Goal: Task Accomplishment & Management: Manage account settings

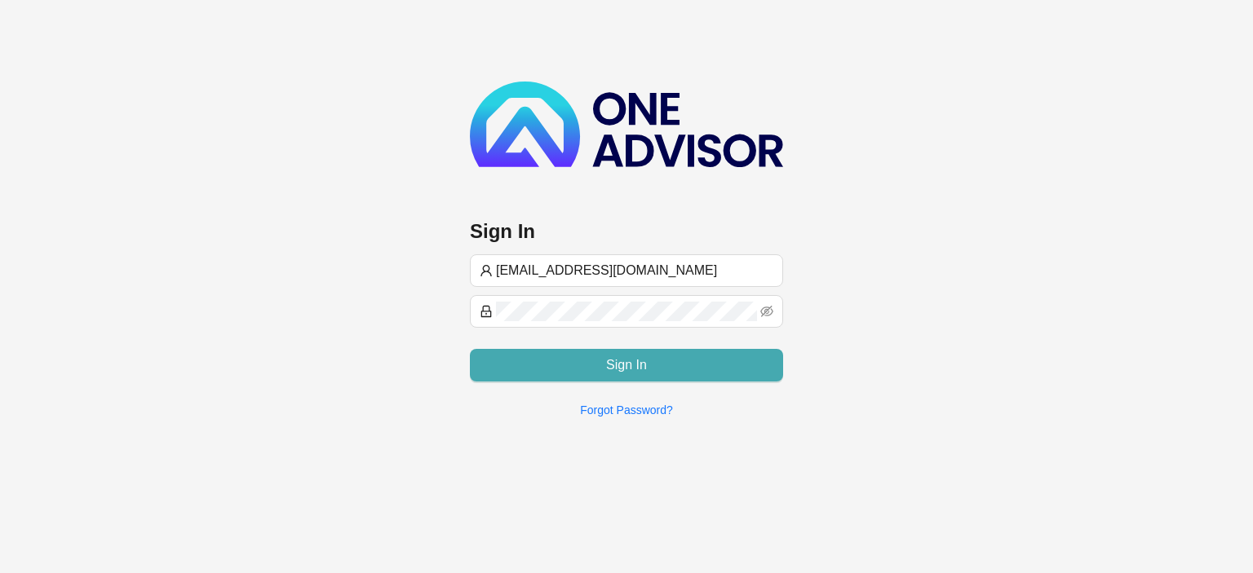
type input "[EMAIL_ADDRESS][DOMAIN_NAME]"
click at [563, 365] on button "Sign In" at bounding box center [626, 365] width 313 height 33
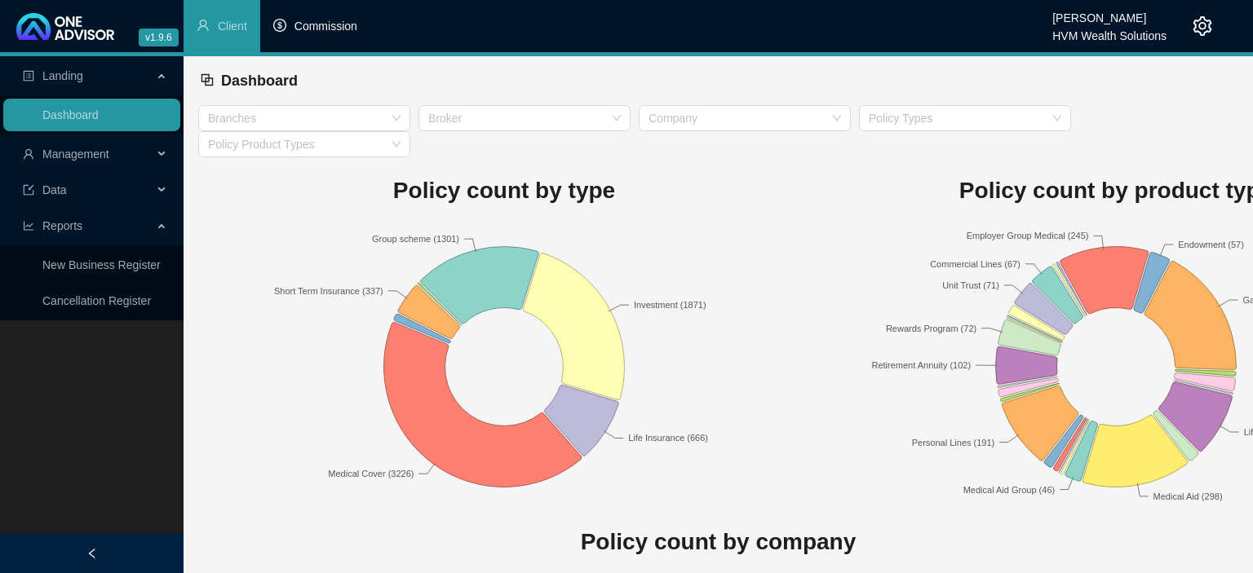
click at [304, 34] on li "Commission" at bounding box center [315, 26] width 110 height 52
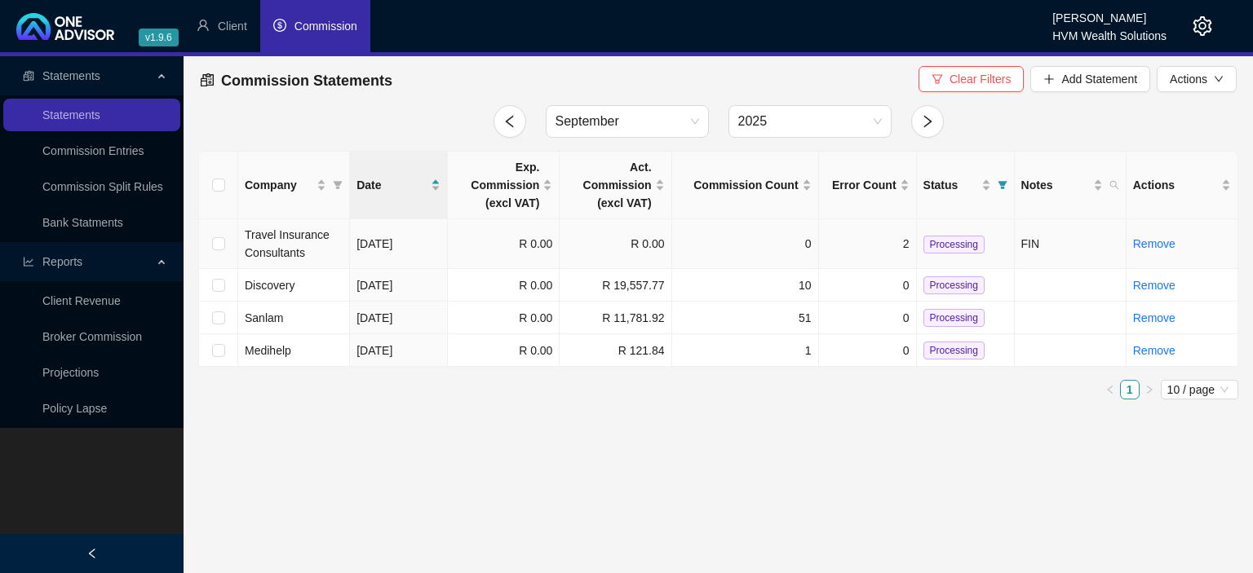
click at [325, 236] on span "Travel Insurance Consultants" at bounding box center [287, 243] width 85 height 31
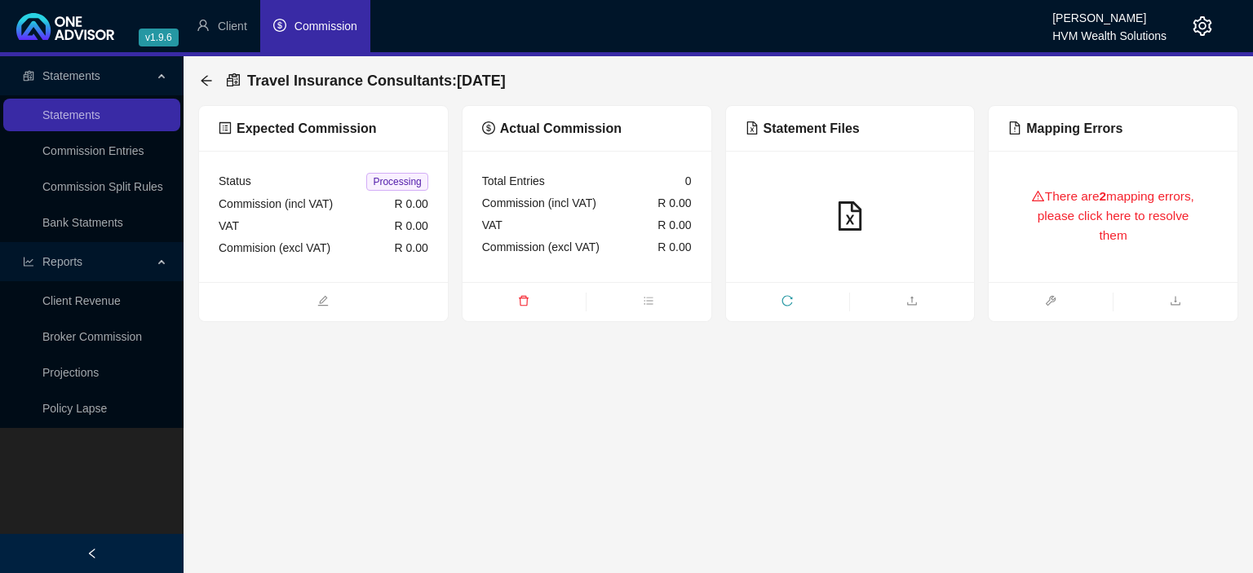
click at [1045, 220] on div "There are 2 mapping errors, please click here to resolve them" at bounding box center [1113, 216] width 210 height 92
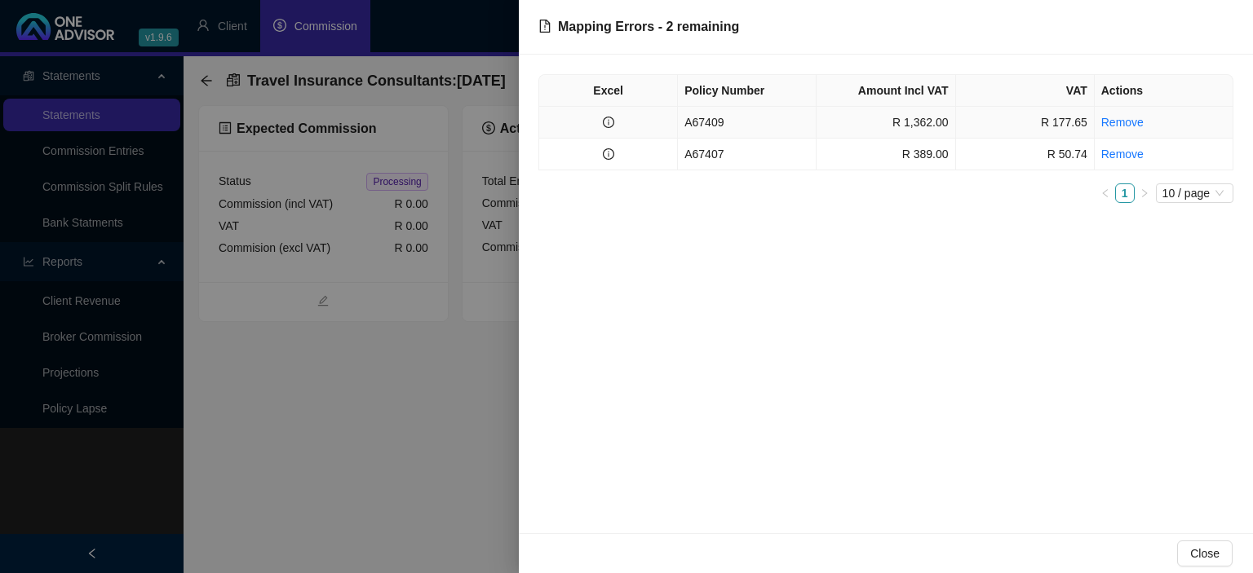
click at [747, 128] on td "A67409" at bounding box center [747, 123] width 139 height 32
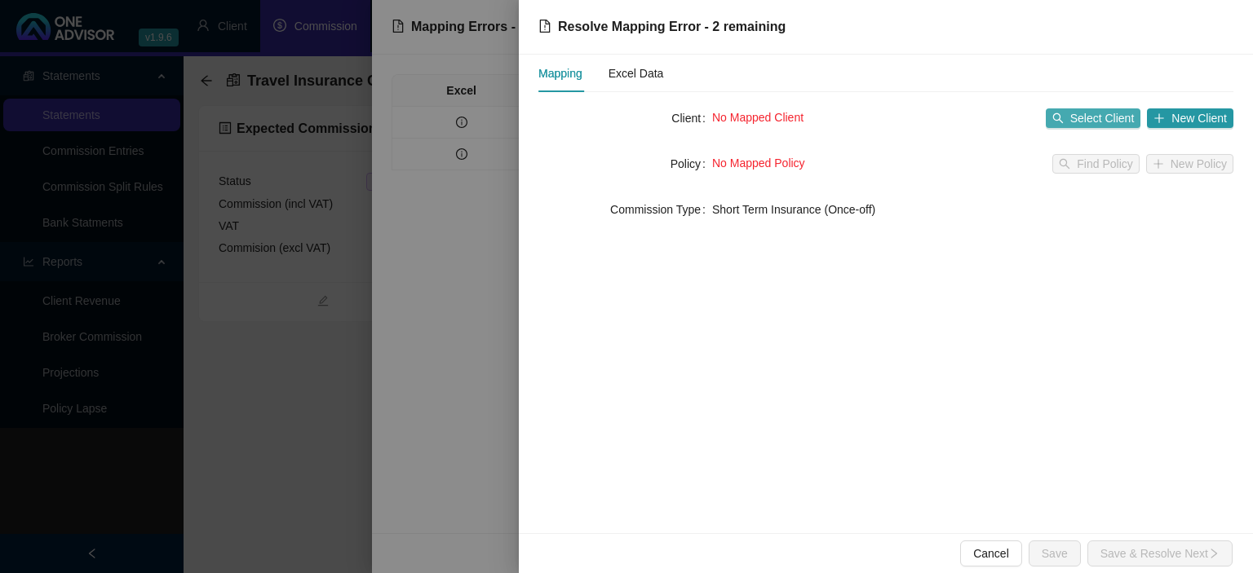
click at [1080, 109] on span "Select Client" at bounding box center [1102, 118] width 64 height 18
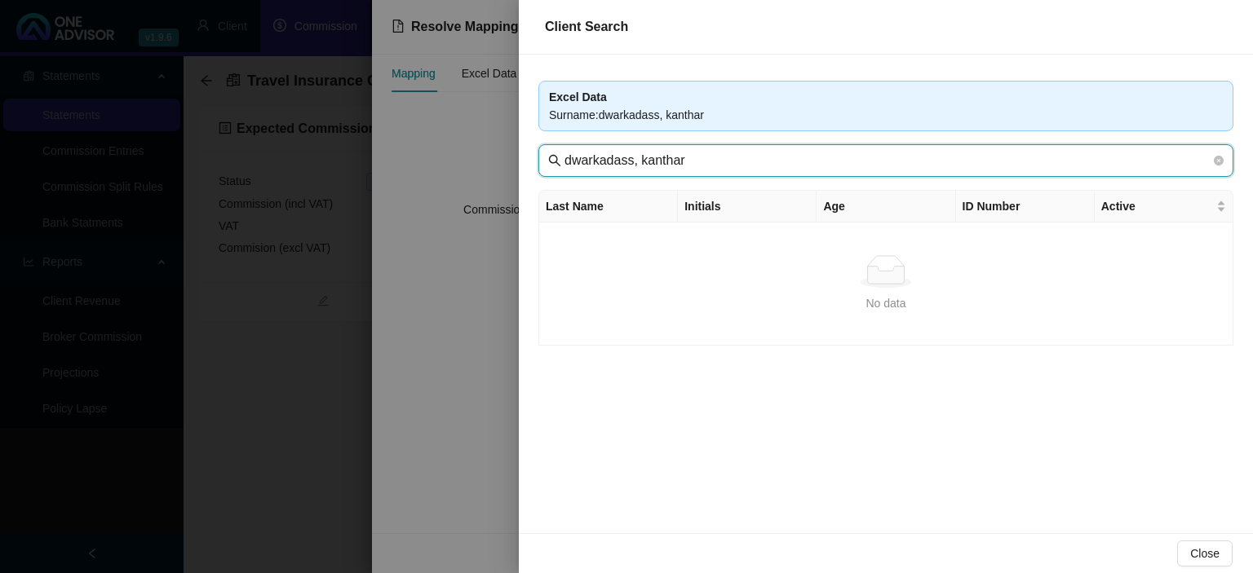
drag, startPoint x: 634, startPoint y: 161, endPoint x: 892, endPoint y: 155, distance: 257.8
click at [886, 160] on input "dwarkadass, kanthar" at bounding box center [887, 161] width 646 height 20
type input "d"
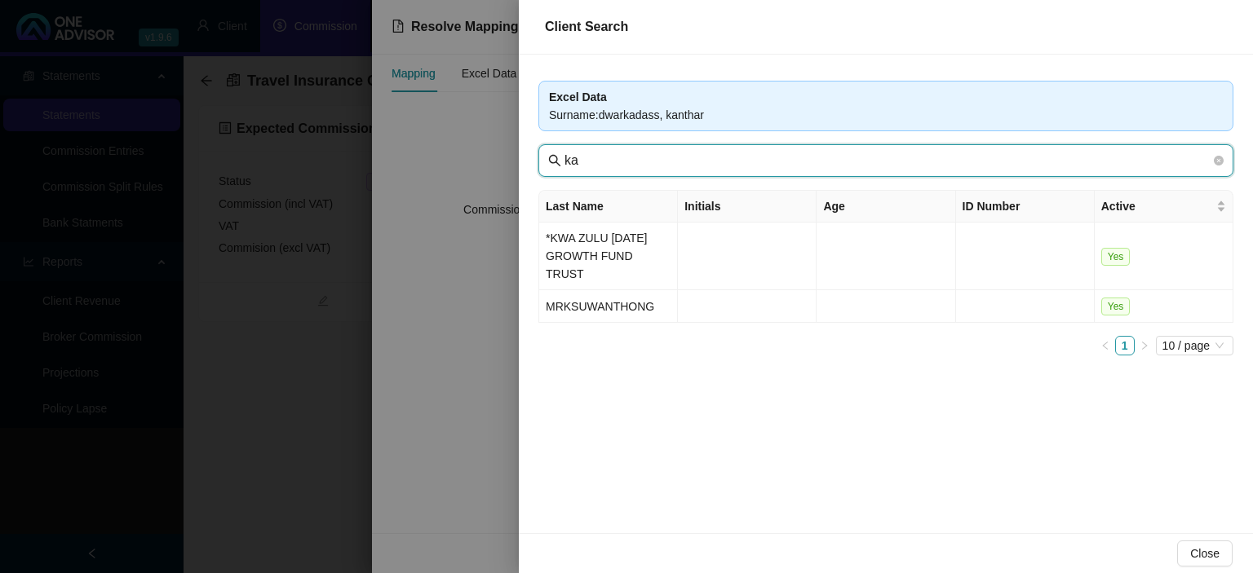
type input "k"
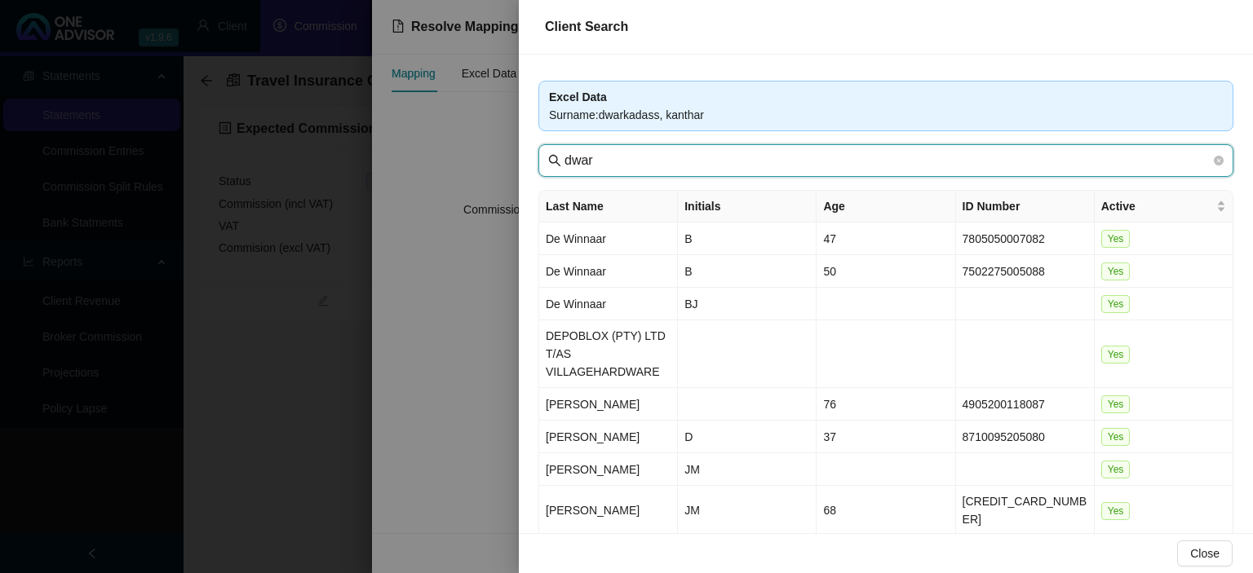
type input "dwark"
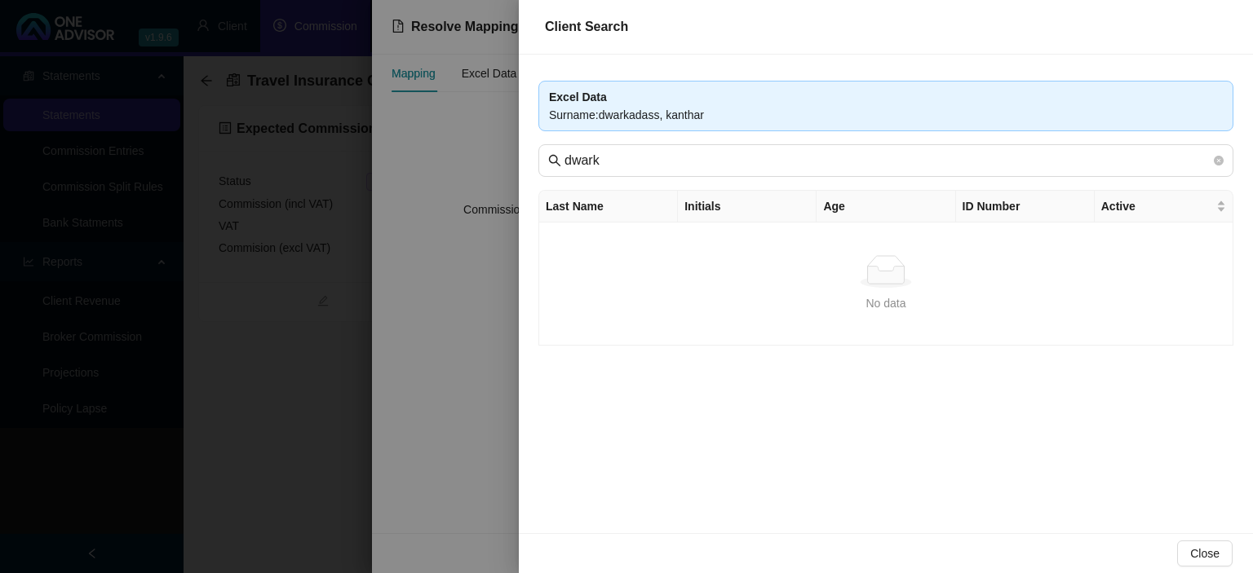
click at [488, 318] on div at bounding box center [626, 286] width 1253 height 573
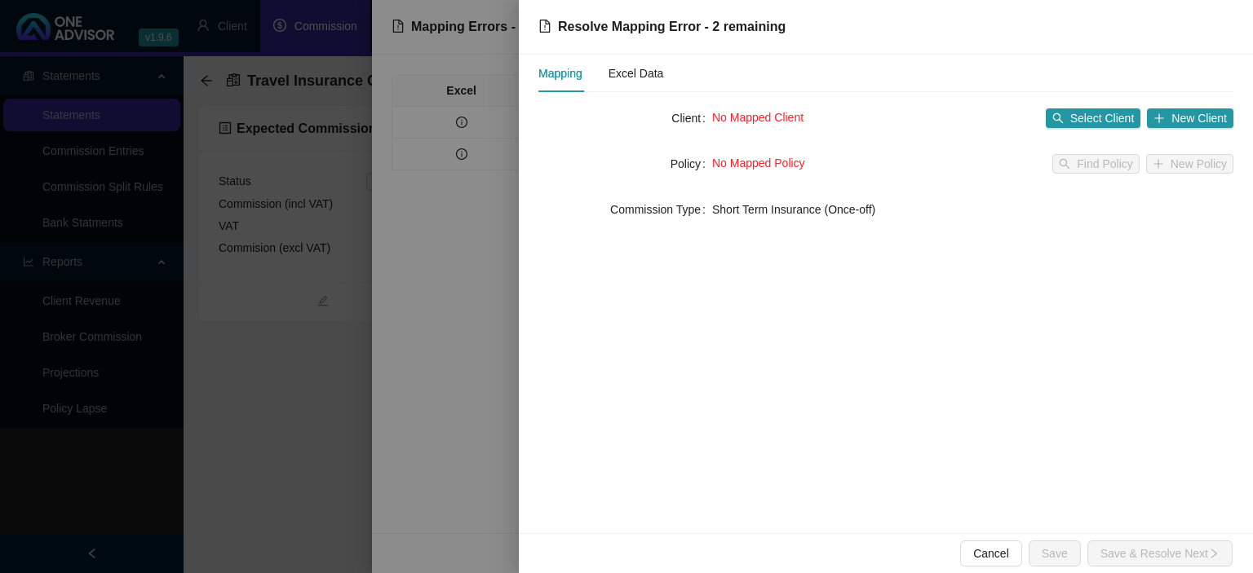
click at [488, 318] on div at bounding box center [626, 286] width 1253 height 573
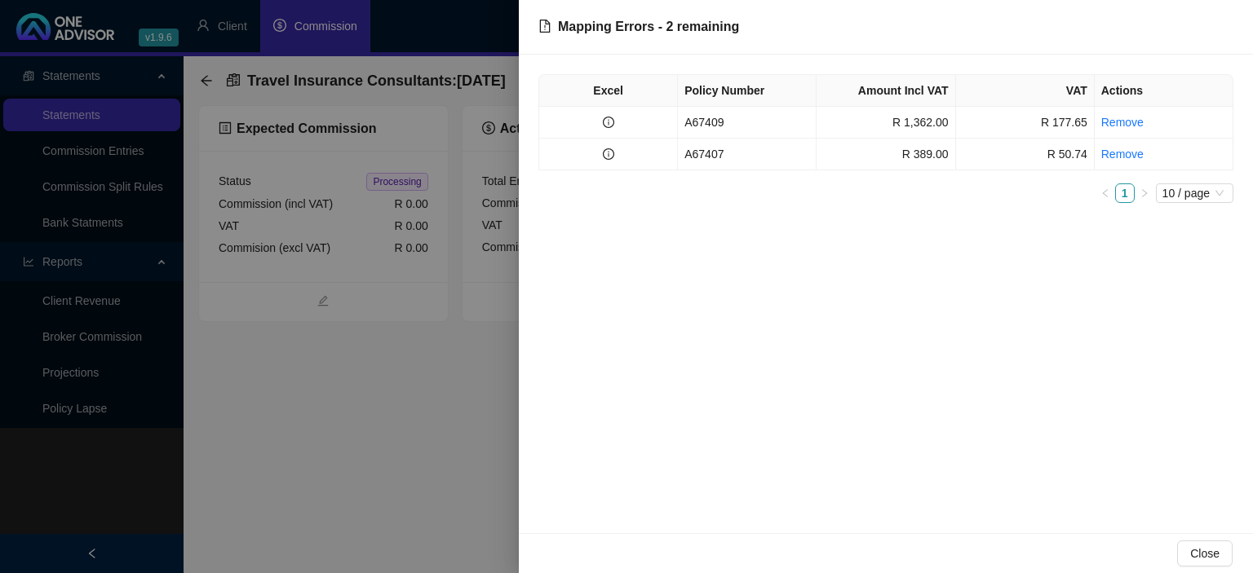
click at [488, 318] on div at bounding box center [626, 286] width 1253 height 573
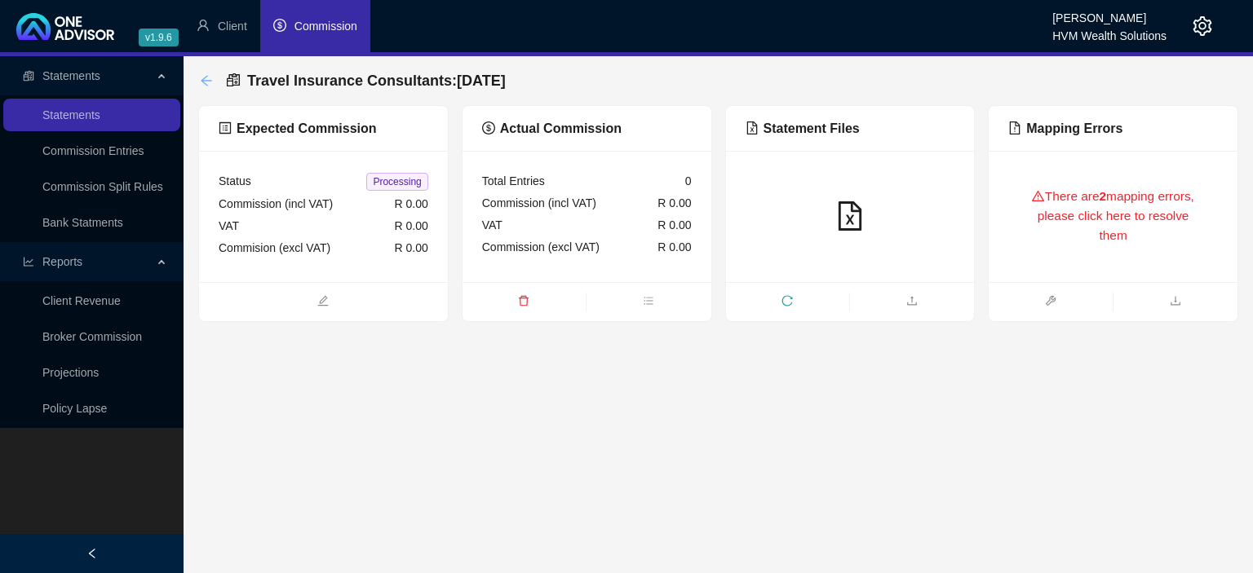
click at [203, 80] on icon "arrow-left" at bounding box center [206, 80] width 11 height 11
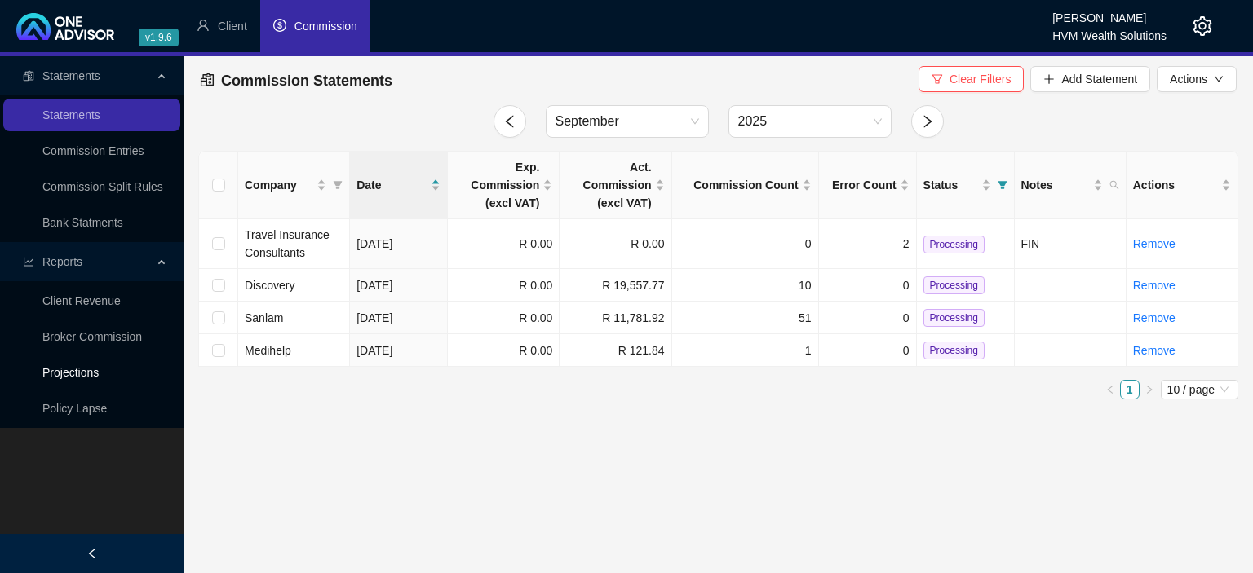
click at [86, 370] on link "Projections" at bounding box center [70, 372] width 56 height 13
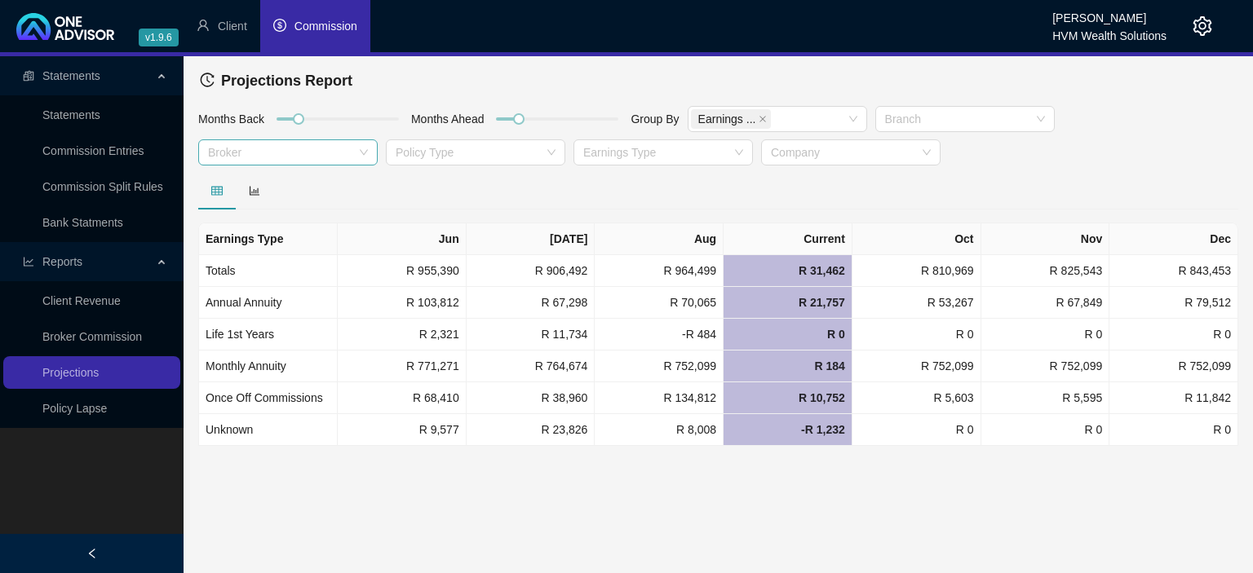
click at [253, 155] on div at bounding box center [279, 153] width 156 height 12
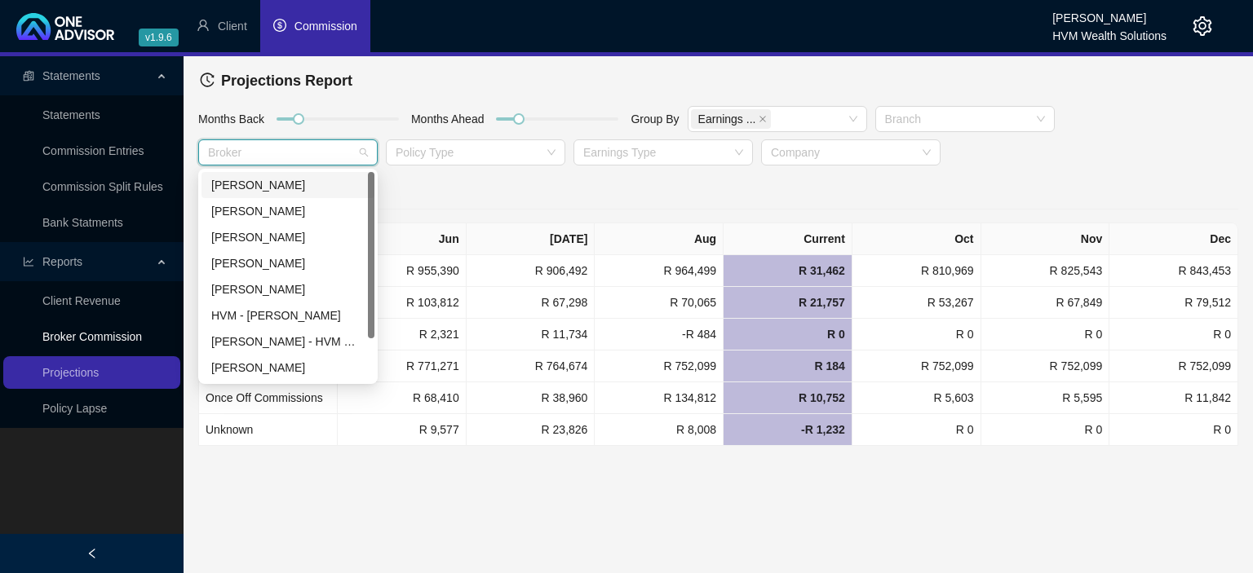
click at [135, 336] on link "Broker Commission" at bounding box center [91, 336] width 99 height 13
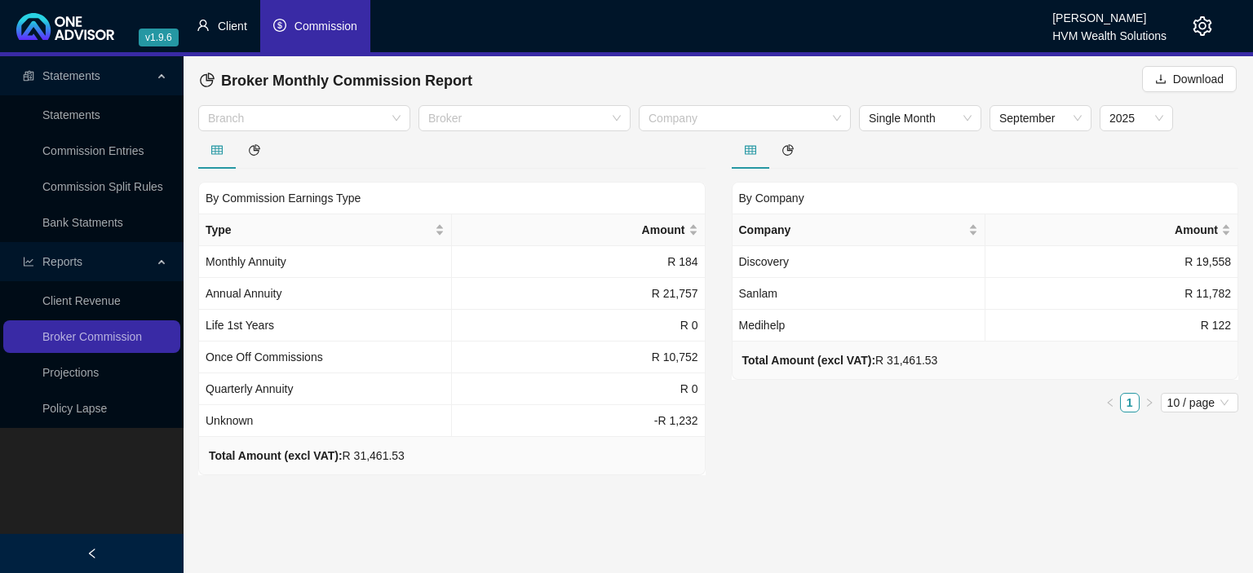
click at [228, 31] on span "Client" at bounding box center [232, 26] width 29 height 13
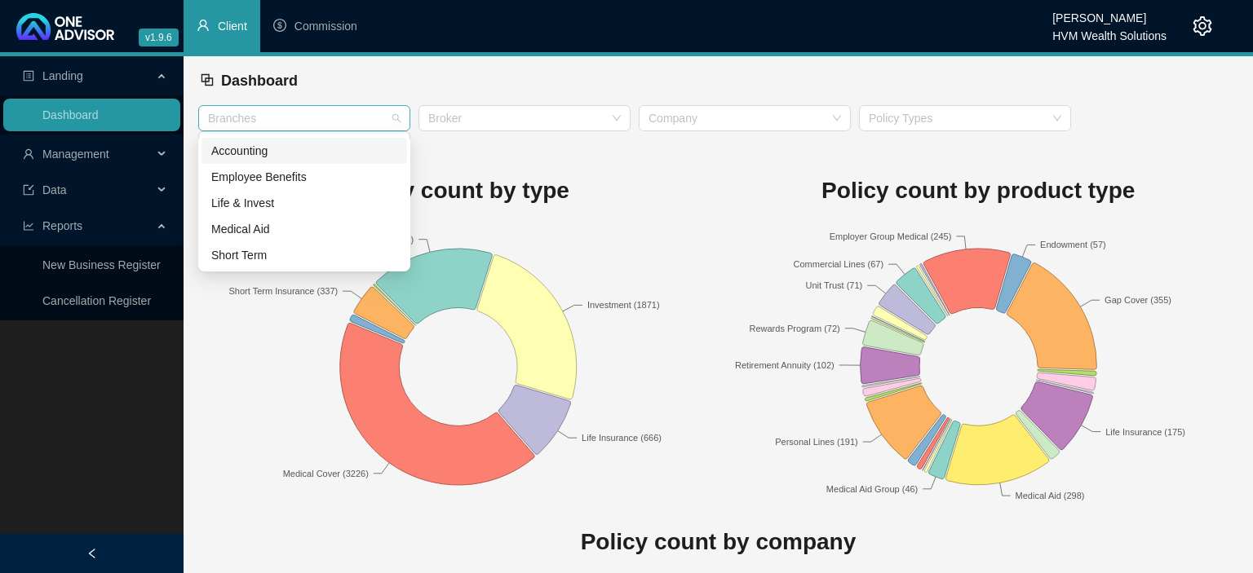
click at [259, 116] on div at bounding box center [295, 119] width 188 height 12
click at [259, 114] on div at bounding box center [295, 119] width 188 height 12
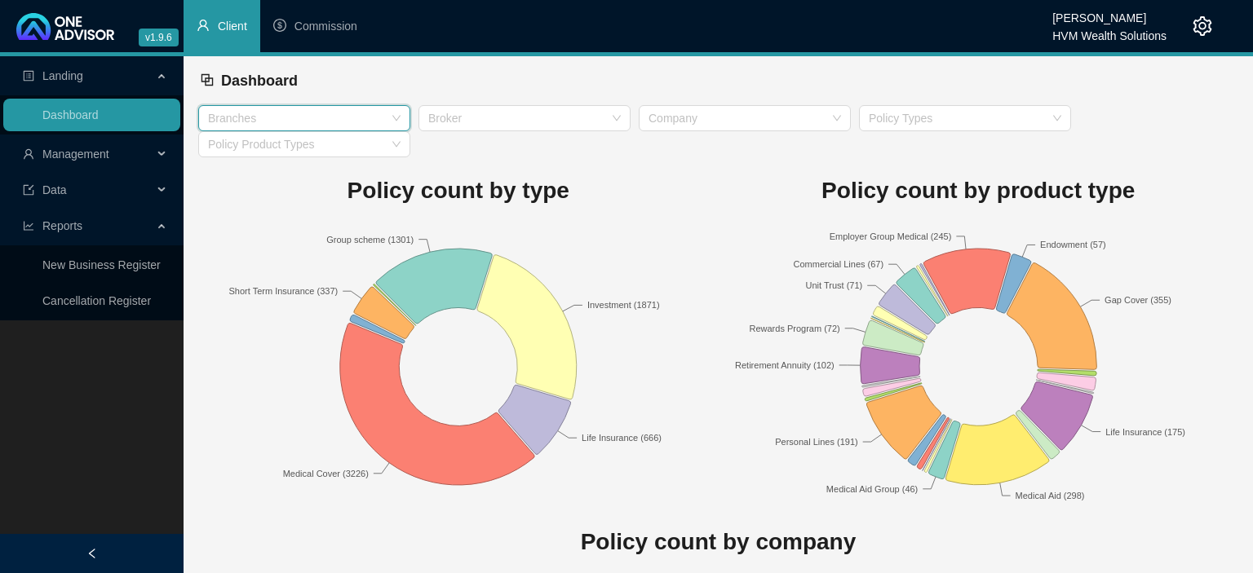
click at [93, 162] on span "Management" at bounding box center [88, 154] width 130 height 33
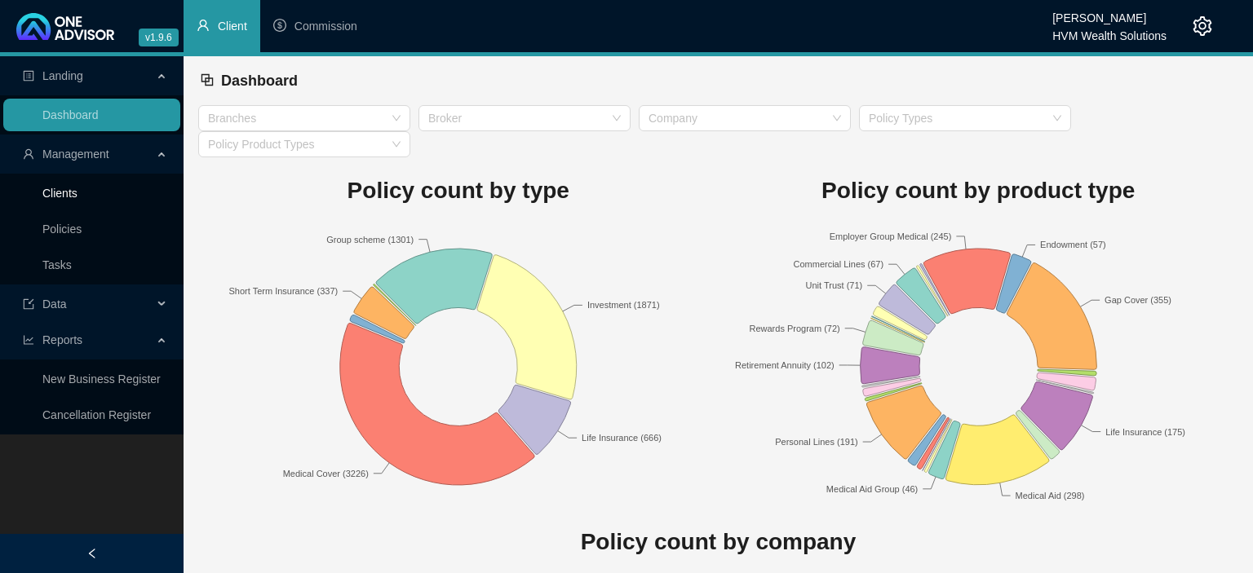
click at [71, 192] on link "Clients" at bounding box center [59, 193] width 35 height 13
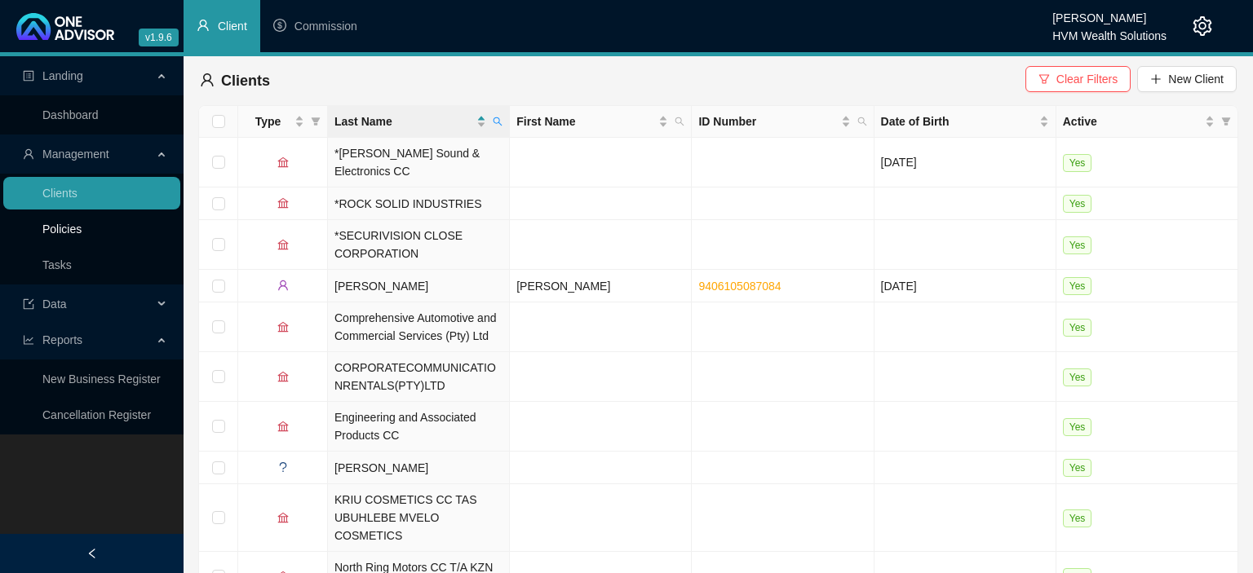
click at [70, 231] on link "Policies" at bounding box center [61, 229] width 39 height 13
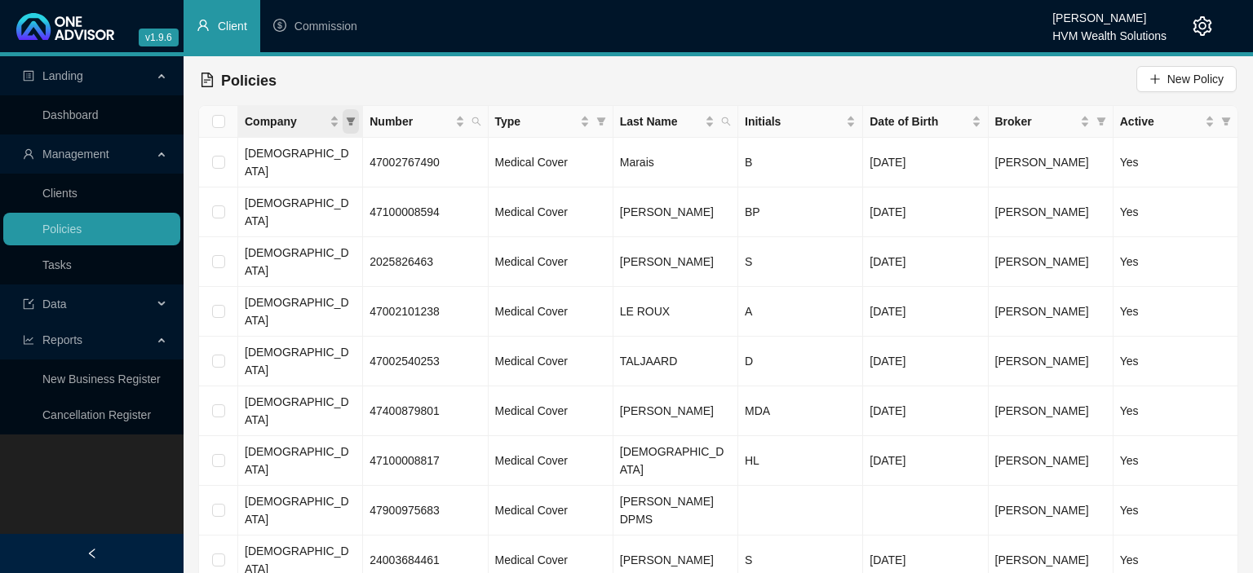
click at [345, 121] on span "Company" at bounding box center [350, 121] width 16 height 24
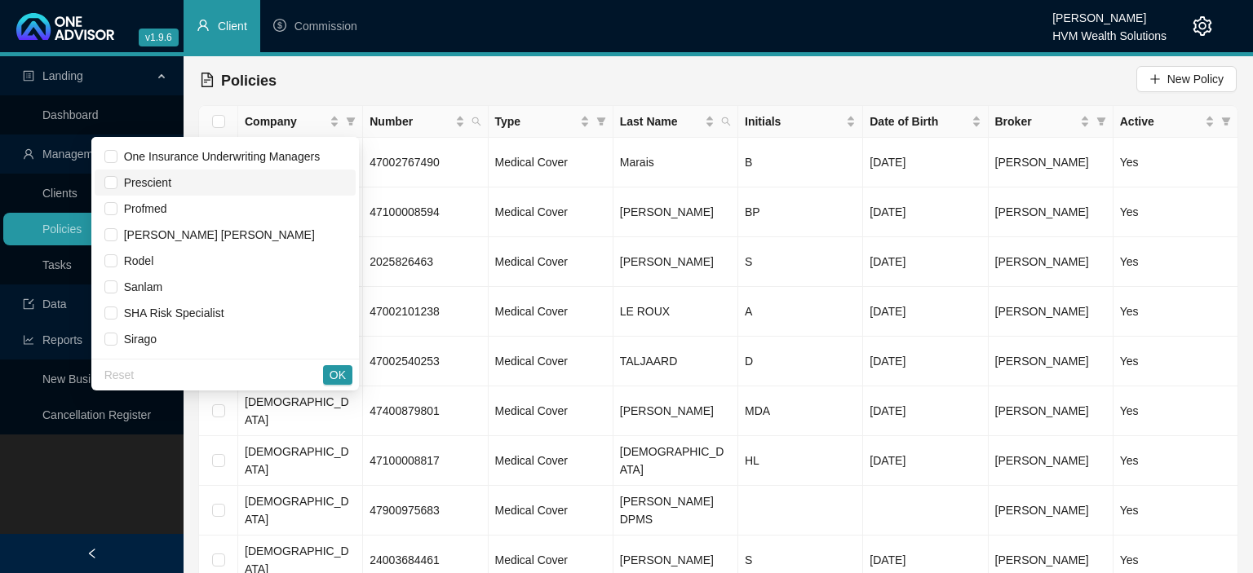
scroll to position [1080, 0]
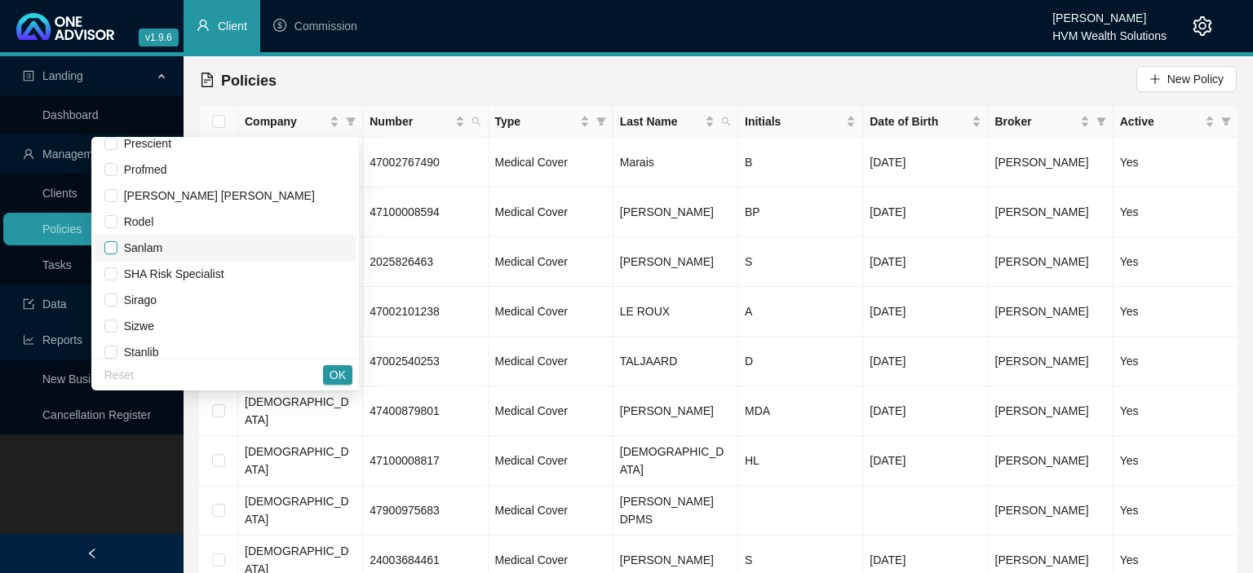
click at [117, 248] on input "checkbox" at bounding box center [110, 247] width 13 height 13
checkbox input "true"
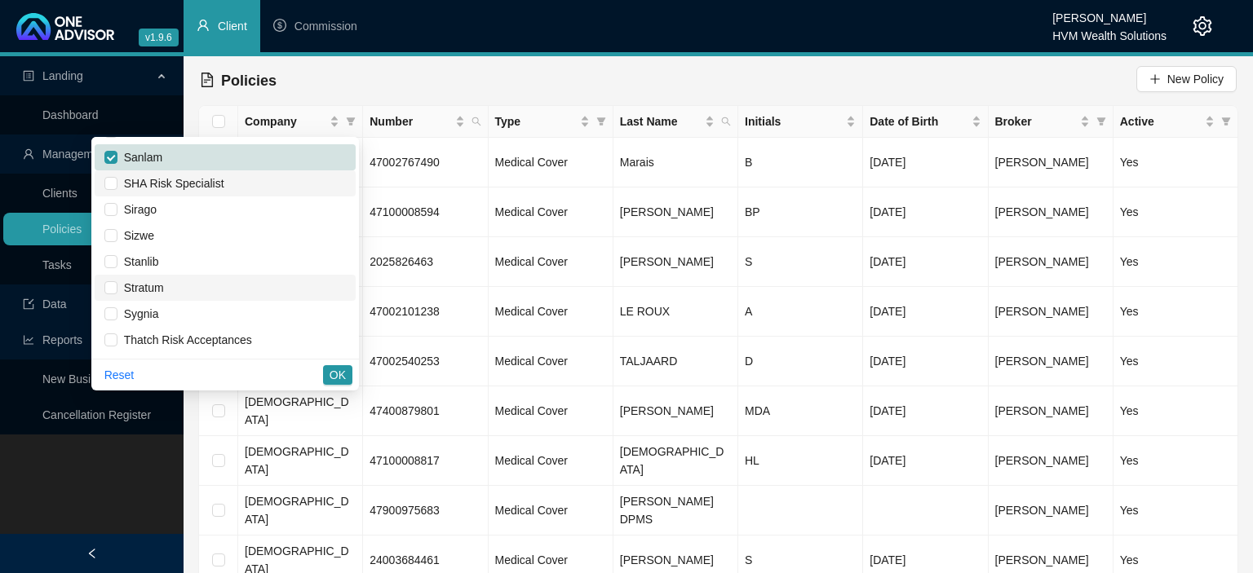
scroll to position [990, 0]
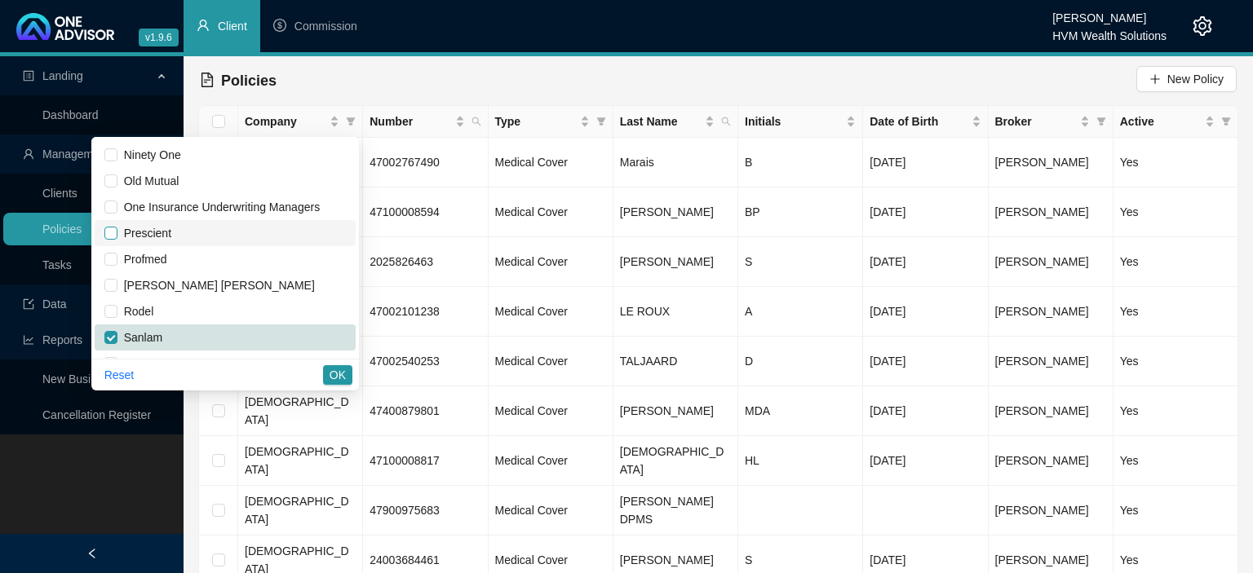
click at [117, 234] on input "checkbox" at bounding box center [110, 233] width 13 height 13
checkbox input "true"
click at [336, 377] on span "OK" at bounding box center [337, 375] width 16 height 18
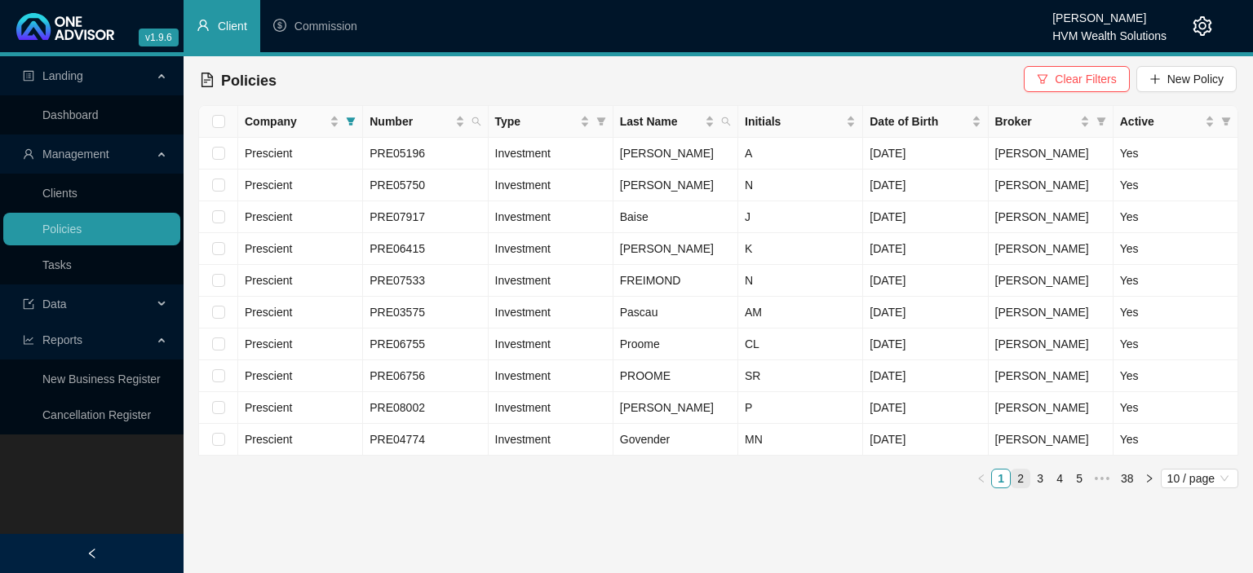
click at [1019, 481] on link "2" at bounding box center [1020, 479] width 18 height 18
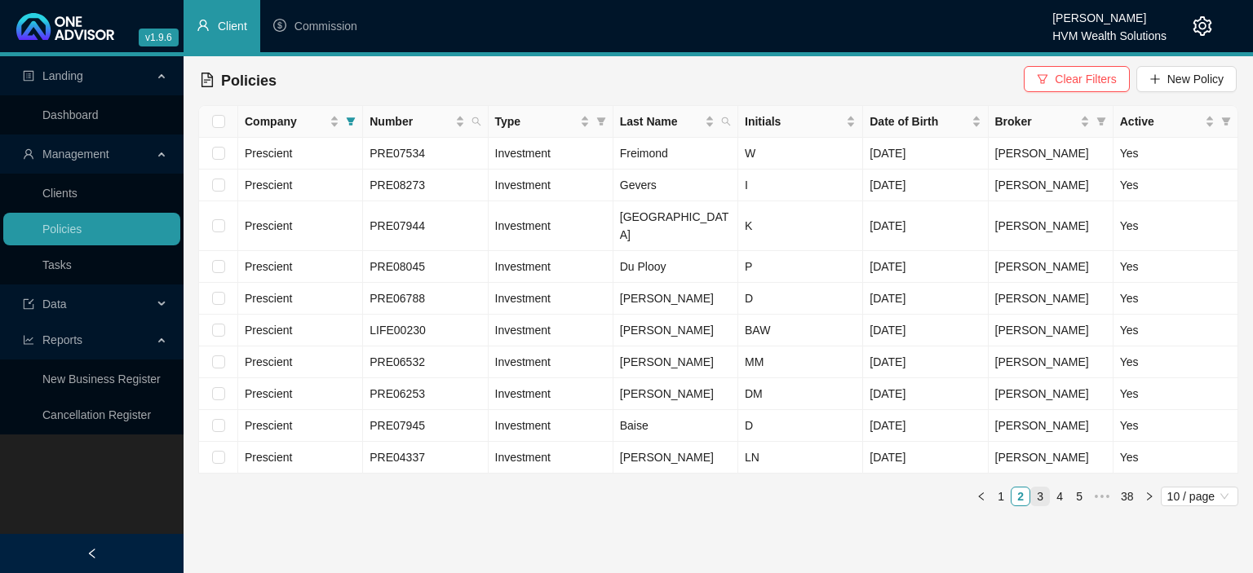
click at [1036, 488] on link "3" at bounding box center [1040, 497] width 18 height 18
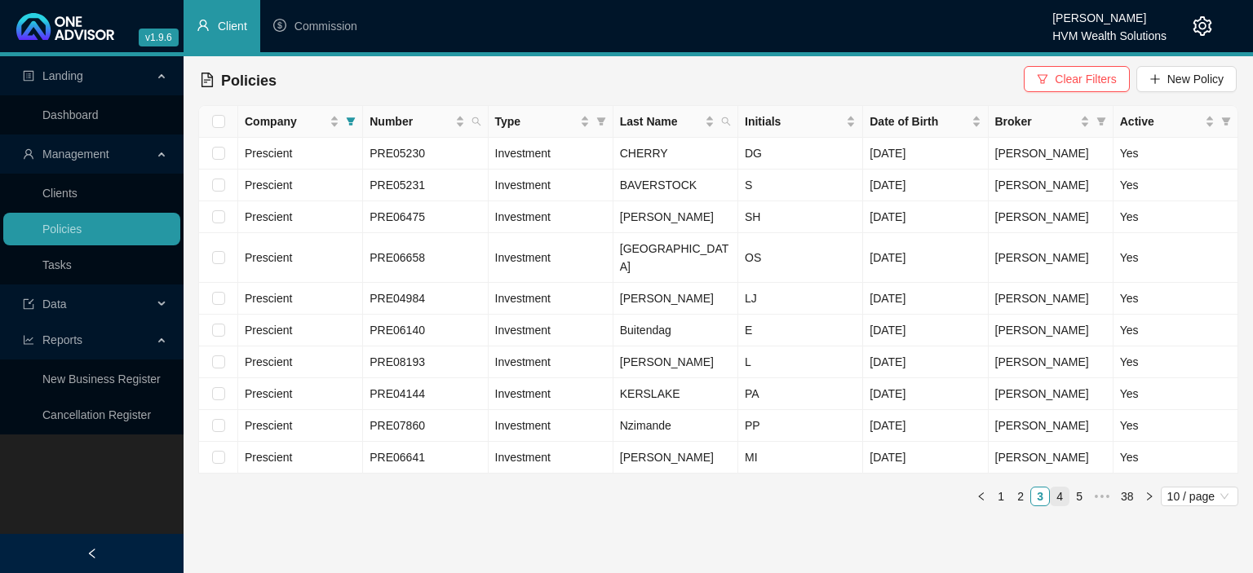
click at [1058, 488] on link "4" at bounding box center [1059, 497] width 18 height 18
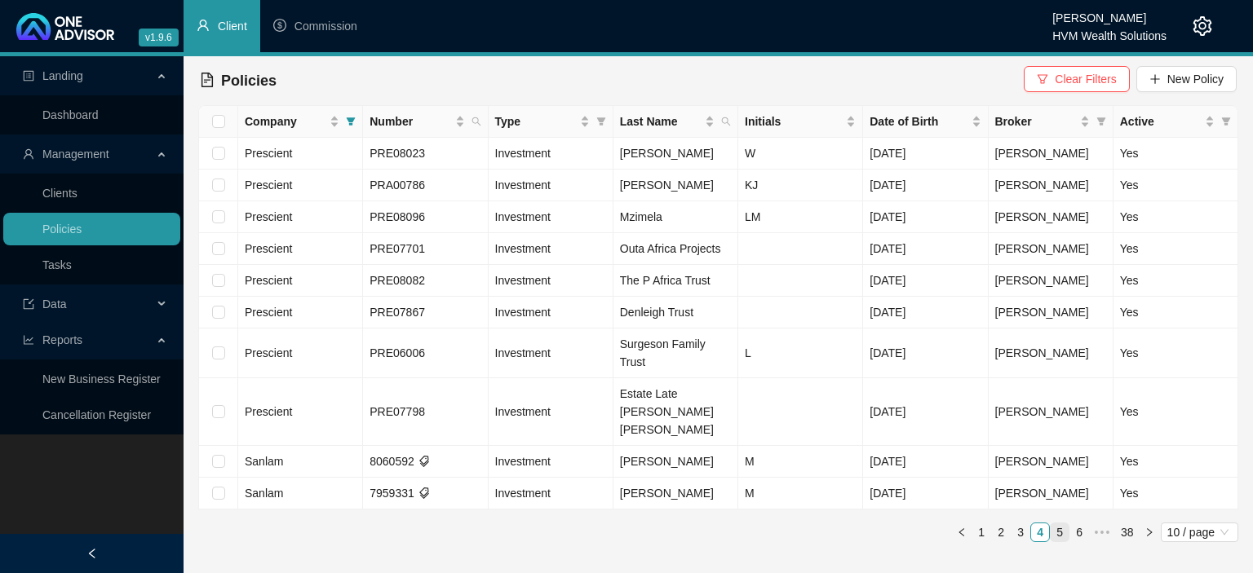
click at [1061, 524] on link "5" at bounding box center [1059, 533] width 18 height 18
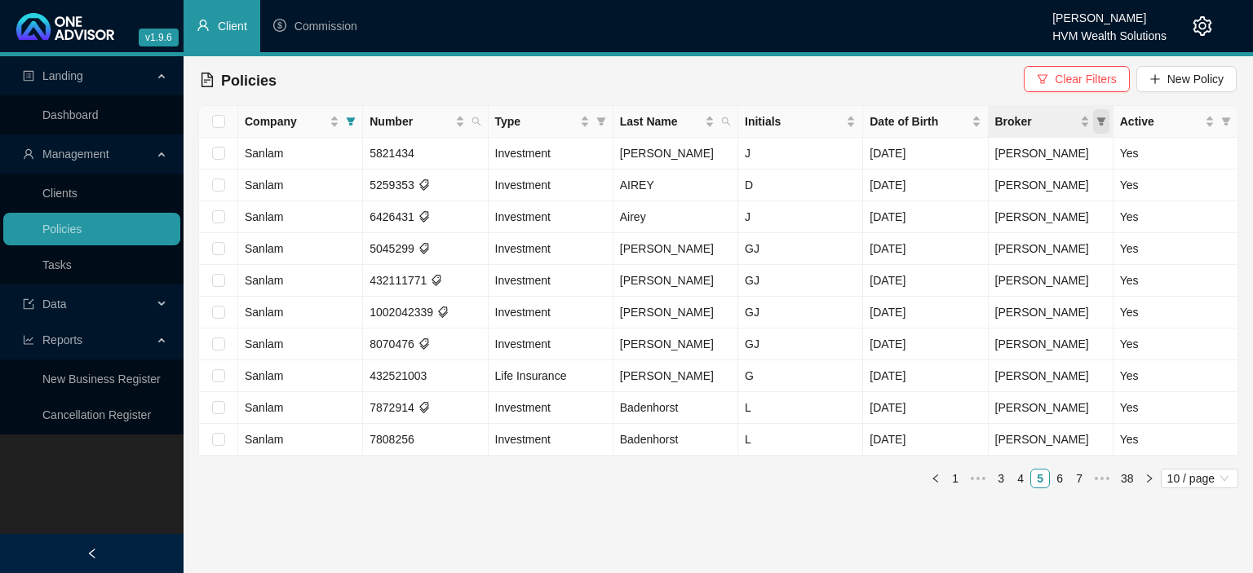
click at [1102, 126] on span "Broker" at bounding box center [1101, 121] width 16 height 24
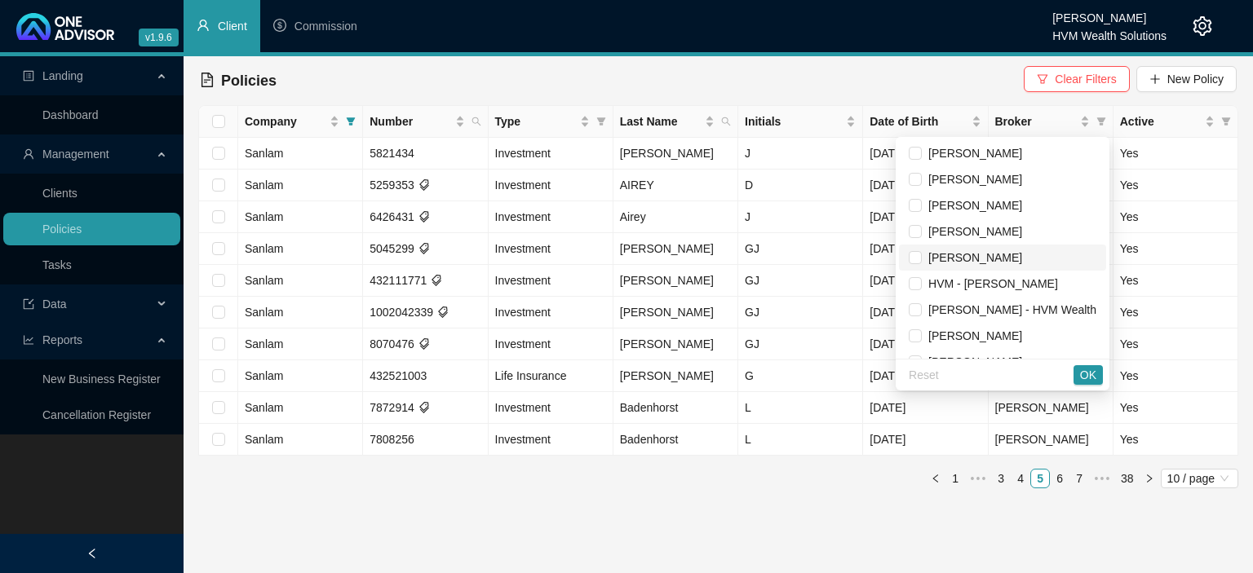
scroll to position [46, 0]
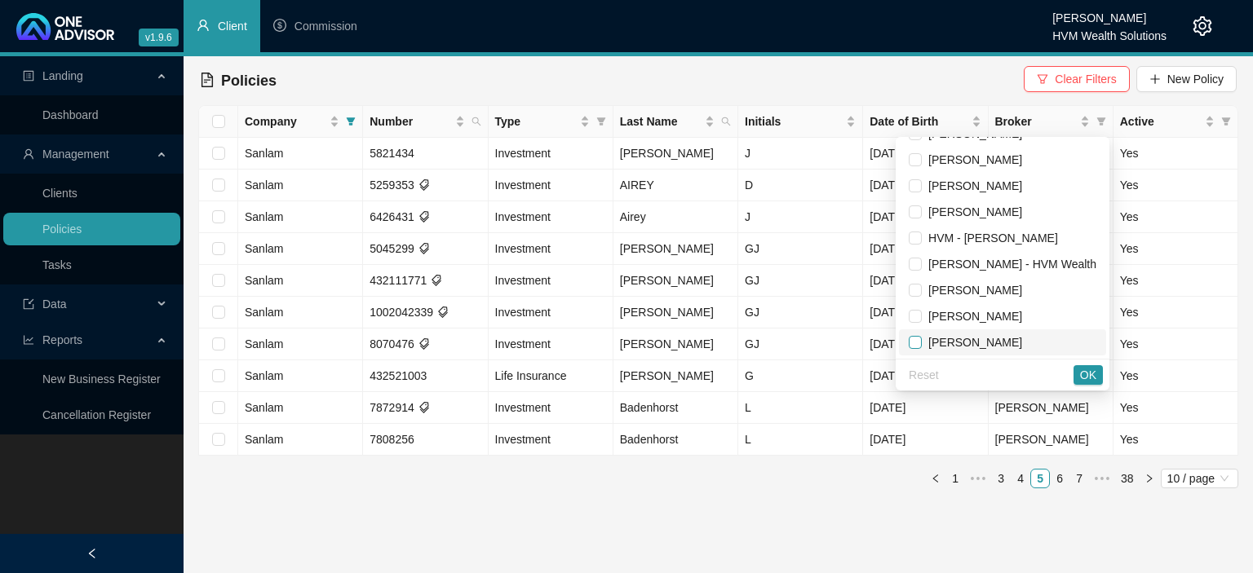
click at [912, 342] on input "checkbox" at bounding box center [914, 342] width 13 height 13
click at [1091, 369] on span "OK" at bounding box center [1088, 375] width 16 height 18
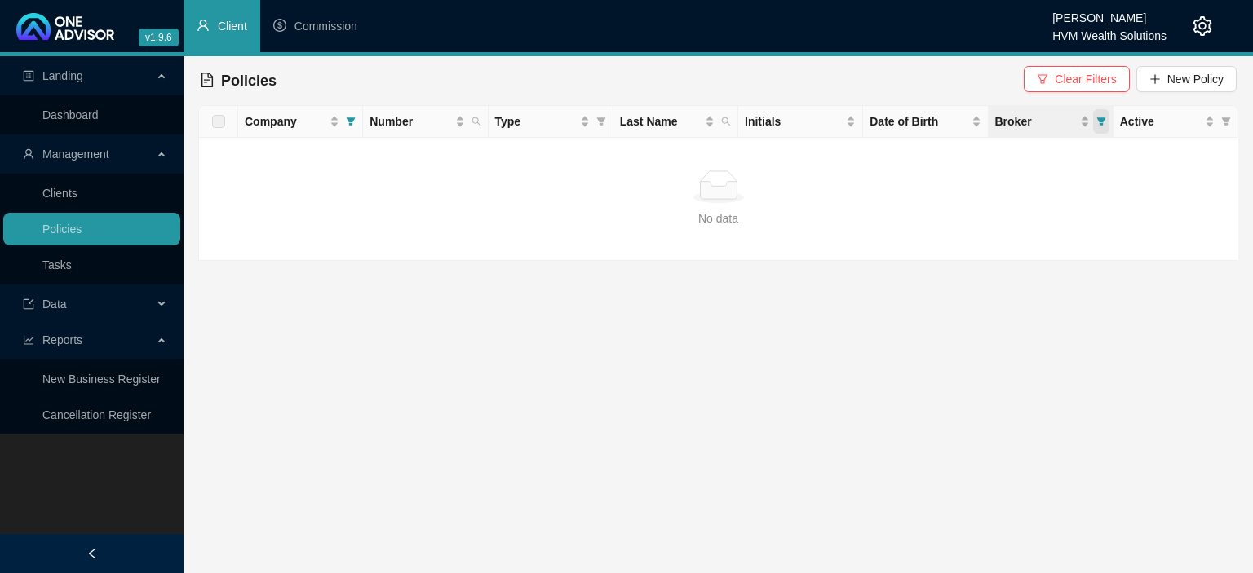
click at [1107, 124] on span "Broker" at bounding box center [1101, 121] width 16 height 24
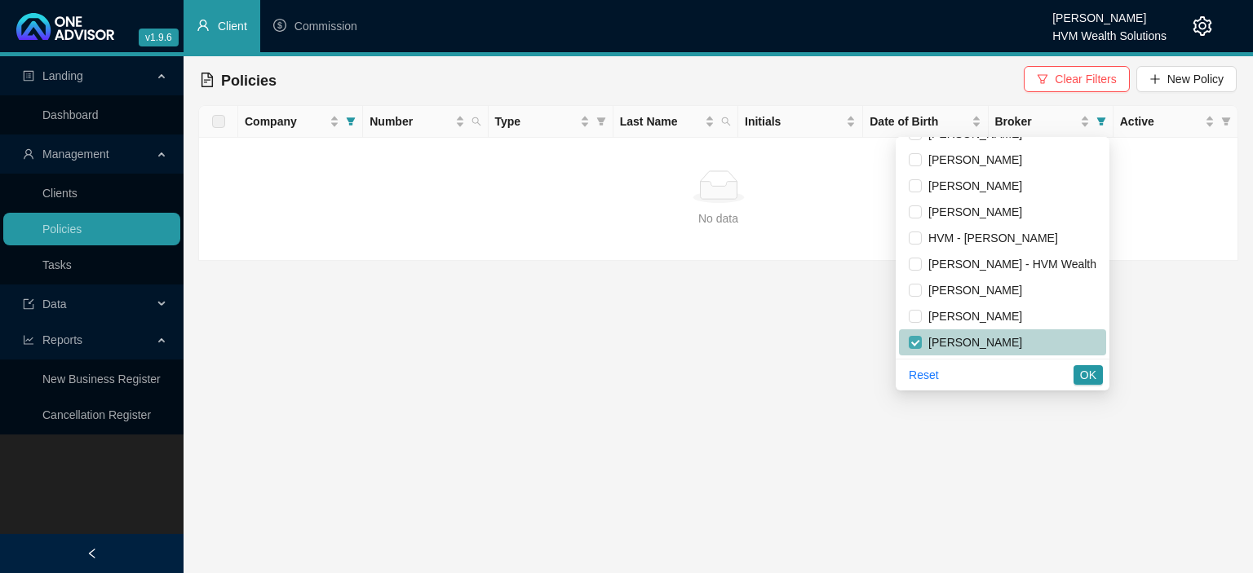
click at [921, 342] on input "checkbox" at bounding box center [914, 342] width 13 height 13
click at [1080, 373] on button "OK" at bounding box center [1087, 375] width 29 height 20
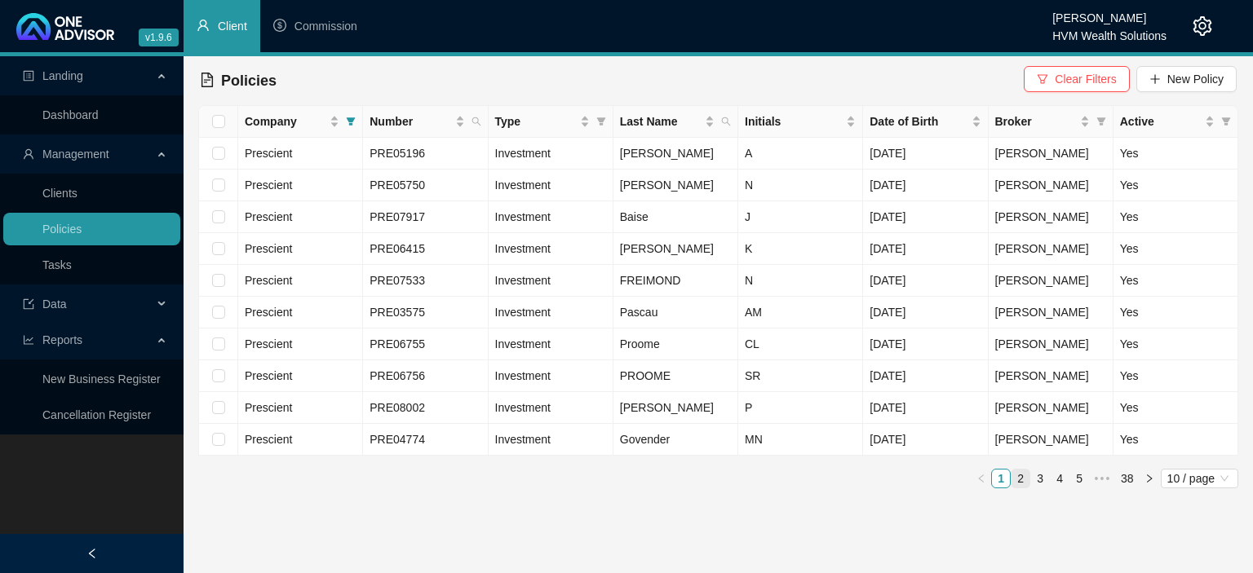
click at [1021, 480] on link "2" at bounding box center [1020, 479] width 18 height 18
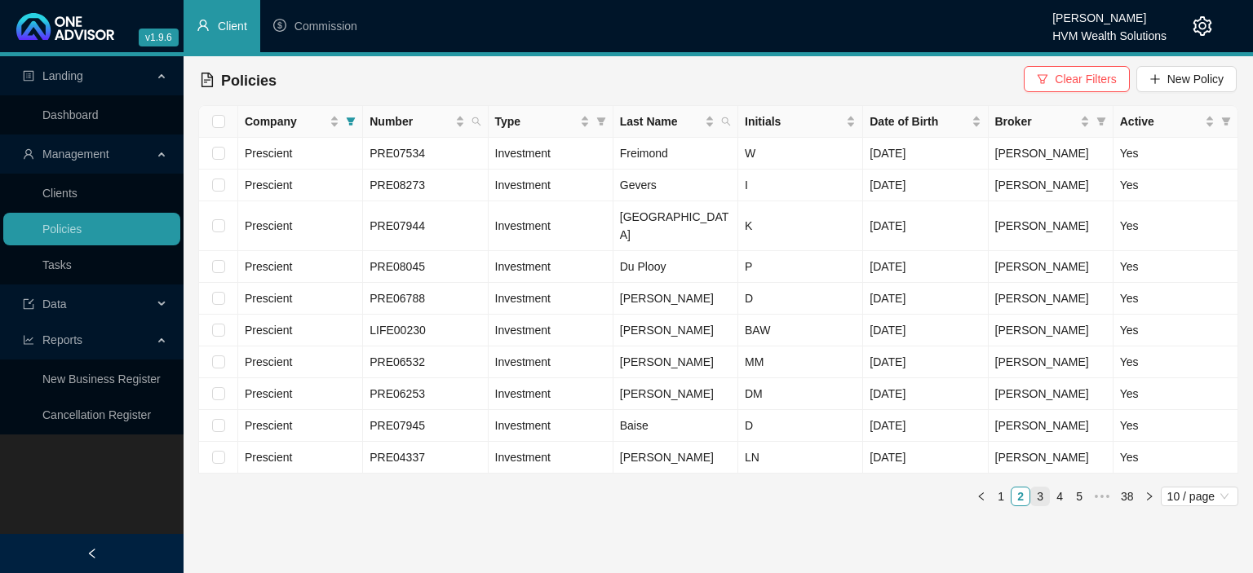
click at [1037, 488] on link "3" at bounding box center [1040, 497] width 18 height 18
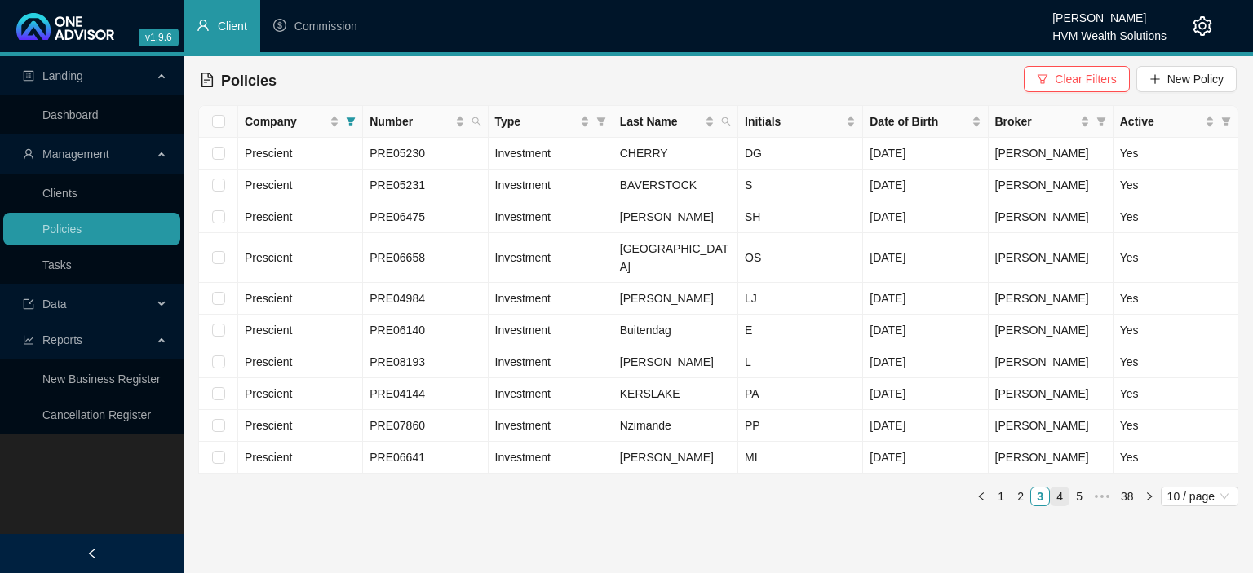
click at [1057, 488] on link "4" at bounding box center [1059, 497] width 18 height 18
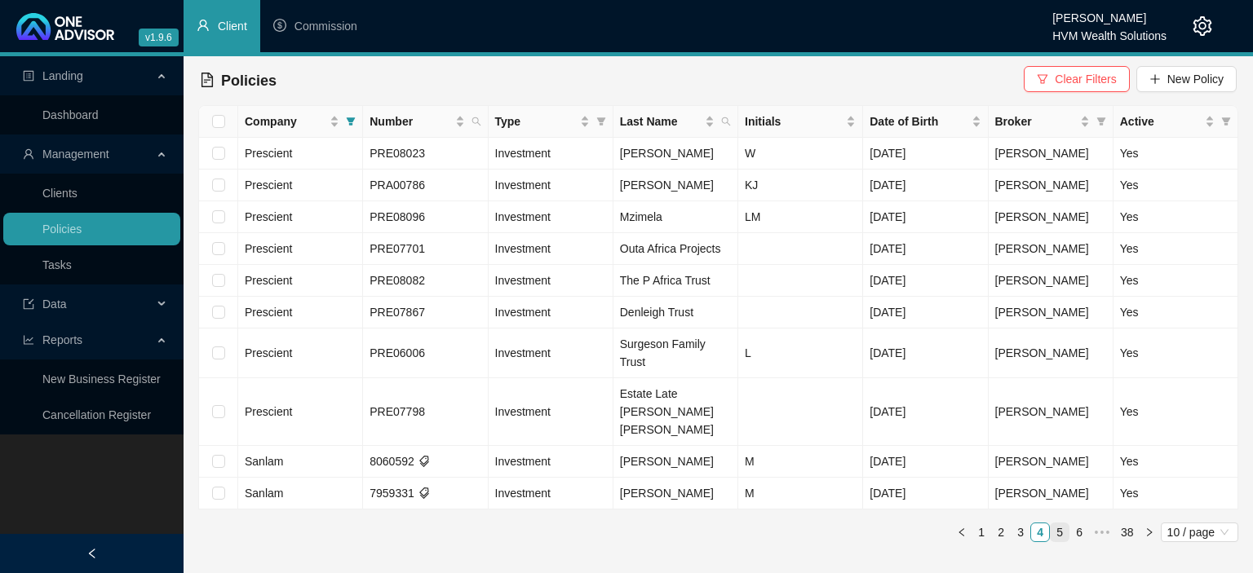
click at [1055, 524] on link "5" at bounding box center [1059, 533] width 18 height 18
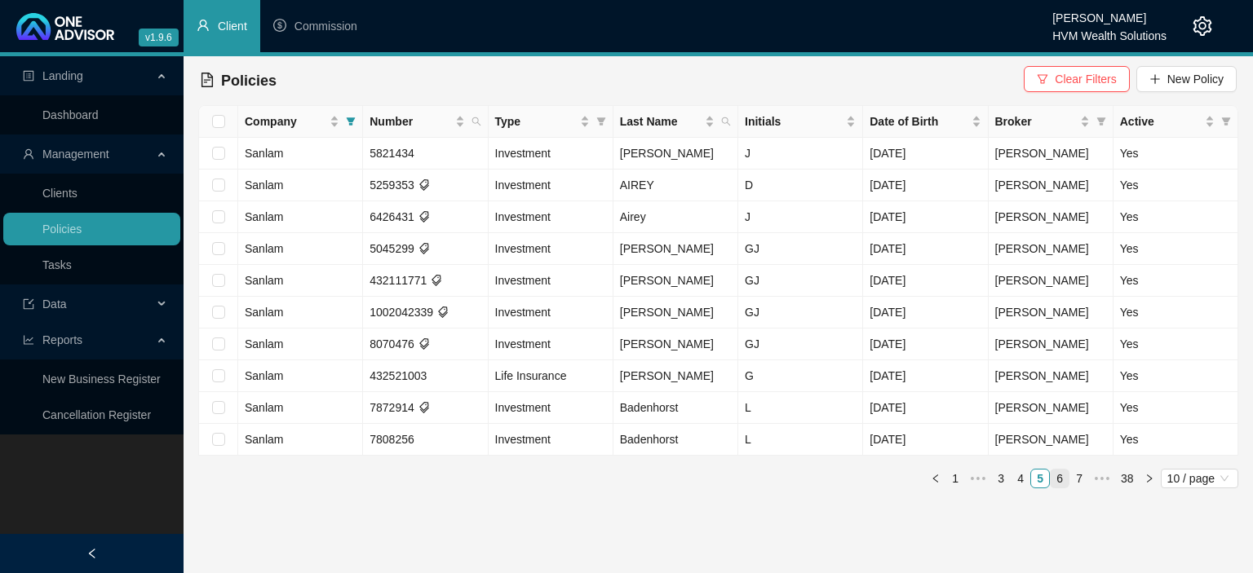
click at [1059, 480] on link "6" at bounding box center [1059, 479] width 18 height 18
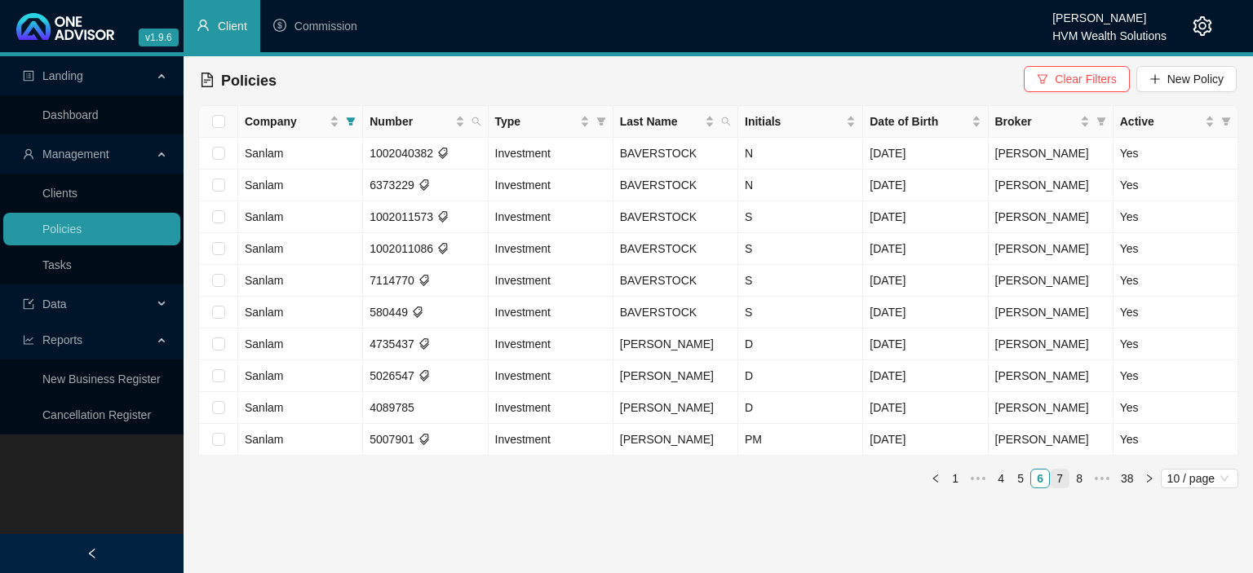
click at [1059, 480] on link "7" at bounding box center [1059, 479] width 18 height 18
click at [1061, 481] on link "8" at bounding box center [1059, 479] width 18 height 18
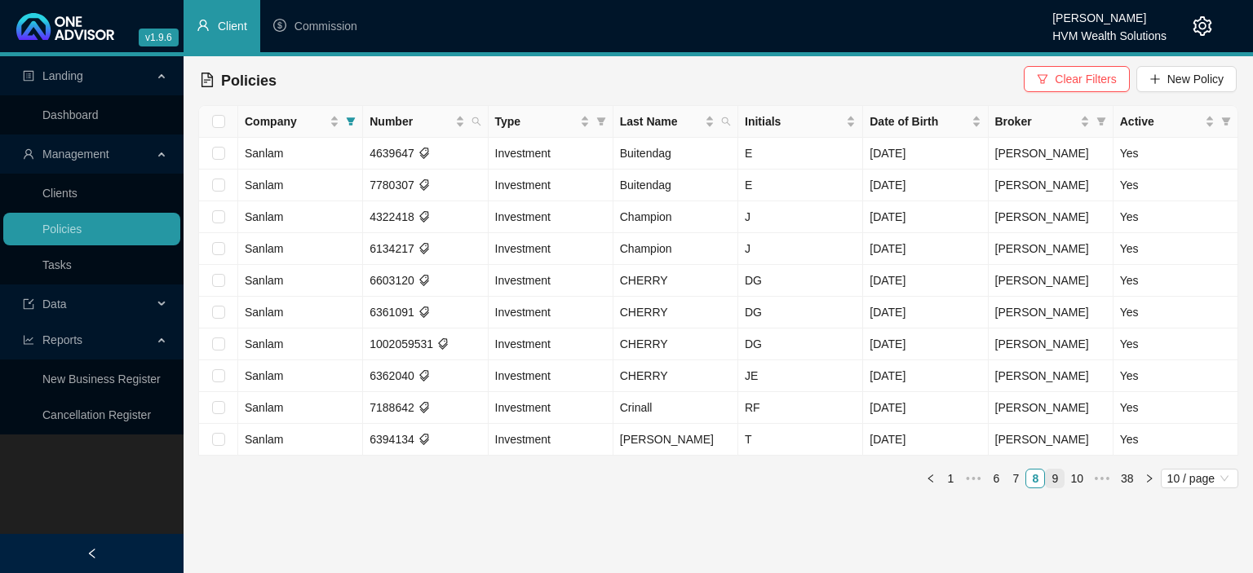
click at [1056, 479] on link "9" at bounding box center [1054, 479] width 18 height 18
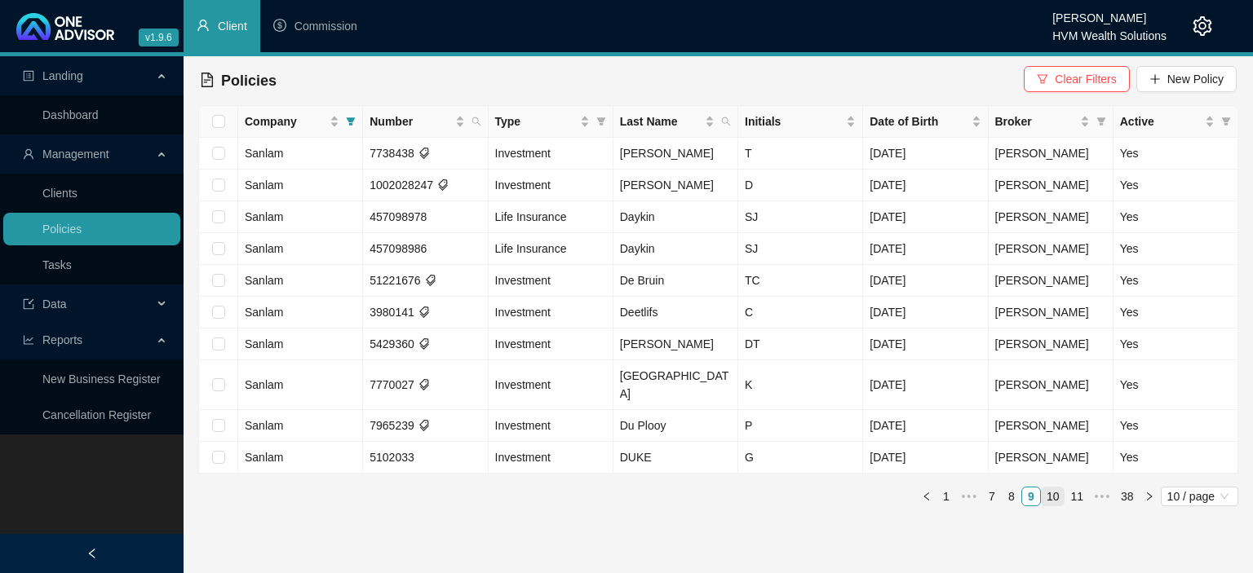
click at [1056, 488] on link "10" at bounding box center [1052, 497] width 23 height 18
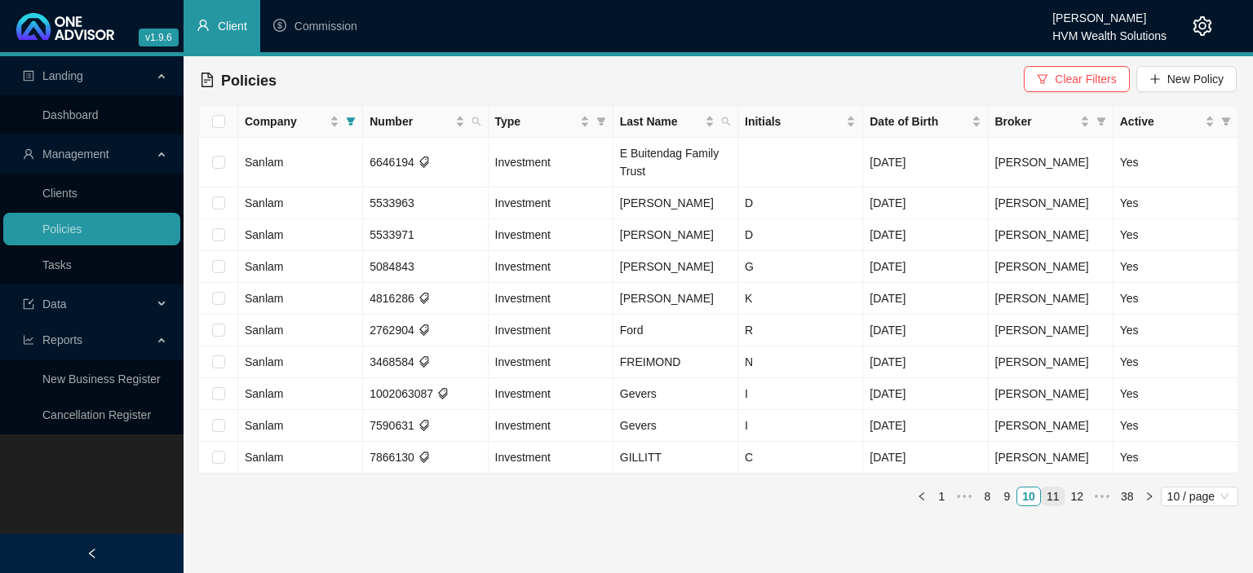
click at [1058, 493] on link "11" at bounding box center [1052, 497] width 23 height 18
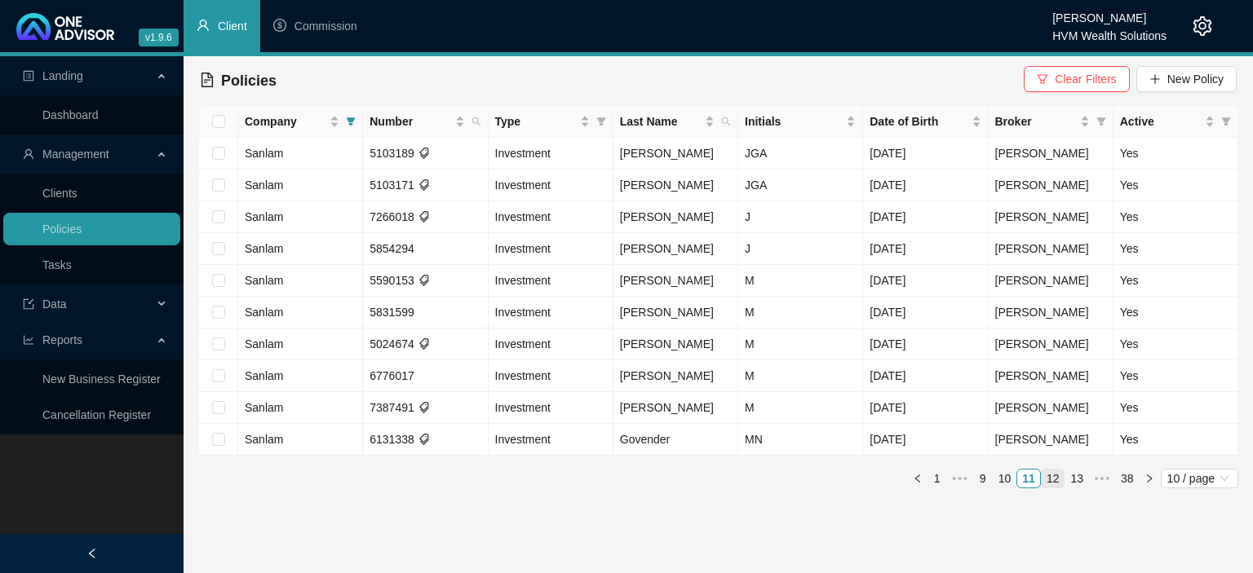
click at [1055, 479] on link "12" at bounding box center [1052, 479] width 23 height 18
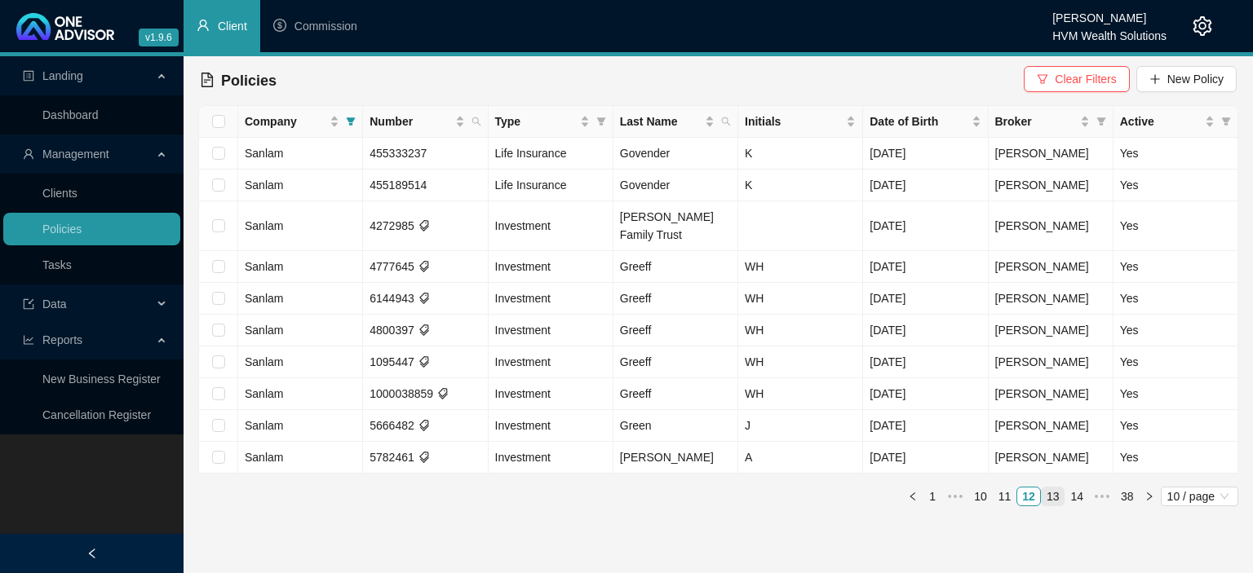
click at [1057, 493] on link "13" at bounding box center [1052, 497] width 23 height 18
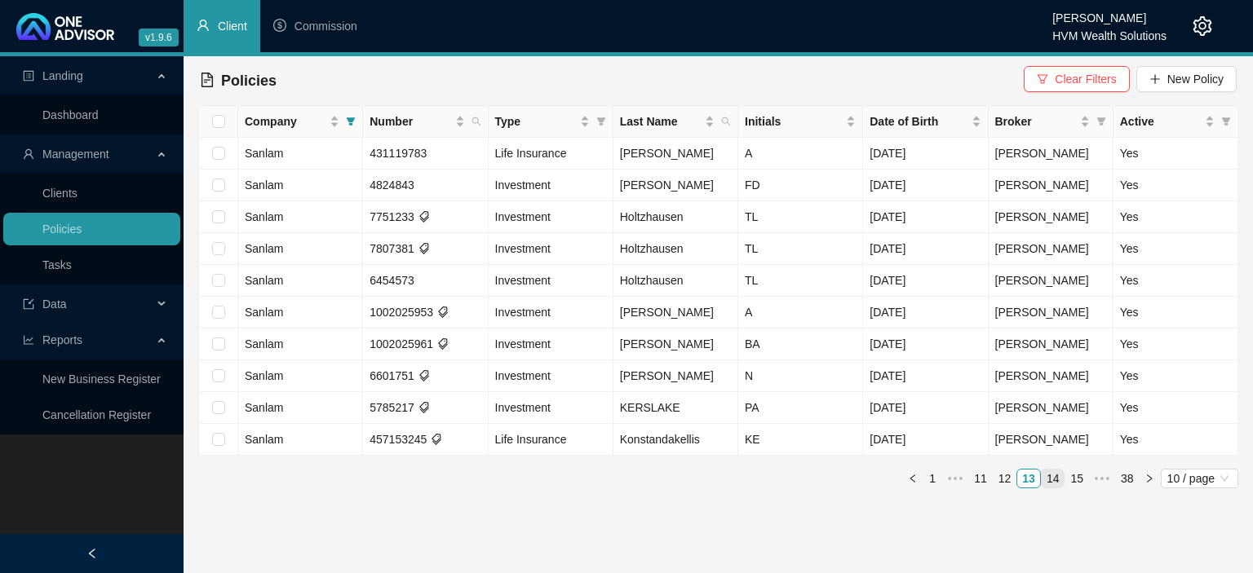
click at [1056, 478] on link "14" at bounding box center [1052, 479] width 23 height 18
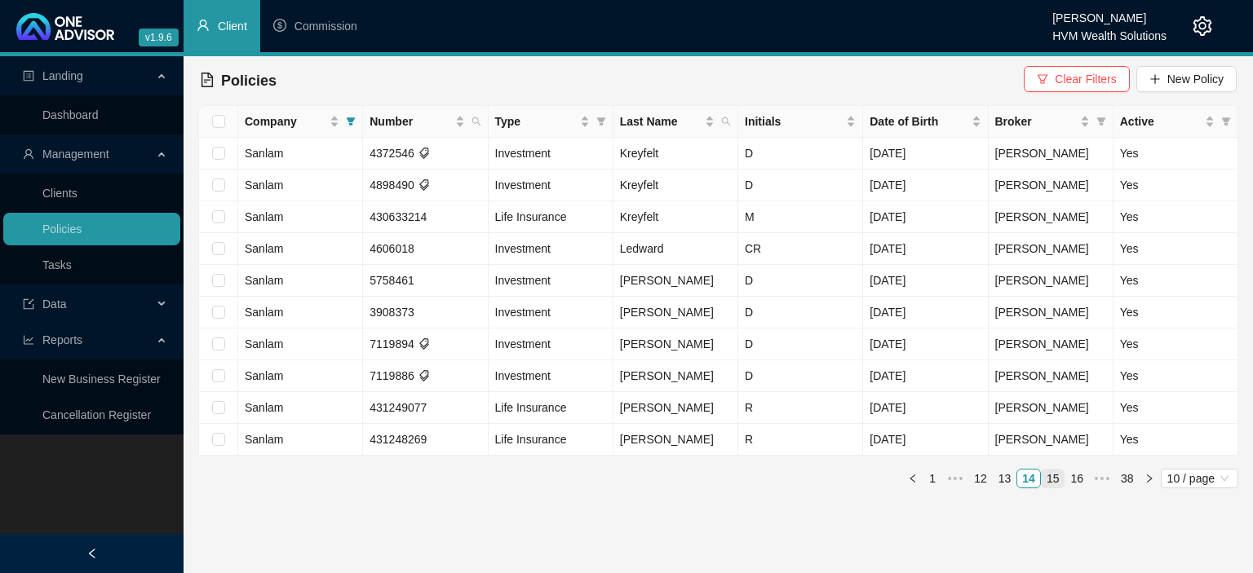
click at [1055, 478] on link "15" at bounding box center [1052, 479] width 23 height 18
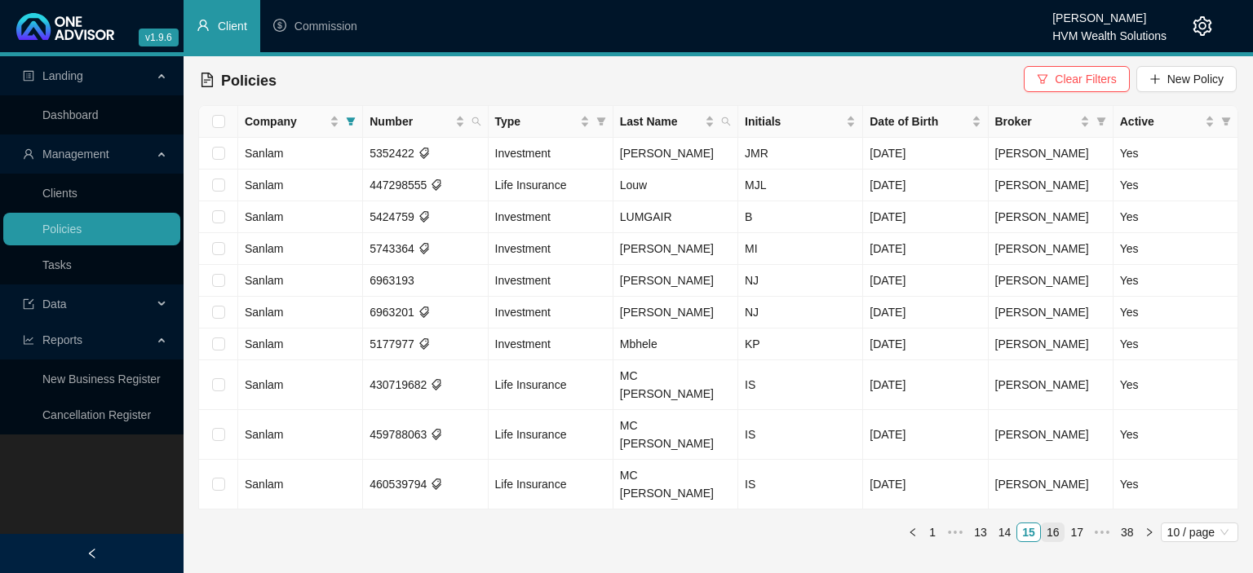
click at [1060, 524] on link "16" at bounding box center [1052, 533] width 23 height 18
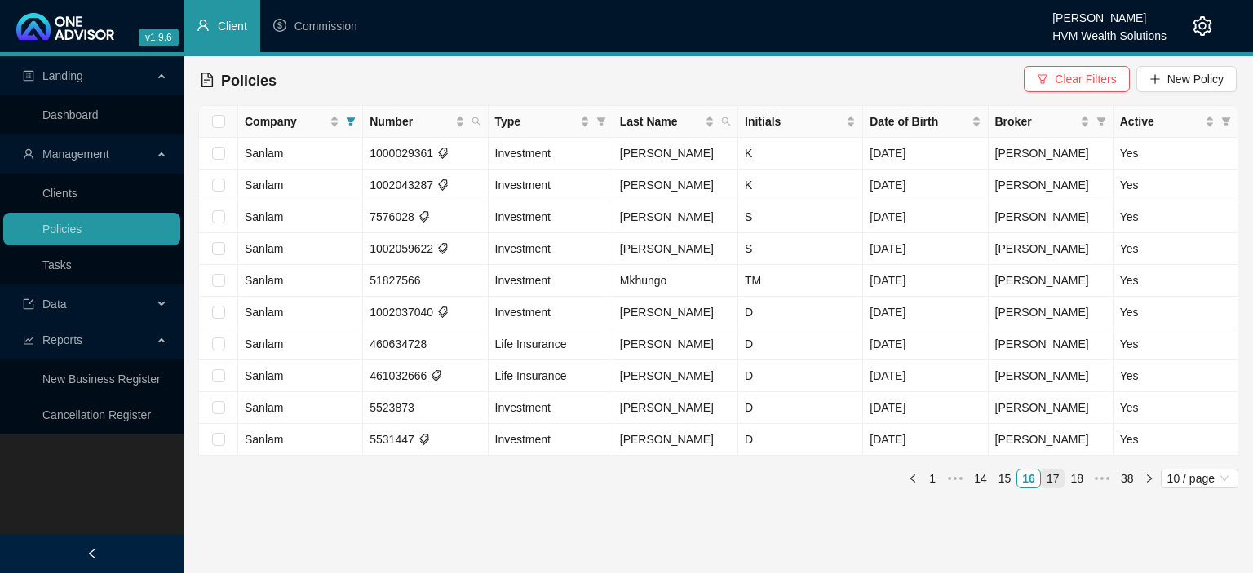
click at [1058, 480] on link "17" at bounding box center [1052, 479] width 23 height 18
click at [1058, 479] on link "18" at bounding box center [1052, 479] width 23 height 18
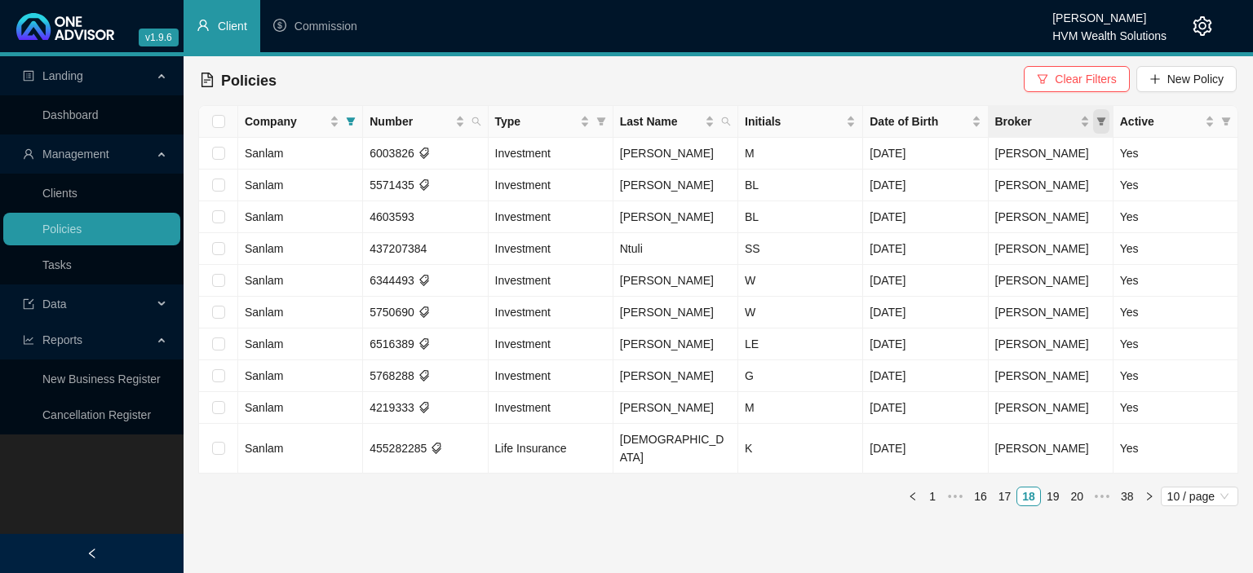
click at [1104, 116] on span "Broker" at bounding box center [1101, 121] width 16 height 24
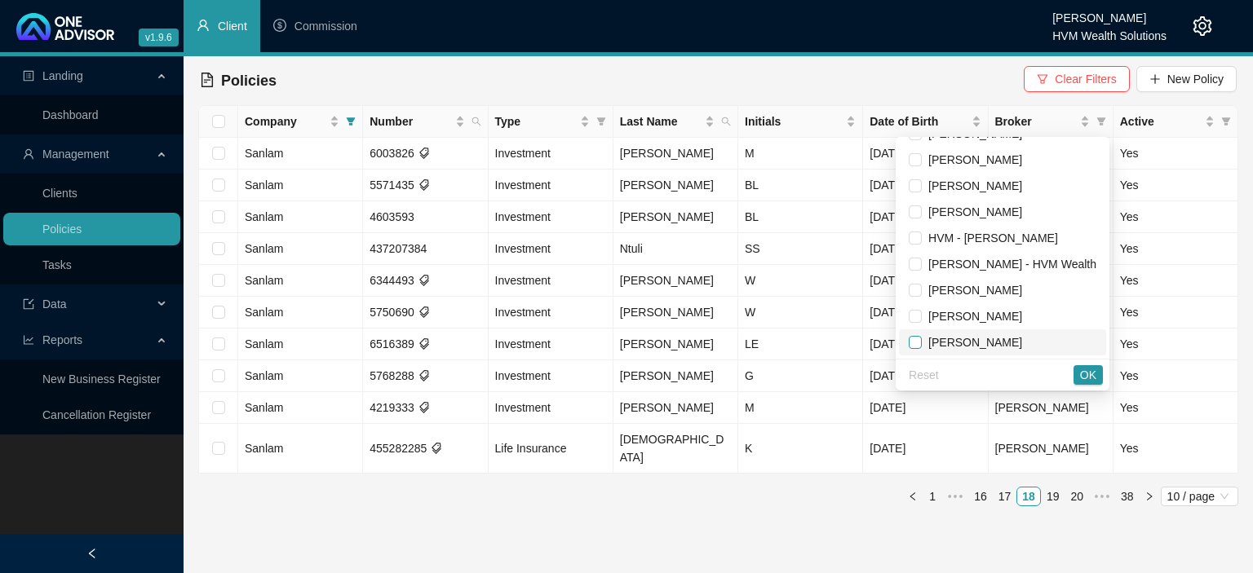
click at [921, 339] on input "checkbox" at bounding box center [914, 342] width 13 height 13
checkbox input "true"
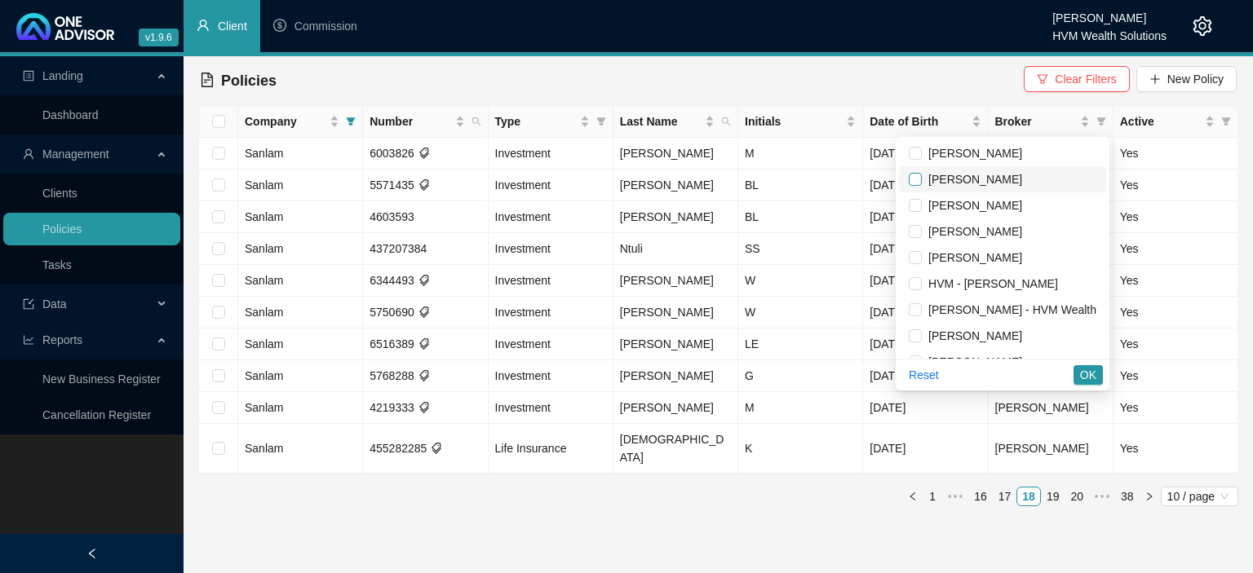
click at [911, 183] on input "checkbox" at bounding box center [914, 179] width 13 height 13
click at [1084, 368] on span "OK" at bounding box center [1088, 375] width 16 height 18
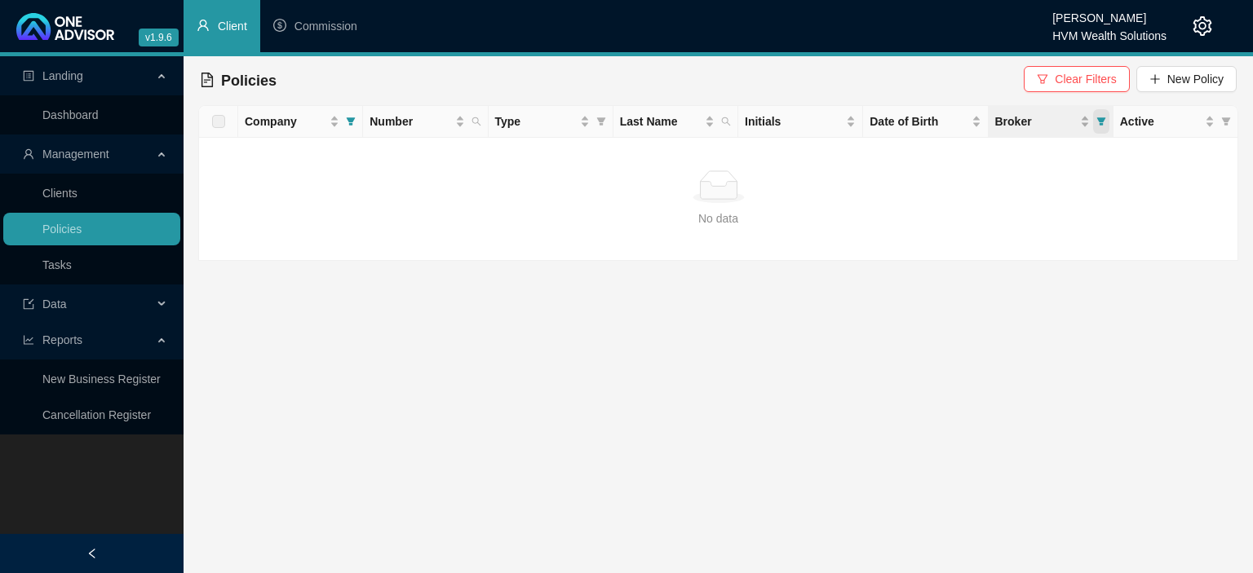
click at [1104, 122] on icon "filter" at bounding box center [1101, 122] width 10 height 10
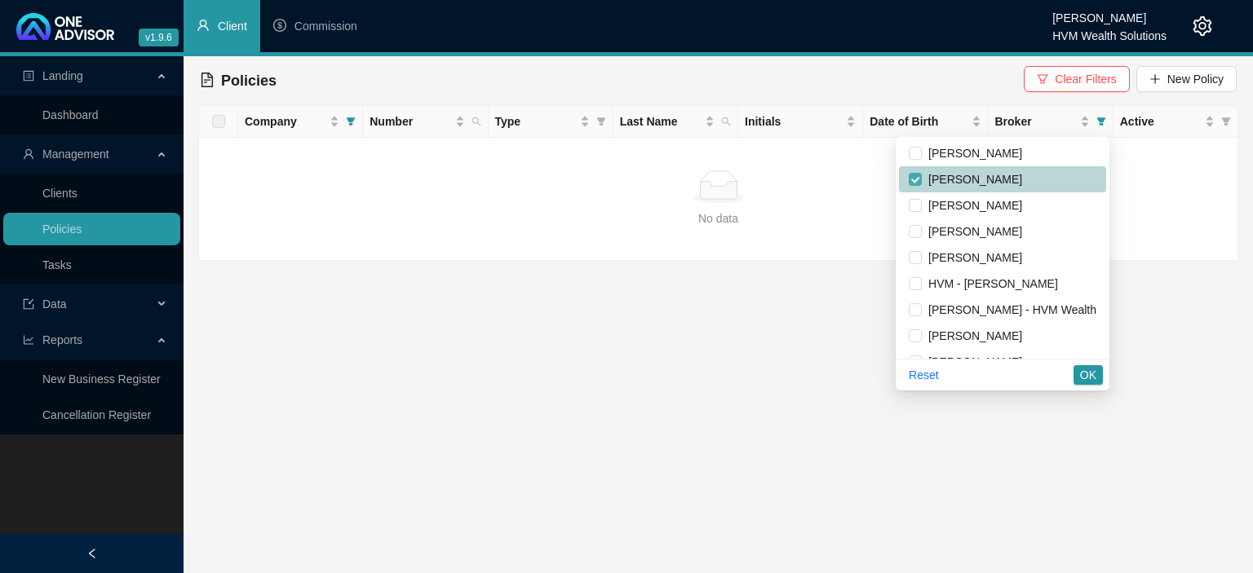
click at [915, 176] on input "checkbox" at bounding box center [914, 179] width 13 height 13
checkbox input "false"
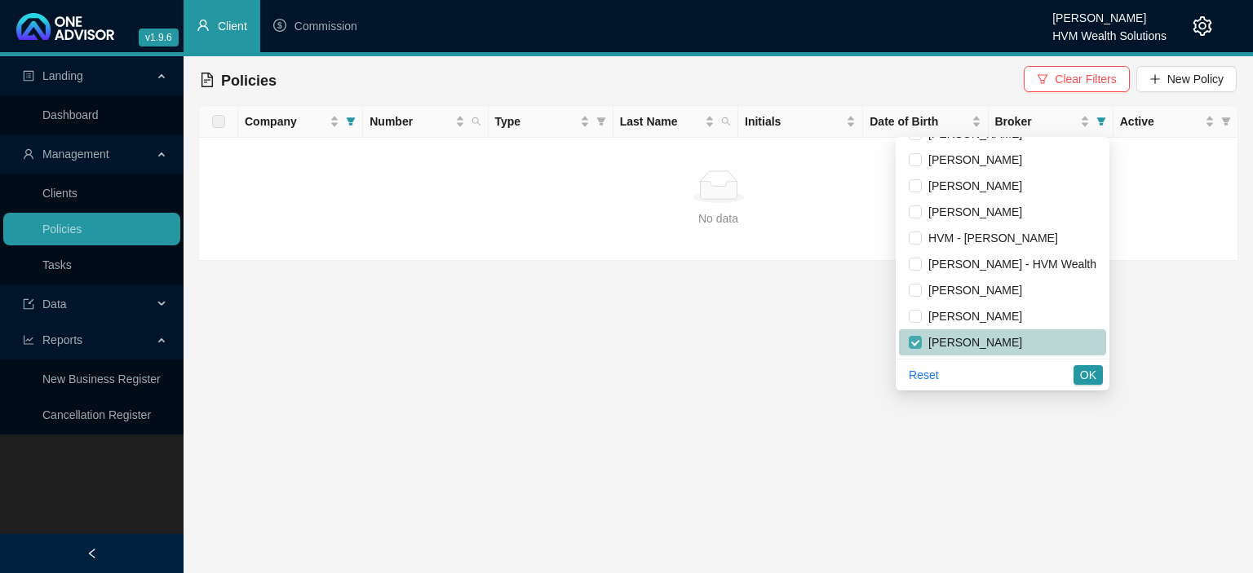
click at [917, 340] on input "checkbox" at bounding box center [914, 342] width 13 height 13
checkbox input "false"
click at [1087, 373] on span "OK" at bounding box center [1088, 375] width 16 height 18
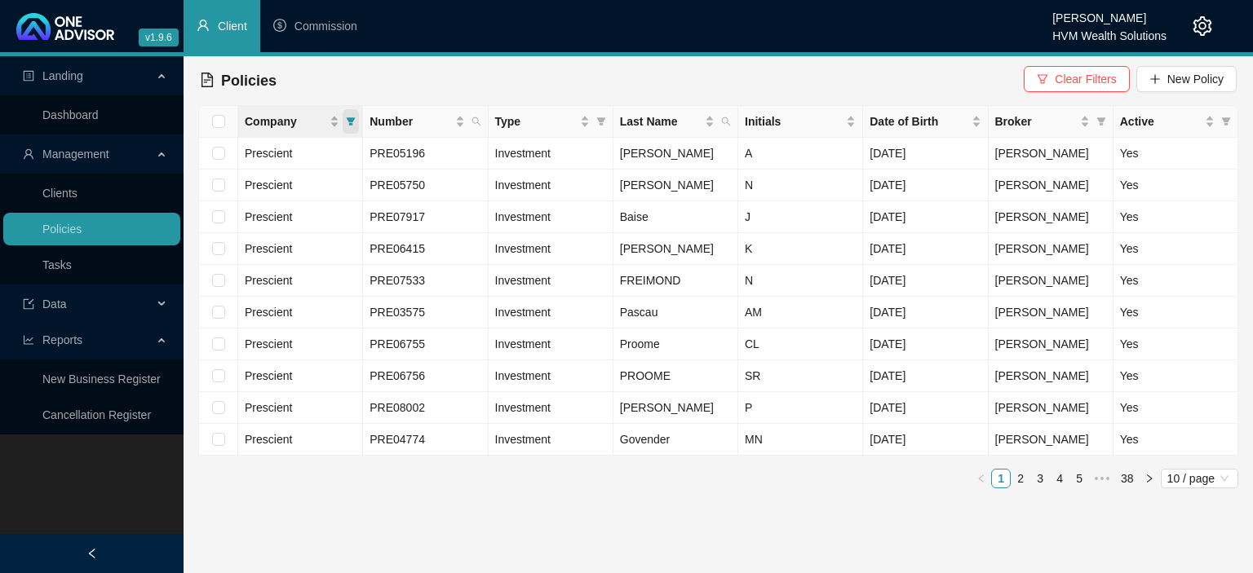
click at [345, 129] on span "Company" at bounding box center [350, 121] width 16 height 24
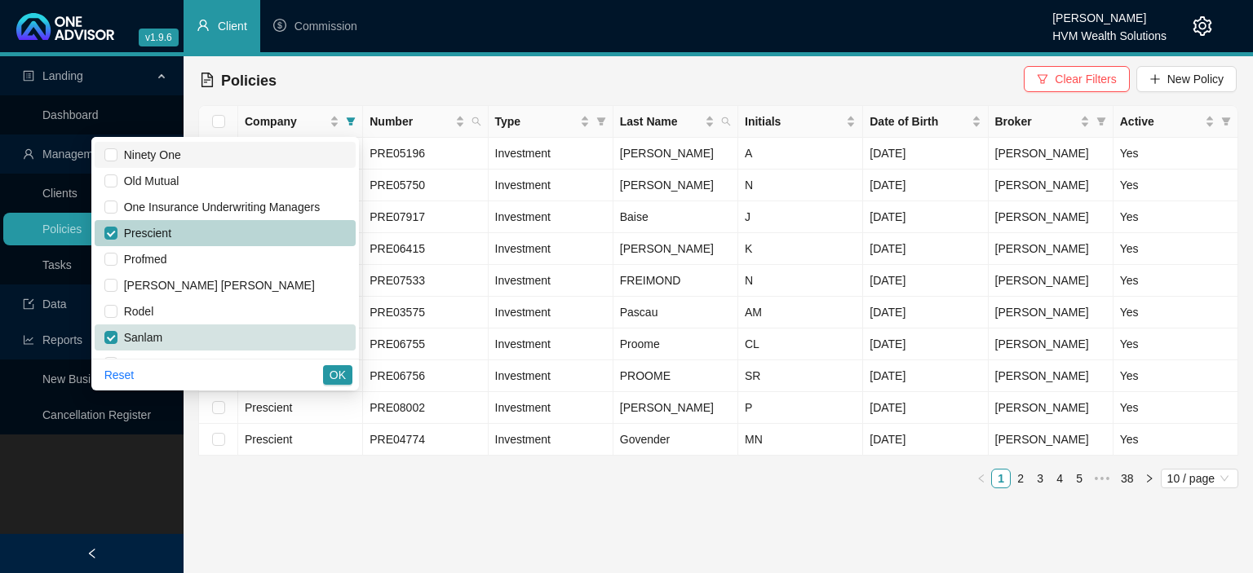
scroll to position [990, 0]
click at [117, 231] on input "checkbox" at bounding box center [110, 233] width 13 height 13
checkbox input "false"
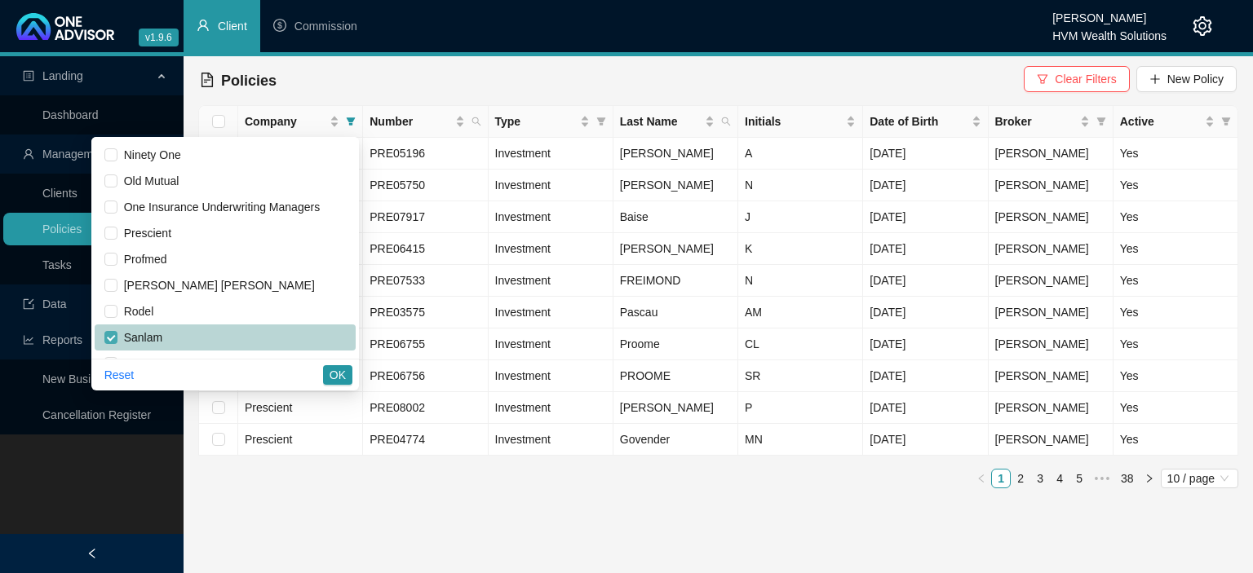
click at [117, 336] on input "checkbox" at bounding box center [110, 337] width 13 height 13
checkbox input "false"
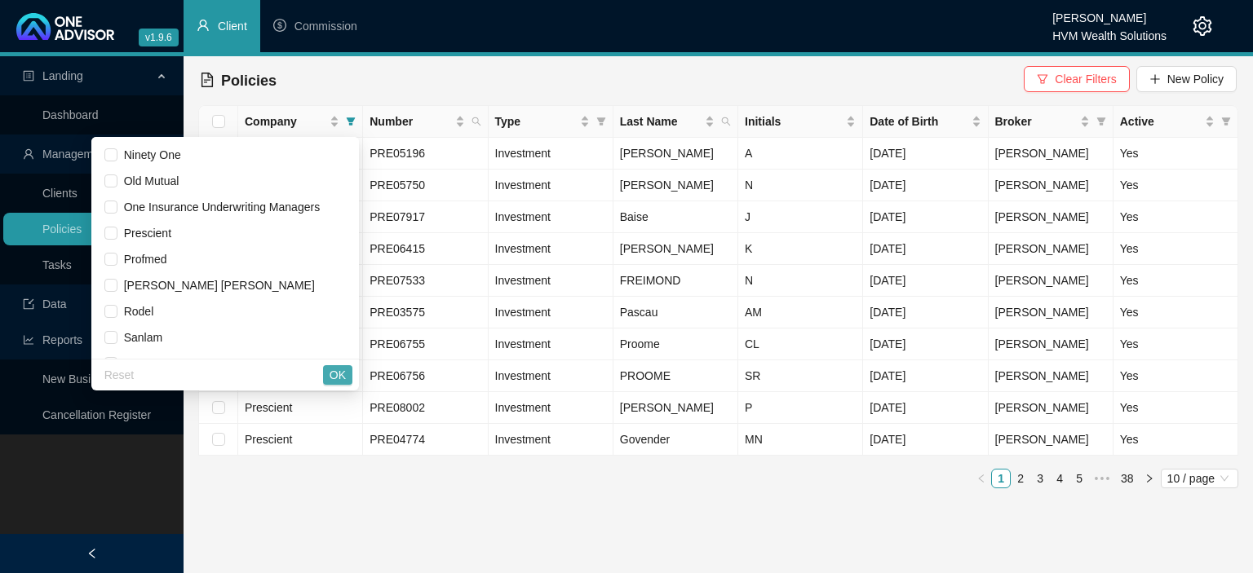
click at [341, 369] on span "OK" at bounding box center [337, 375] width 16 height 18
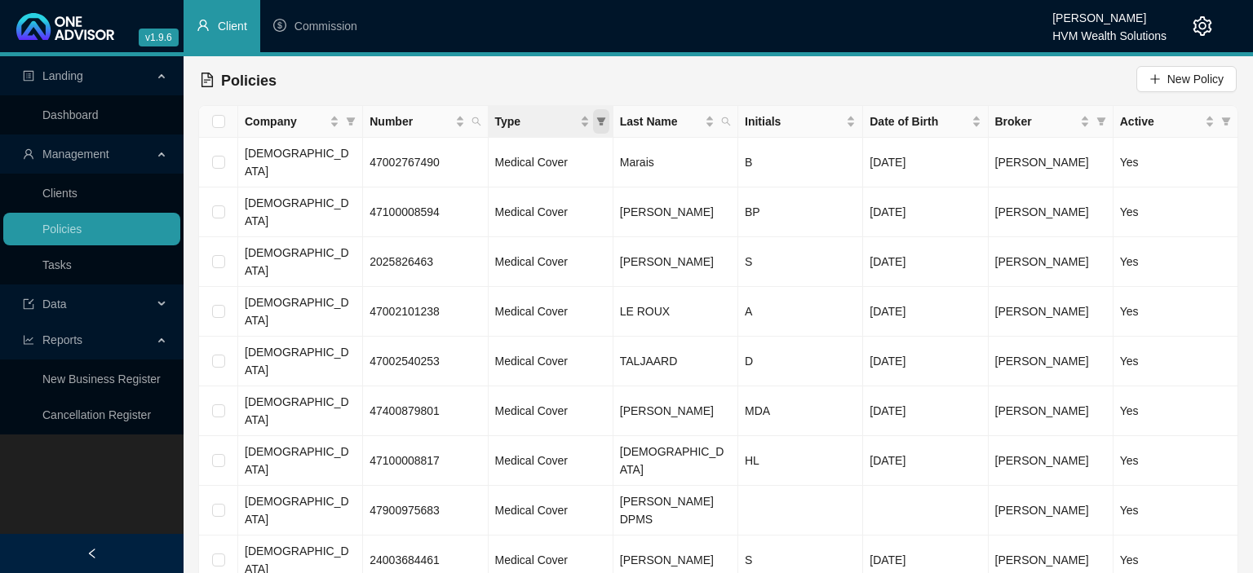
click at [599, 123] on icon "filter" at bounding box center [601, 122] width 10 height 10
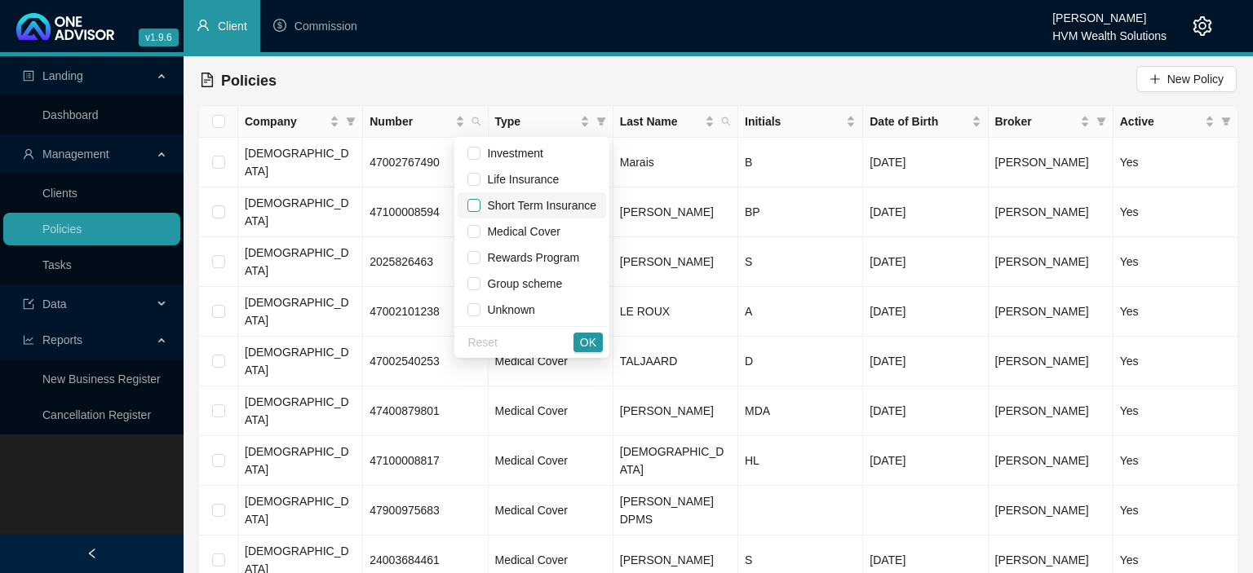
click at [478, 210] on input "checkbox" at bounding box center [473, 205] width 13 height 13
checkbox input "true"
click at [585, 338] on span "OK" at bounding box center [588, 343] width 16 height 18
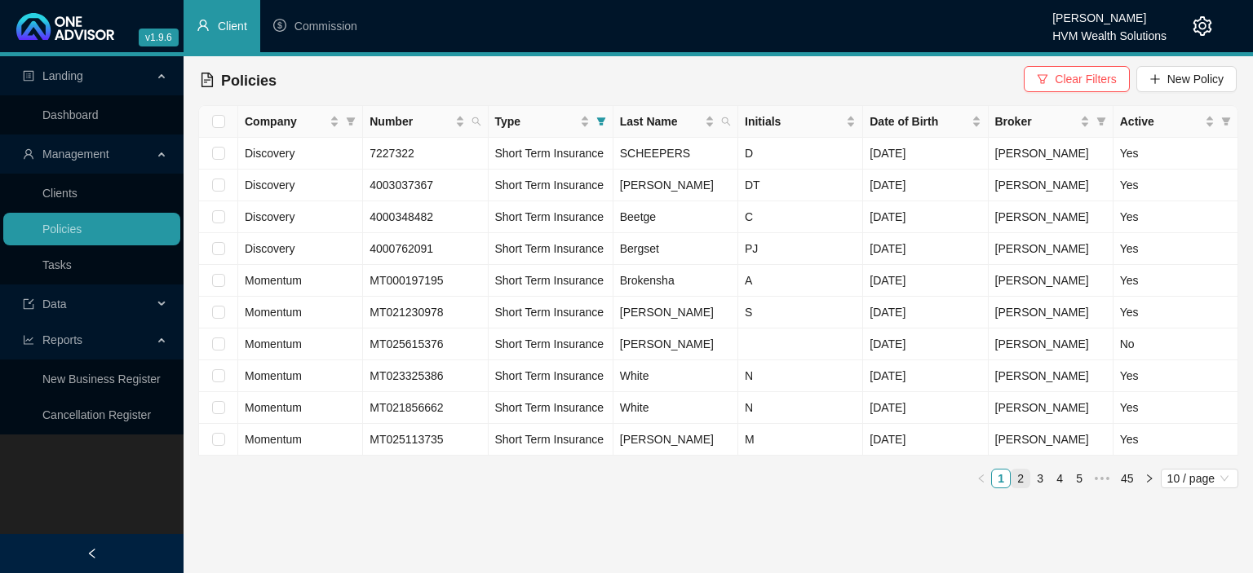
click at [1020, 482] on link "2" at bounding box center [1020, 479] width 18 height 18
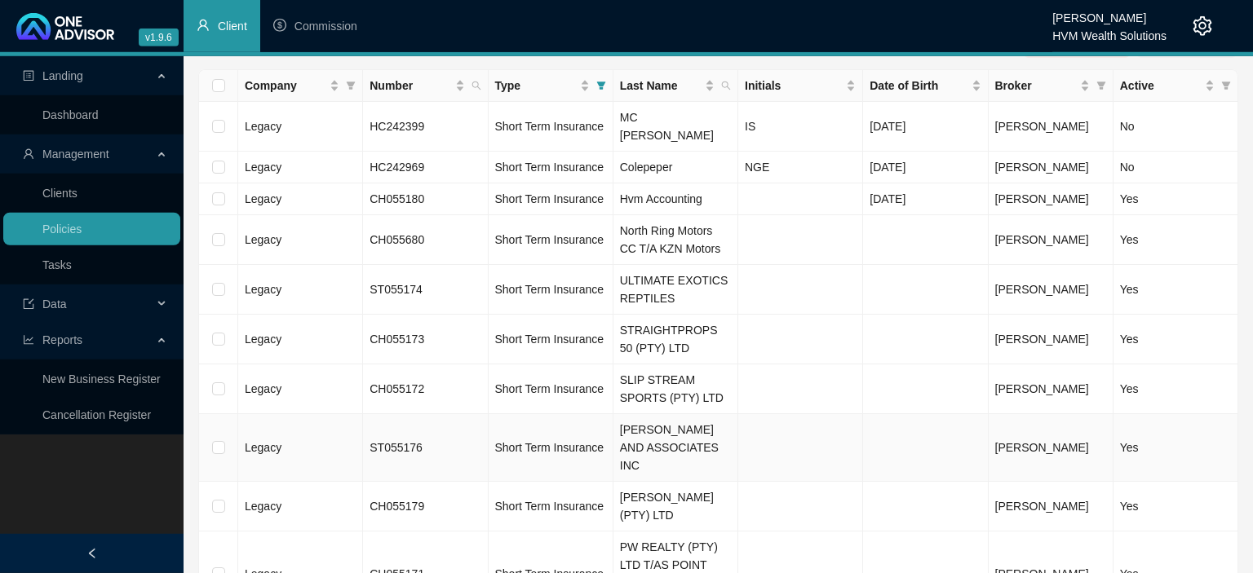
scroll to position [69, 0]
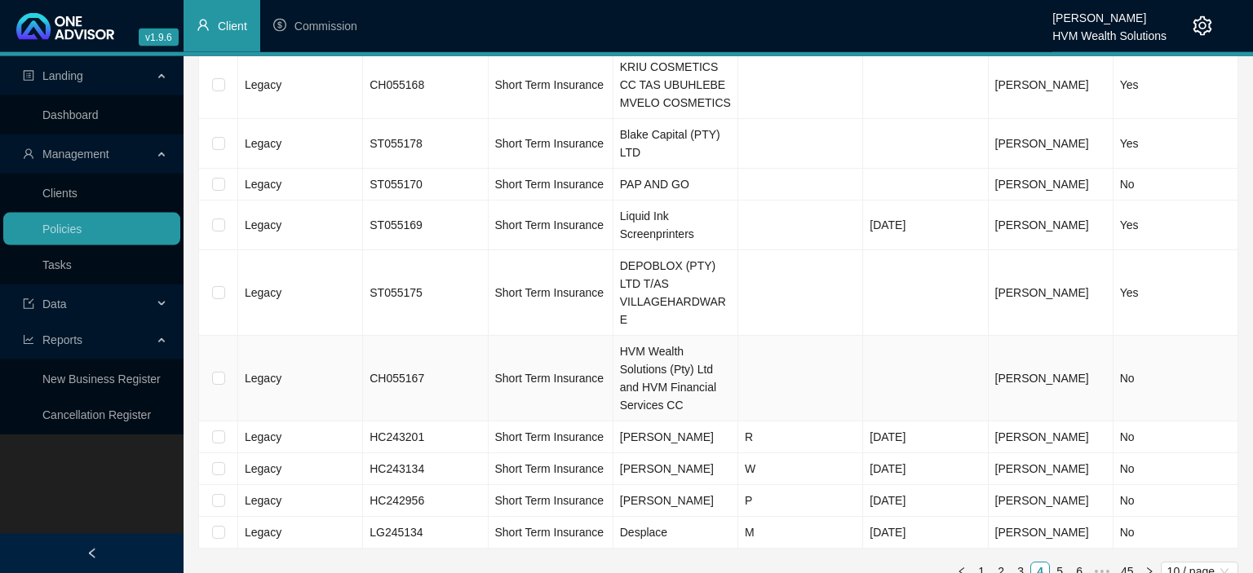
scroll to position [87, 0]
click at [1058, 562] on link "5" at bounding box center [1059, 571] width 18 height 18
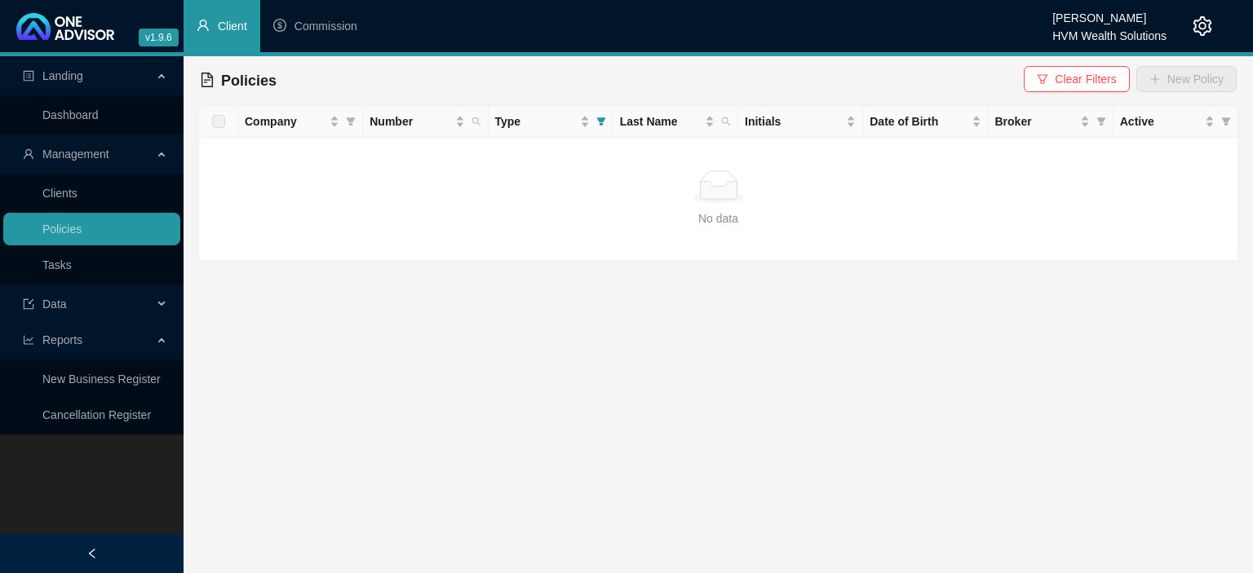
scroll to position [0, 0]
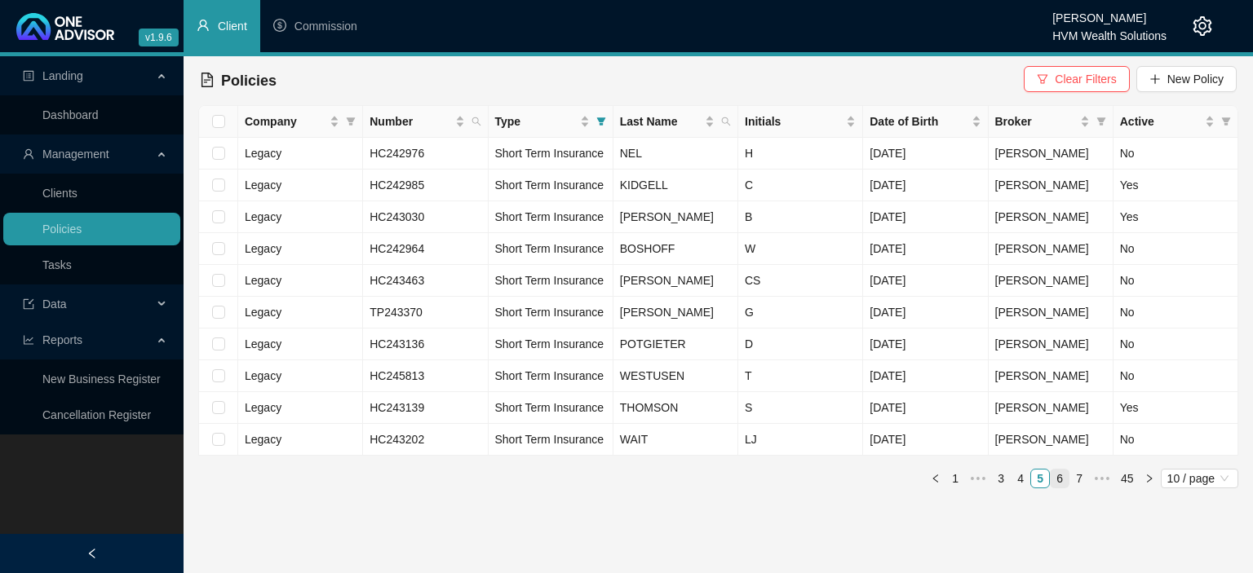
click at [1062, 475] on link "6" at bounding box center [1059, 479] width 18 height 18
click at [1062, 479] on link "7" at bounding box center [1059, 479] width 18 height 18
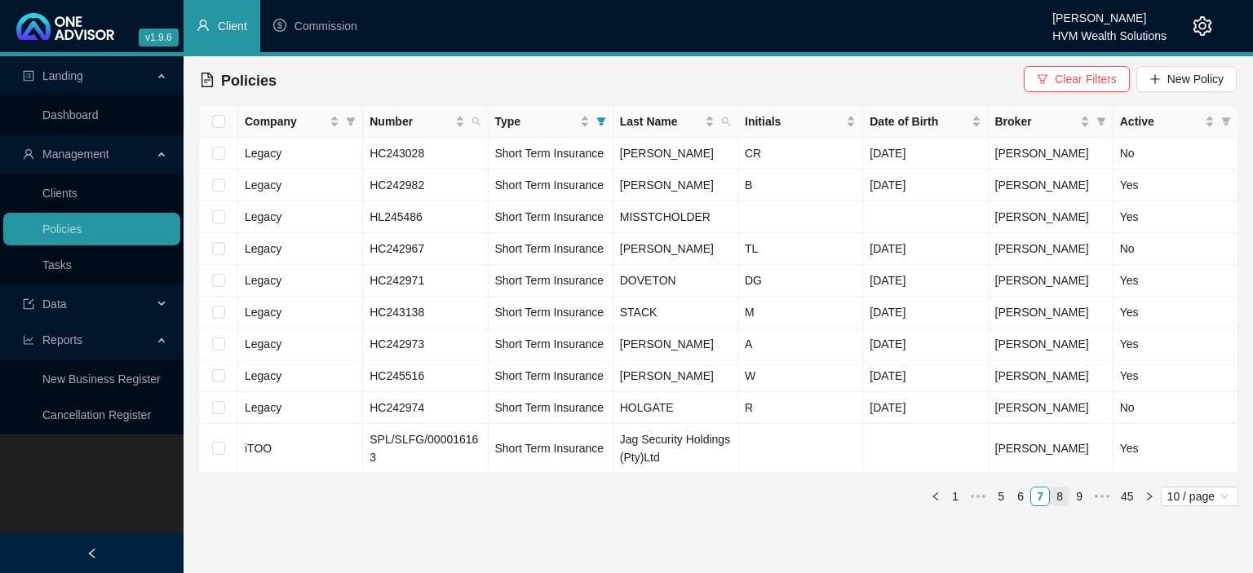
click at [1058, 497] on link "8" at bounding box center [1059, 497] width 18 height 18
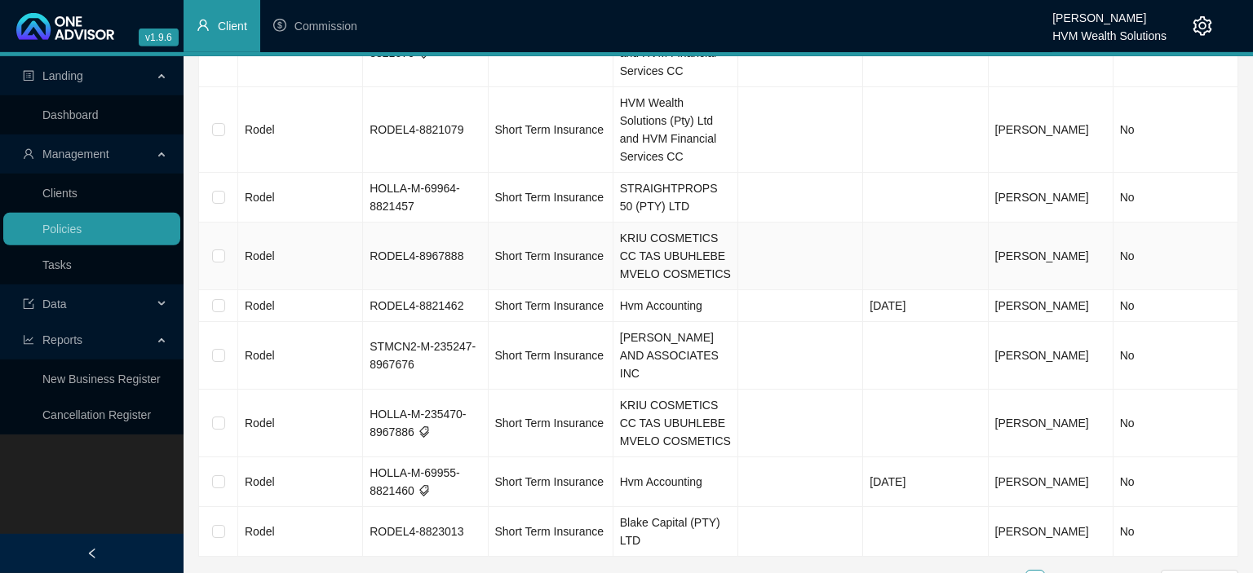
scroll to position [231, 0]
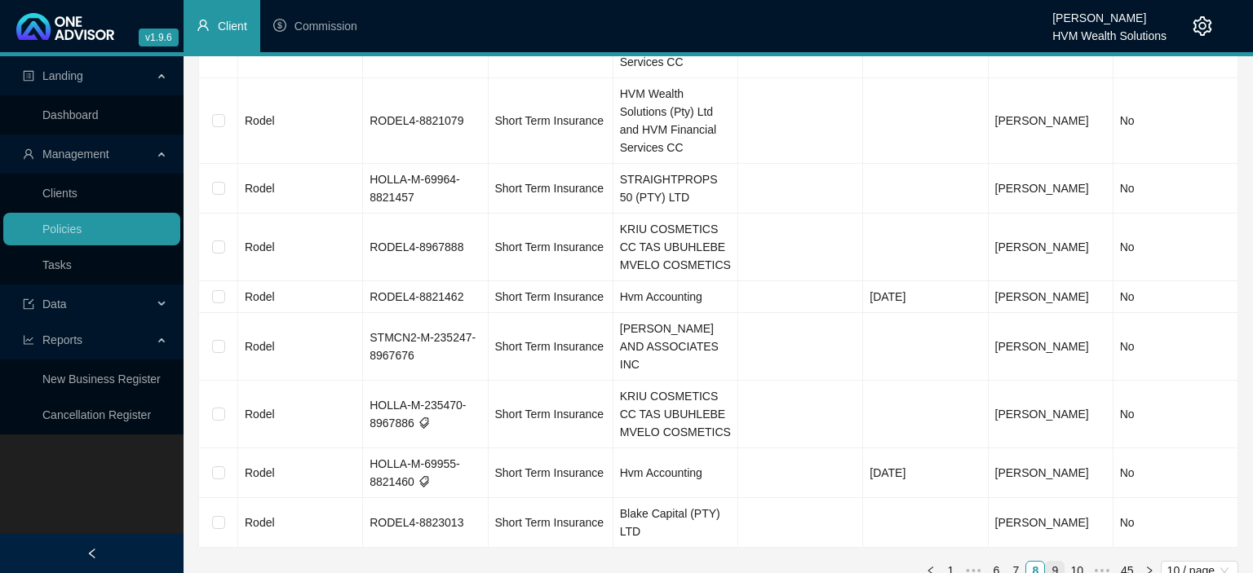
click at [1055, 562] on link "9" at bounding box center [1054, 571] width 18 height 18
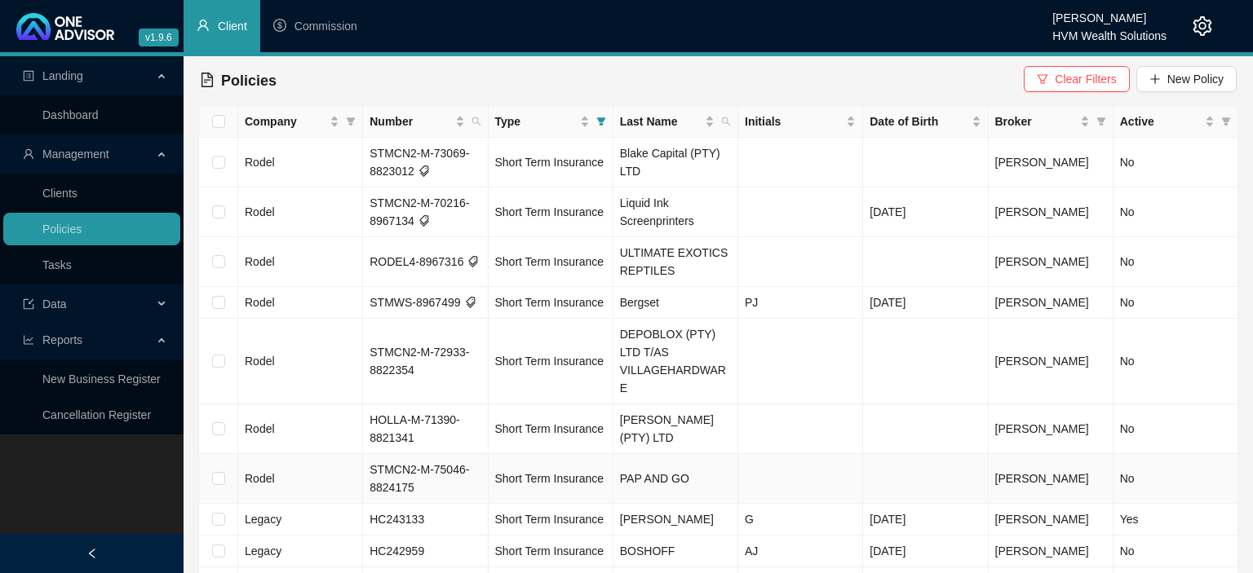
scroll to position [51, 0]
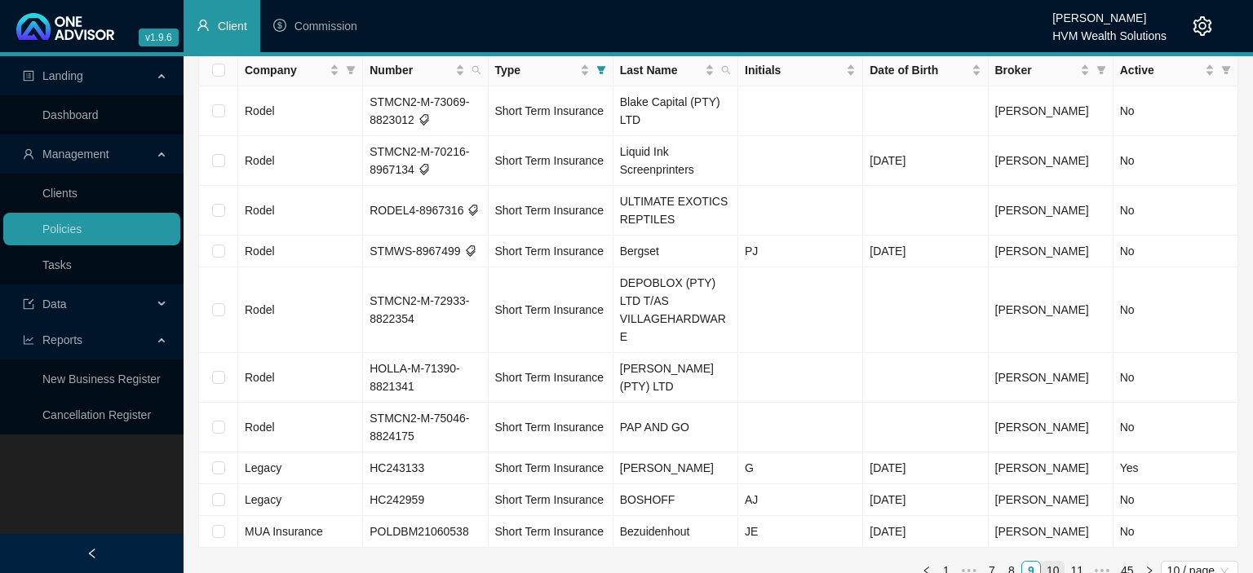
click at [1053, 562] on link "10" at bounding box center [1052, 571] width 23 height 18
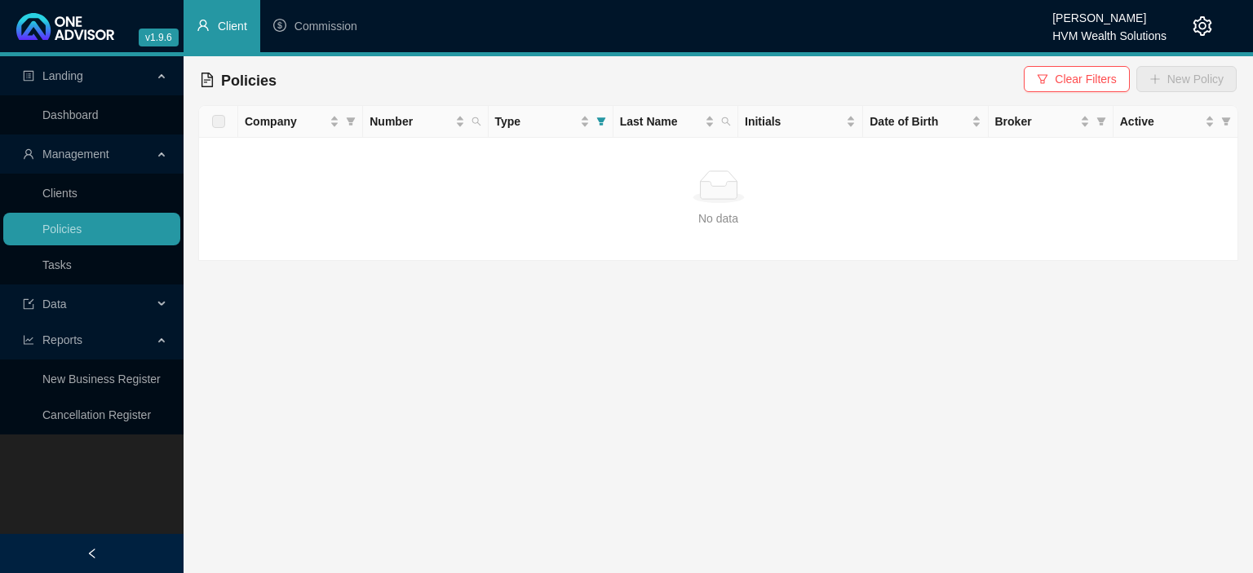
scroll to position [0, 0]
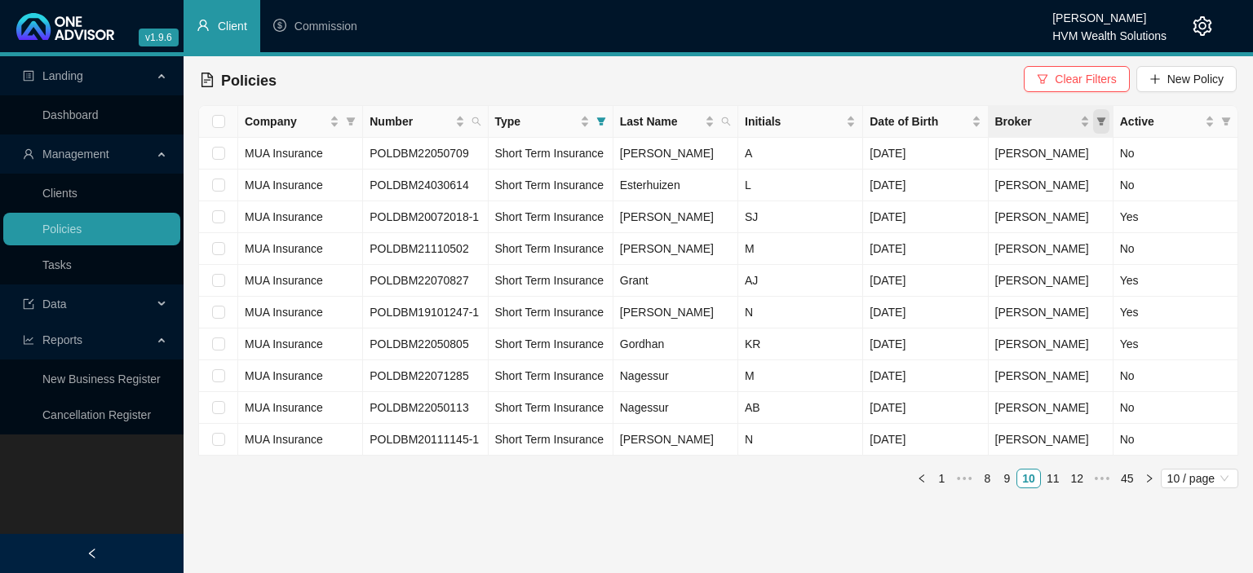
click at [1101, 114] on span "Broker" at bounding box center [1101, 121] width 16 height 24
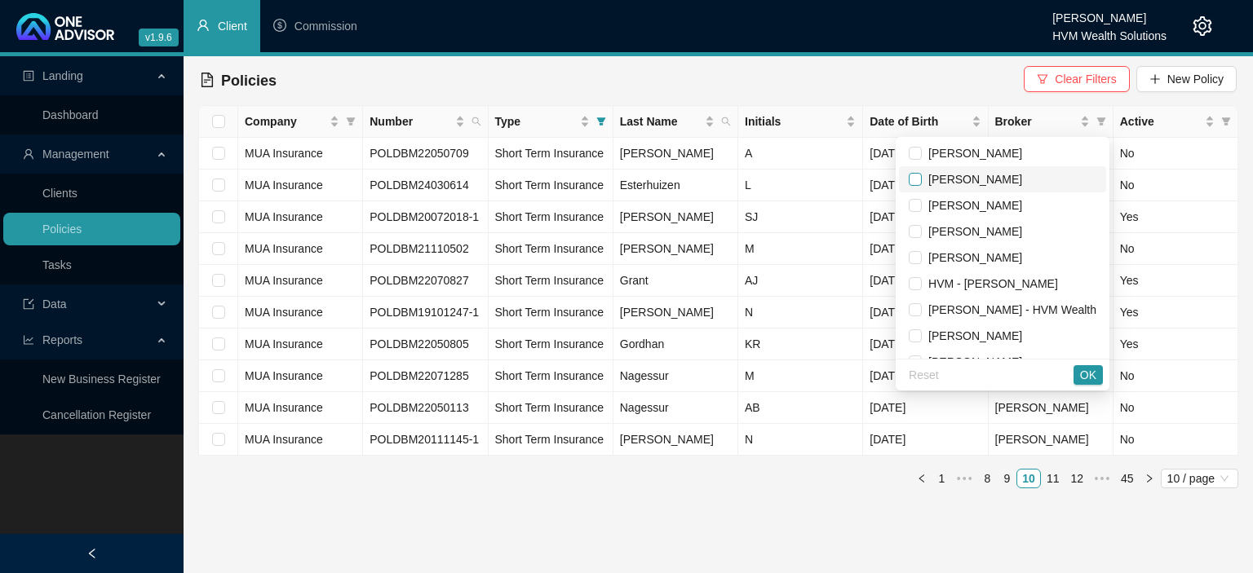
click at [920, 185] on input "checkbox" at bounding box center [914, 179] width 13 height 13
click at [1089, 377] on span "OK" at bounding box center [1088, 375] width 16 height 18
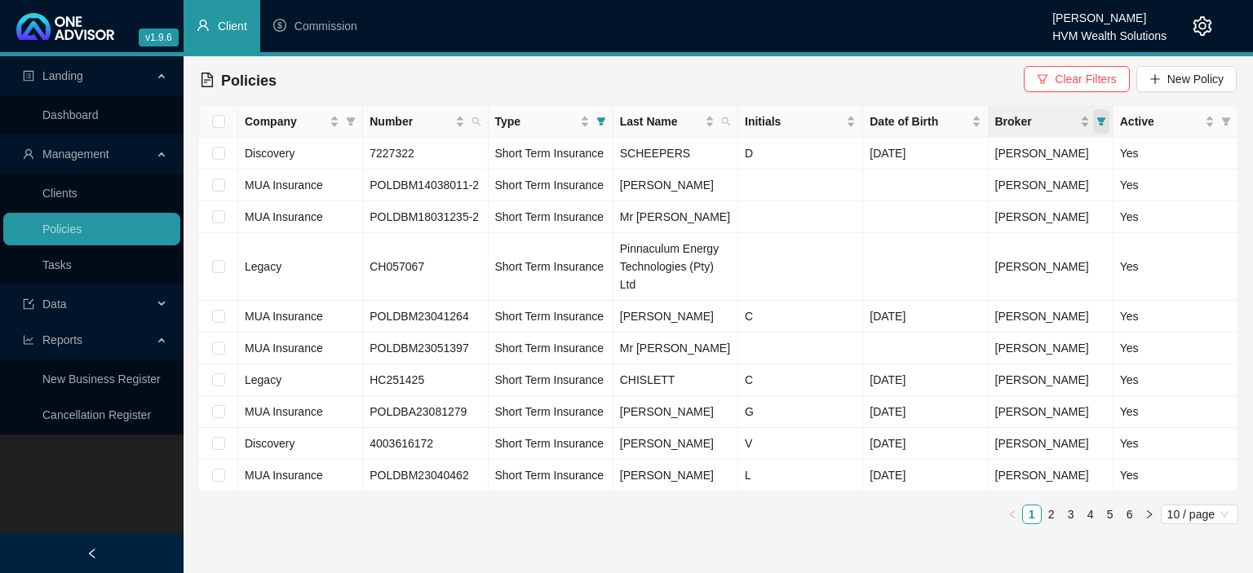
click at [1097, 121] on icon "filter" at bounding box center [1101, 122] width 10 height 10
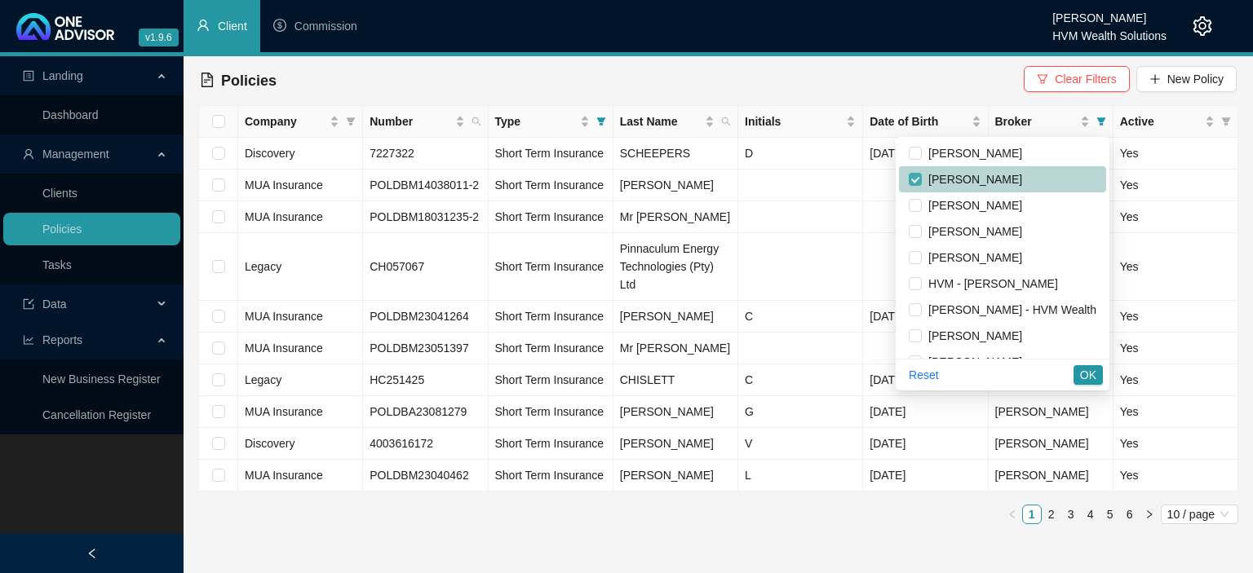
click at [915, 180] on input "checkbox" at bounding box center [914, 179] width 13 height 13
checkbox input "false"
click at [1089, 377] on span "OK" at bounding box center [1088, 375] width 16 height 18
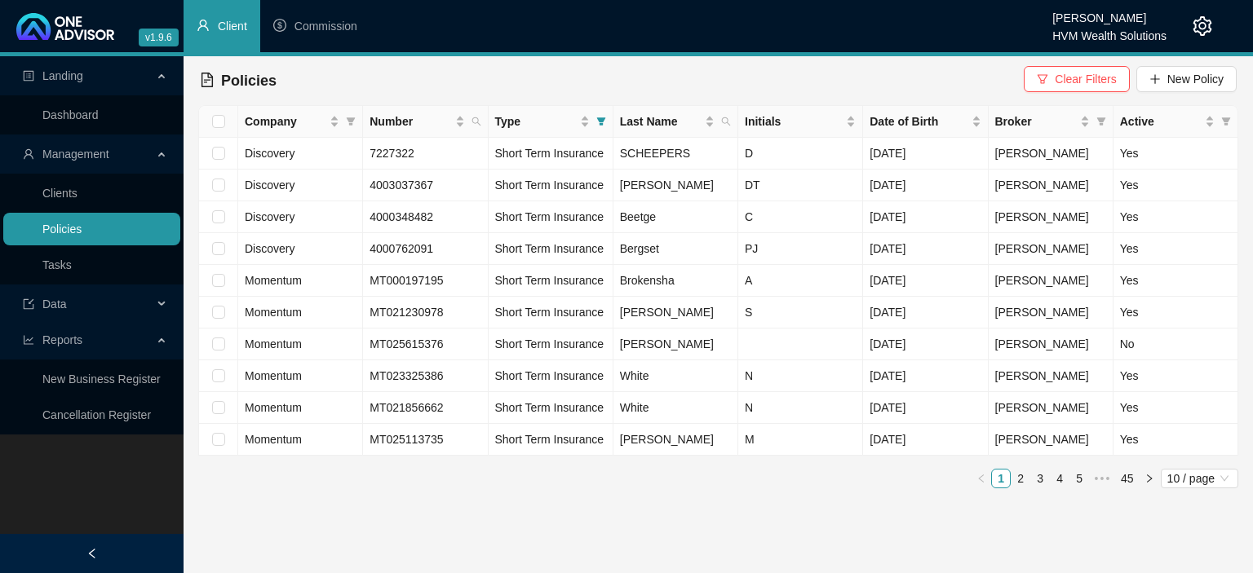
click at [82, 233] on link "Policies" at bounding box center [61, 229] width 39 height 13
click at [348, 122] on icon "filter" at bounding box center [351, 122] width 10 height 10
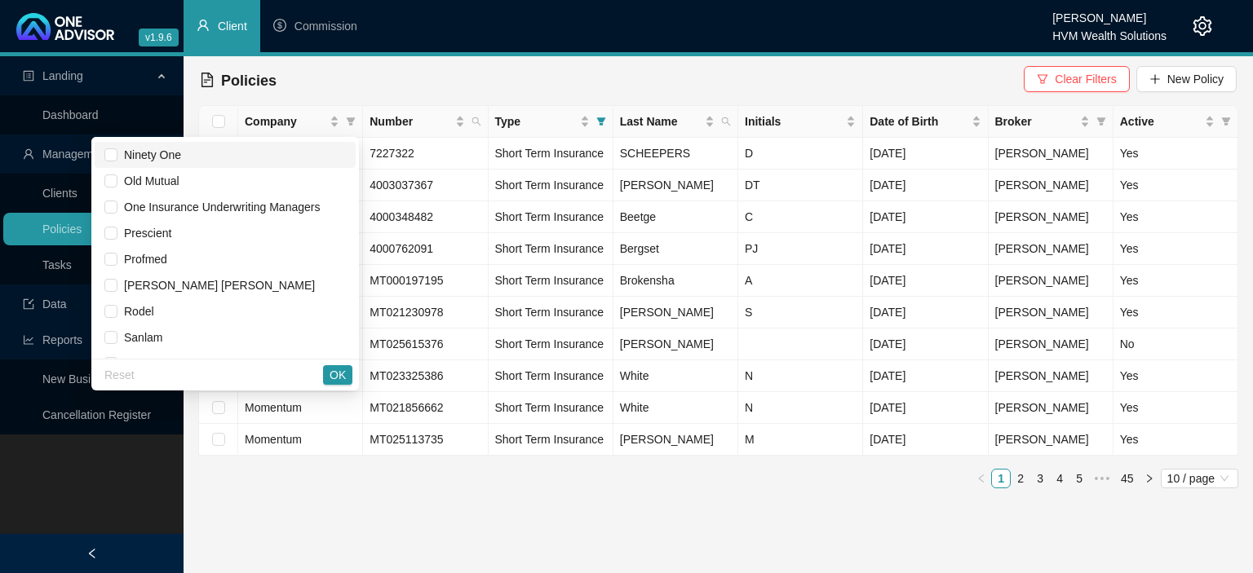
scroll to position [990, 0]
click at [117, 236] on input "checkbox" at bounding box center [110, 233] width 13 height 13
checkbox input "true"
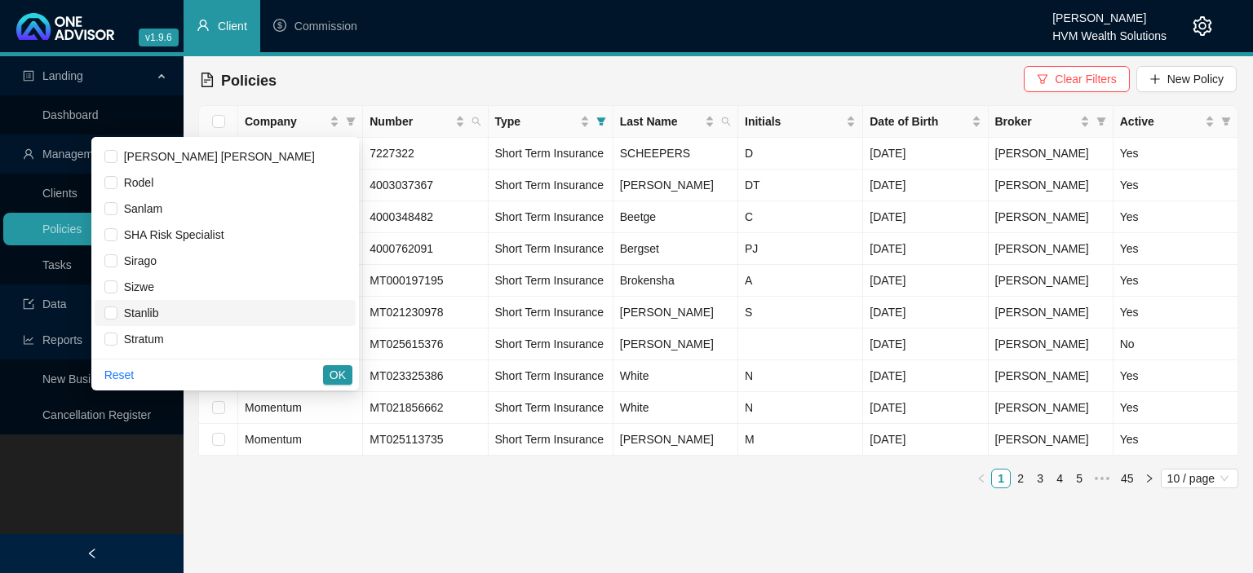
scroll to position [1080, 0]
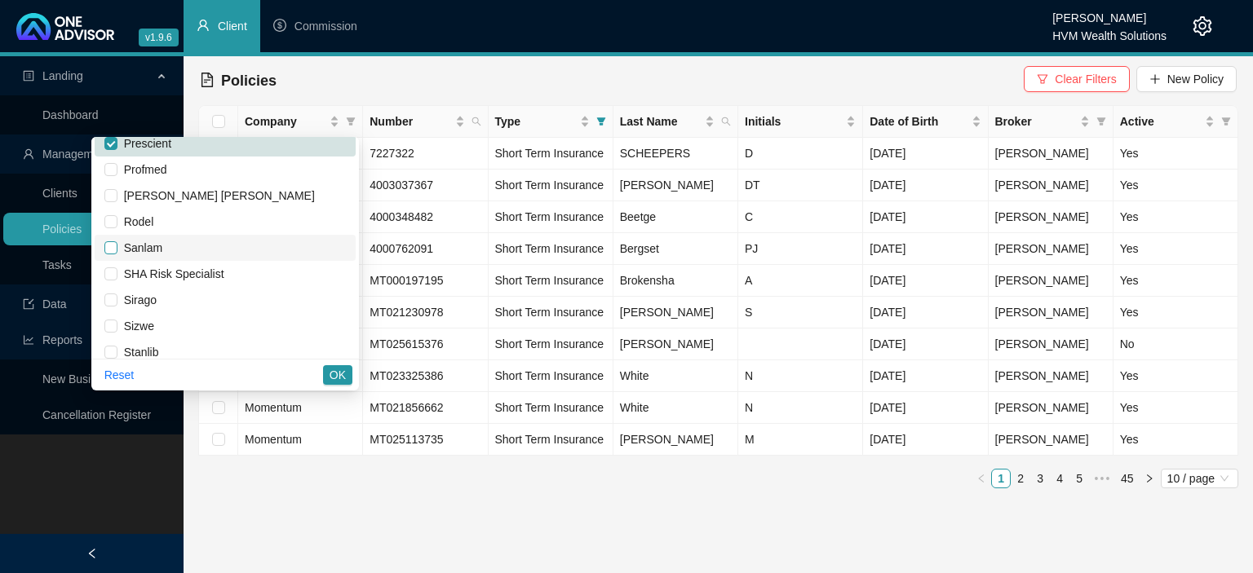
click at [117, 248] on input "checkbox" at bounding box center [110, 247] width 13 height 13
checkbox input "true"
click at [338, 383] on span "OK" at bounding box center [337, 375] width 16 height 18
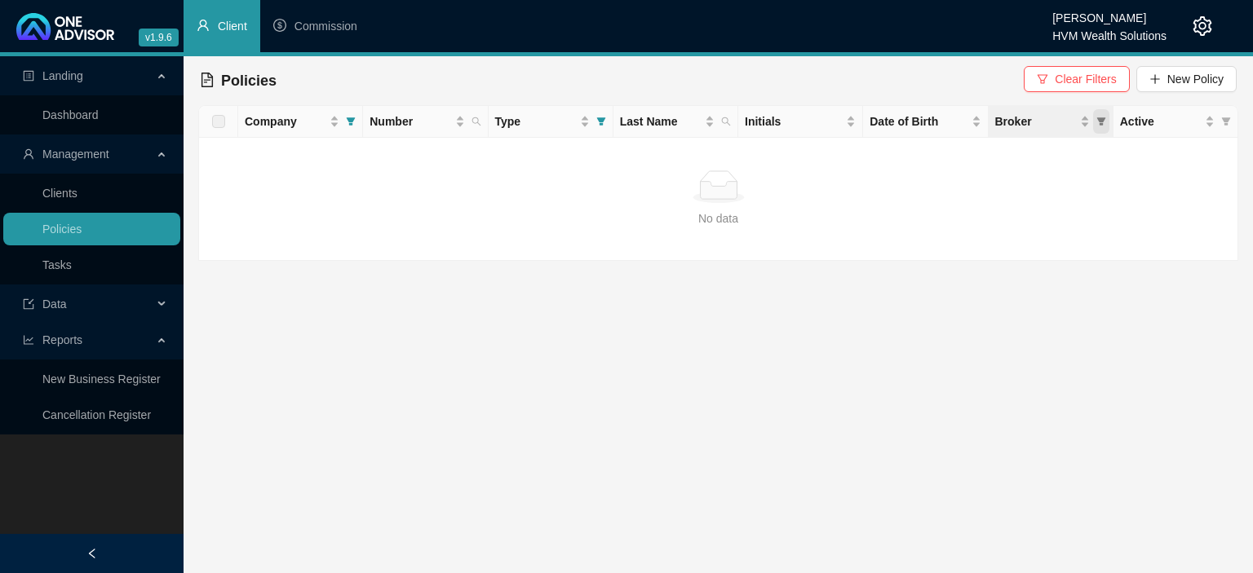
click at [1098, 124] on icon "filter" at bounding box center [1101, 122] width 10 height 10
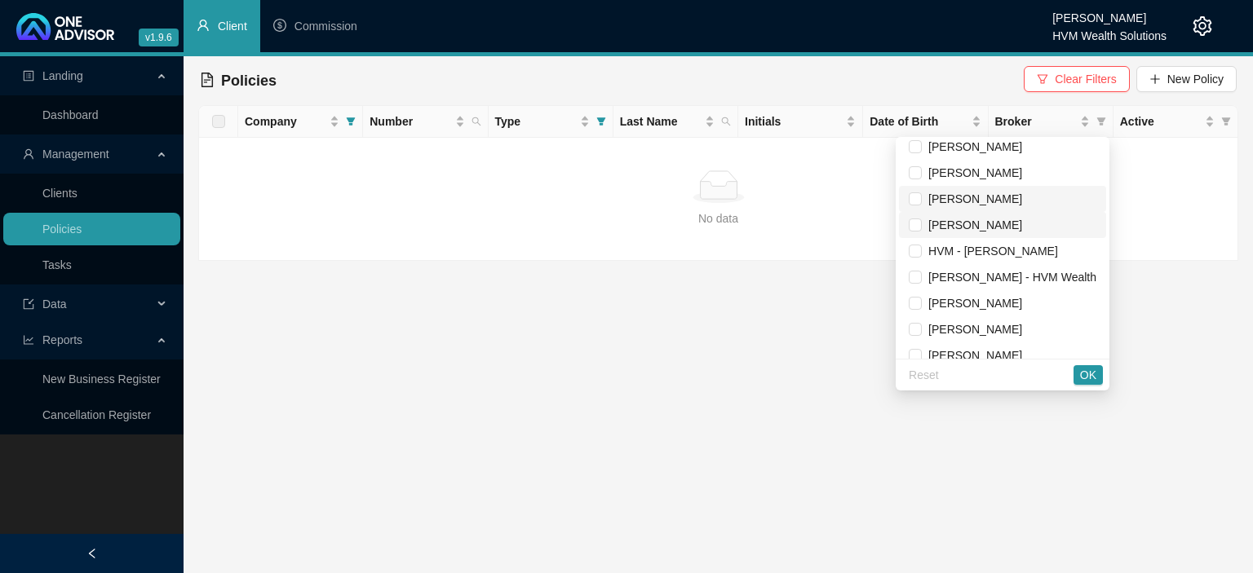
scroll to position [46, 0]
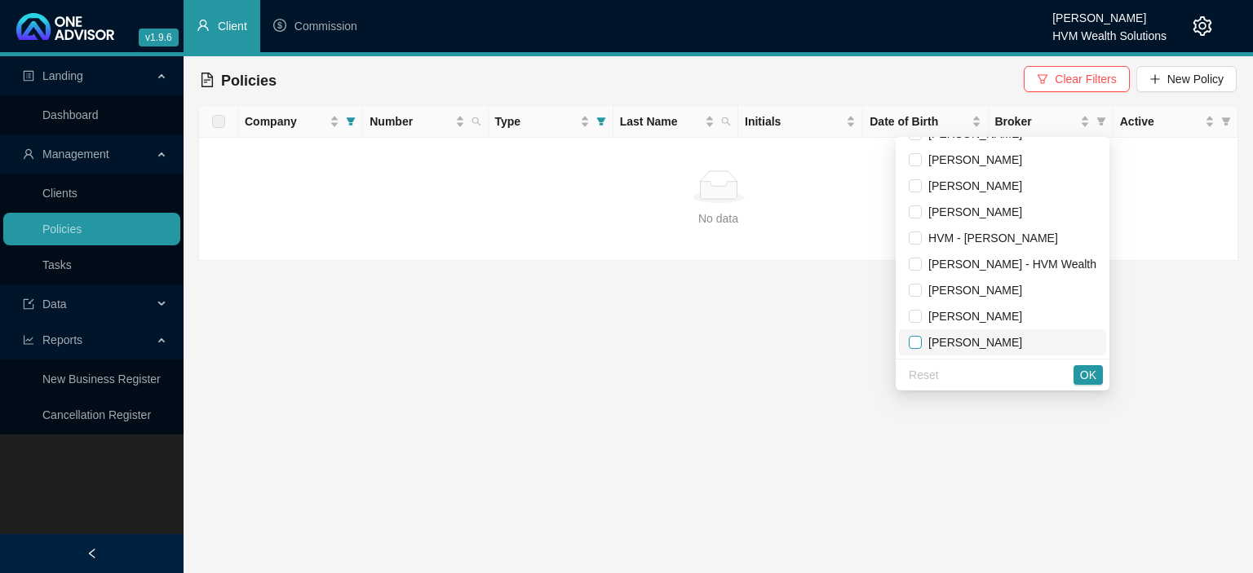
click at [912, 342] on input "checkbox" at bounding box center [914, 342] width 13 height 13
checkbox input "true"
click at [1088, 375] on span "OK" at bounding box center [1088, 375] width 16 height 18
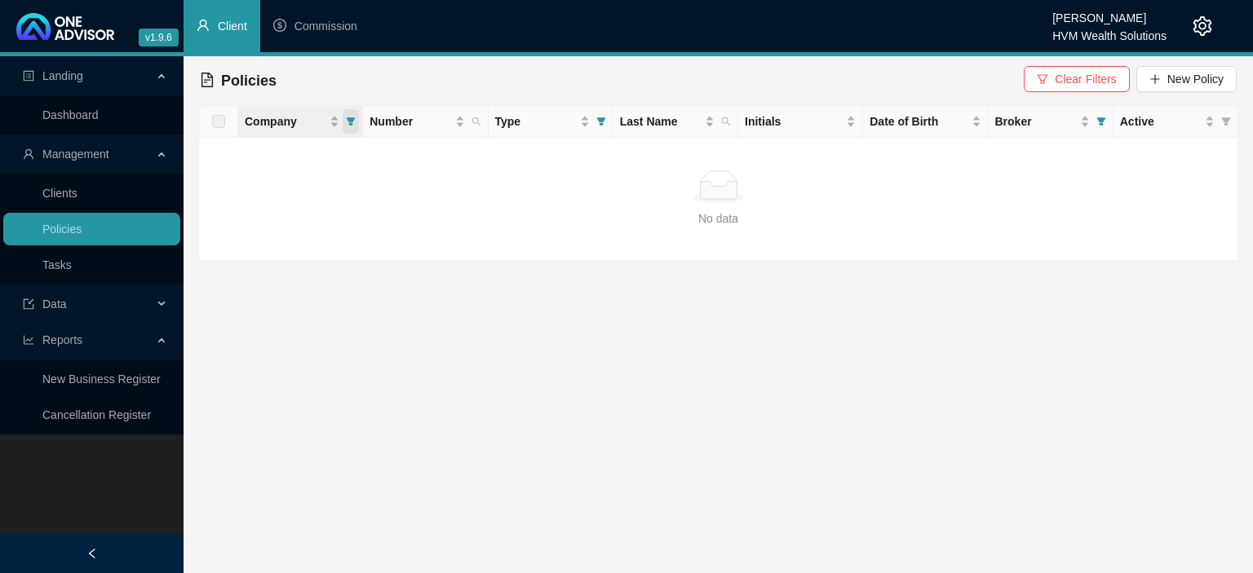
click at [354, 121] on icon "filter" at bounding box center [351, 122] width 10 height 10
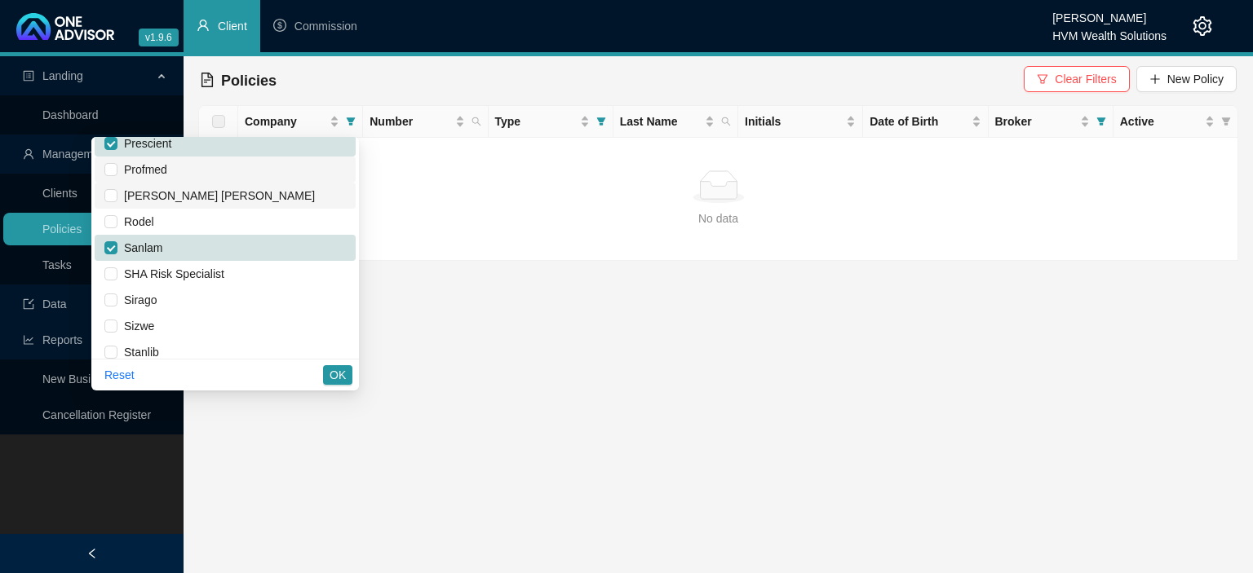
scroll to position [1080, 0]
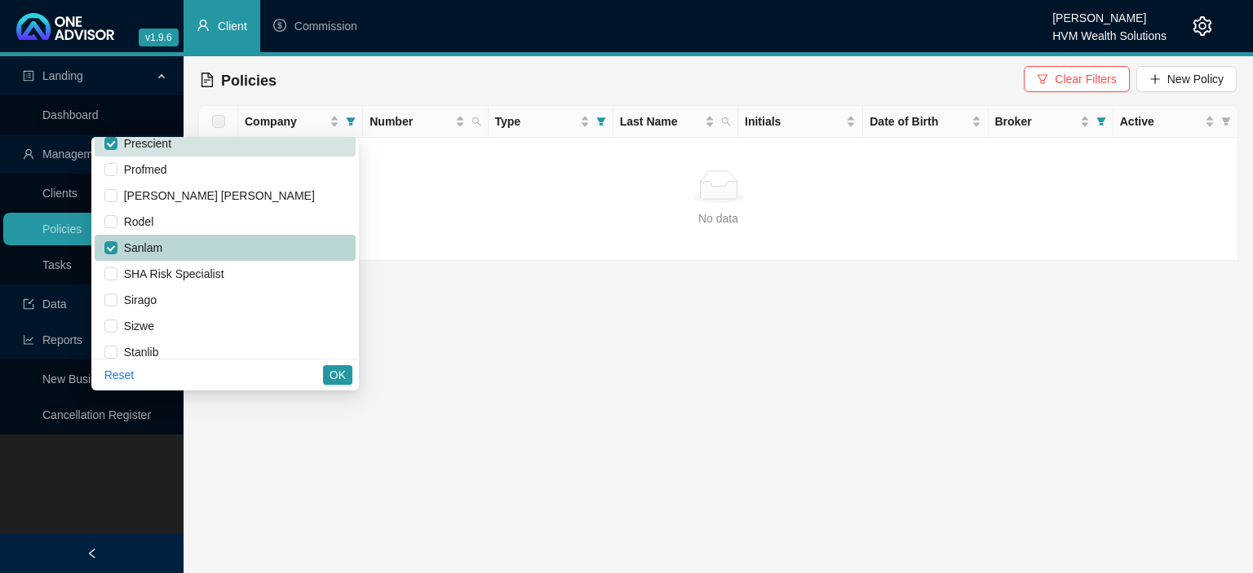
click at [126, 245] on span "Sanlam" at bounding box center [139, 247] width 45 height 13
checkbox input "false"
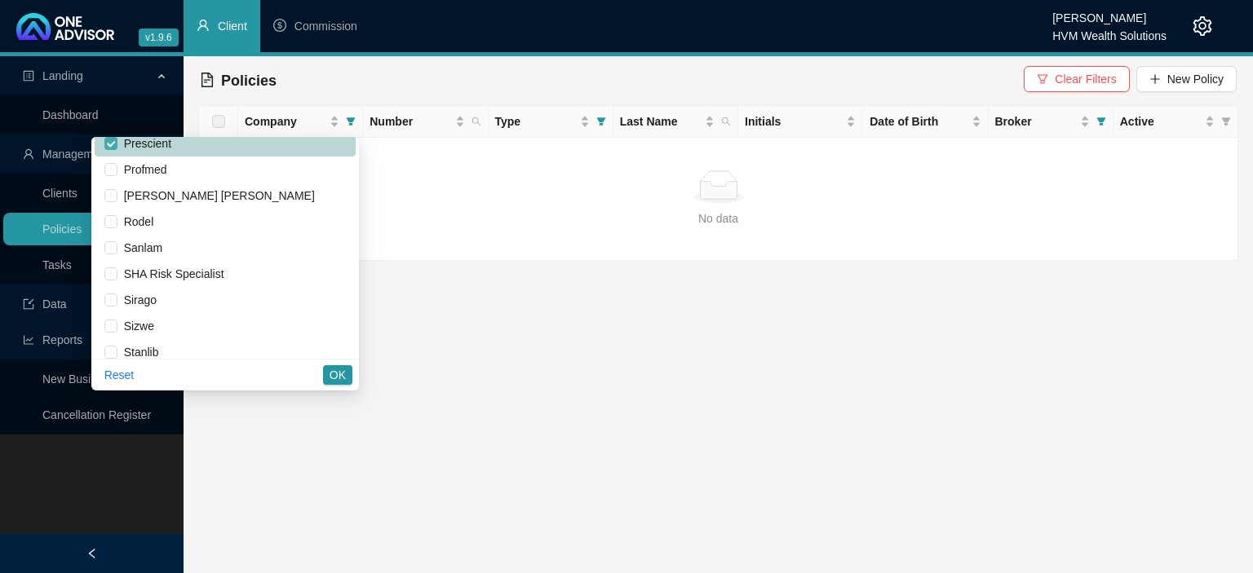
click at [117, 140] on input "checkbox" at bounding box center [110, 143] width 13 height 13
checkbox input "false"
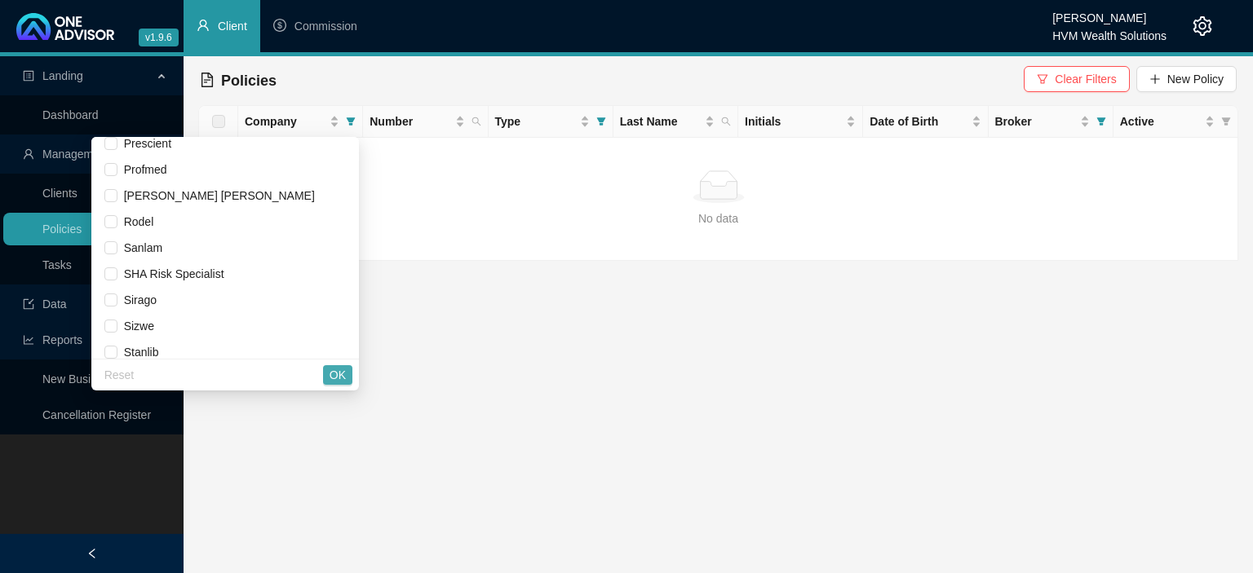
click at [342, 367] on span "OK" at bounding box center [337, 375] width 16 height 18
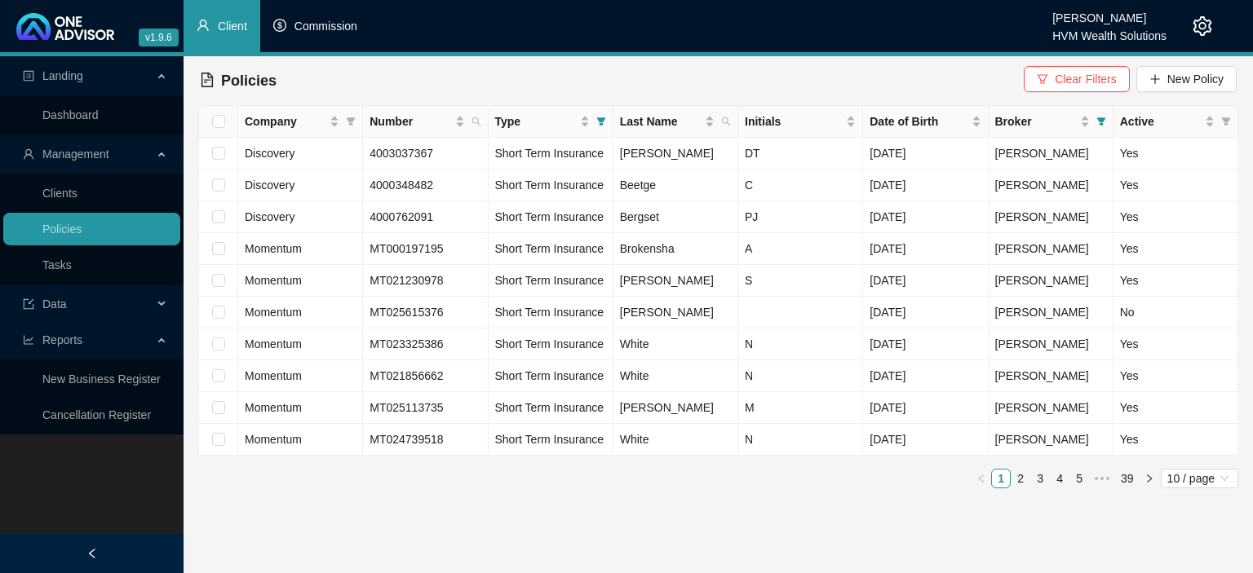
click at [313, 34] on li "Commission" at bounding box center [315, 26] width 110 height 52
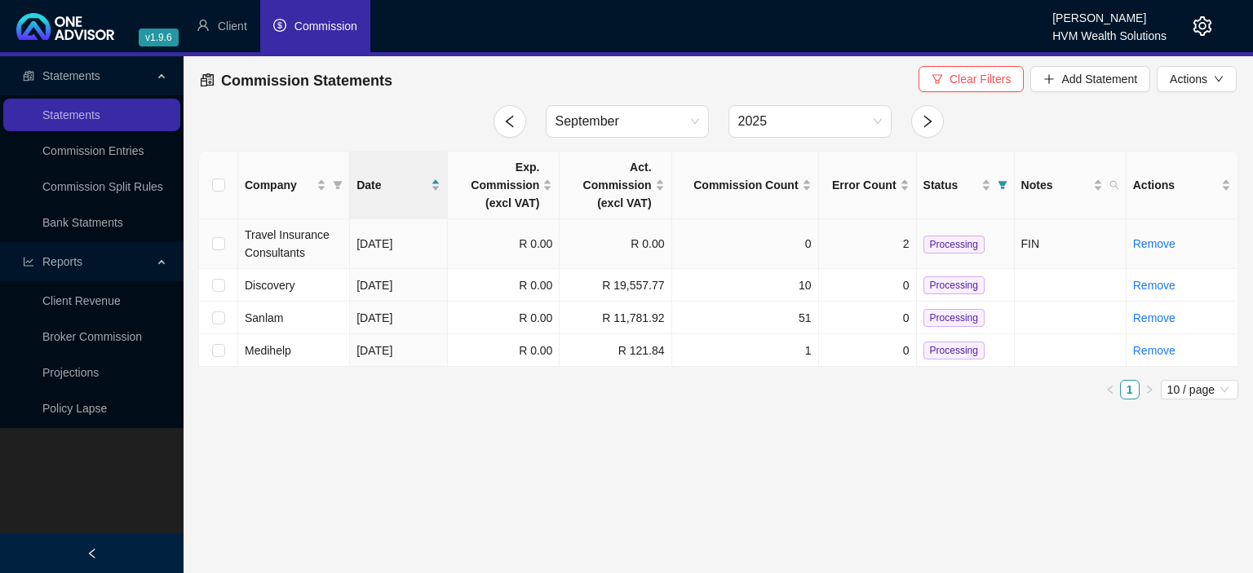
click at [322, 241] on span "Travel Insurance Consultants" at bounding box center [287, 243] width 85 height 31
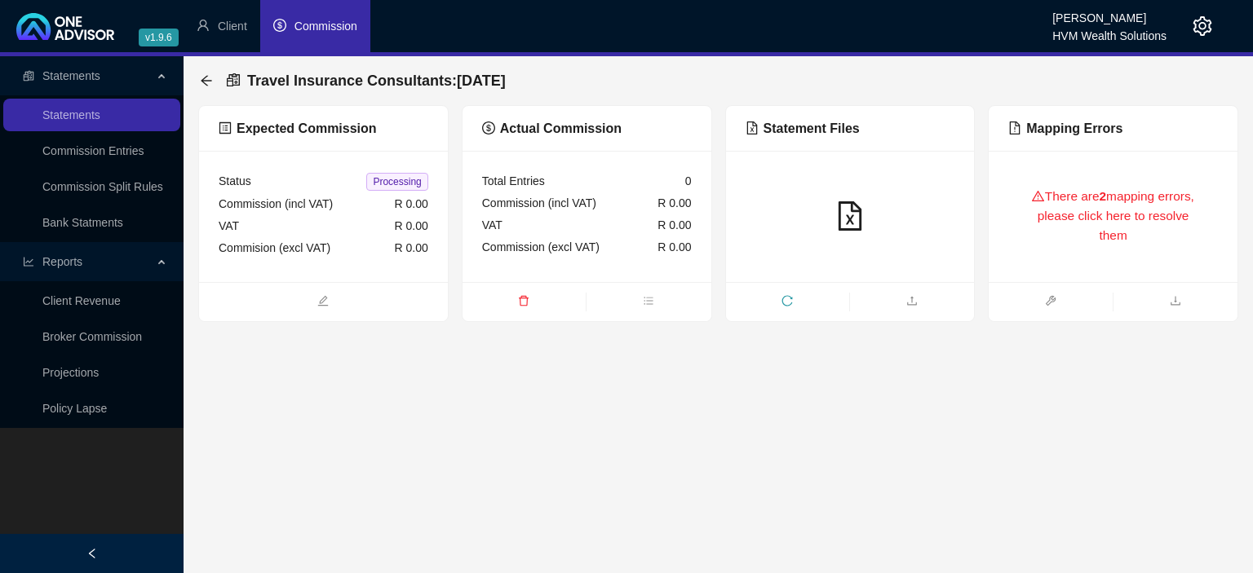
click at [1067, 213] on div "There are 2 mapping errors, please click here to resolve them" at bounding box center [1113, 216] width 210 height 92
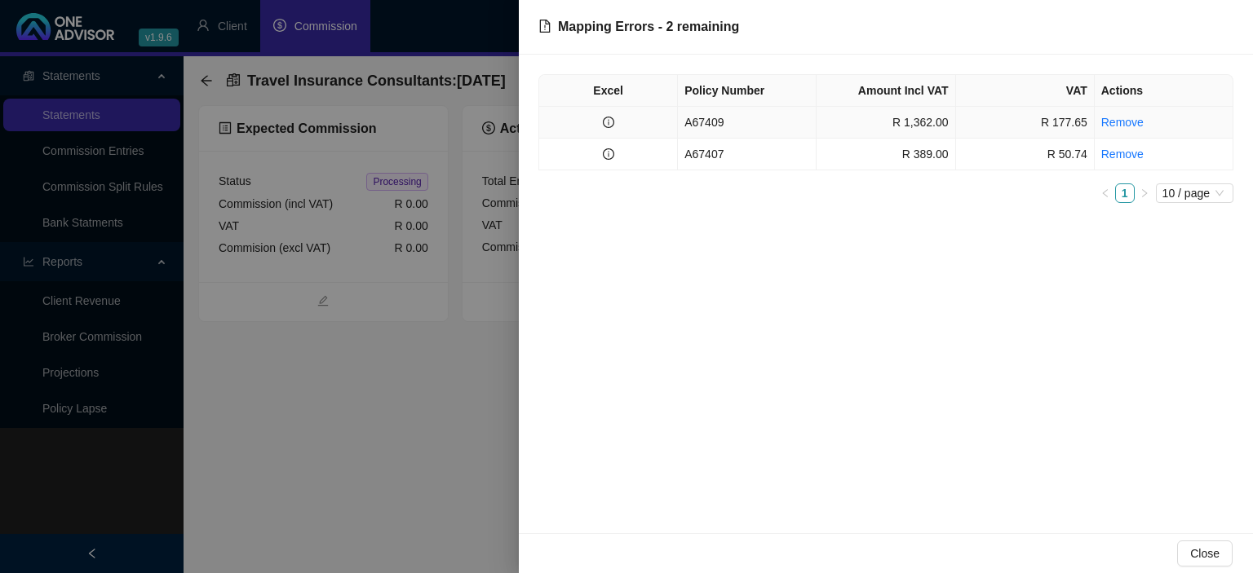
click at [712, 119] on td "A67409" at bounding box center [747, 123] width 139 height 32
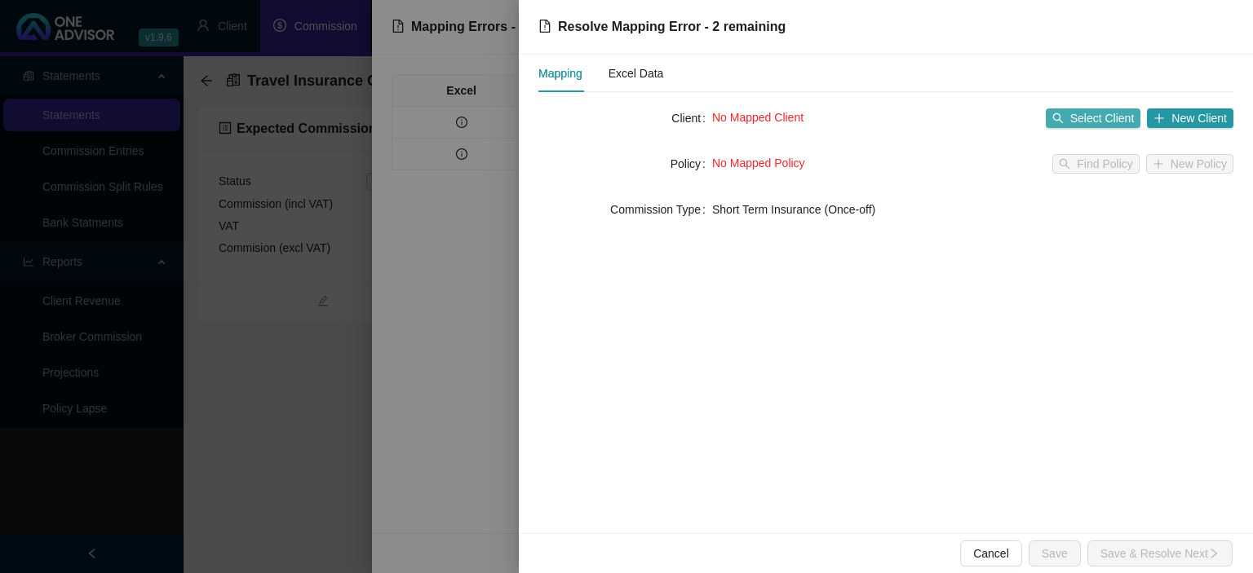
click at [1094, 126] on span "Select Client" at bounding box center [1102, 118] width 64 height 18
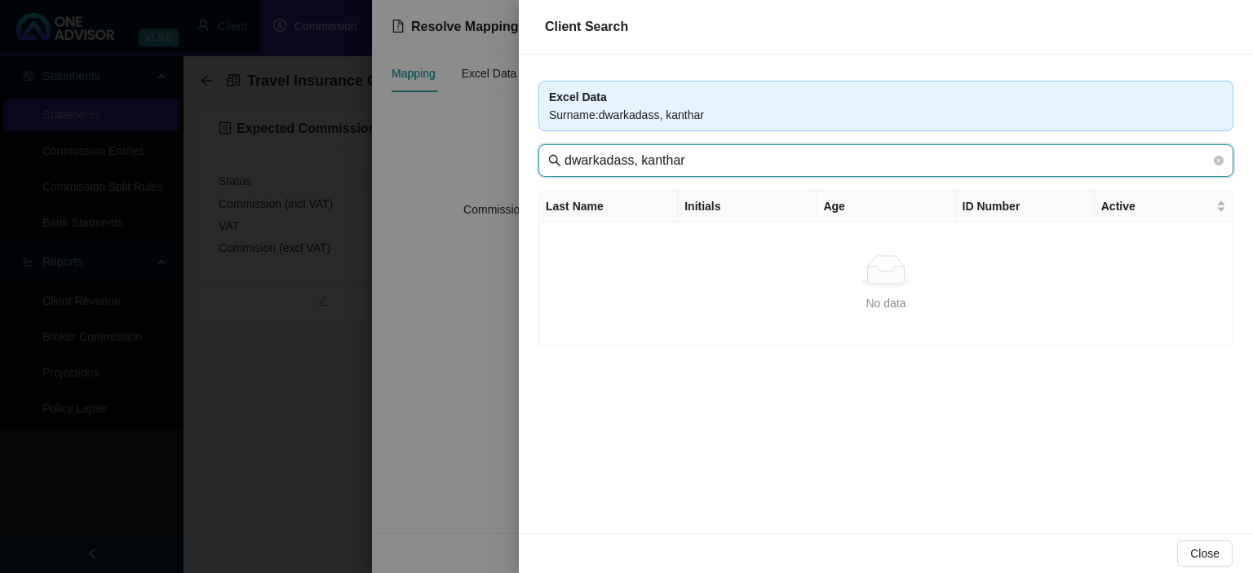
drag, startPoint x: 636, startPoint y: 161, endPoint x: 839, endPoint y: 161, distance: 203.0
click at [839, 161] on input "dwarkadass, kanthar" at bounding box center [887, 161] width 646 height 20
type input "d"
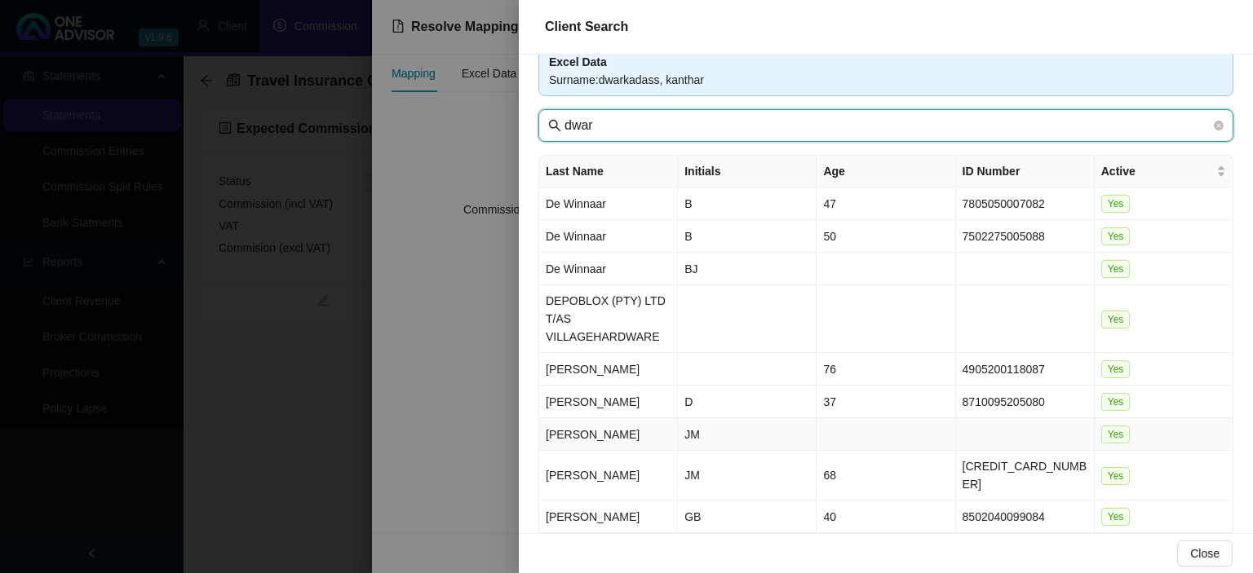
scroll to position [4, 0]
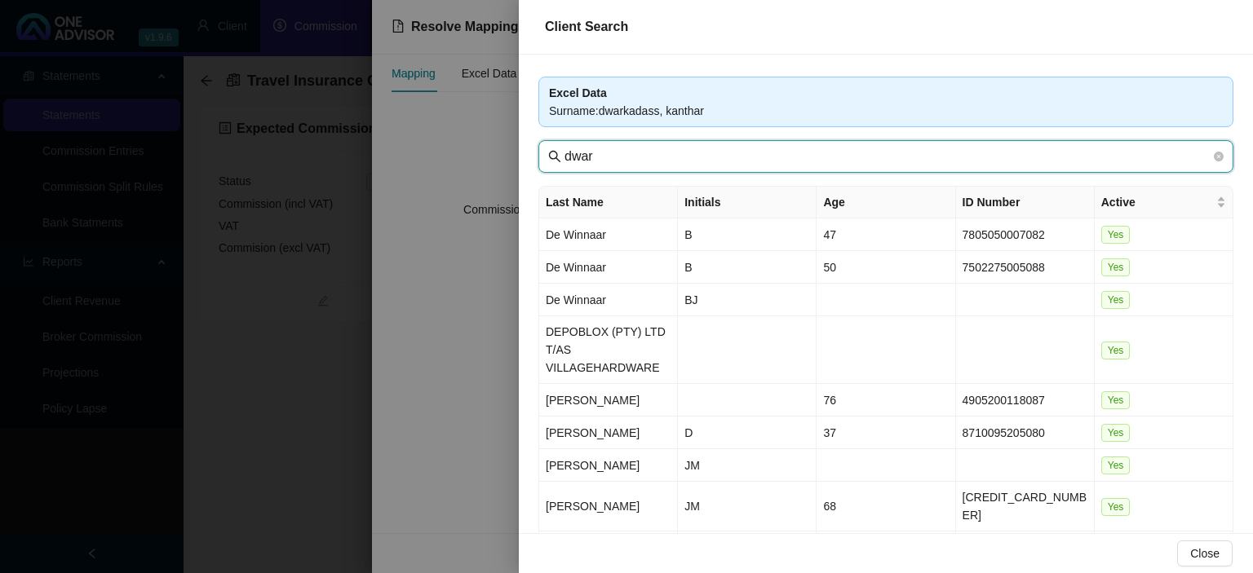
drag, startPoint x: 615, startPoint y: 158, endPoint x: 488, endPoint y: 157, distance: 127.2
click at [564, 157] on input "dwar" at bounding box center [887, 157] width 646 height 20
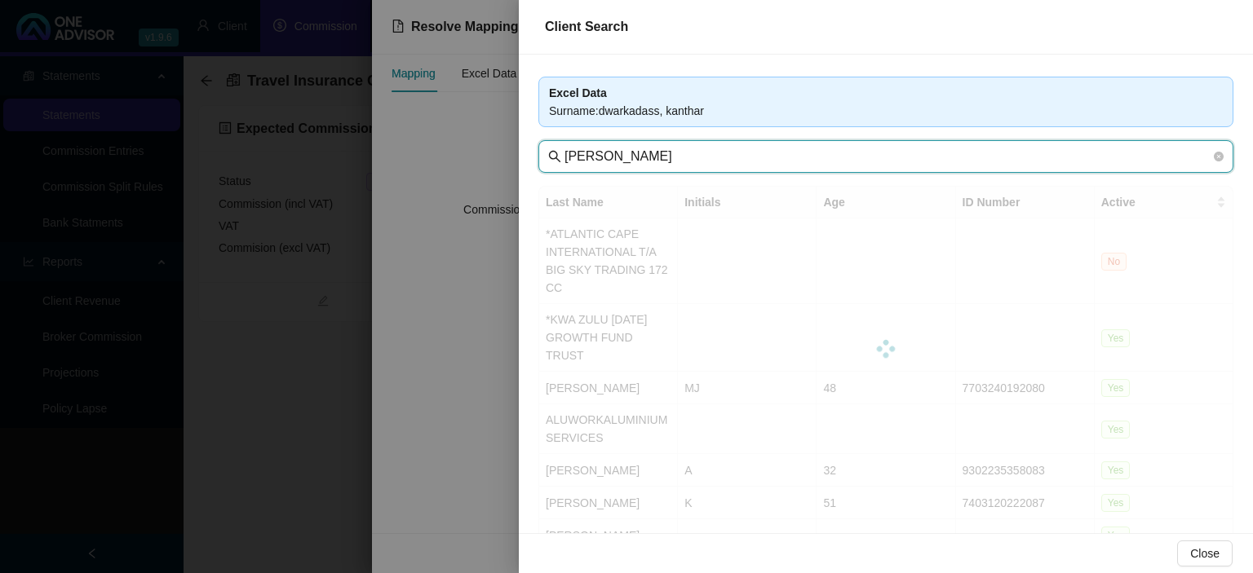
scroll to position [0, 0]
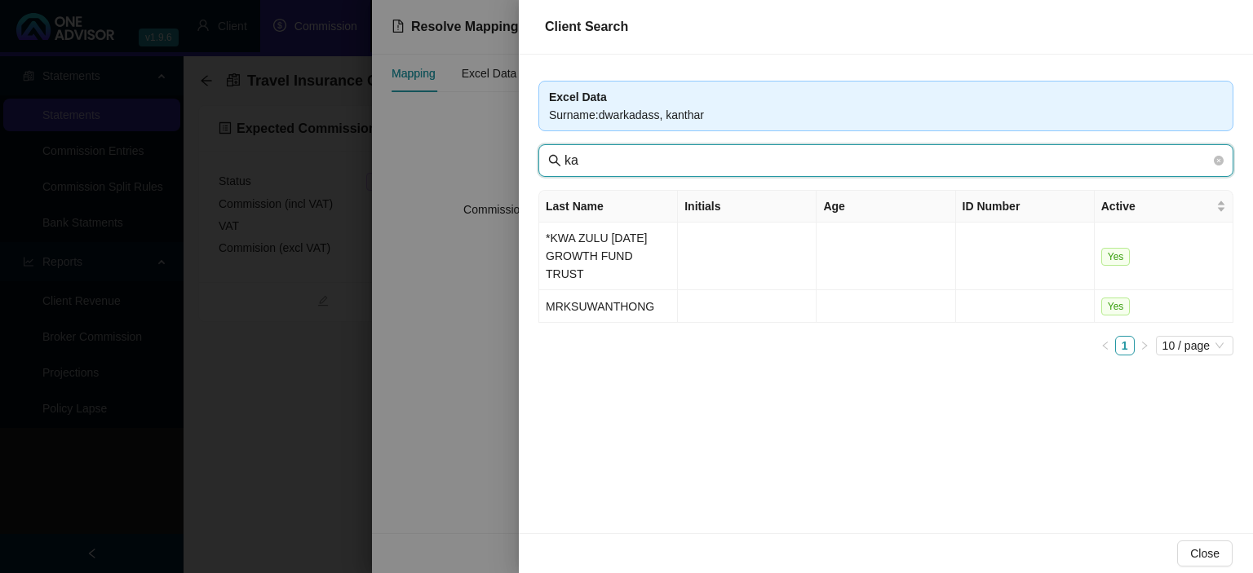
type input "k"
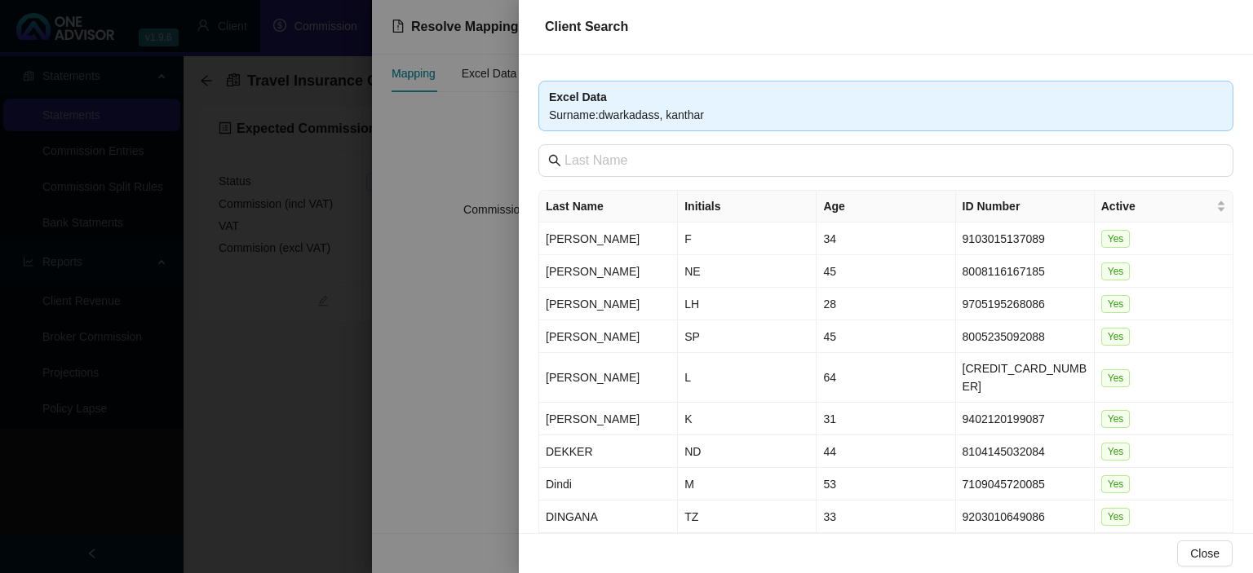
click at [228, 404] on div at bounding box center [626, 286] width 1253 height 573
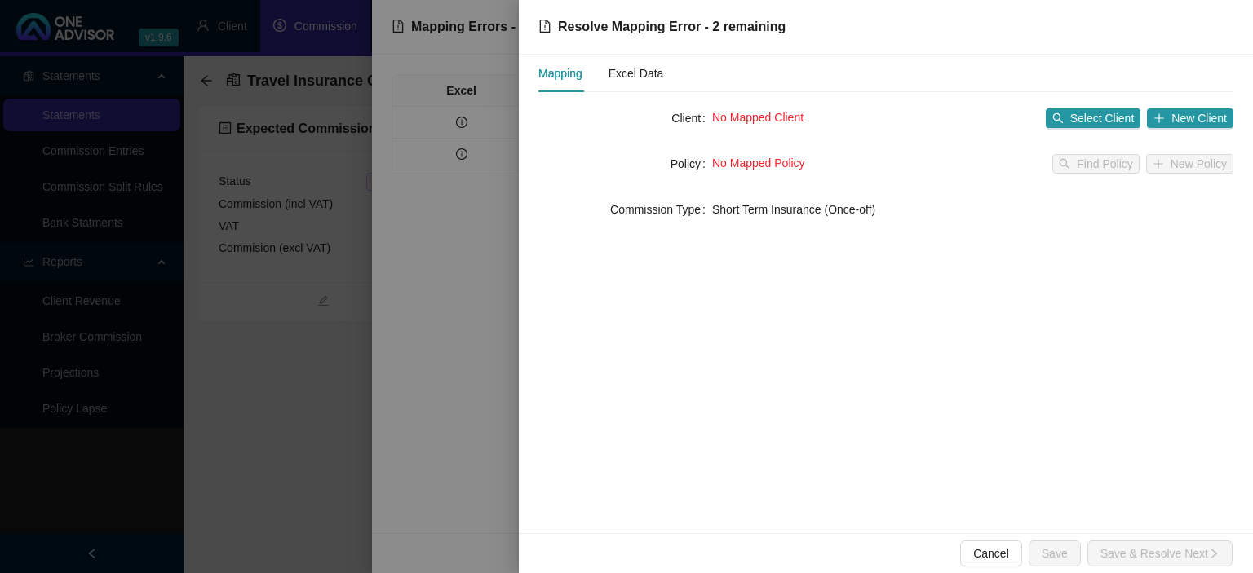
click at [281, 395] on div at bounding box center [626, 286] width 1253 height 573
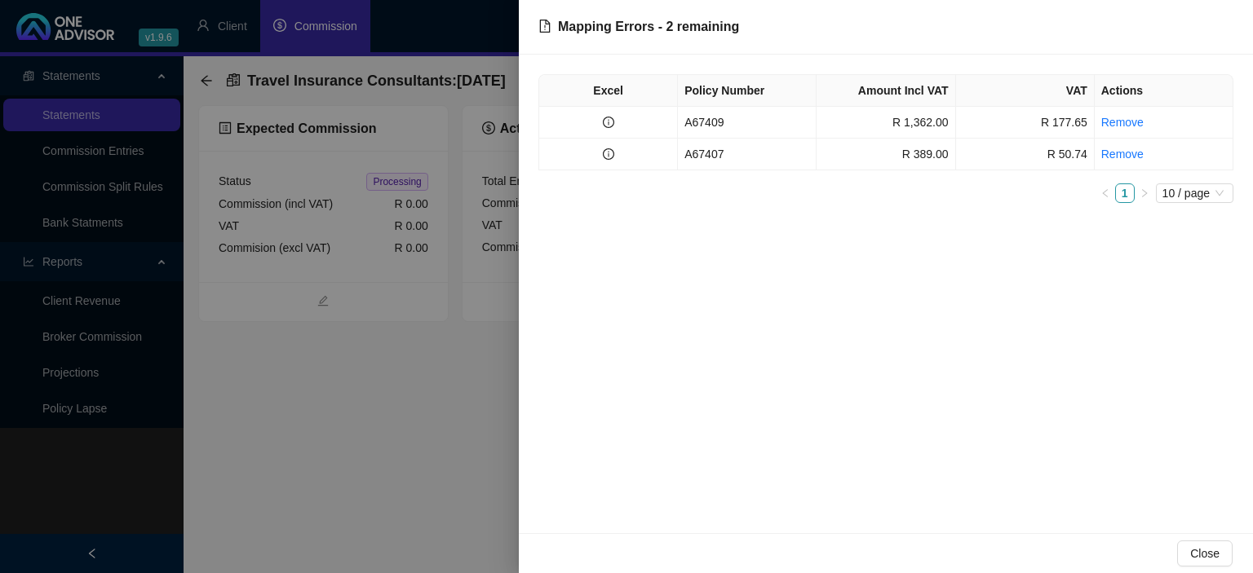
click at [281, 395] on div at bounding box center [626, 286] width 1253 height 573
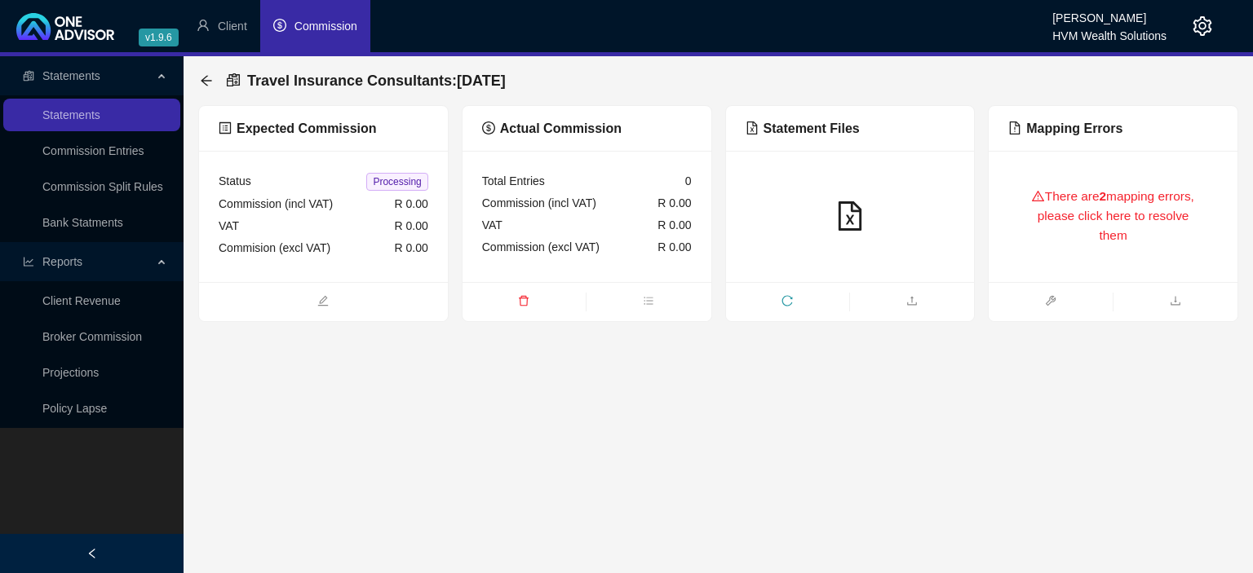
click at [1089, 199] on div "There are 2 mapping errors, please click here to resolve them" at bounding box center [1113, 216] width 210 height 92
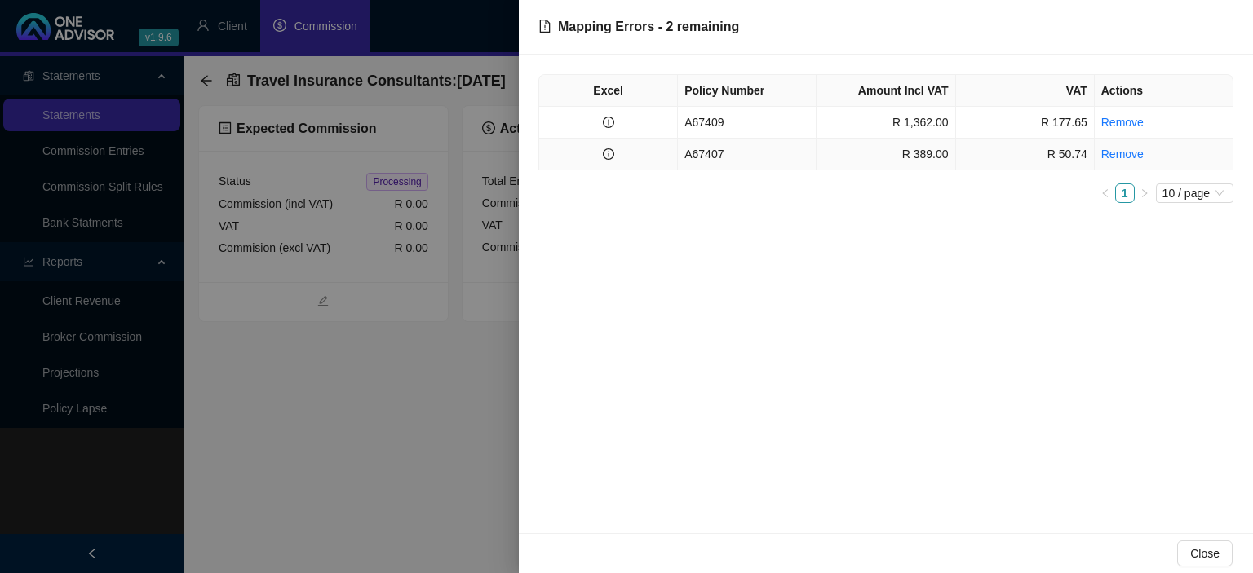
click at [719, 152] on td "A67407" at bounding box center [747, 155] width 139 height 32
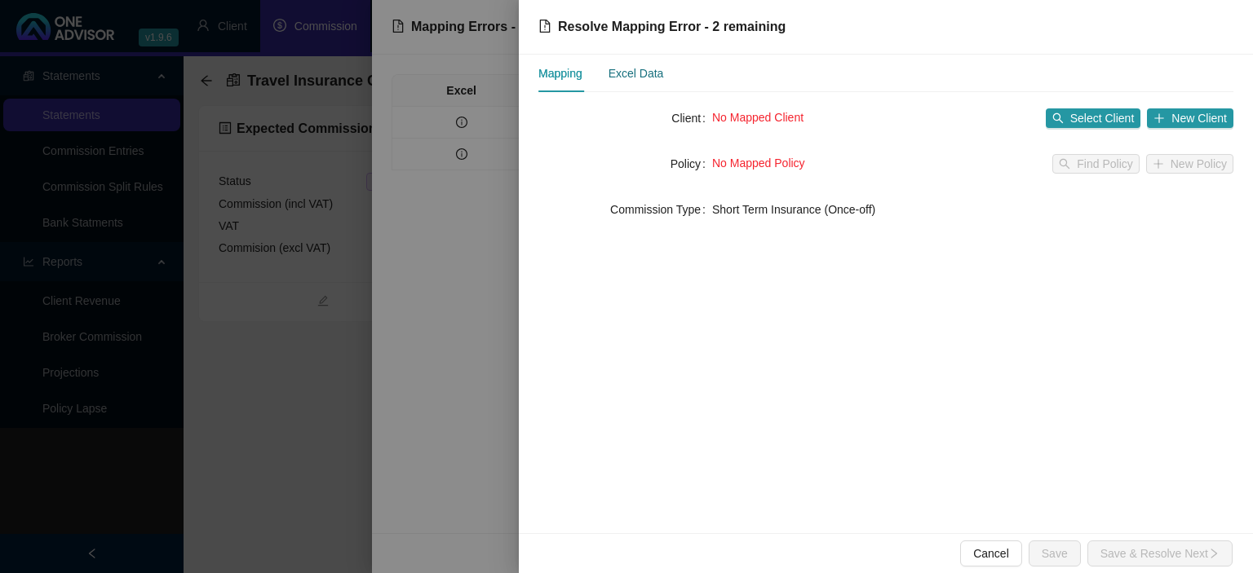
click at [625, 77] on div "Excel Data" at bounding box center [635, 73] width 55 height 18
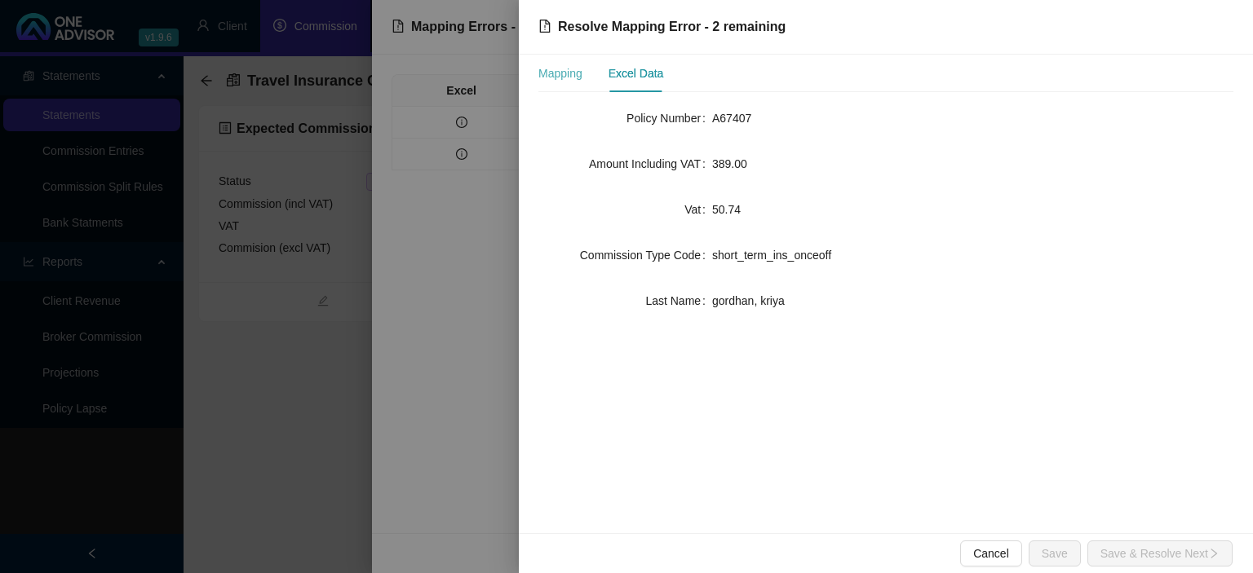
click at [559, 83] on div "Mapping" at bounding box center [560, 74] width 44 height 38
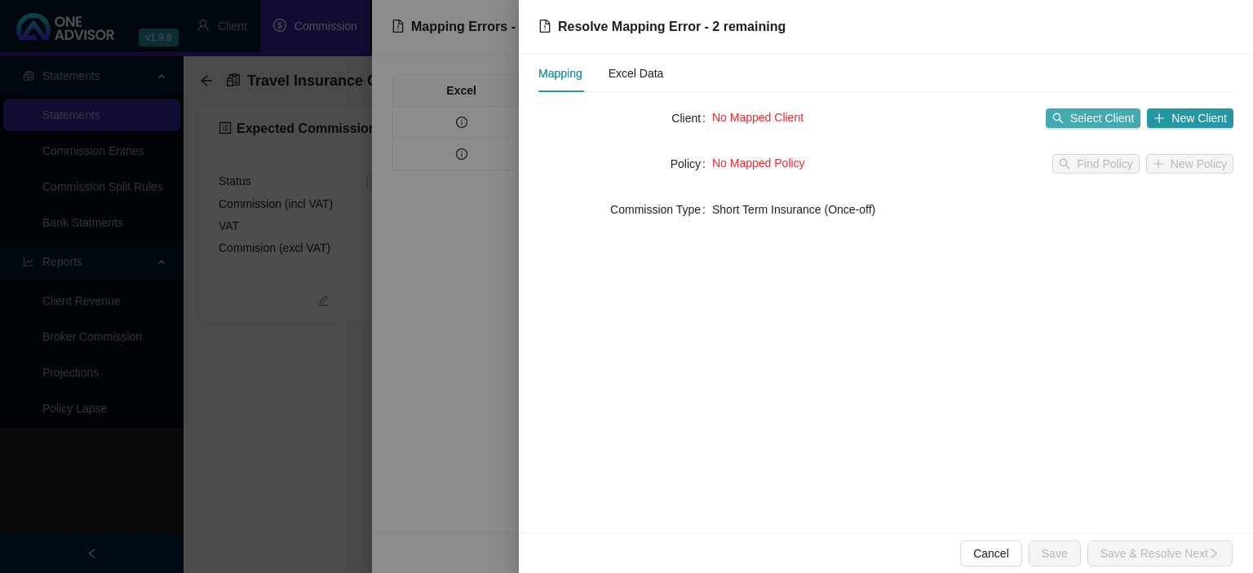
click at [1098, 115] on span "Select Client" at bounding box center [1102, 118] width 64 height 18
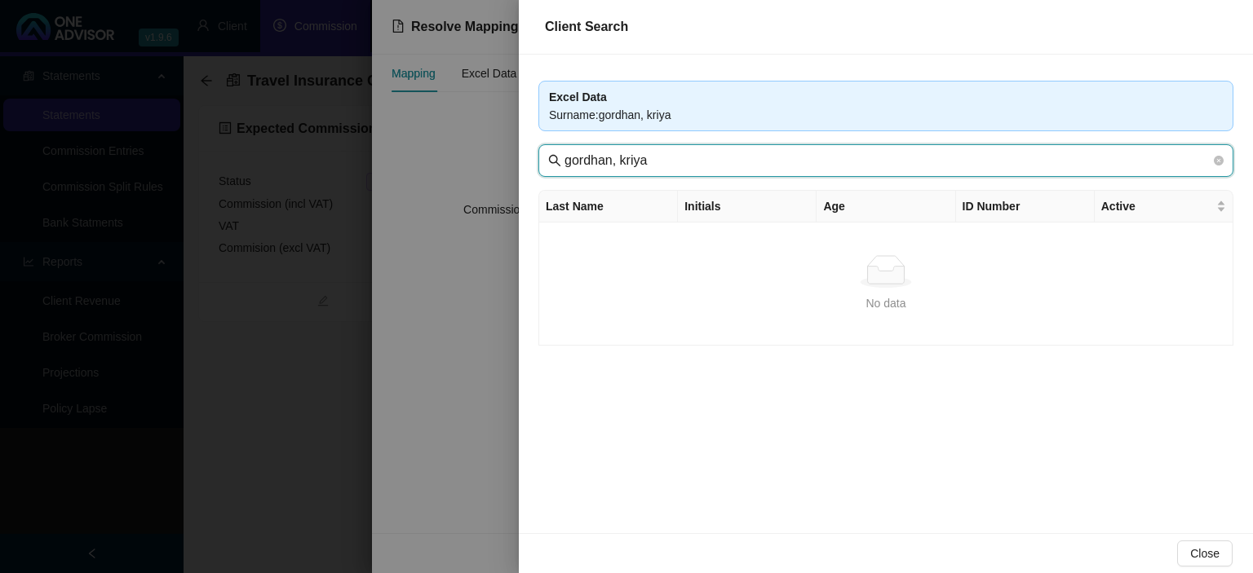
drag, startPoint x: 617, startPoint y: 157, endPoint x: 865, endPoint y: 161, distance: 247.9
click at [865, 161] on input "gordhan, kriya" at bounding box center [887, 161] width 646 height 20
type input "gordha"
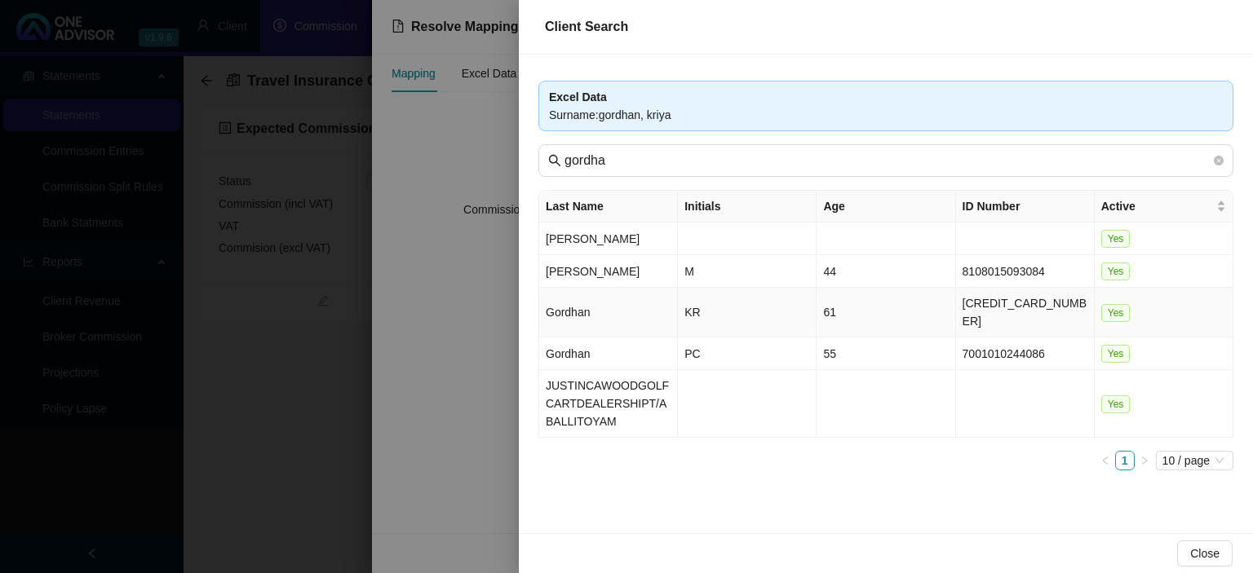
click at [576, 322] on td "Gordhan" at bounding box center [608, 313] width 139 height 50
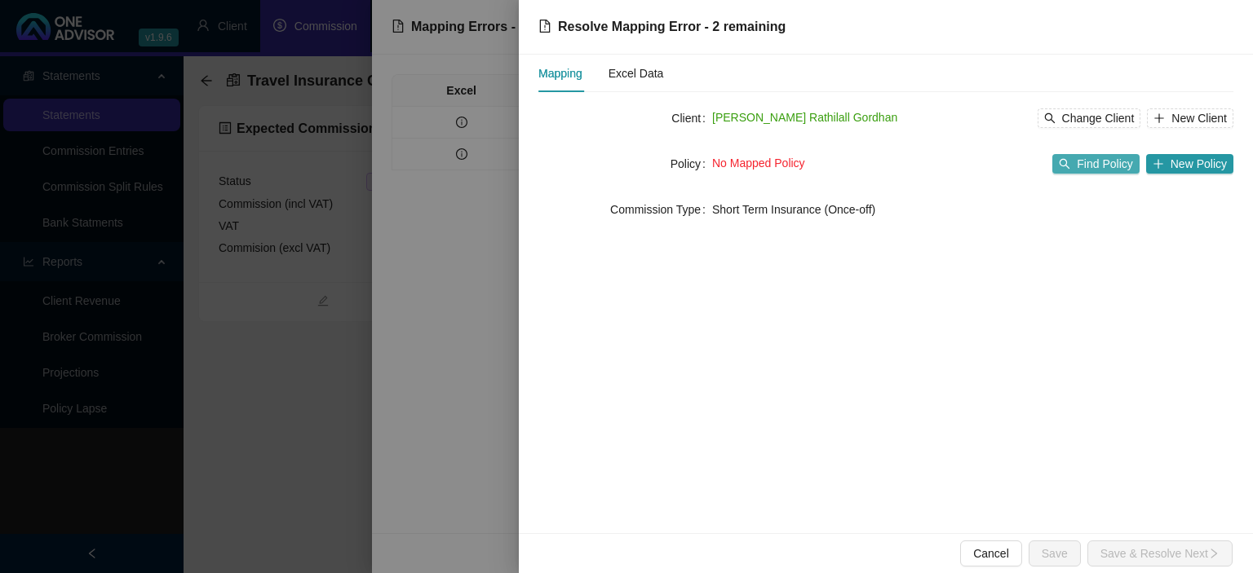
click at [1123, 166] on span "Find Policy" at bounding box center [1103, 164] width 55 height 18
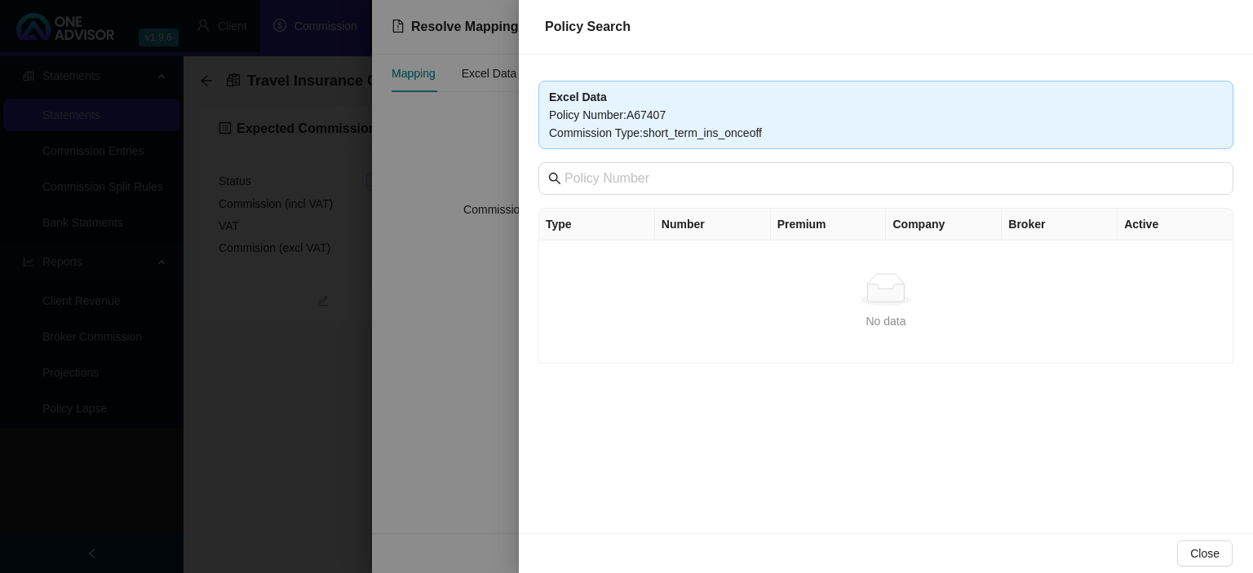
click at [446, 352] on div at bounding box center [626, 286] width 1253 height 573
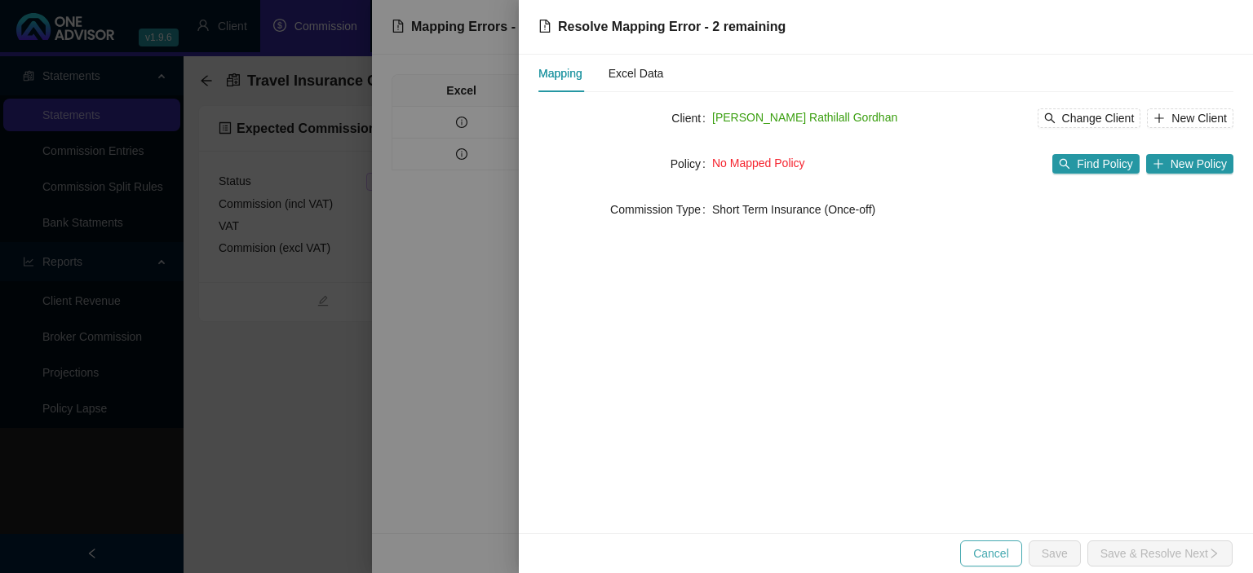
click at [993, 548] on span "Cancel" at bounding box center [991, 554] width 36 height 18
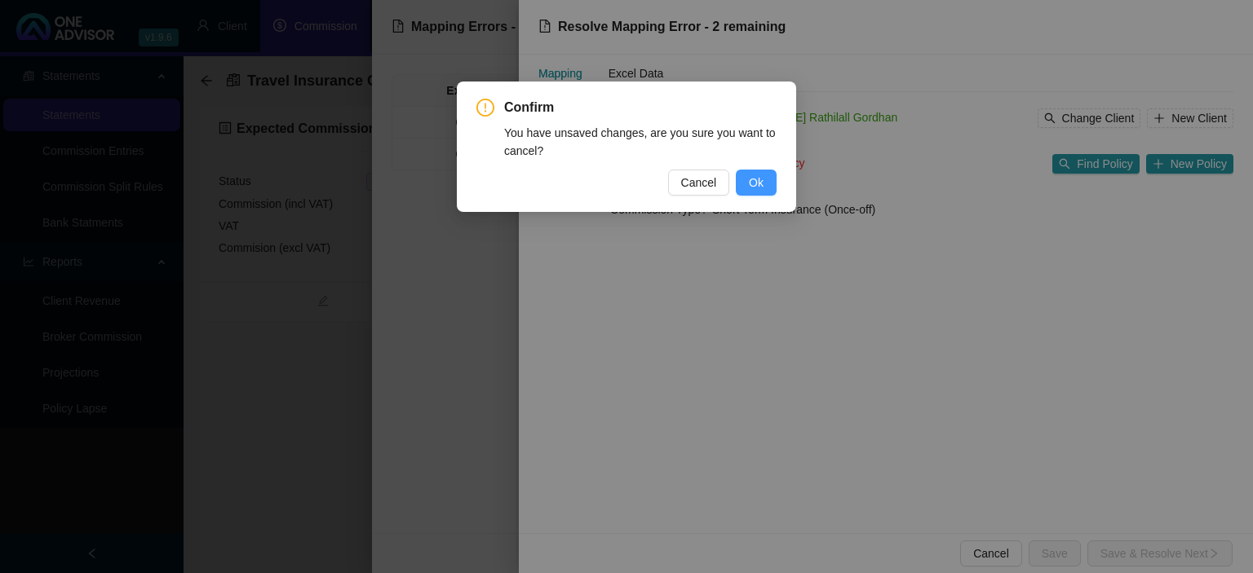
click at [756, 184] on span "Ok" at bounding box center [756, 183] width 15 height 18
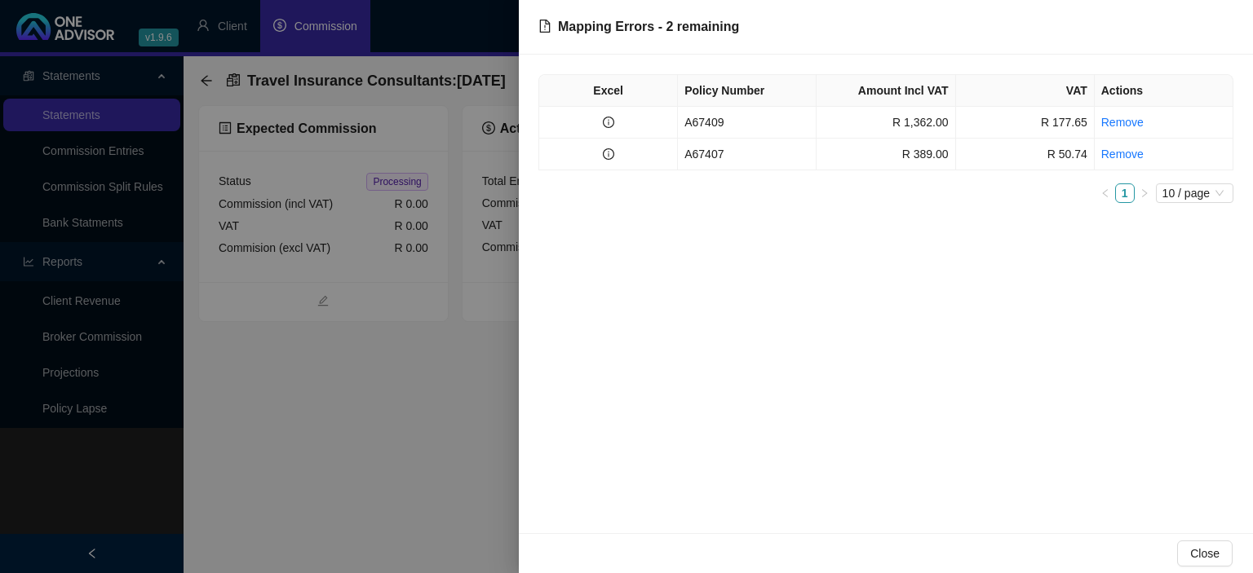
click at [353, 477] on div at bounding box center [626, 286] width 1253 height 573
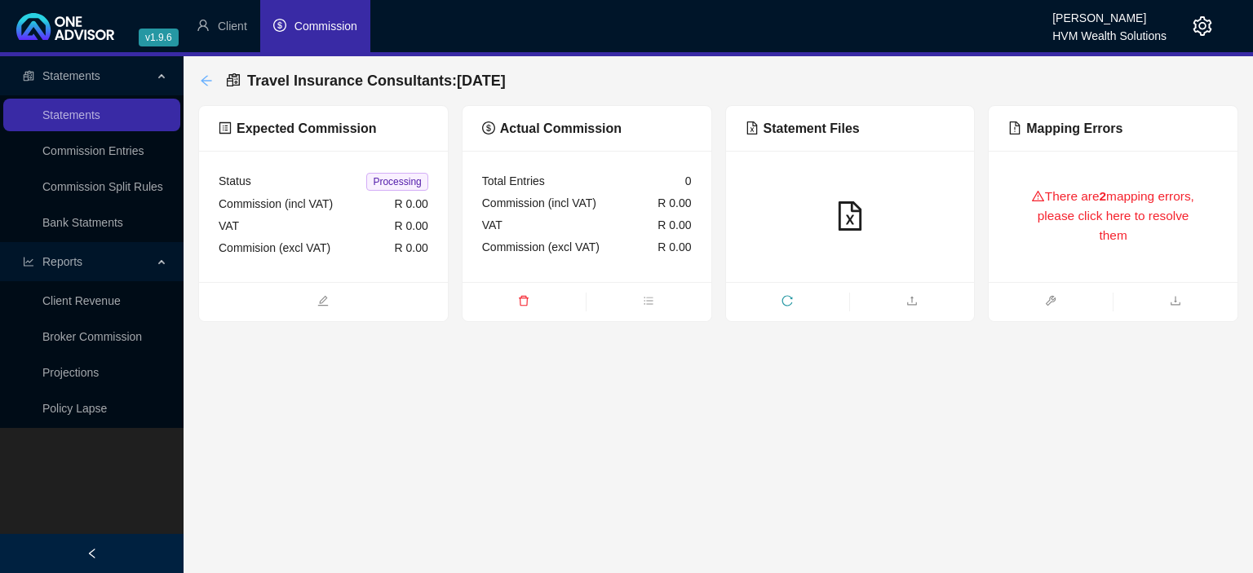
click at [202, 80] on icon "arrow-left" at bounding box center [206, 80] width 11 height 11
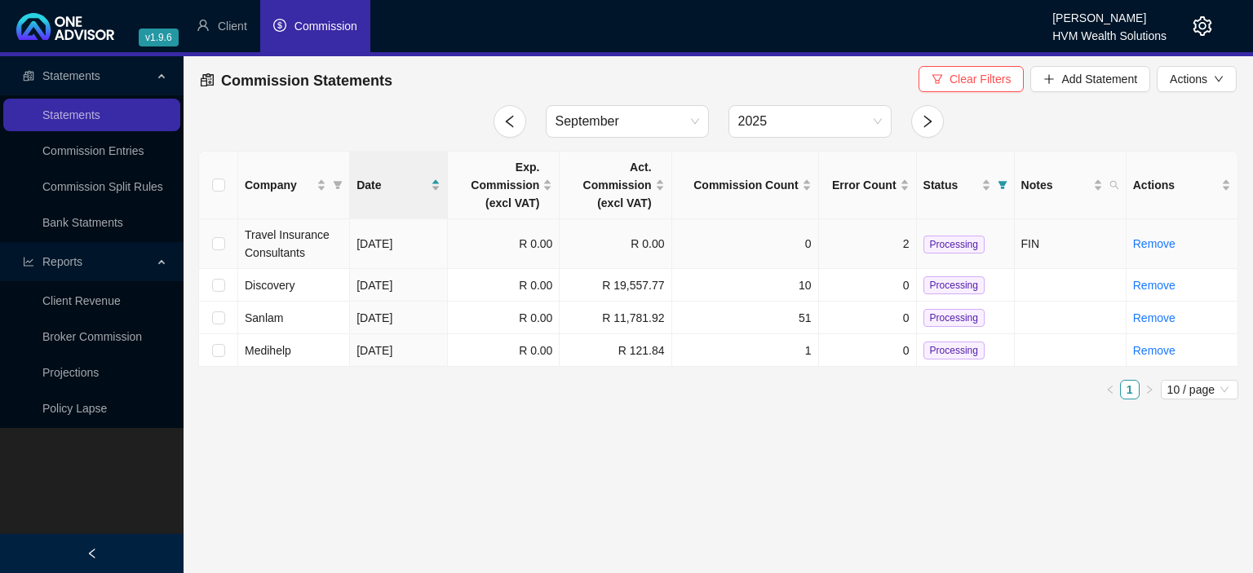
click at [309, 240] on span "Travel Insurance Consultants" at bounding box center [287, 243] width 85 height 31
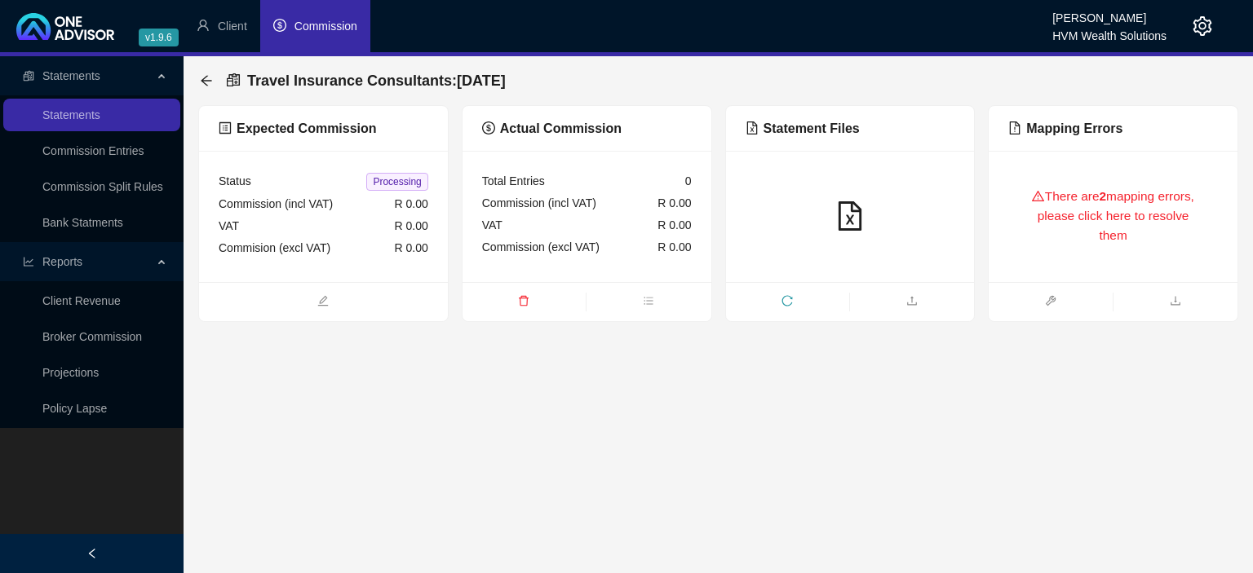
click at [1114, 198] on div "There are 2 mapping errors, please click here to resolve them" at bounding box center [1113, 216] width 210 height 92
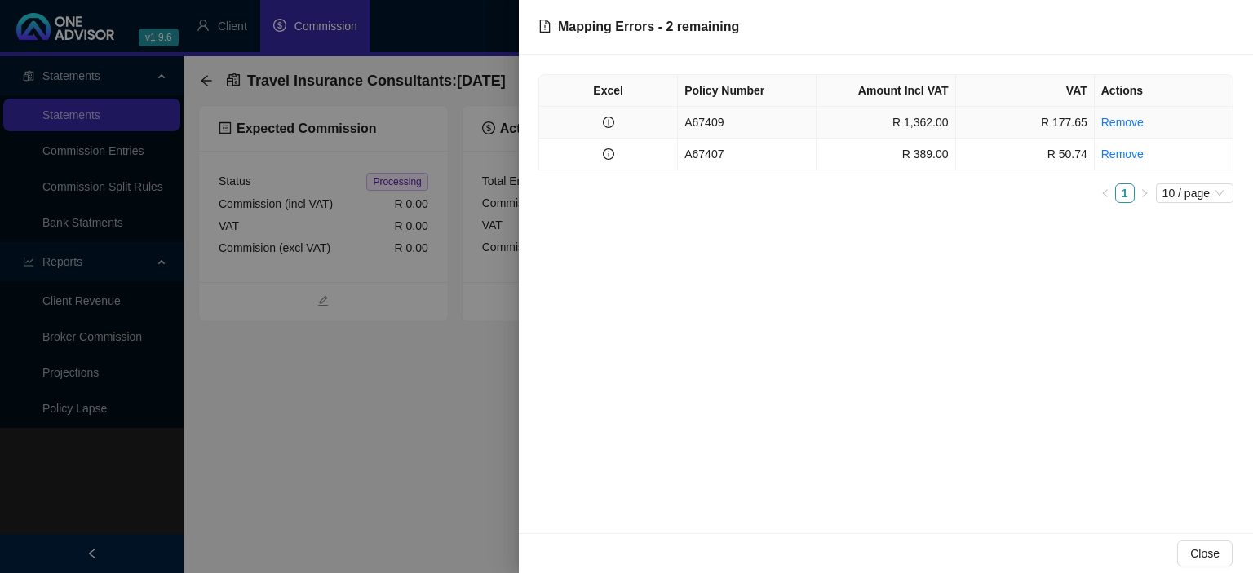
click at [720, 126] on td "A67409" at bounding box center [747, 123] width 139 height 32
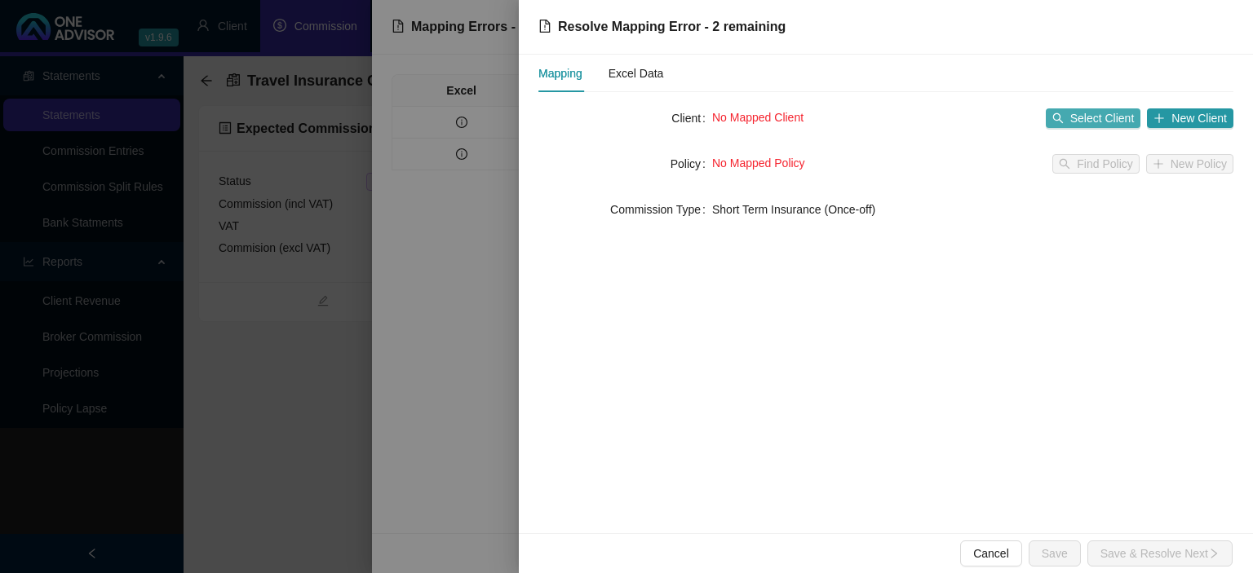
click at [1084, 113] on span "Select Client" at bounding box center [1102, 118] width 64 height 18
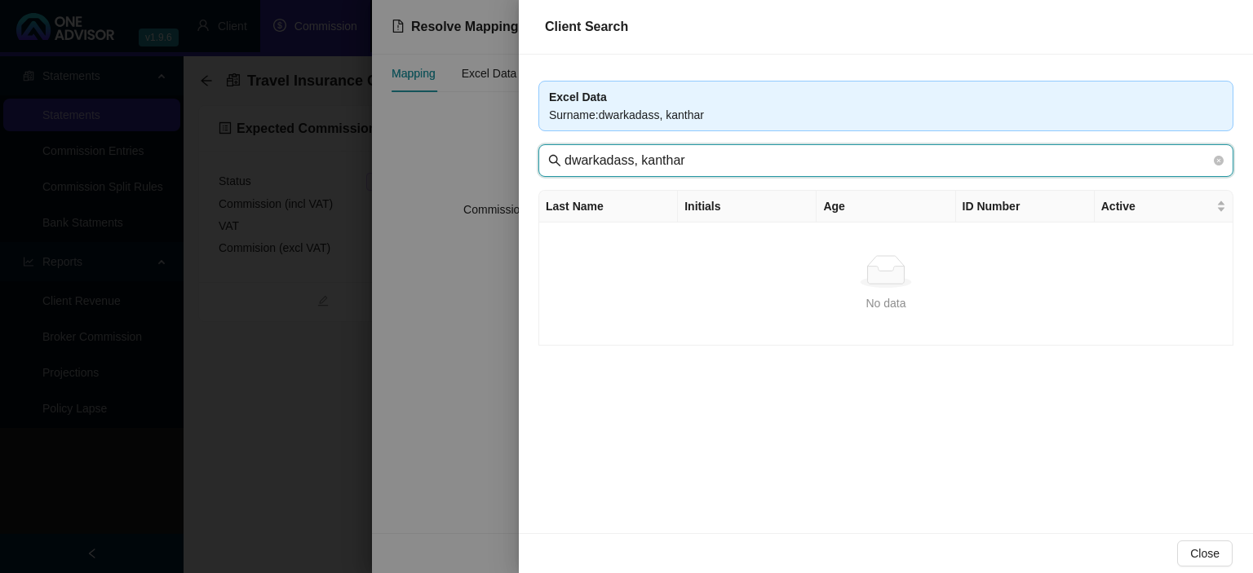
drag, startPoint x: 640, startPoint y: 161, endPoint x: 888, endPoint y: 160, distance: 247.9
click at [888, 161] on input "dwarkadass, kanthar" at bounding box center [887, 161] width 646 height 20
drag, startPoint x: 602, startPoint y: 161, endPoint x: 749, endPoint y: 165, distance: 147.6
click at [749, 165] on input "dwarkadass" at bounding box center [887, 161] width 646 height 20
type input "d"
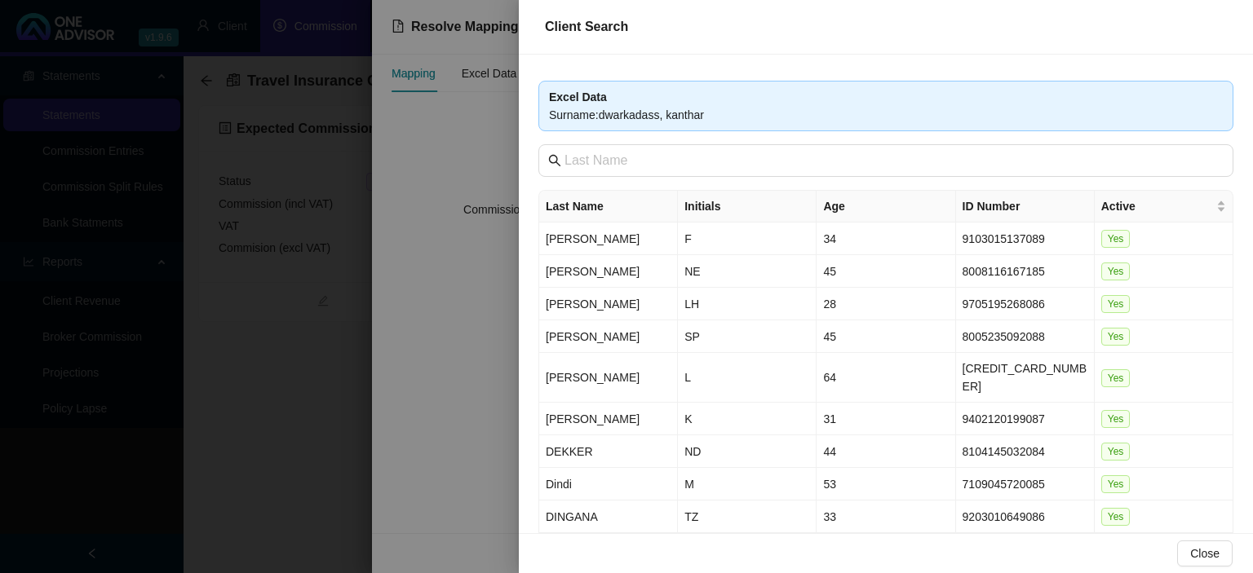
click at [484, 325] on div at bounding box center [626, 286] width 1253 height 573
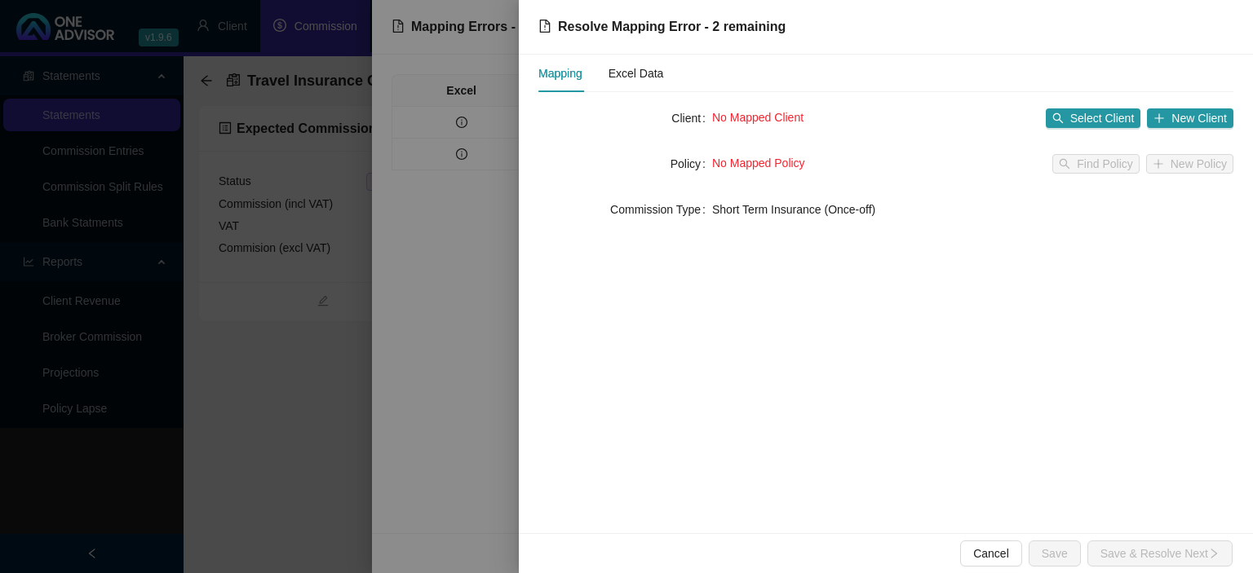
click at [482, 179] on div at bounding box center [626, 286] width 1253 height 573
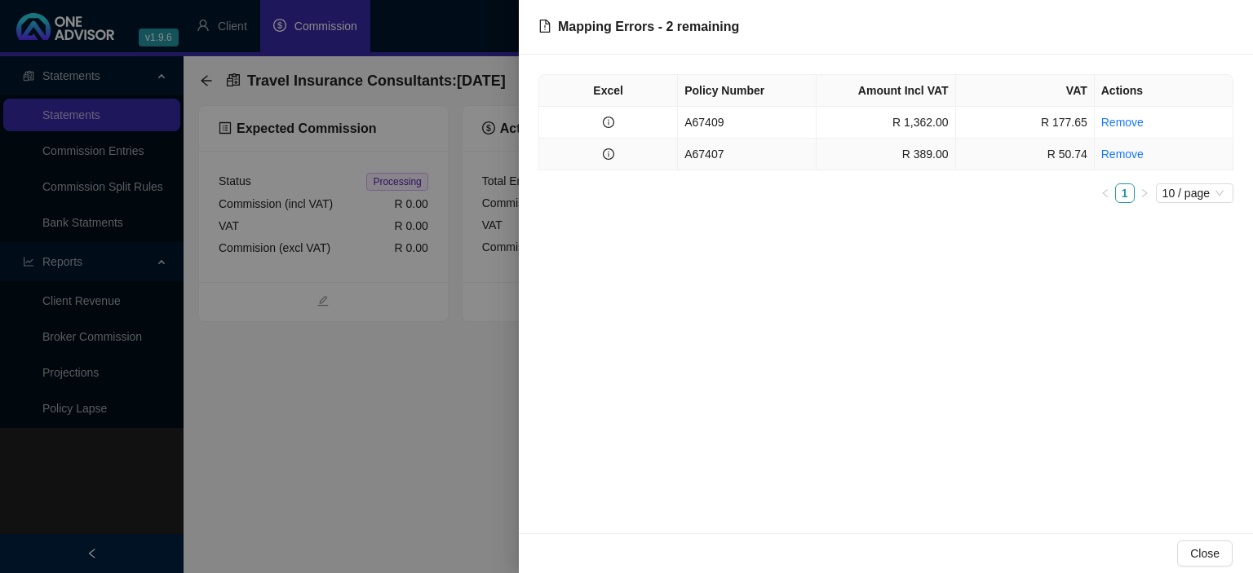
click at [667, 161] on td at bounding box center [608, 155] width 139 height 32
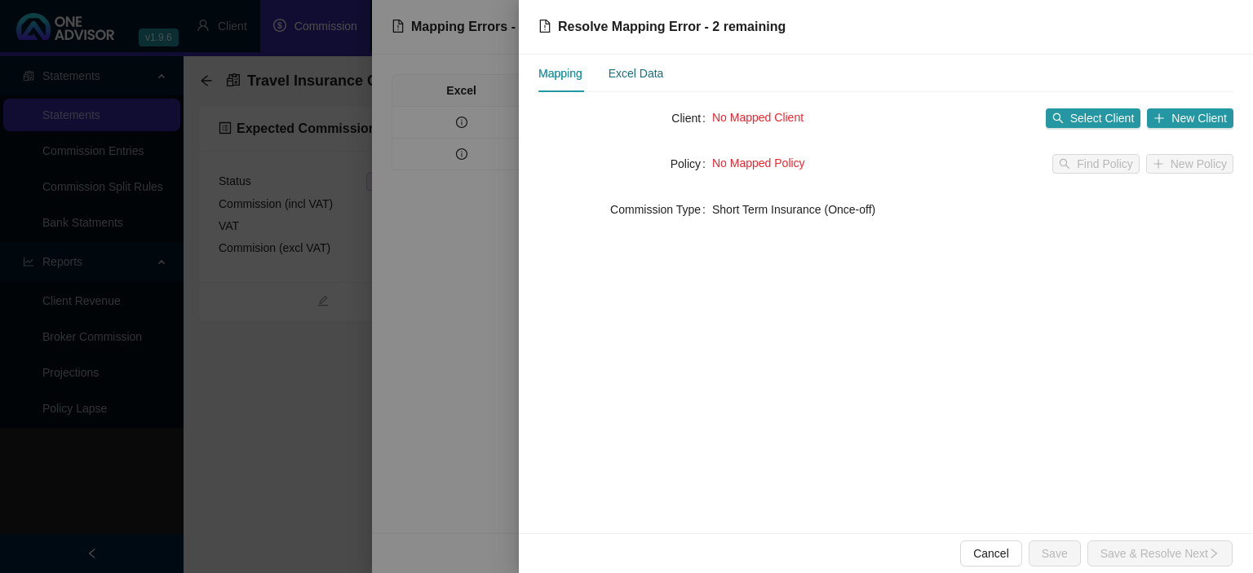
click at [643, 76] on div "Excel Data" at bounding box center [635, 73] width 55 height 18
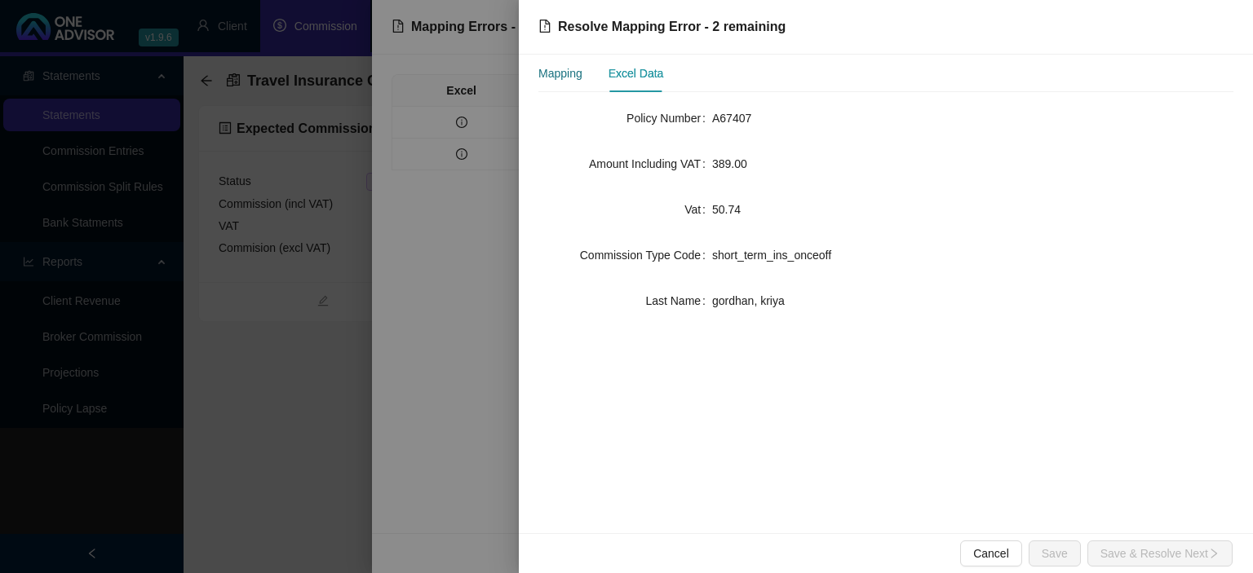
click at [568, 75] on div "Mapping" at bounding box center [560, 73] width 44 height 18
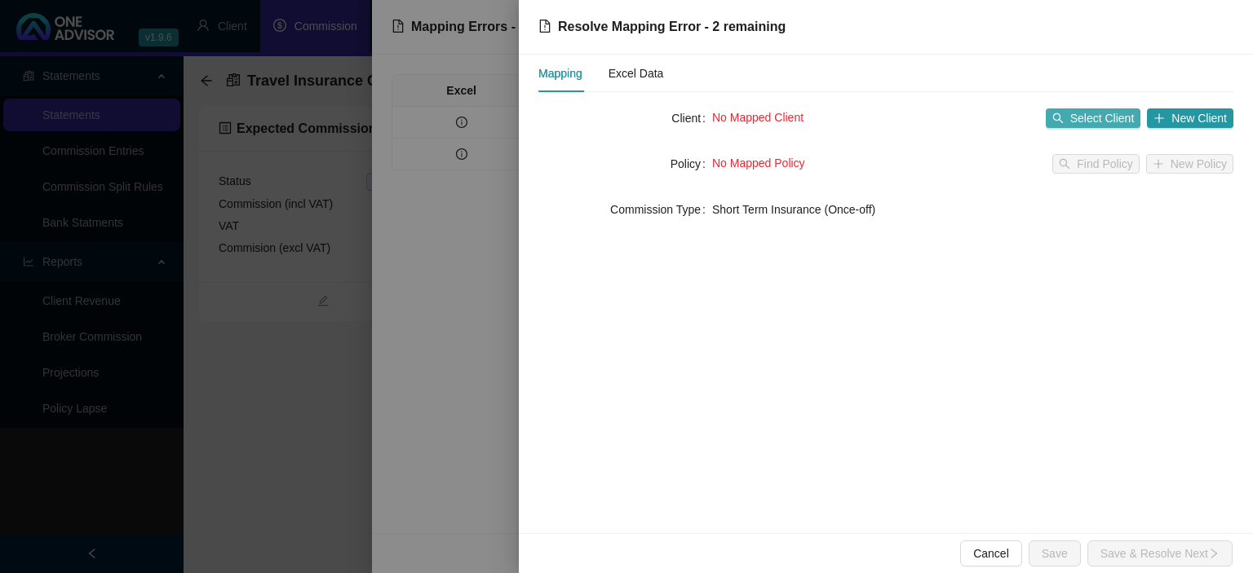
click at [1093, 116] on span "Select Client" at bounding box center [1102, 118] width 64 height 18
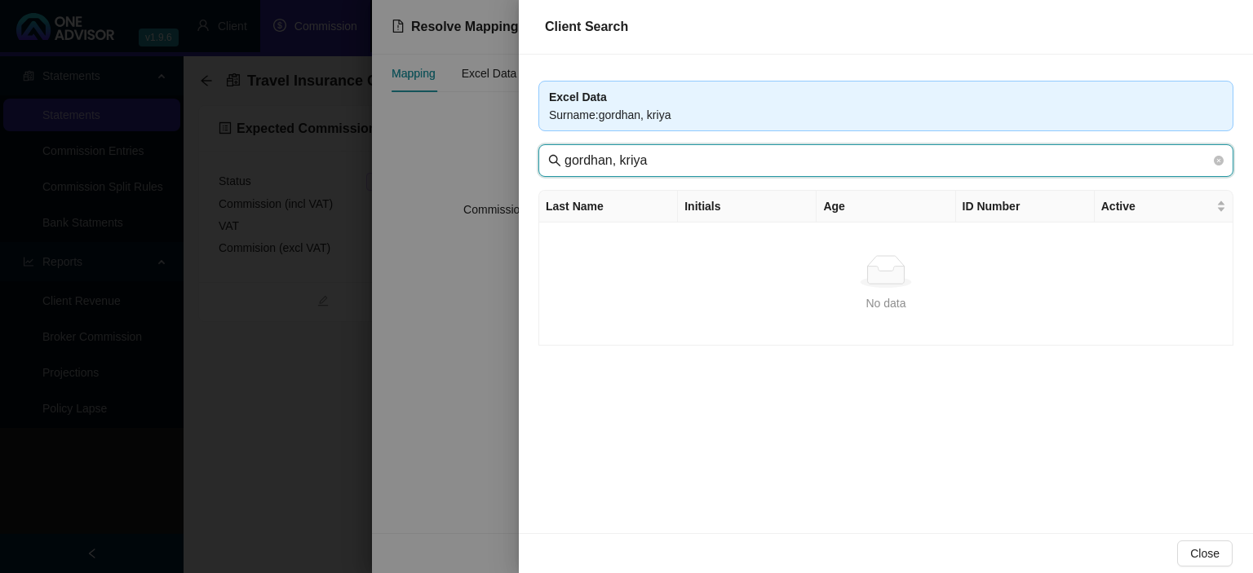
drag, startPoint x: 618, startPoint y: 164, endPoint x: 820, endPoint y: 161, distance: 201.4
click at [820, 162] on input "gordhan, kriya" at bounding box center [887, 161] width 646 height 20
type input "gordhan"
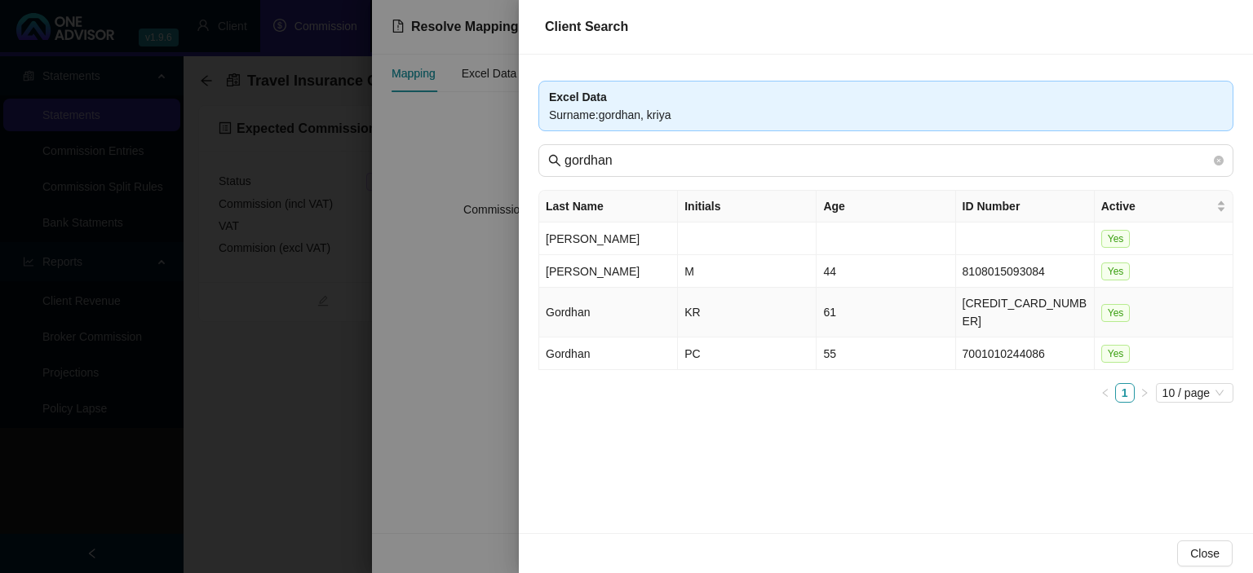
click at [619, 320] on td "Gordhan" at bounding box center [608, 313] width 139 height 50
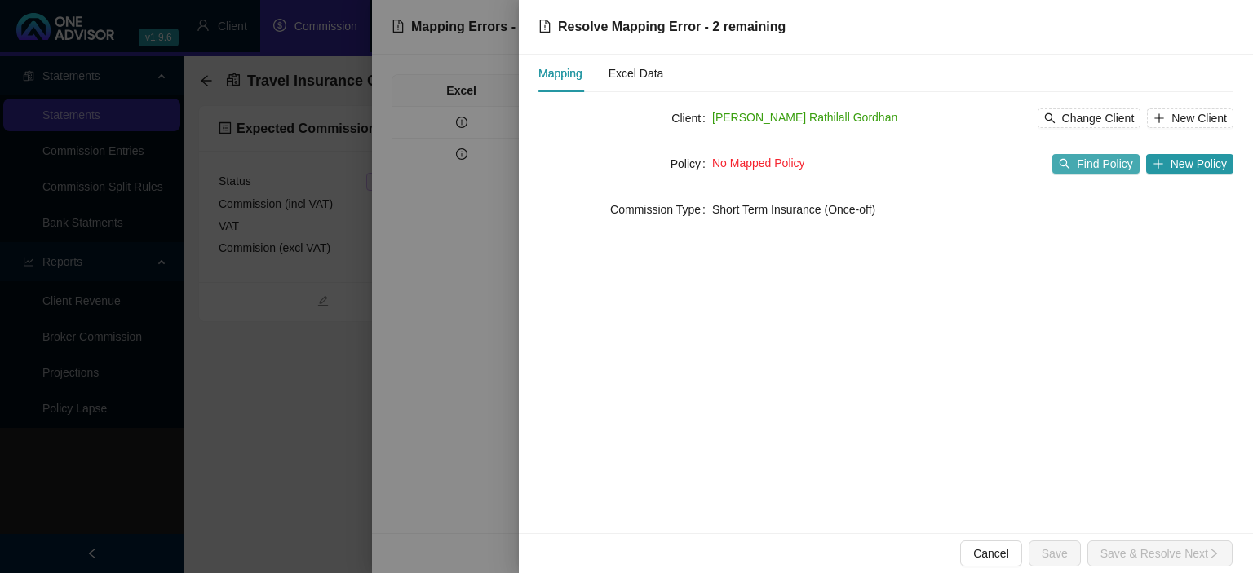
click at [1095, 170] on span "Find Policy" at bounding box center [1103, 164] width 55 height 18
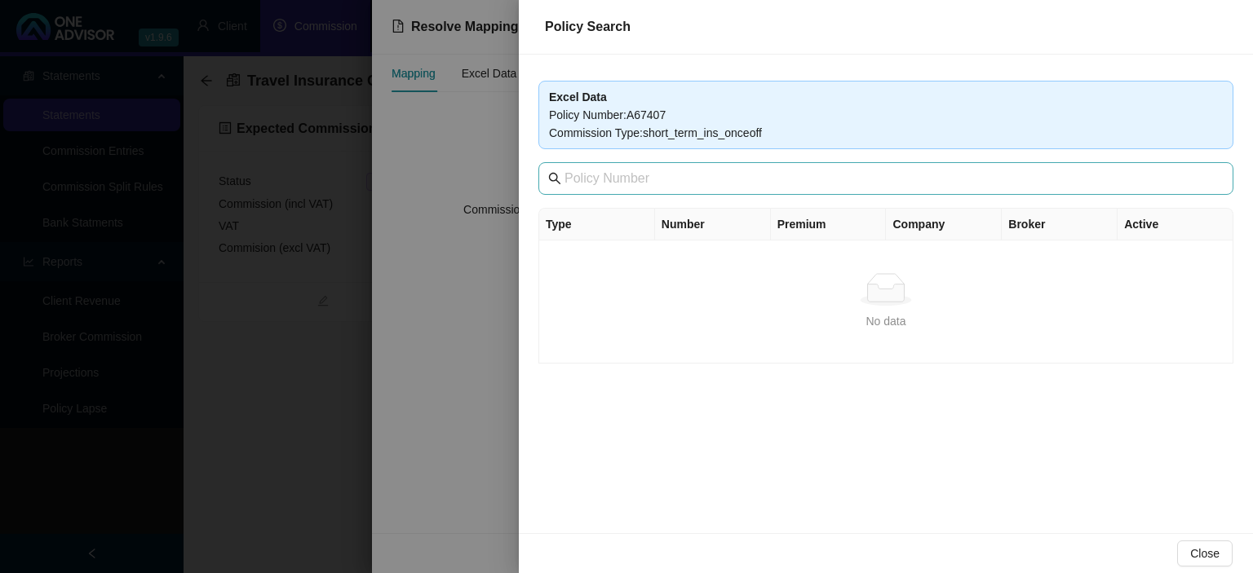
click at [744, 189] on span at bounding box center [885, 178] width 695 height 33
click at [738, 187] on input "text" at bounding box center [887, 179] width 646 height 20
click at [471, 348] on div at bounding box center [626, 286] width 1253 height 573
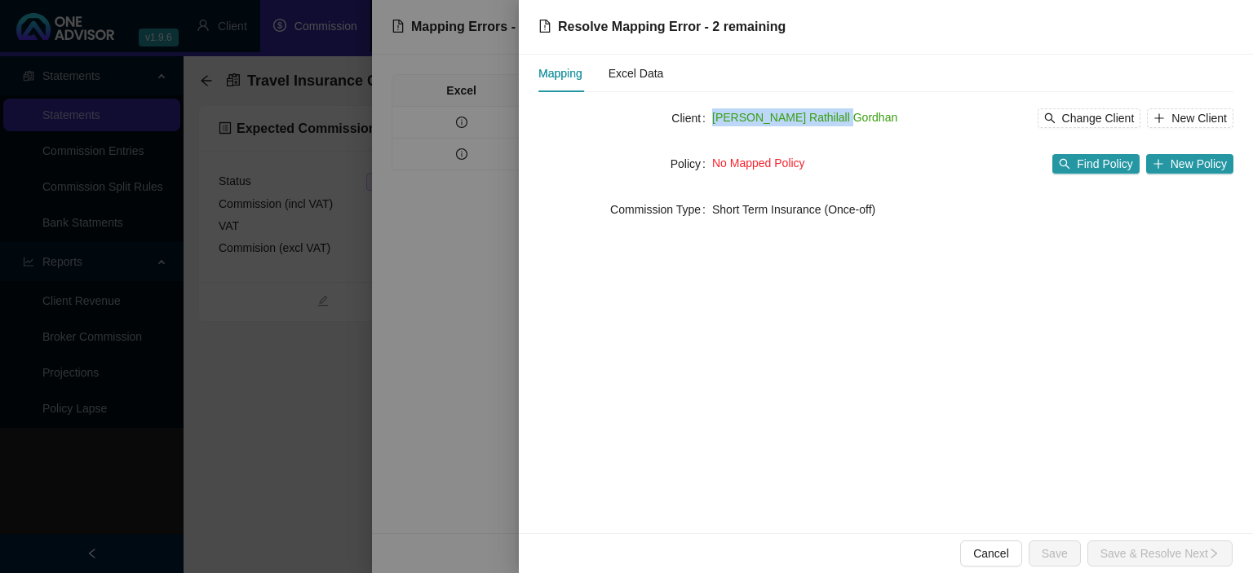
drag, startPoint x: 837, startPoint y: 119, endPoint x: 713, endPoint y: 119, distance: 124.8
click at [713, 119] on div "[PERSON_NAME] Rathilall Gordhan Change Client New Client" at bounding box center [972, 118] width 521 height 20
copy span "[PERSON_NAME] Rathilall Gordhan"
click at [285, 427] on div at bounding box center [626, 286] width 1253 height 573
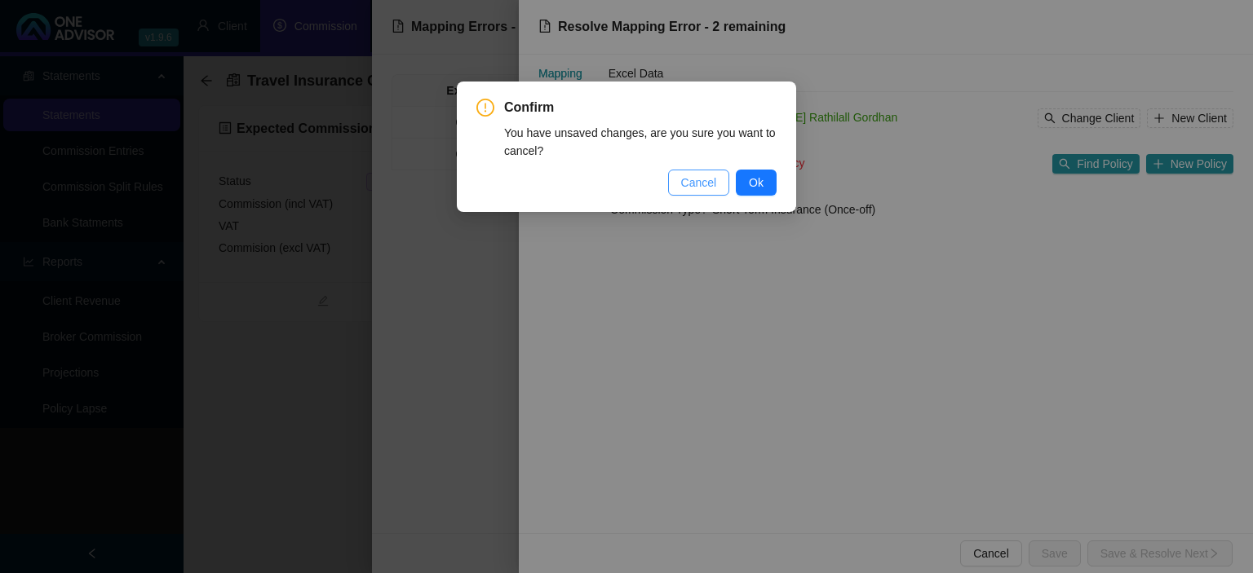
click at [720, 188] on button "Cancel" at bounding box center [699, 183] width 62 height 26
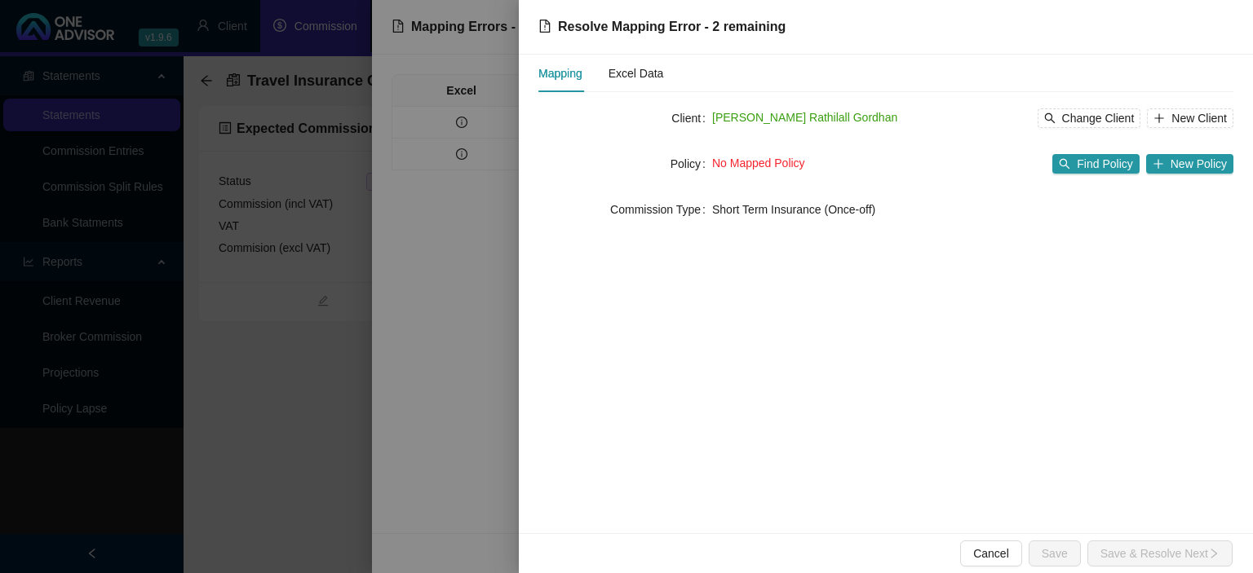
click at [272, 466] on div at bounding box center [626, 286] width 1253 height 573
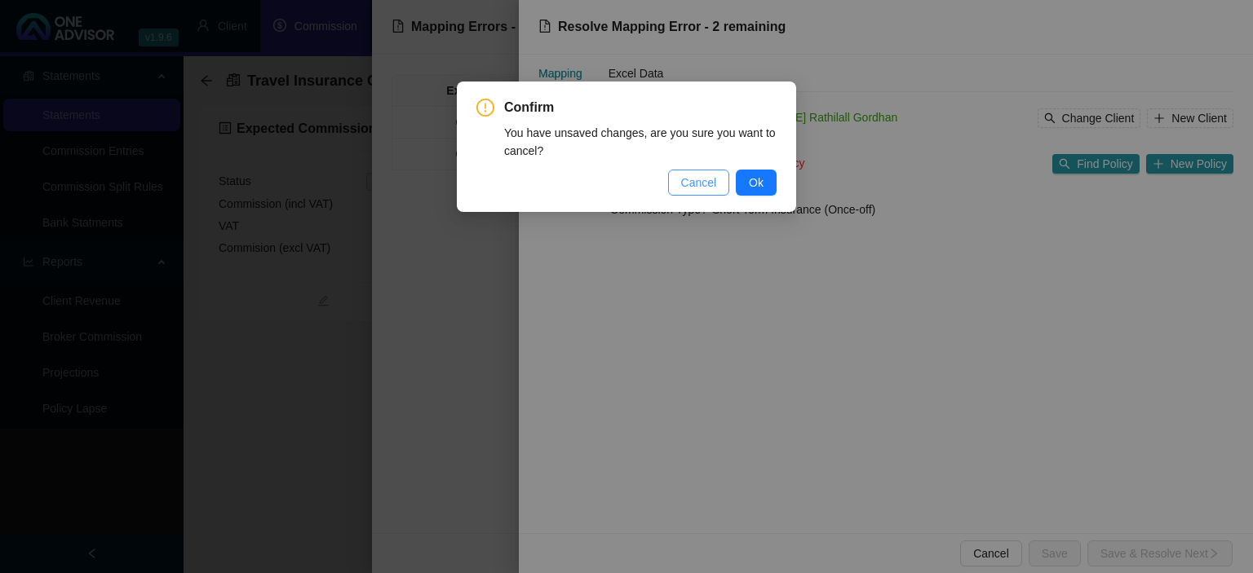
click at [712, 188] on span "Cancel" at bounding box center [699, 183] width 36 height 18
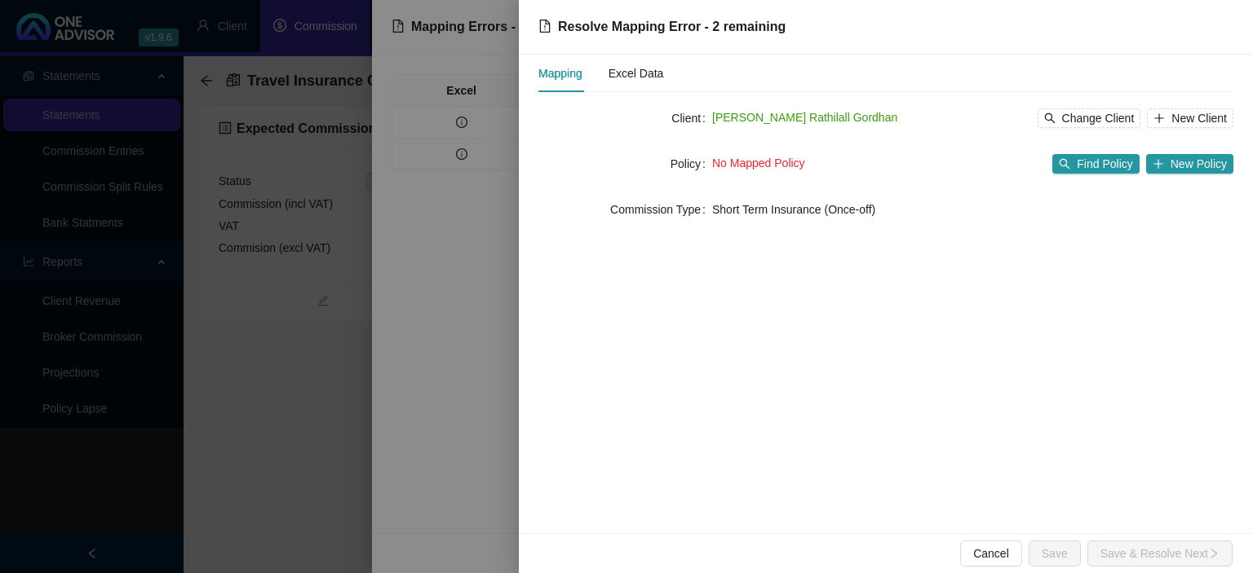
click at [622, 348] on div "Mapping Excel Data Client [PERSON_NAME] Rathilall Gordhan Change Client New Cli…" at bounding box center [886, 294] width 734 height 479
click at [435, 455] on div at bounding box center [626, 286] width 1253 height 573
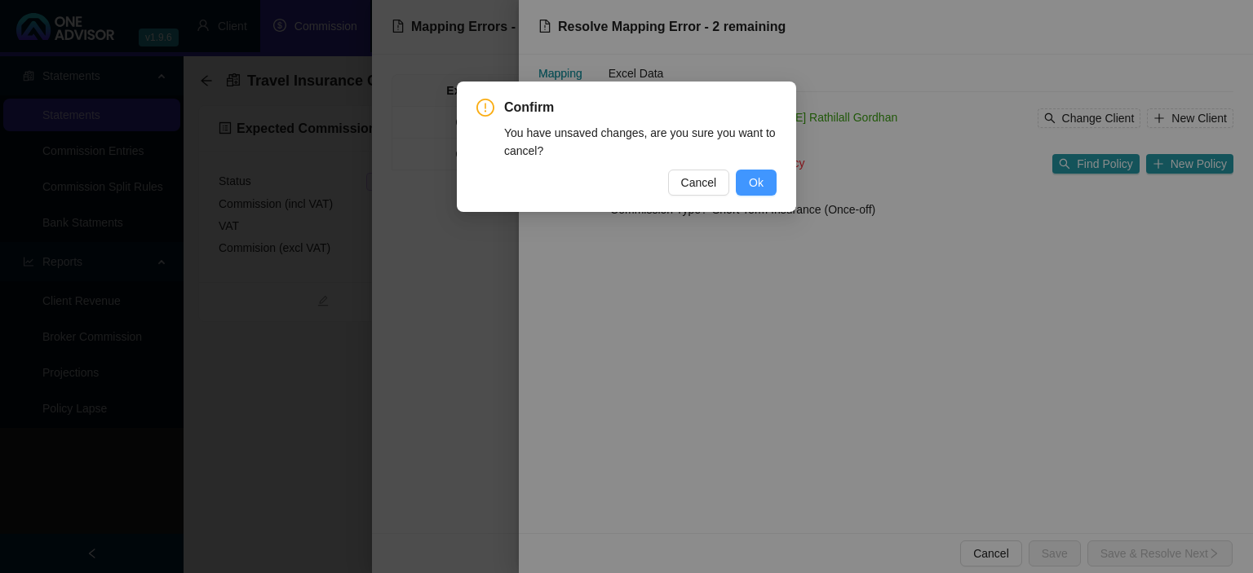
click at [768, 188] on button "Ok" at bounding box center [756, 183] width 41 height 26
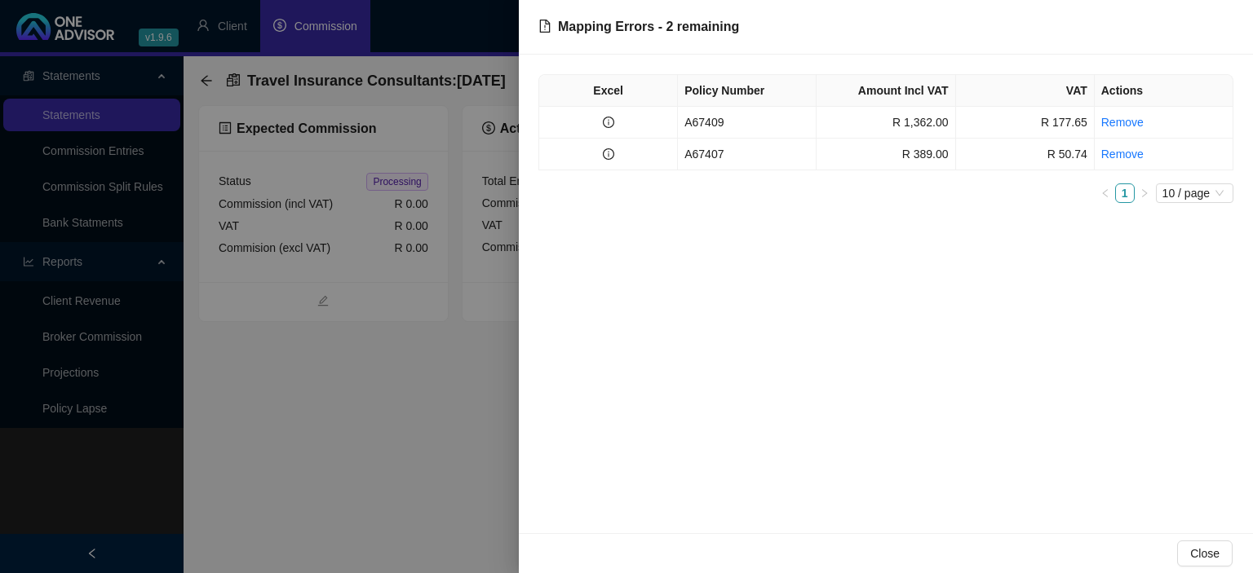
click at [373, 504] on div at bounding box center [626, 286] width 1253 height 573
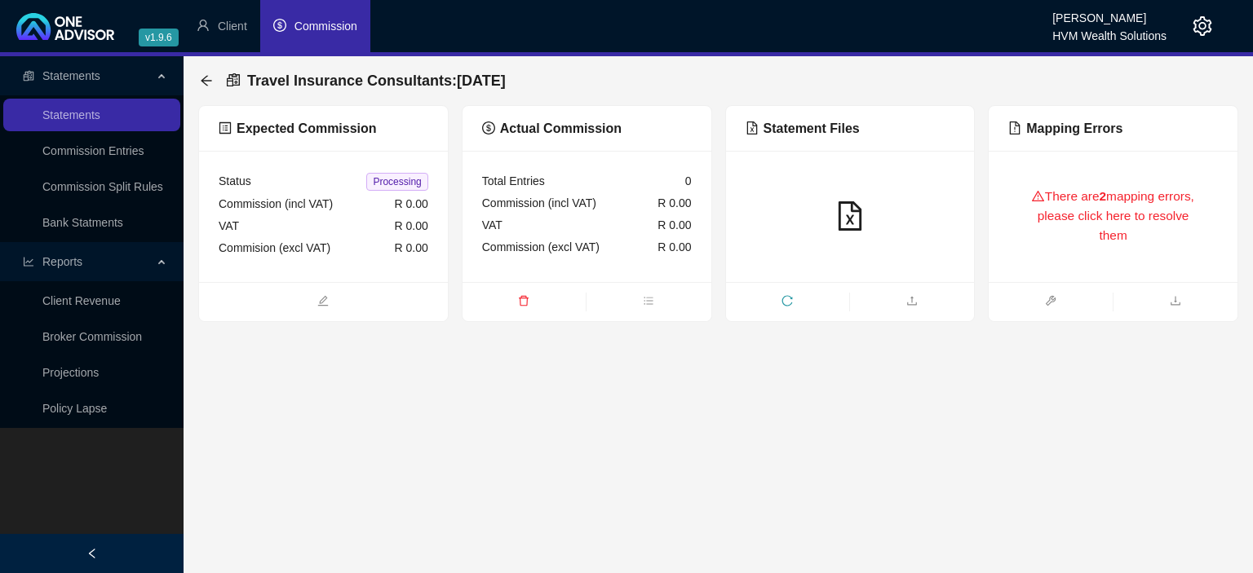
click at [1063, 207] on div "There are 2 mapping errors, please click here to resolve them" at bounding box center [1113, 216] width 210 height 92
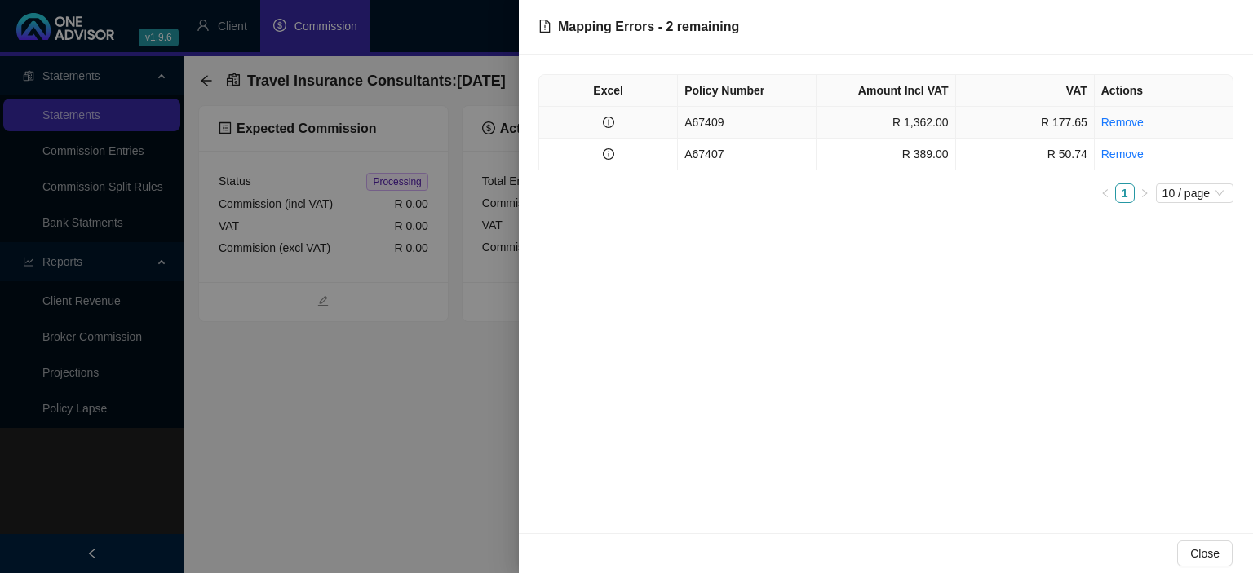
click at [745, 122] on td "A67409" at bounding box center [747, 123] width 139 height 32
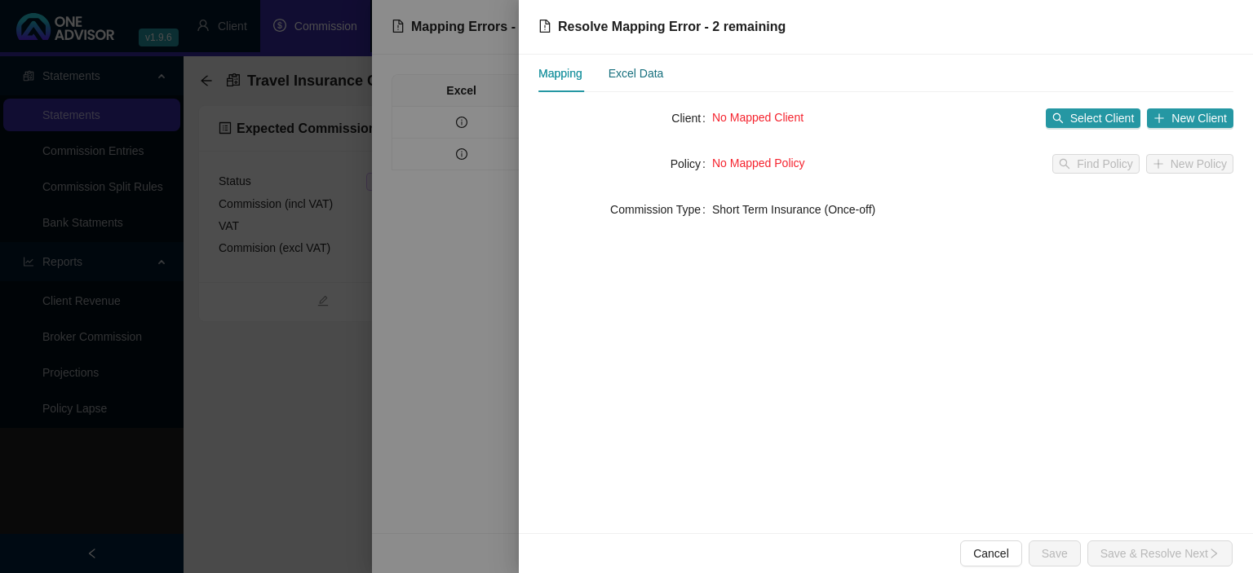
click at [657, 77] on div "Excel Data" at bounding box center [635, 73] width 55 height 18
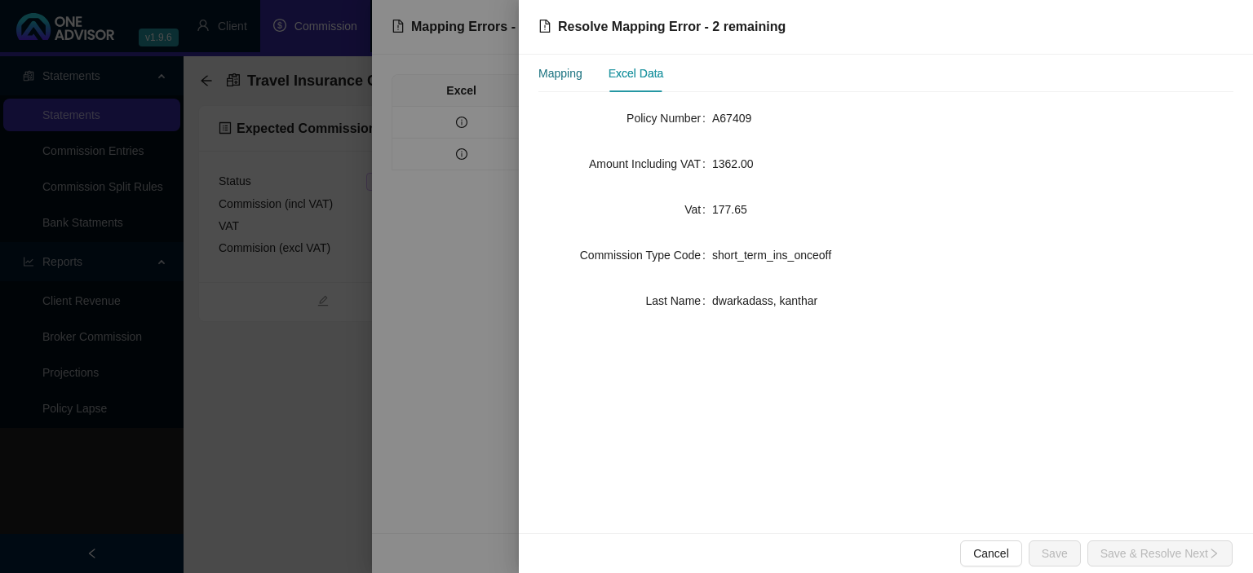
click at [566, 74] on div "Mapping" at bounding box center [560, 73] width 44 height 18
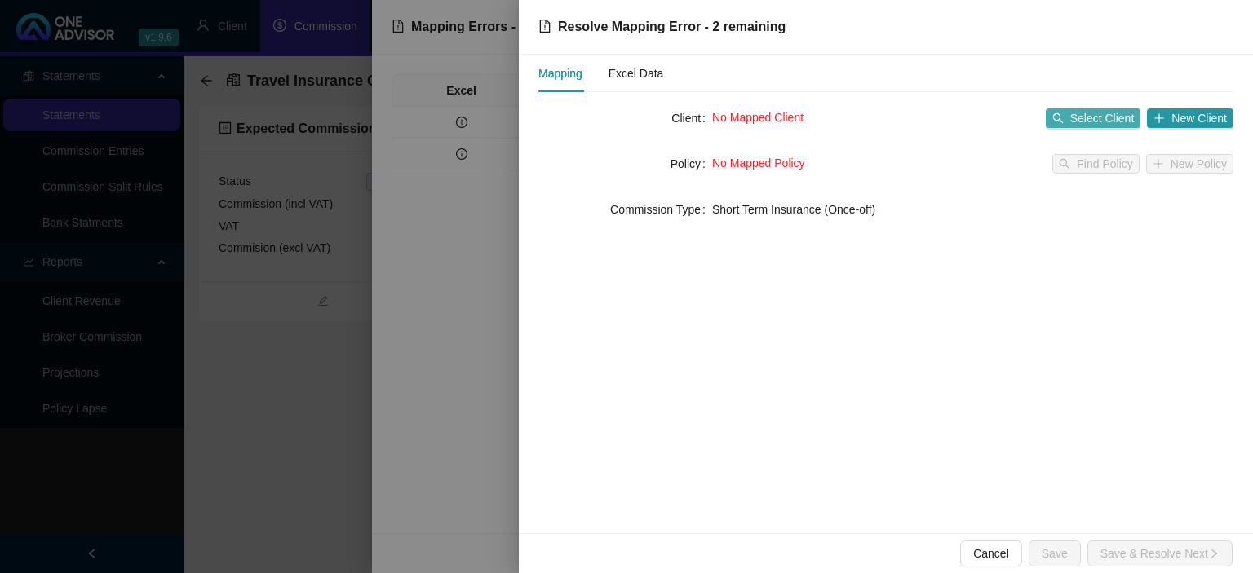
click at [1080, 117] on span "Select Client" at bounding box center [1102, 118] width 64 height 18
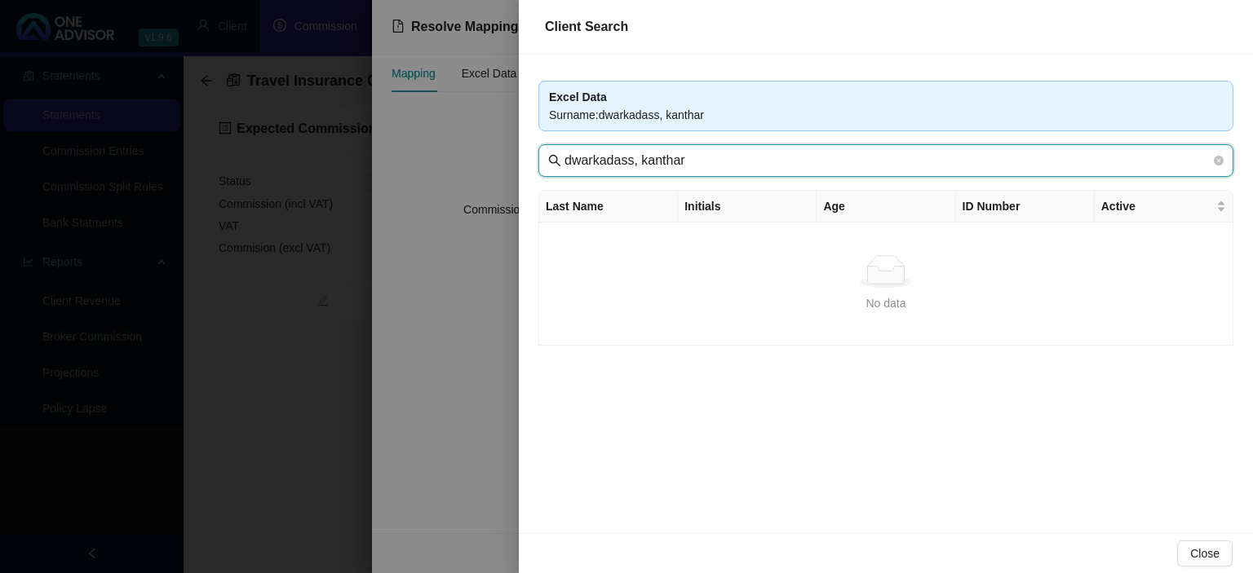
drag, startPoint x: 632, startPoint y: 163, endPoint x: 362, endPoint y: 163, distance: 269.9
click at [564, 163] on input "dwarkadass, kanthar" at bounding box center [887, 161] width 646 height 20
drag, startPoint x: 609, startPoint y: 161, endPoint x: 714, endPoint y: 170, distance: 105.6
click at [612, 163] on input "kanthar" at bounding box center [887, 161] width 646 height 20
type input "kan"
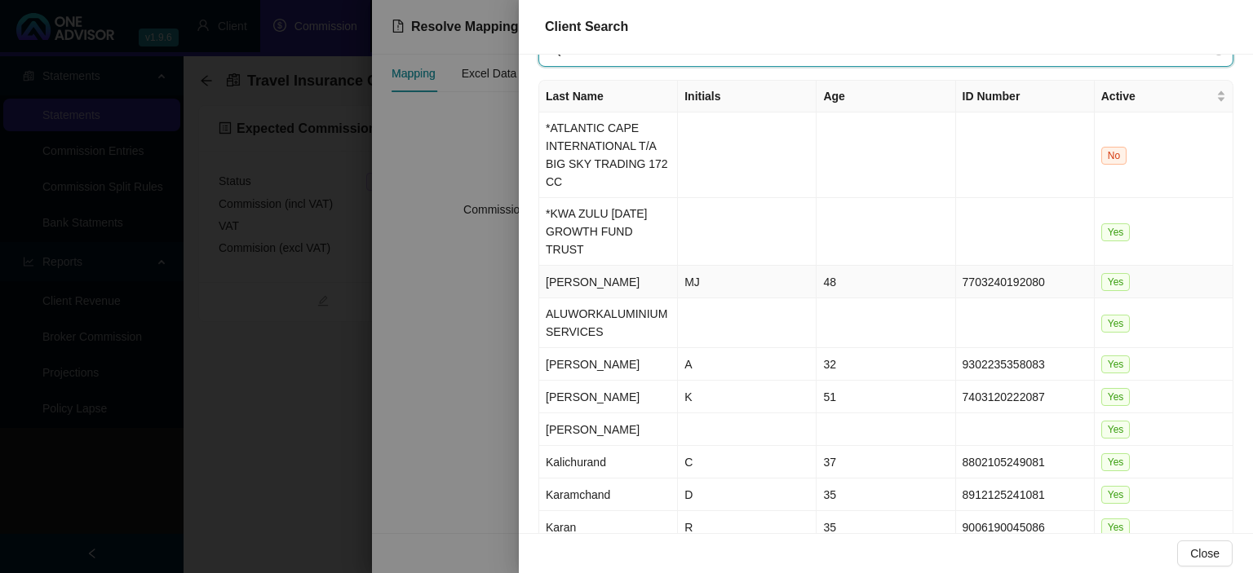
scroll to position [182, 0]
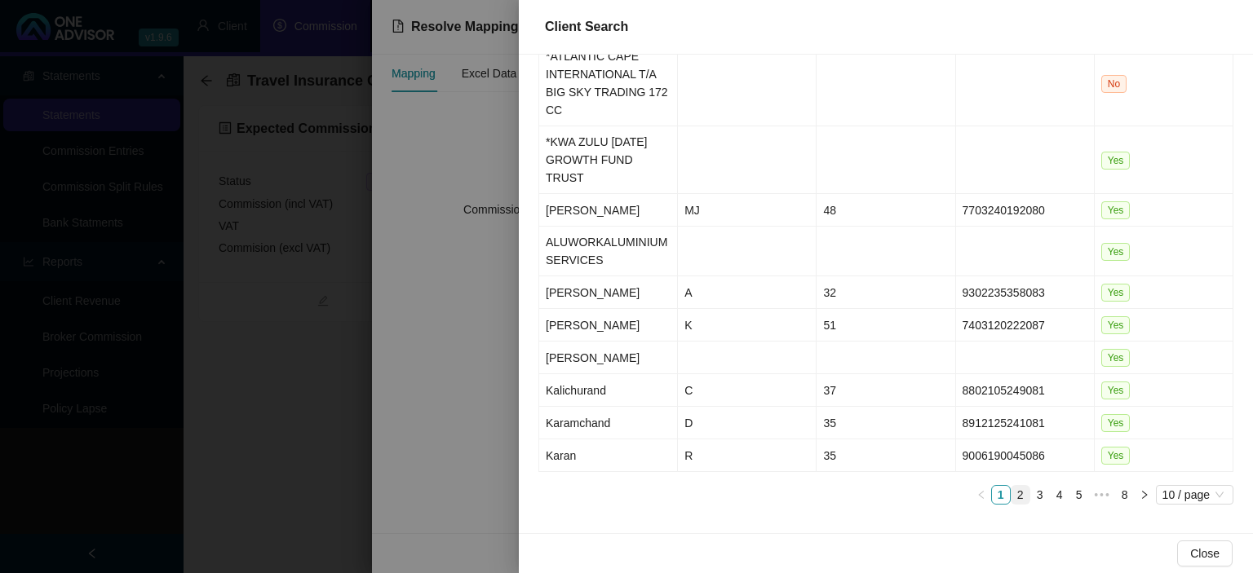
click at [1014, 493] on link "2" at bounding box center [1020, 495] width 18 height 18
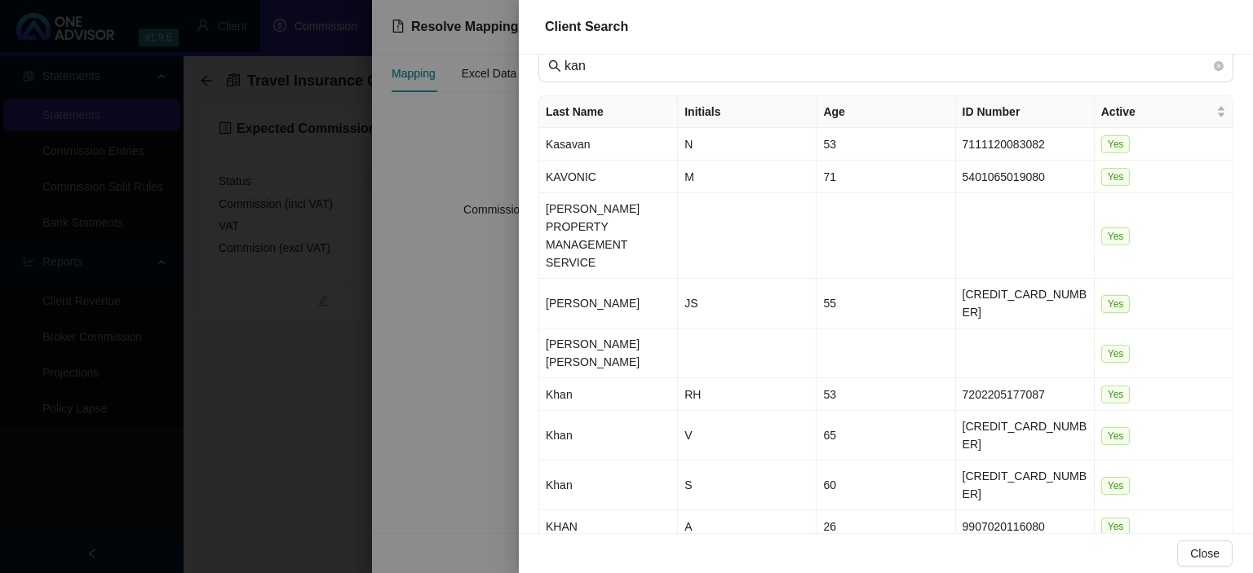
click at [490, 481] on div at bounding box center [626, 286] width 1253 height 573
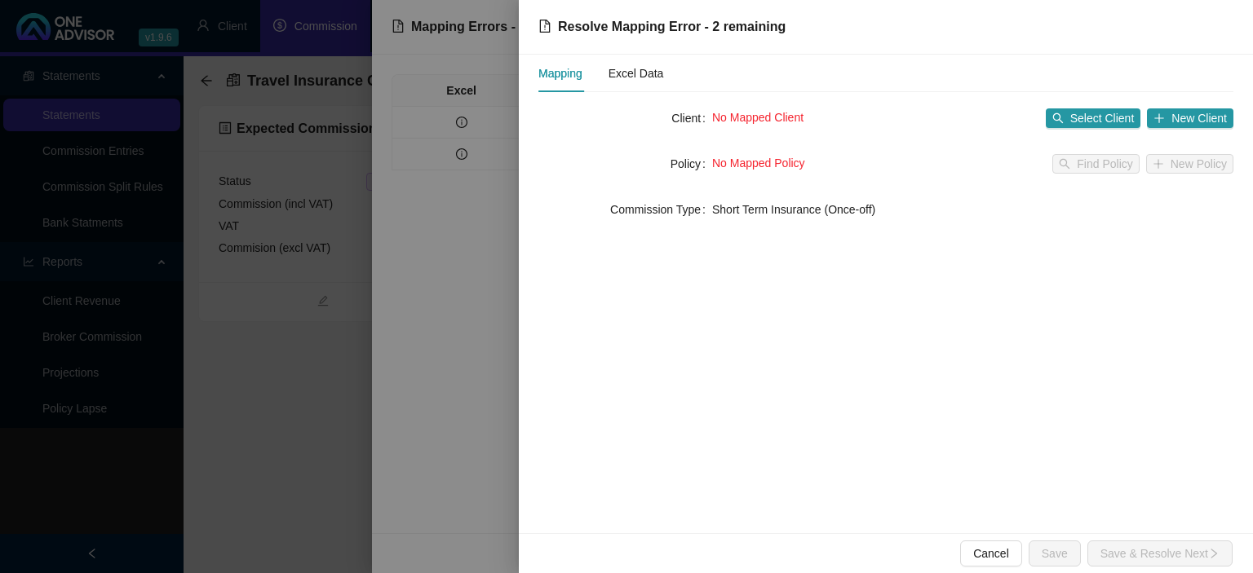
click at [490, 481] on div at bounding box center [626, 286] width 1253 height 573
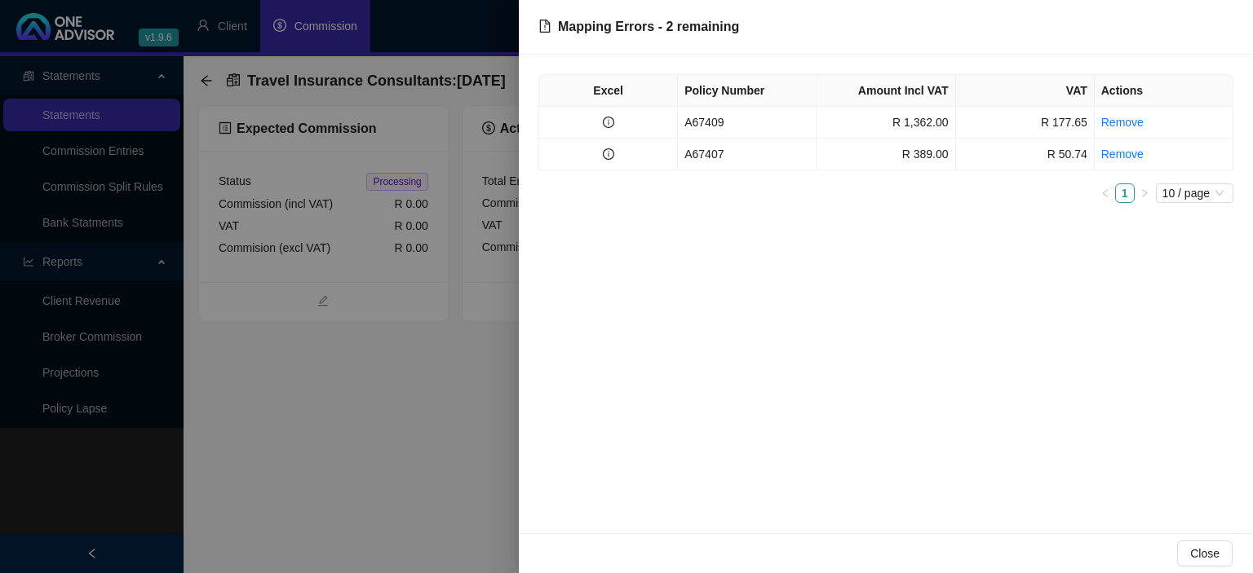
click at [490, 481] on div at bounding box center [626, 286] width 1253 height 573
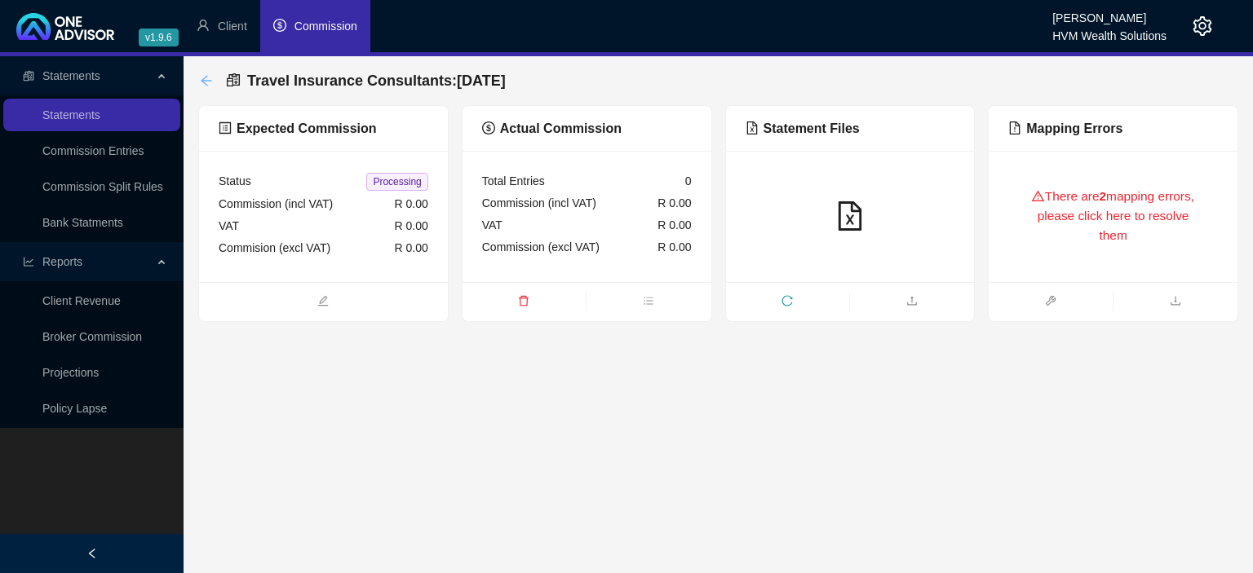
click at [206, 83] on icon "arrow-left" at bounding box center [206, 80] width 13 height 13
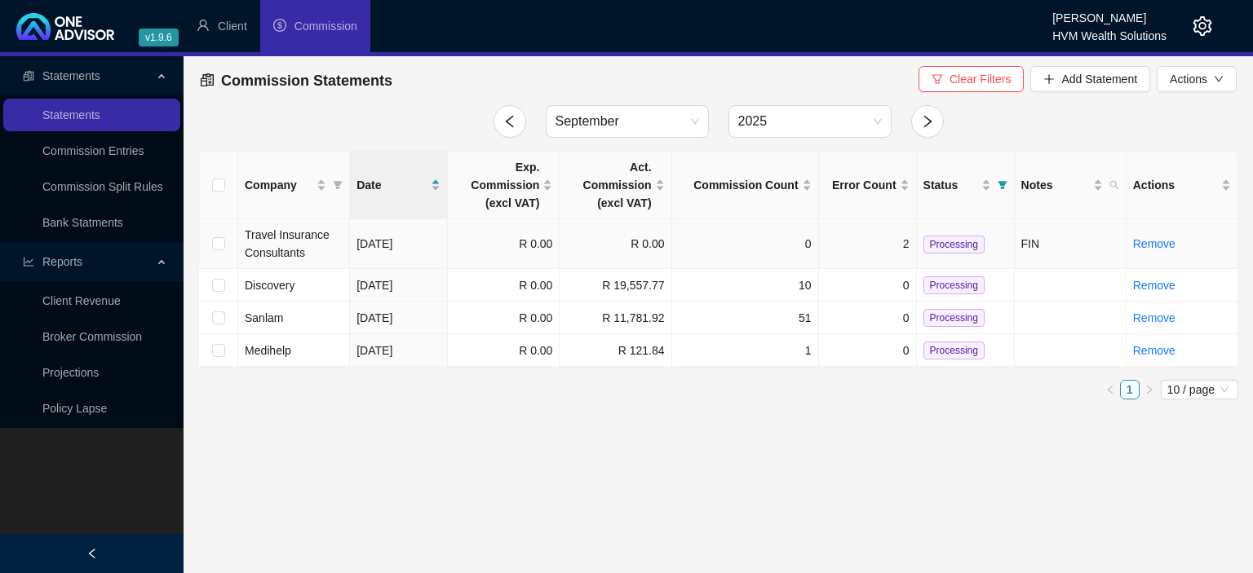
click at [387, 248] on td "[DATE]" at bounding box center [399, 244] width 98 height 50
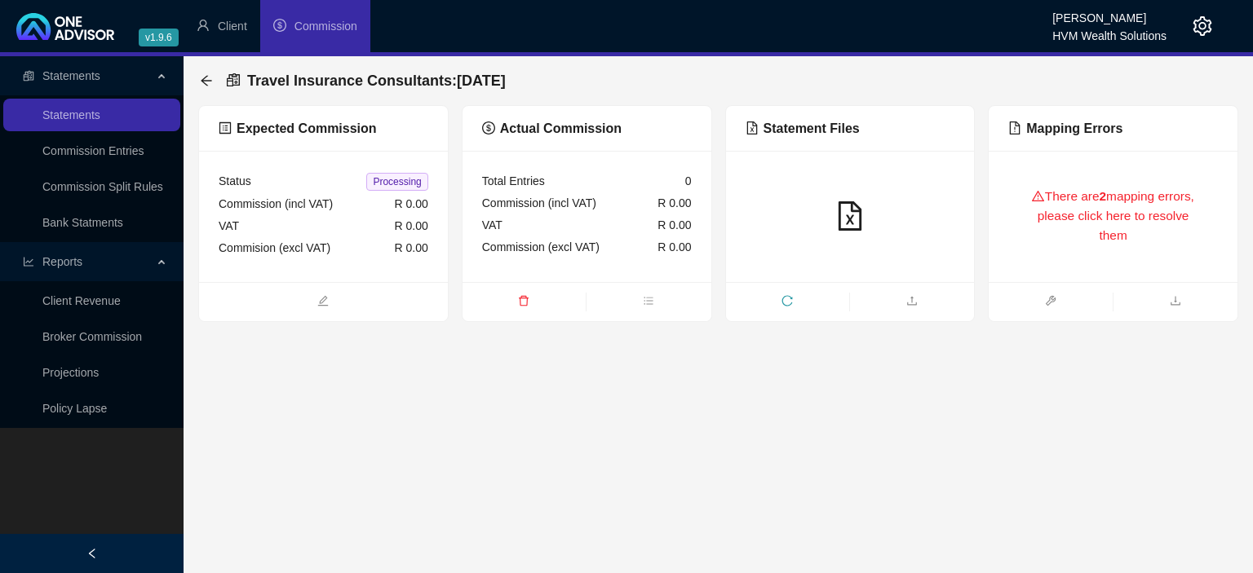
click at [1058, 232] on div "There are 2 mapping errors, please click here to resolve them" at bounding box center [1113, 216] width 210 height 92
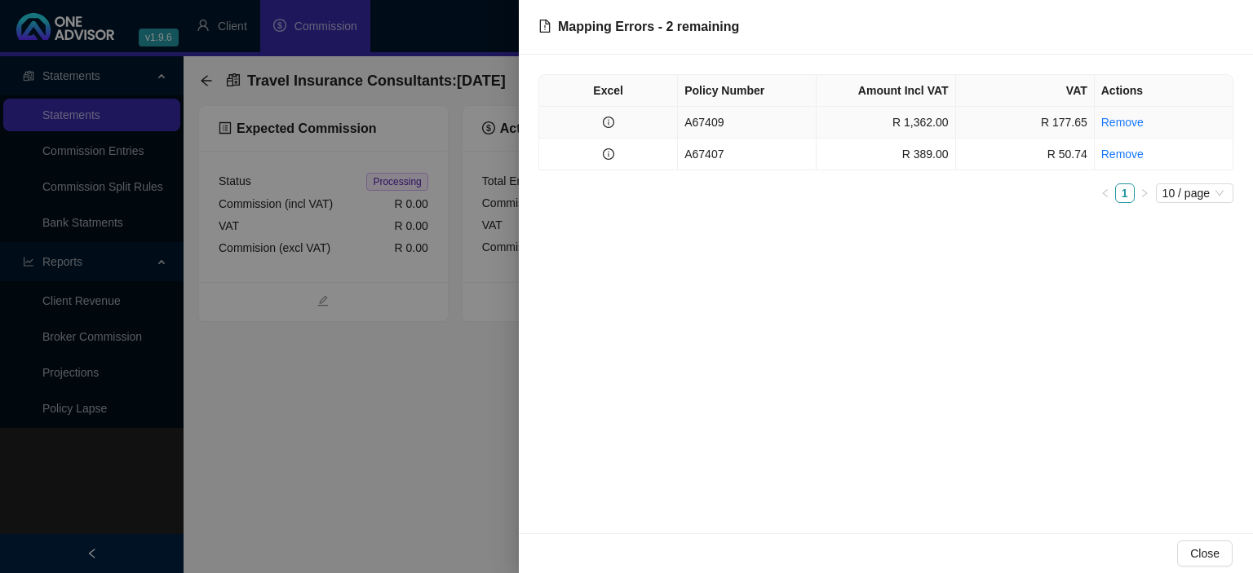
click at [739, 126] on td "A67409" at bounding box center [747, 123] width 139 height 32
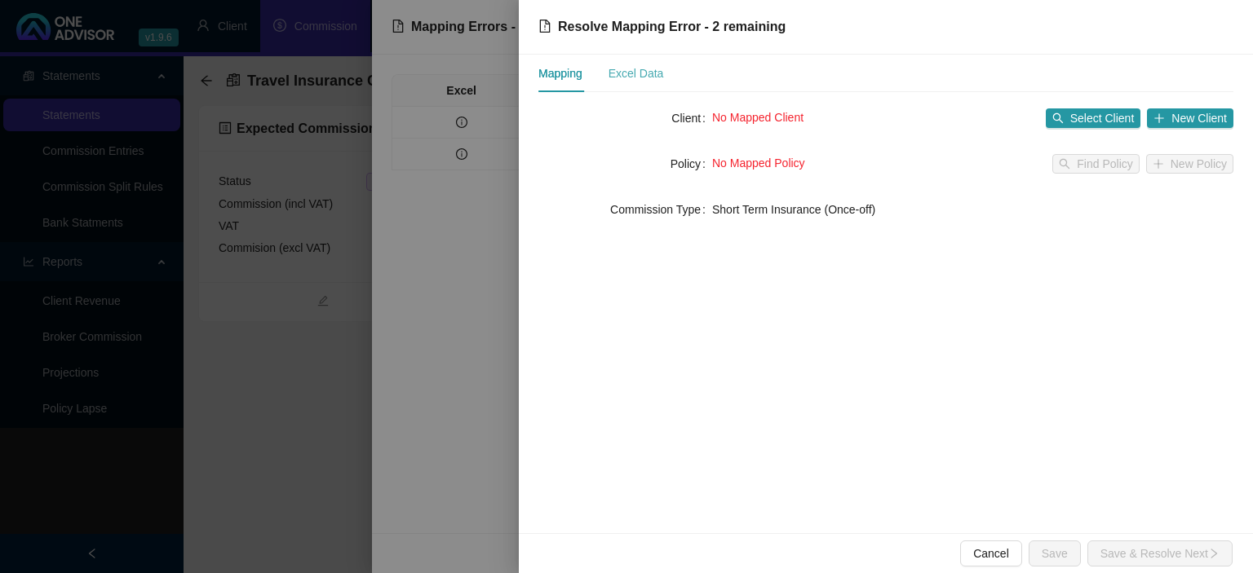
click at [615, 83] on div "Excel Data" at bounding box center [635, 74] width 55 height 38
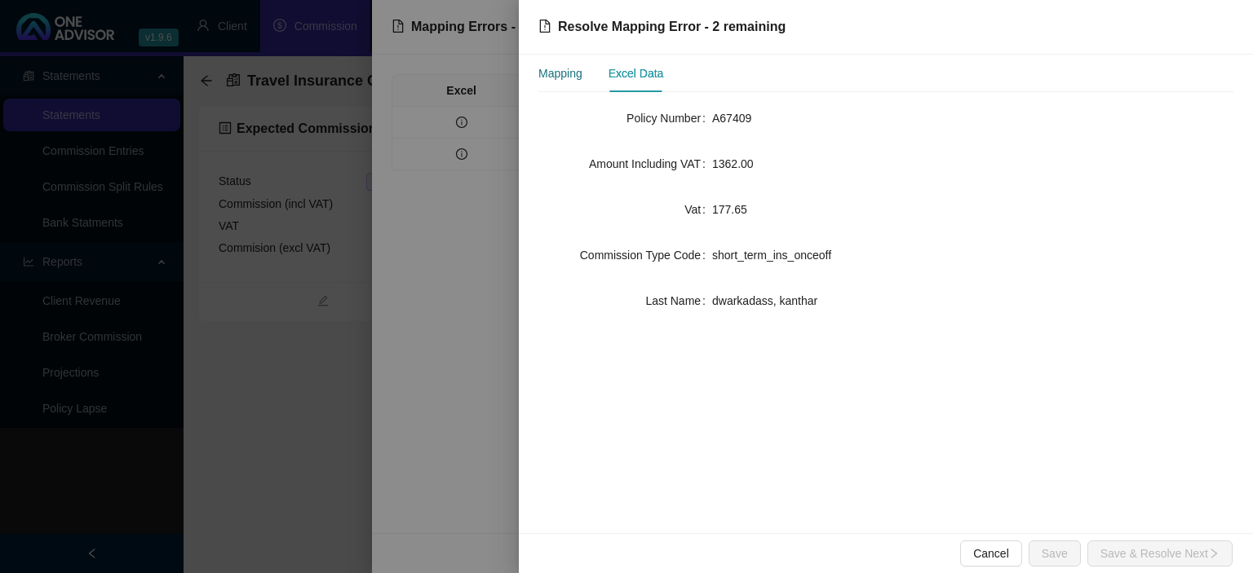
click at [578, 82] on div "Mapping" at bounding box center [560, 73] width 44 height 18
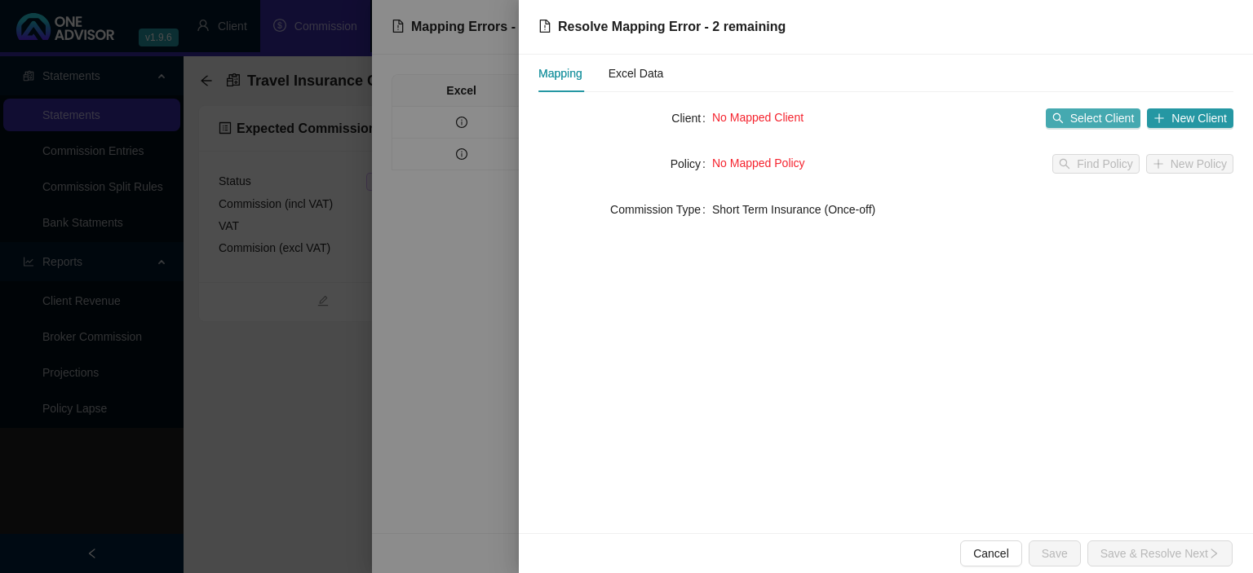
click at [1080, 118] on span "Select Client" at bounding box center [1102, 118] width 64 height 18
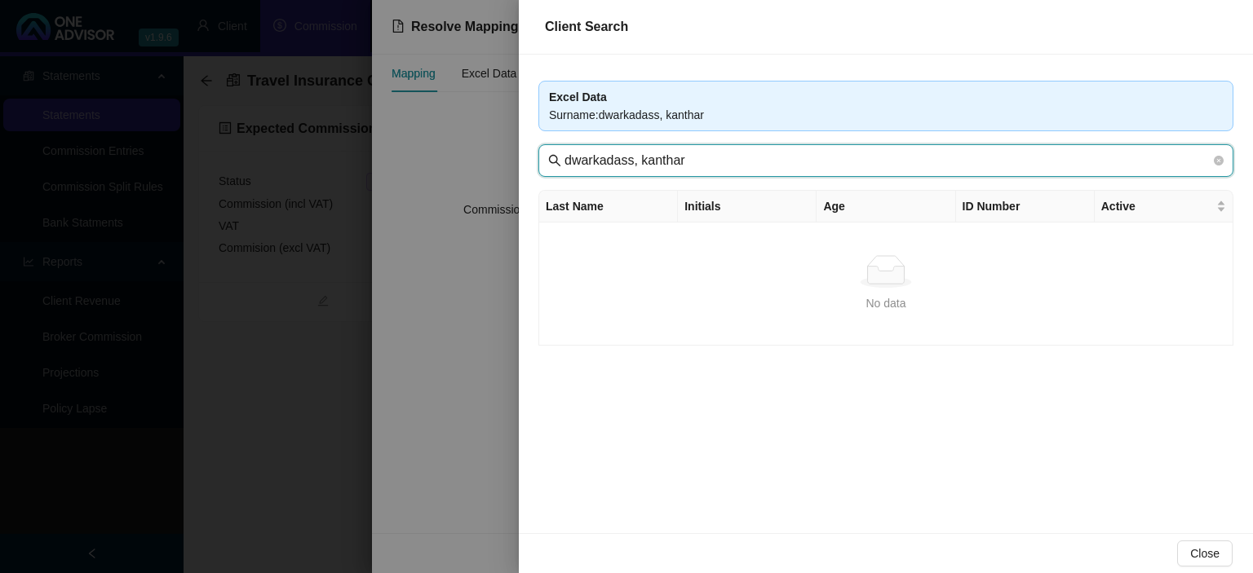
drag, startPoint x: 634, startPoint y: 162, endPoint x: 856, endPoint y: 163, distance: 221.8
click at [856, 163] on input "dwarkadass, kanthar" at bounding box center [887, 161] width 646 height 20
drag, startPoint x: 563, startPoint y: 161, endPoint x: 579, endPoint y: 161, distance: 16.3
click at [563, 161] on span "dwark" at bounding box center [885, 160] width 695 height 33
click at [548, 163] on icon "search" at bounding box center [554, 160] width 13 height 13
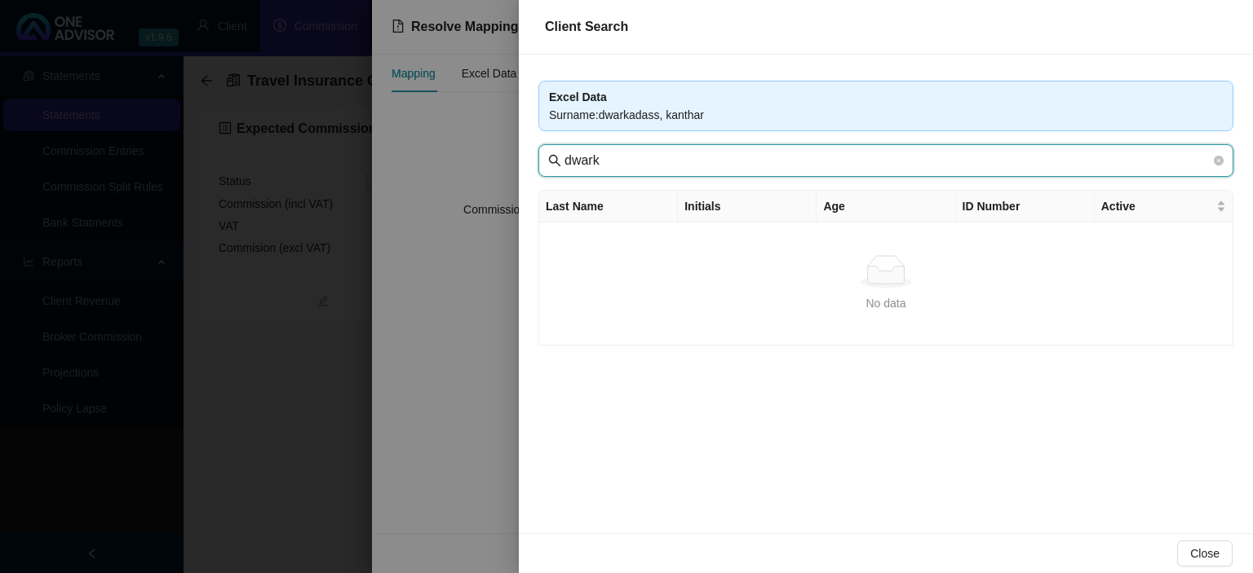
click at [565, 160] on input "dwark" at bounding box center [887, 161] width 646 height 20
click at [708, 169] on input "dwark" at bounding box center [887, 161] width 646 height 20
type input "dwar"
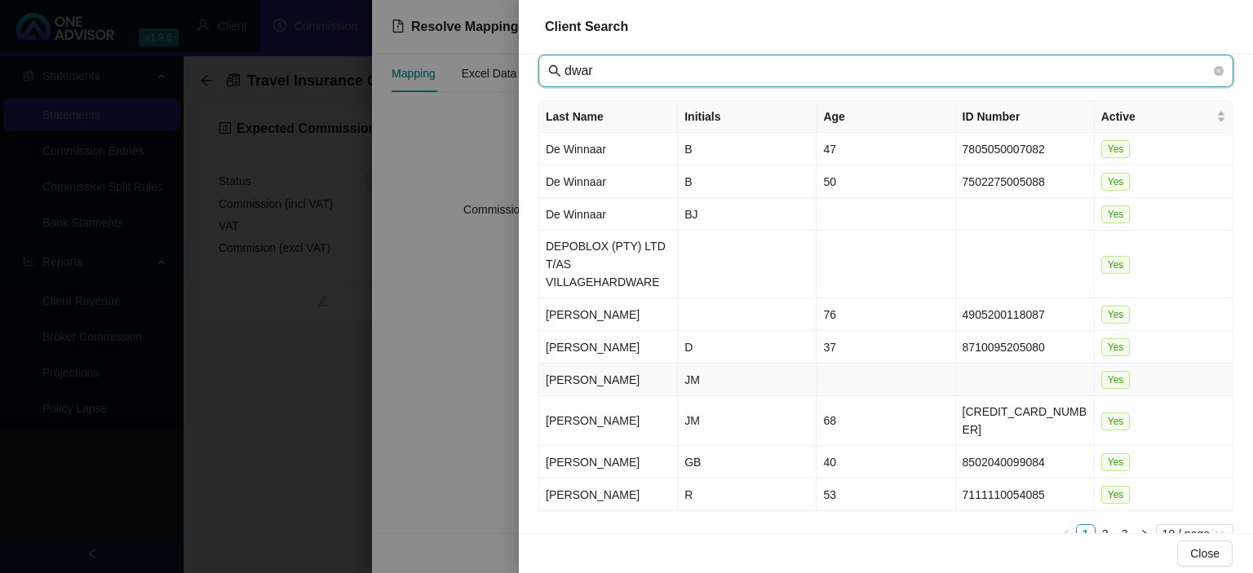
scroll to position [95, 0]
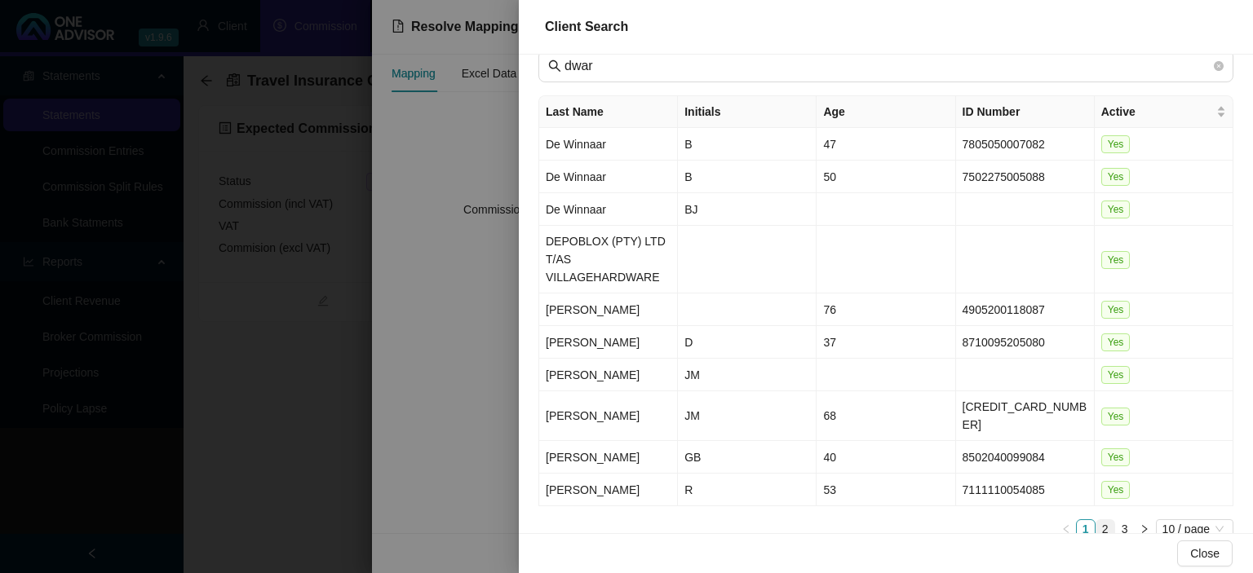
click at [1100, 520] on link "2" at bounding box center [1105, 529] width 18 height 18
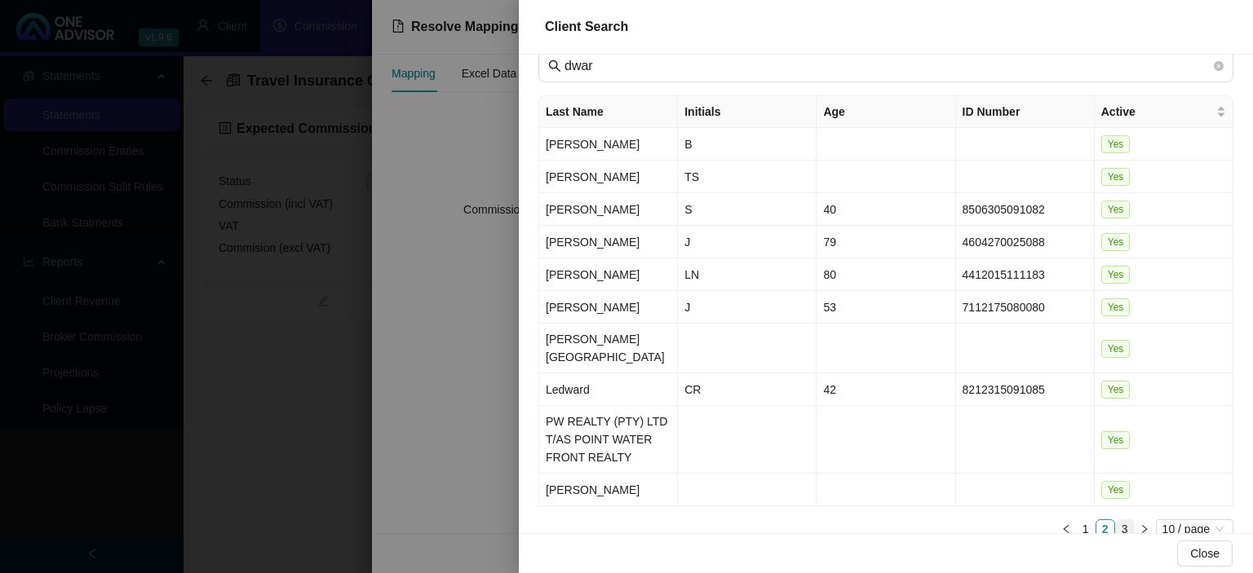
click at [1125, 520] on link "3" at bounding box center [1125, 529] width 18 height 18
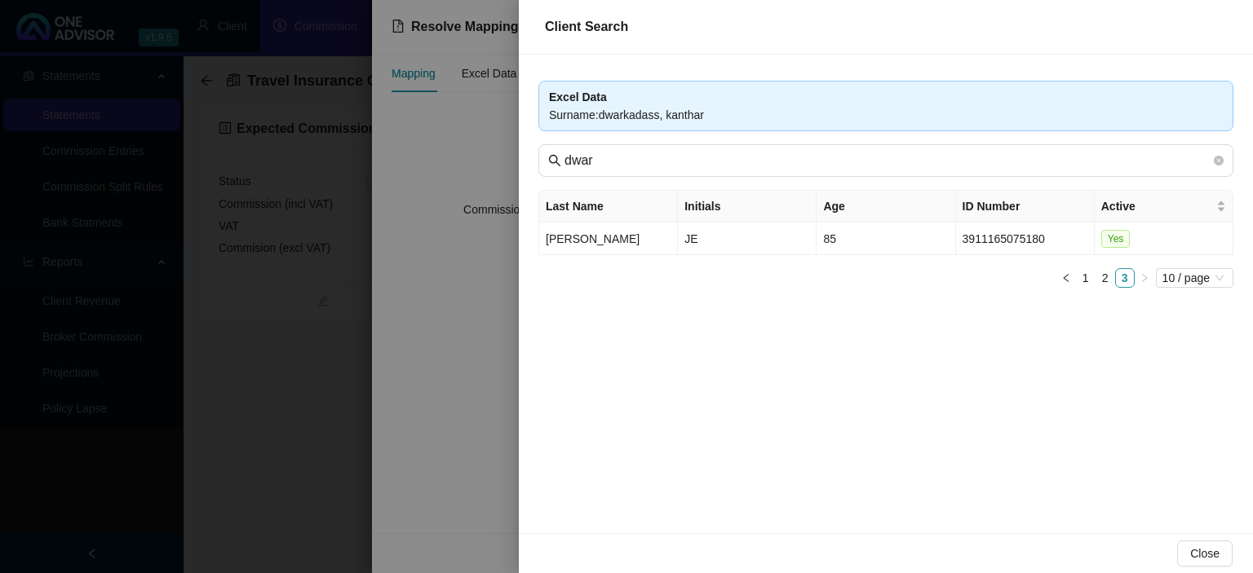
click at [435, 462] on div at bounding box center [626, 286] width 1253 height 573
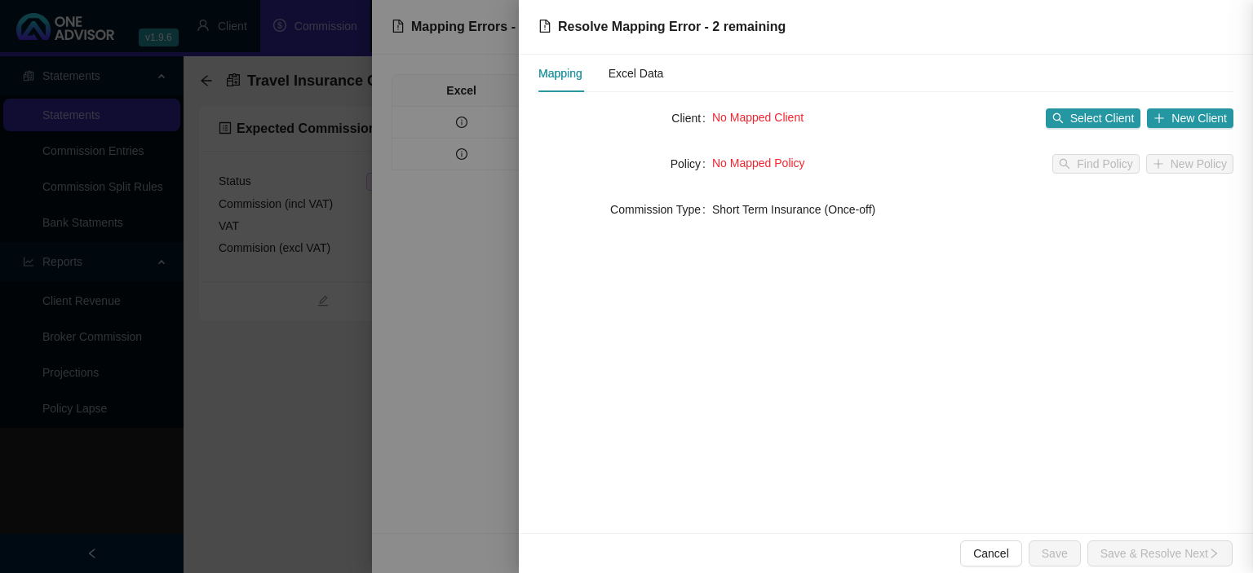
click at [438, 462] on div at bounding box center [626, 286] width 1253 height 573
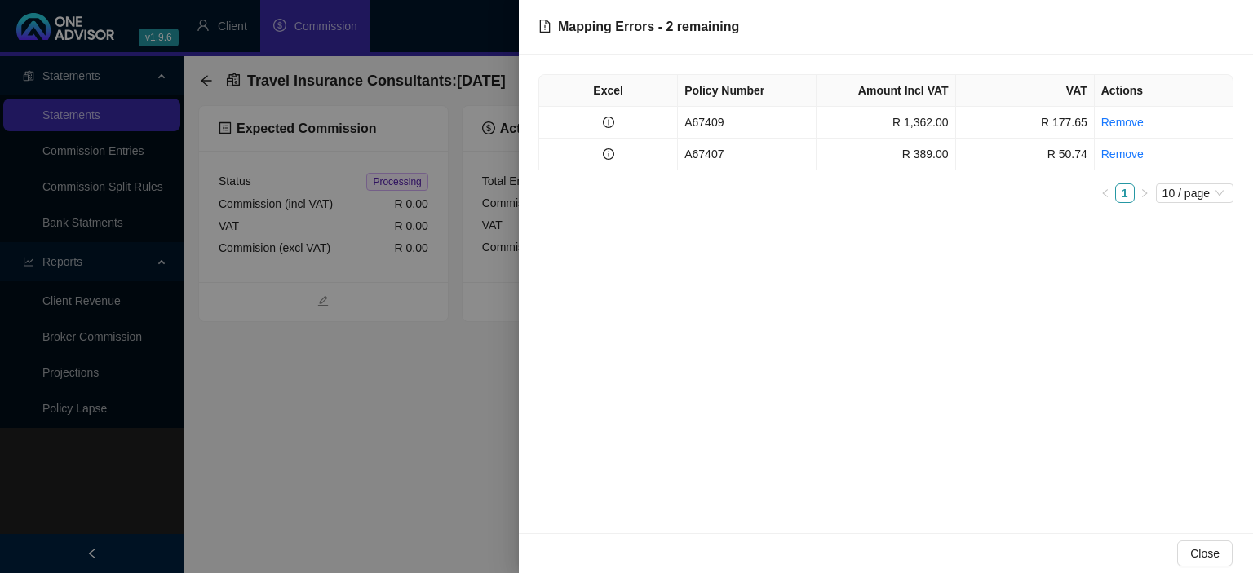
click at [438, 462] on div at bounding box center [626, 286] width 1253 height 573
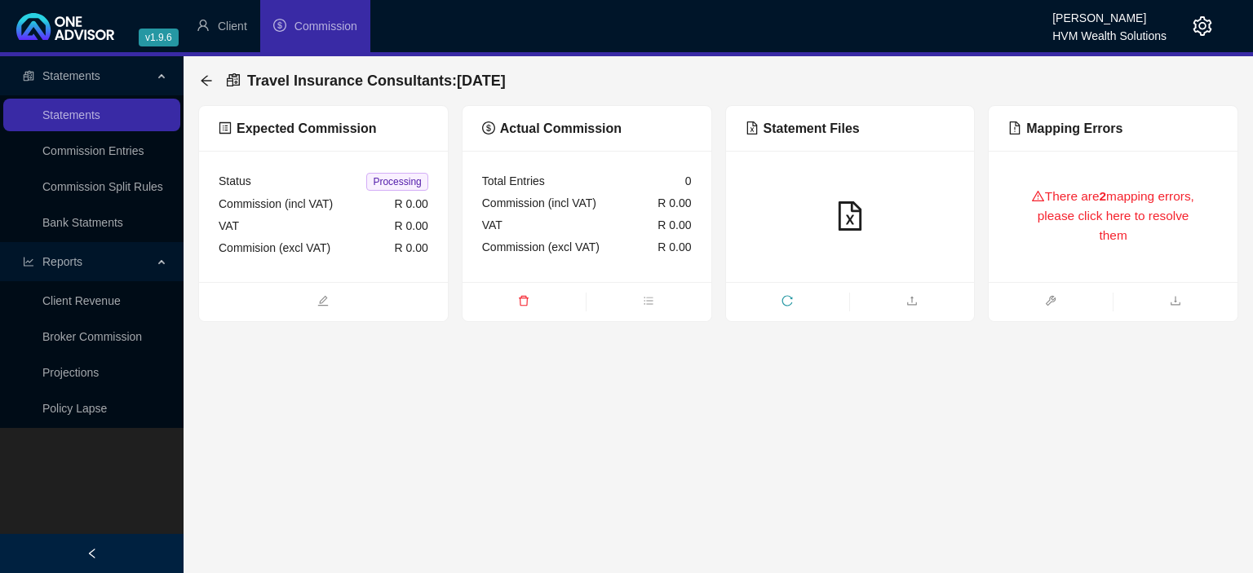
click at [1108, 230] on div "There are 2 mapping errors, please click here to resolve them" at bounding box center [1113, 216] width 210 height 92
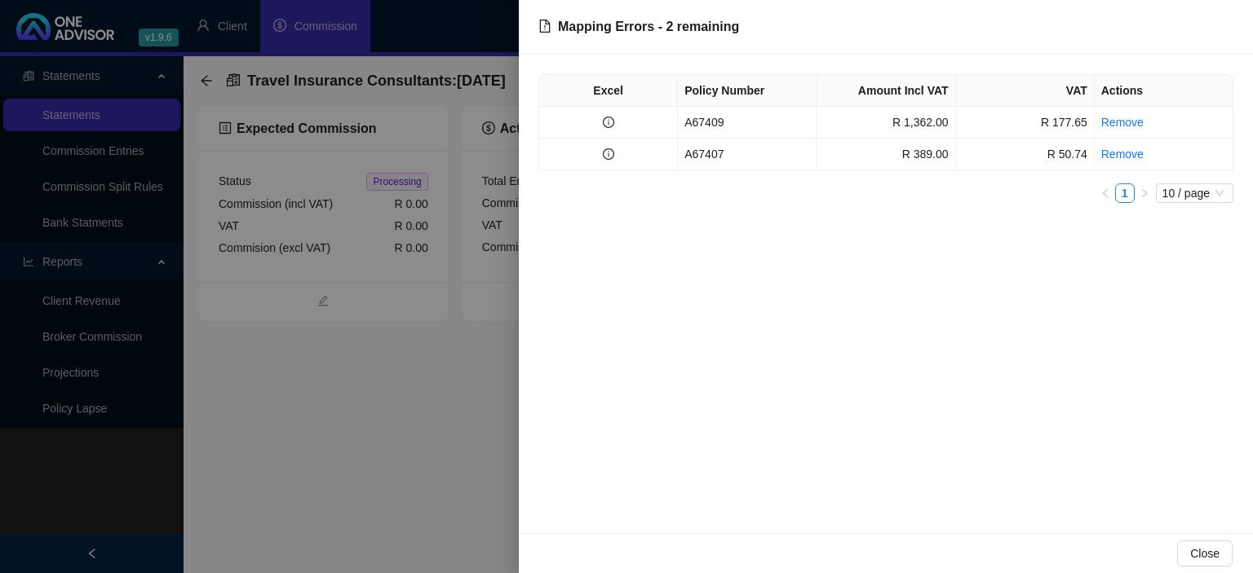
click at [722, 125] on td "A67409" at bounding box center [747, 123] width 139 height 32
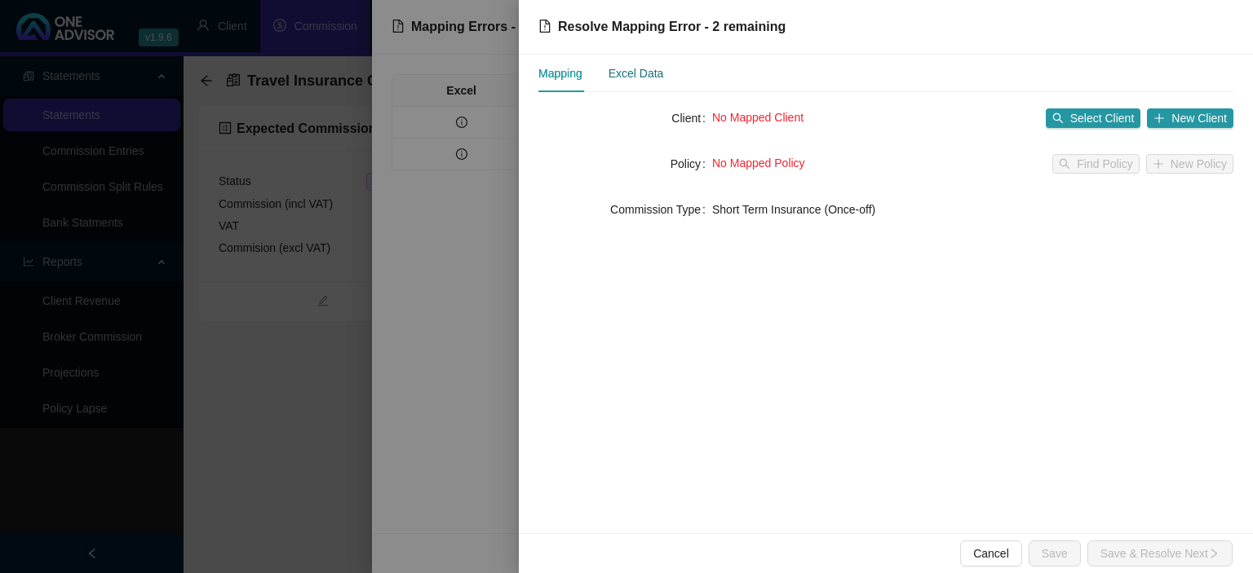
click at [638, 74] on div "Excel Data" at bounding box center [635, 73] width 55 height 18
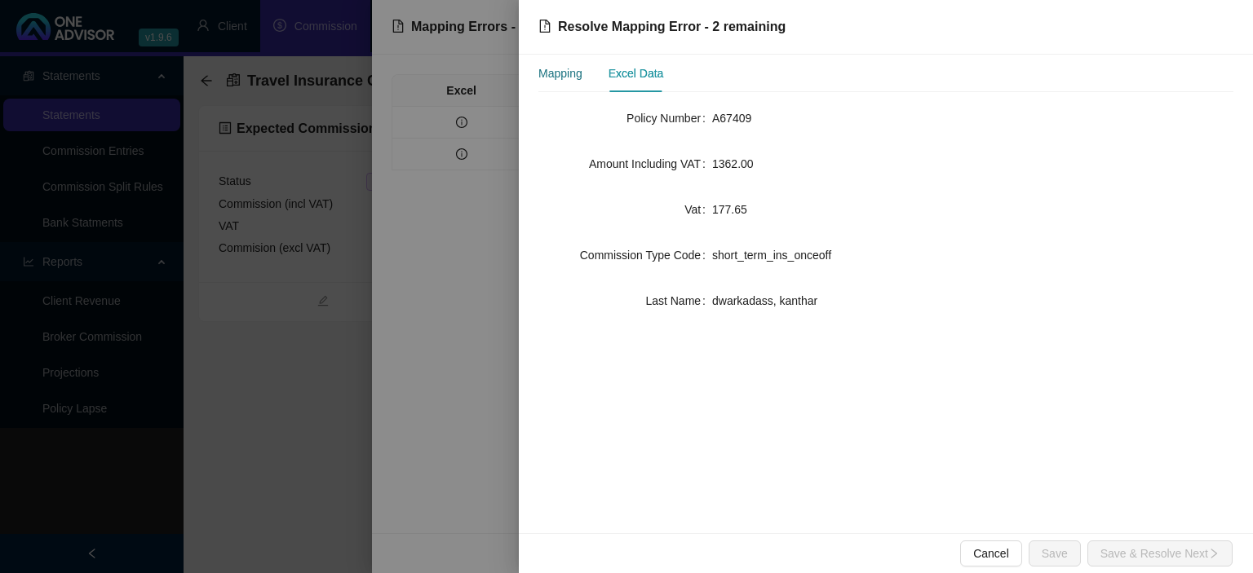
click at [567, 75] on div "Mapping" at bounding box center [560, 73] width 44 height 18
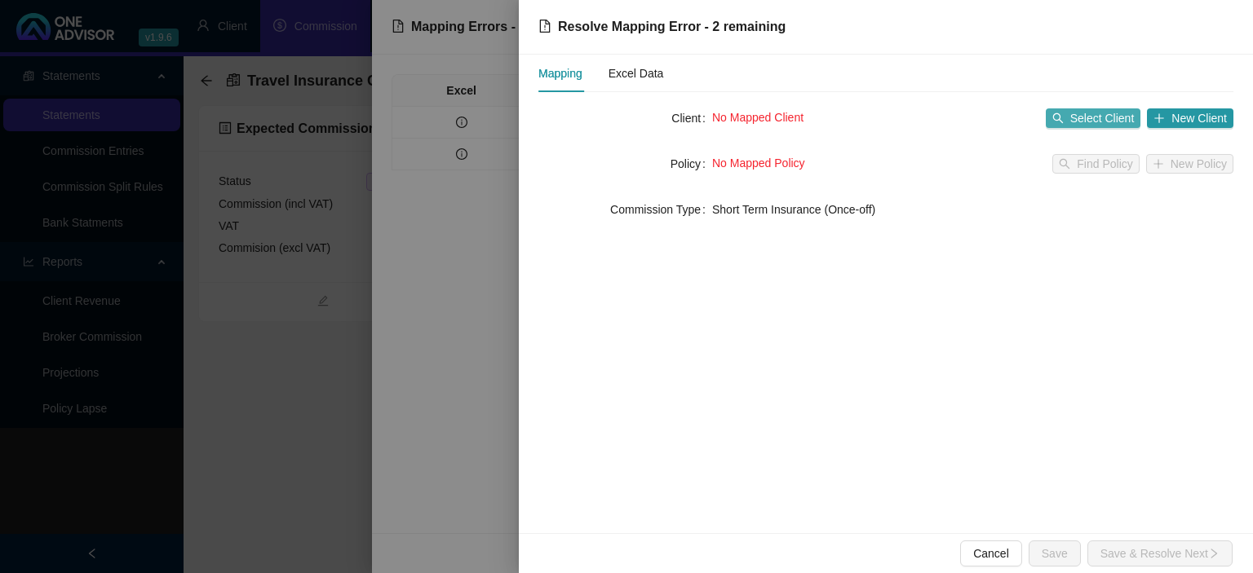
click at [1077, 122] on span "Select Client" at bounding box center [1102, 118] width 64 height 18
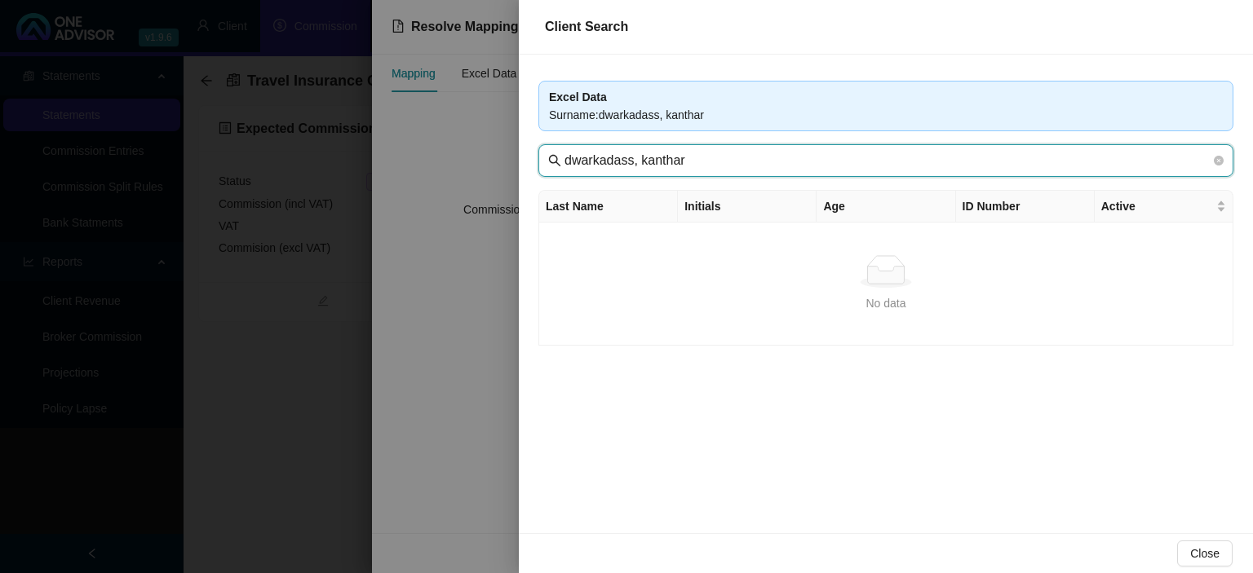
drag, startPoint x: 630, startPoint y: 166, endPoint x: 857, endPoint y: 167, distance: 226.7
click at [857, 167] on input "dwarkadass, kanthar" at bounding box center [887, 161] width 646 height 20
drag, startPoint x: 600, startPoint y: 161, endPoint x: 744, endPoint y: 162, distance: 144.3
click at [744, 162] on input "dwarkadass" at bounding box center [887, 161] width 646 height 20
type input "dwark"
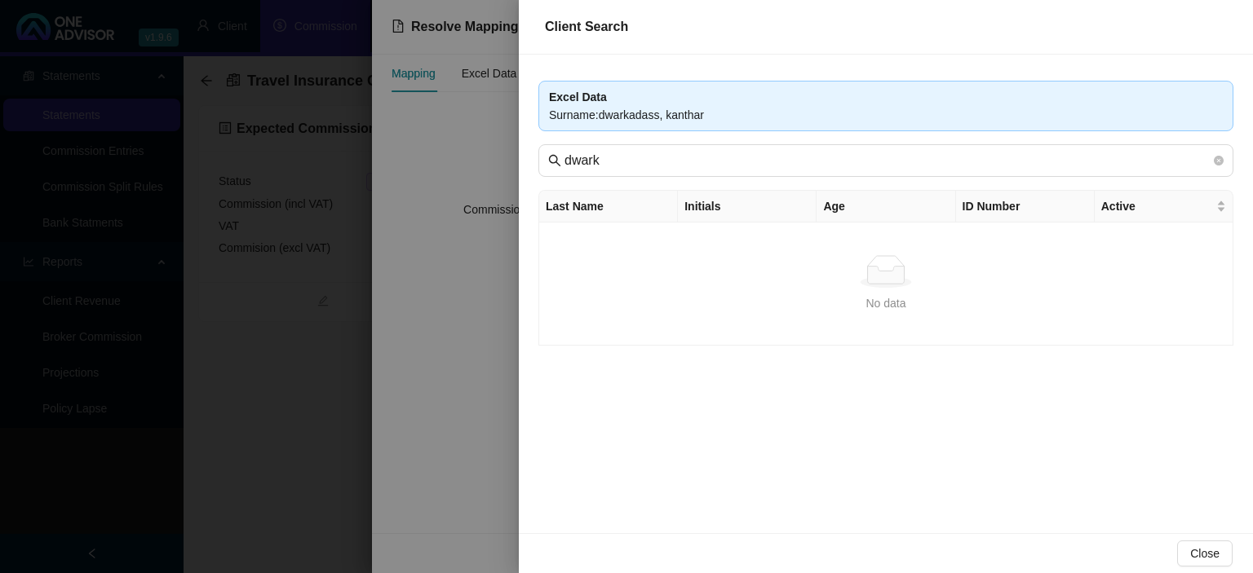
click at [488, 443] on div at bounding box center [626, 286] width 1253 height 573
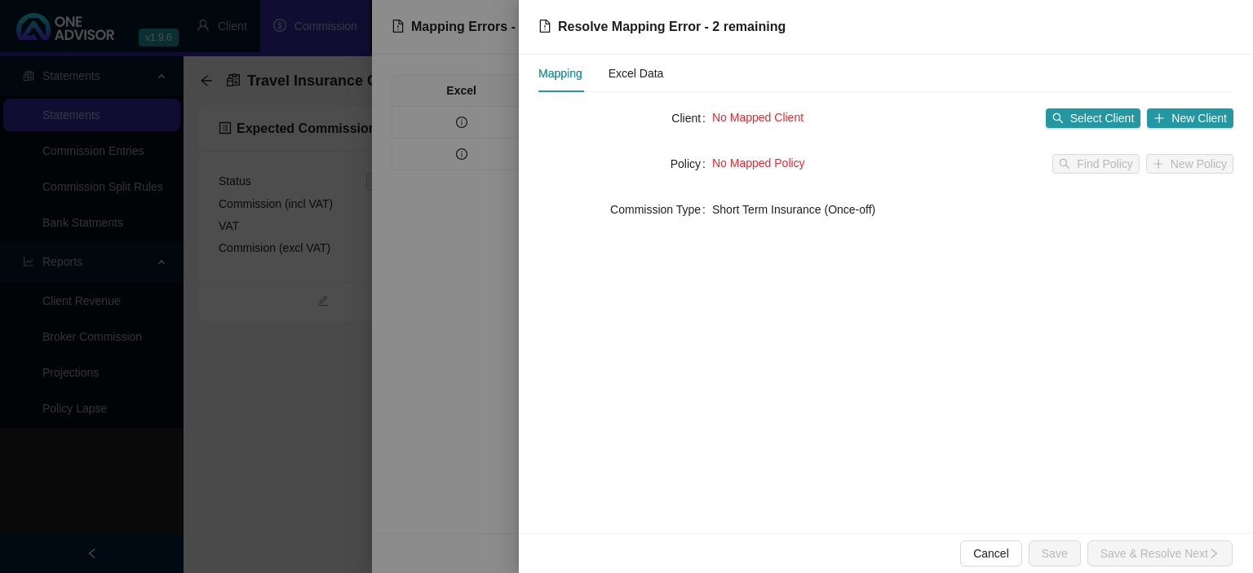
click at [488, 443] on div at bounding box center [626, 286] width 1253 height 573
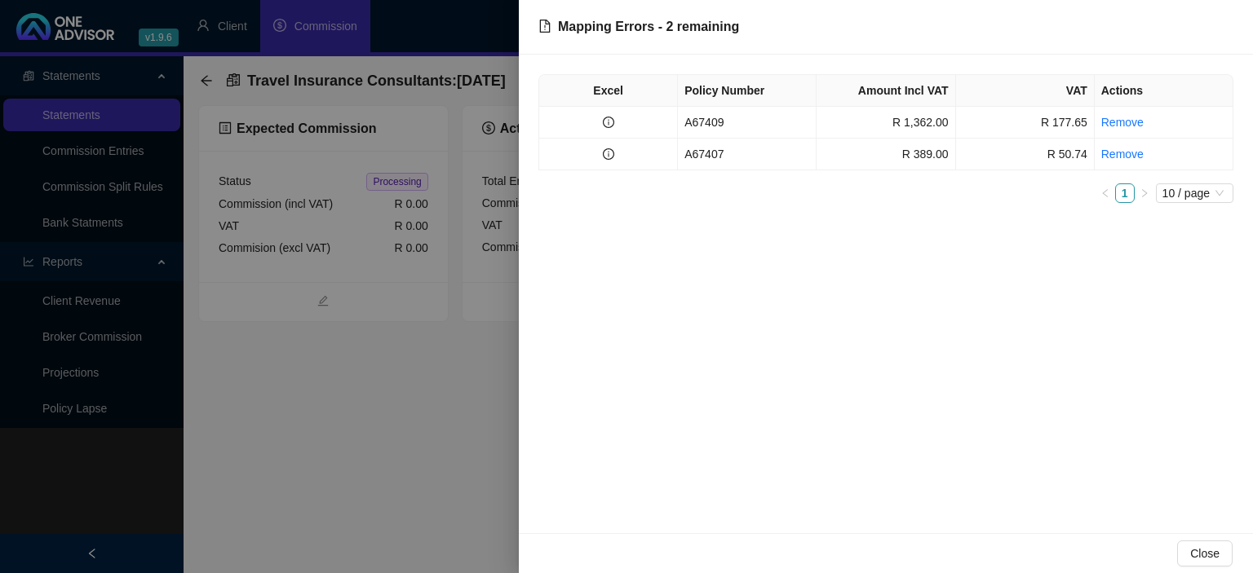
click at [488, 443] on div at bounding box center [626, 286] width 1253 height 573
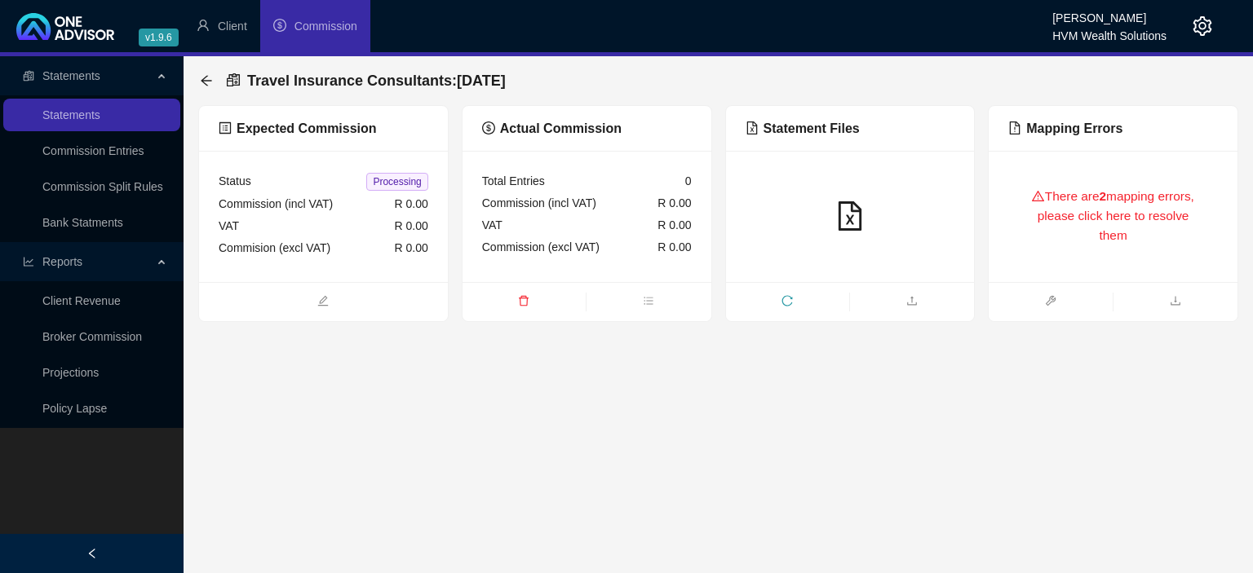
click at [1095, 195] on div "There are 2 mapping errors, please click here to resolve them" at bounding box center [1113, 216] width 210 height 92
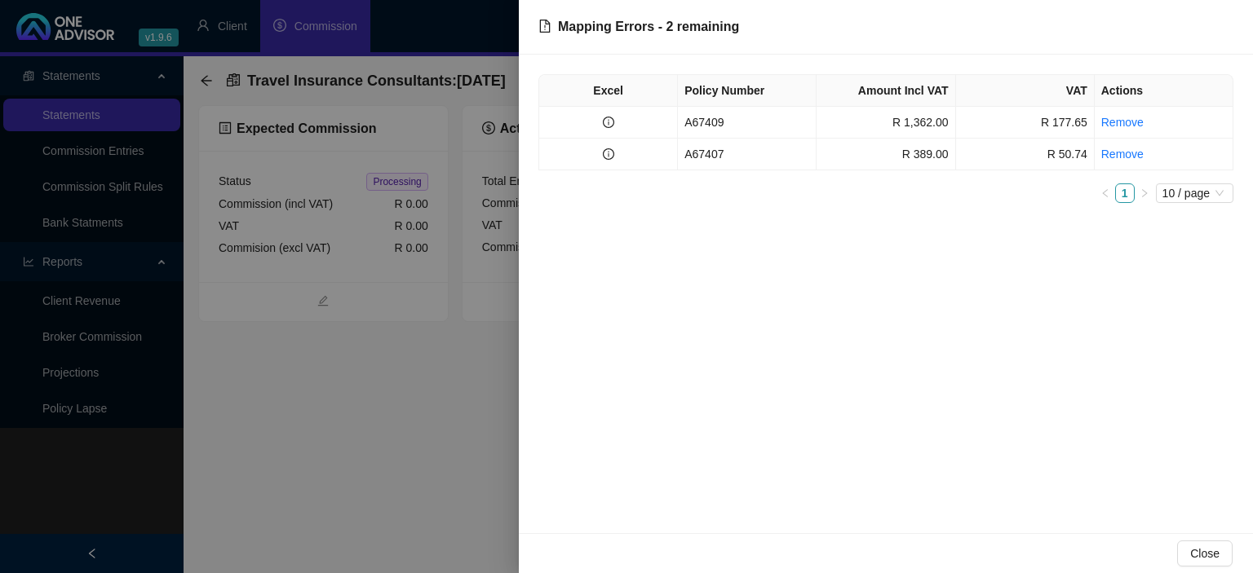
click at [717, 154] on td "A67407" at bounding box center [747, 155] width 139 height 32
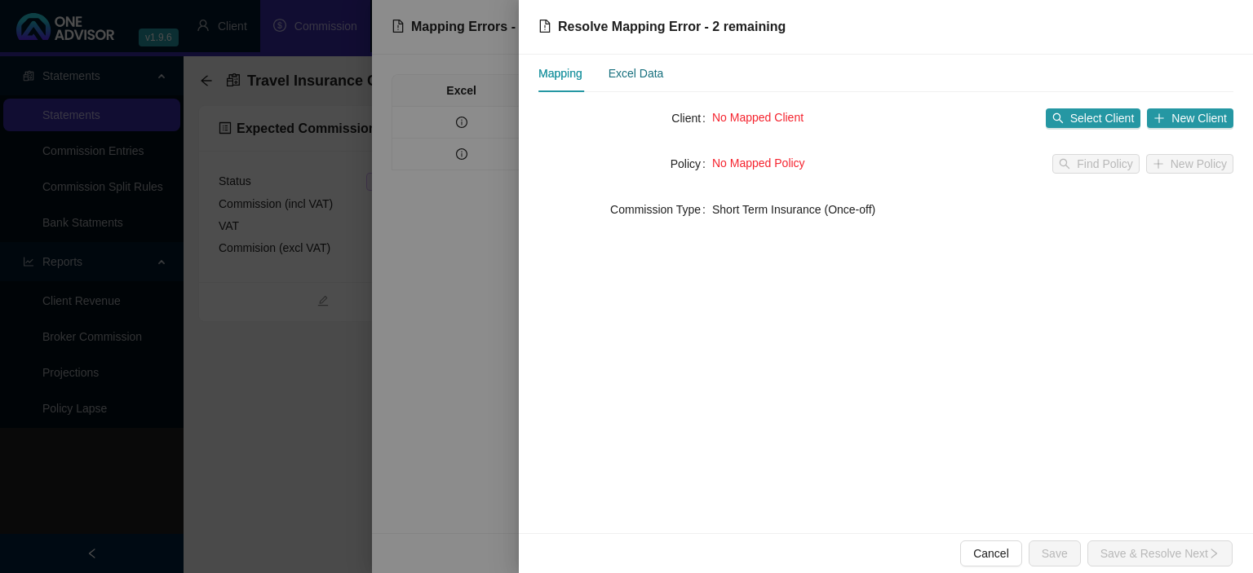
click at [654, 74] on div "Excel Data" at bounding box center [635, 73] width 55 height 18
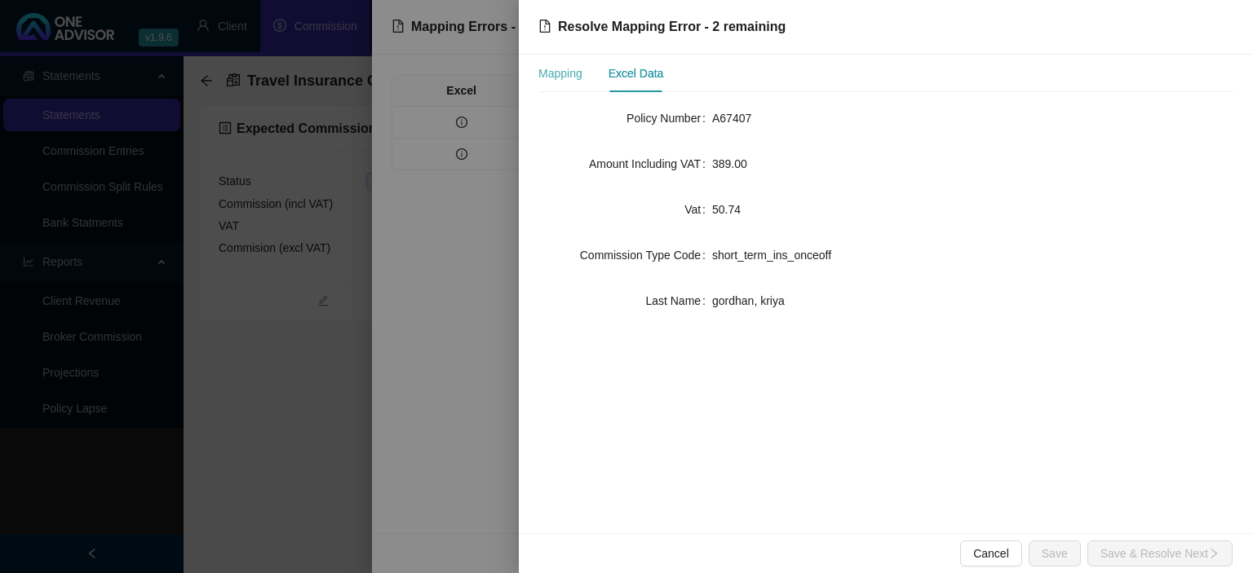
click at [567, 82] on div "Mapping" at bounding box center [560, 74] width 44 height 38
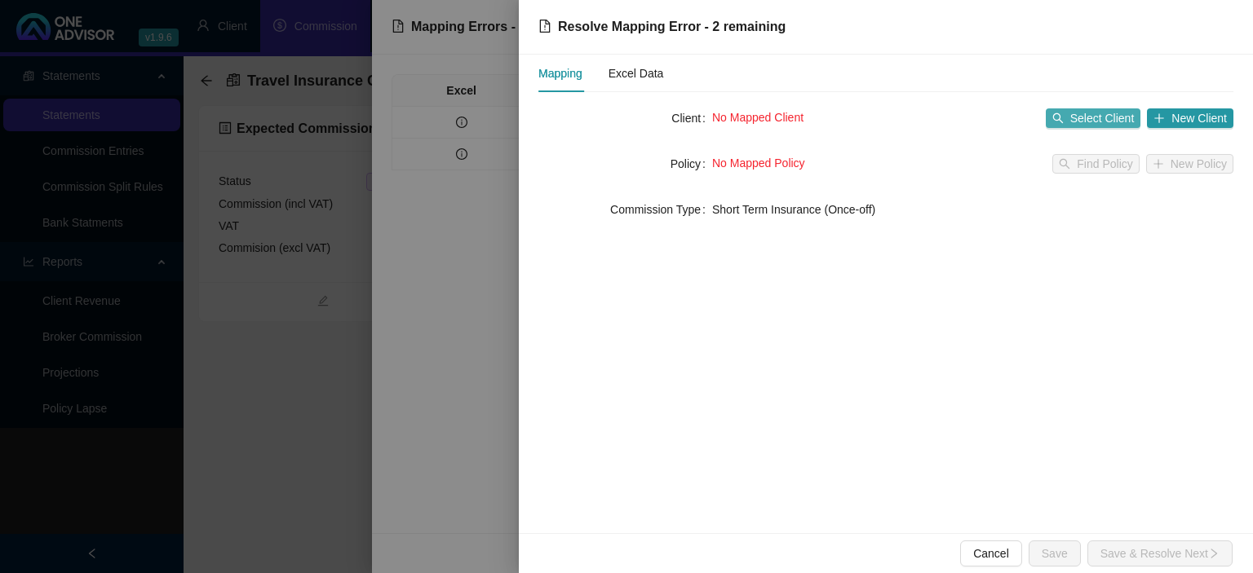
click at [1069, 122] on button "Select Client" at bounding box center [1092, 118] width 95 height 20
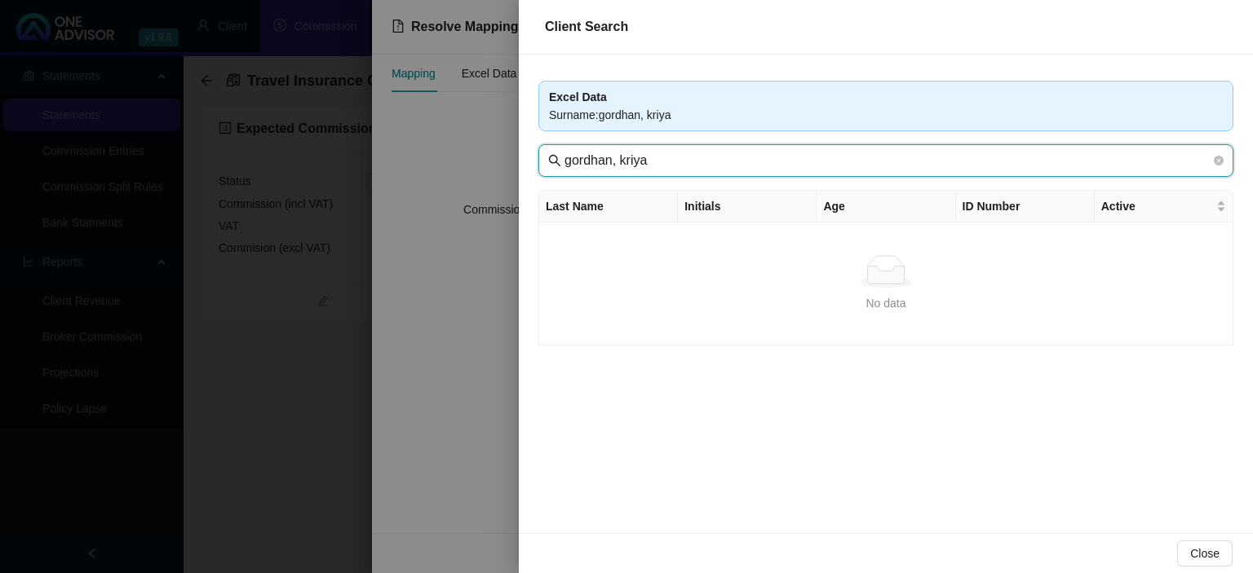
drag, startPoint x: 614, startPoint y: 162, endPoint x: 777, endPoint y: 161, distance: 163.1
click at [777, 161] on input "gordhan, kriya" at bounding box center [887, 161] width 646 height 20
type input "gordhan"
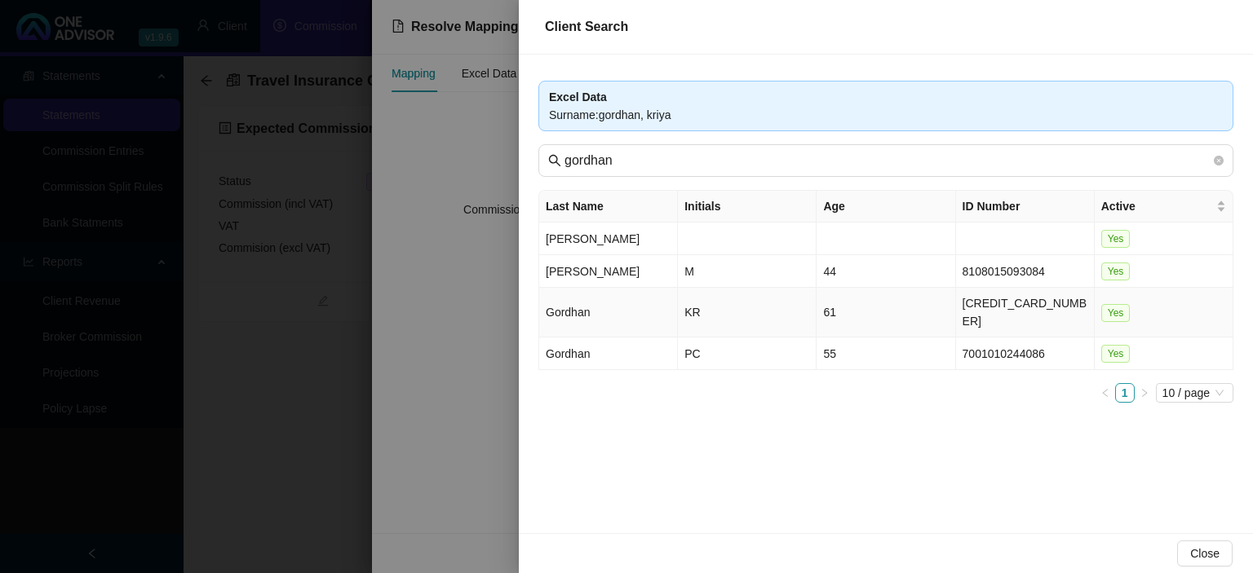
click at [622, 323] on td "Gordhan" at bounding box center [608, 313] width 139 height 50
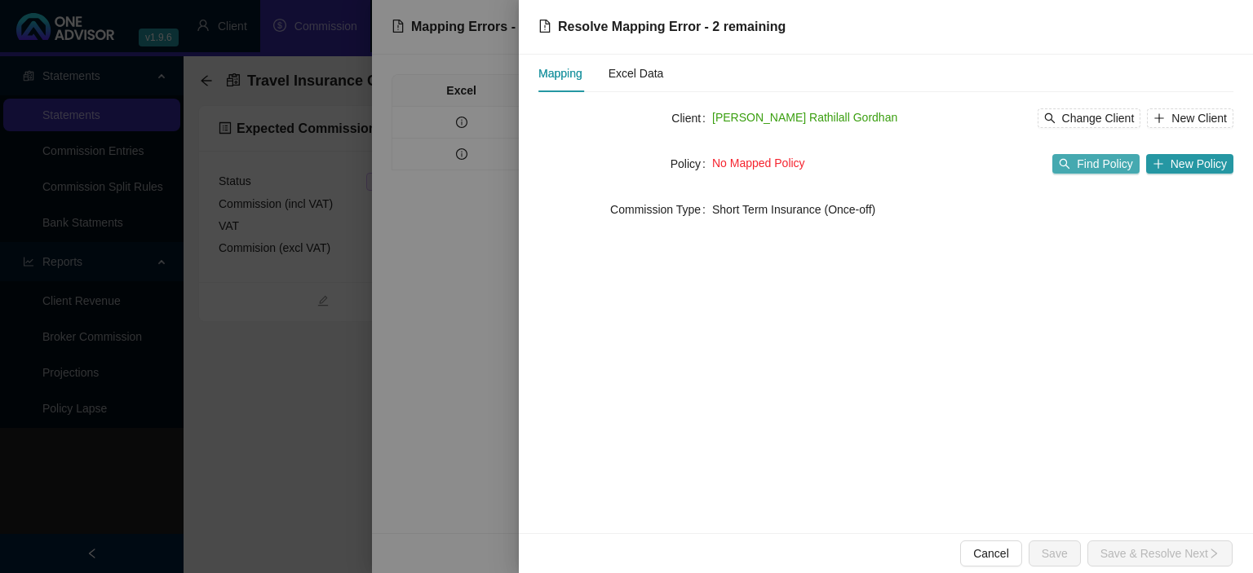
click at [1120, 166] on span "Find Policy" at bounding box center [1103, 164] width 55 height 18
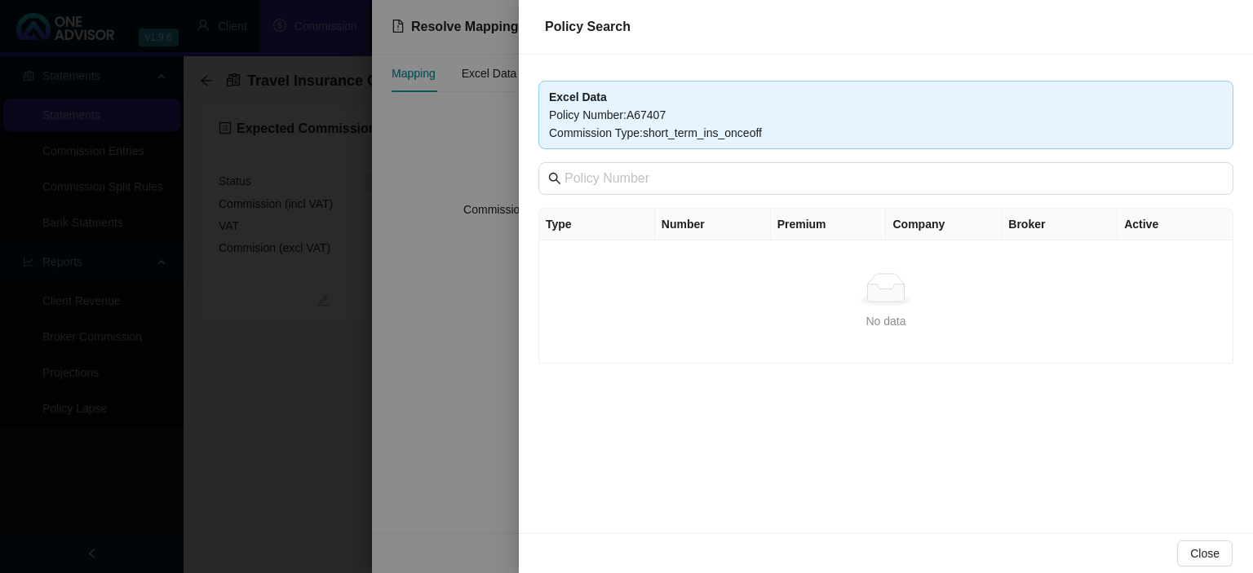
click at [510, 328] on div at bounding box center [626, 286] width 1253 height 573
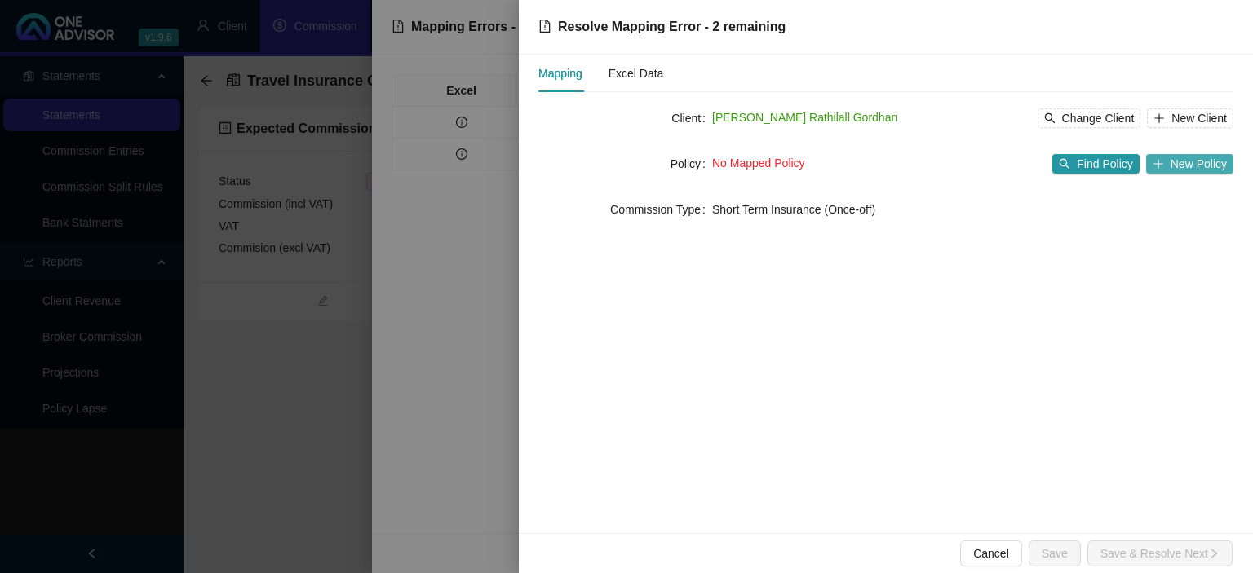
click at [1172, 166] on button "New Policy" at bounding box center [1189, 164] width 87 height 20
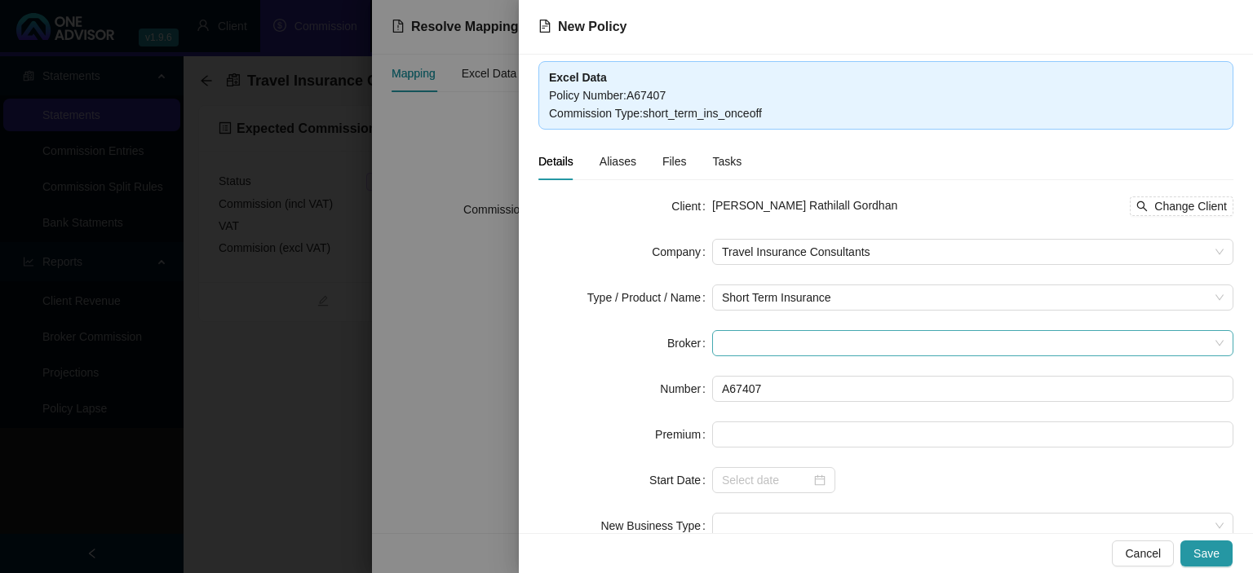
click at [737, 339] on span at bounding box center [972, 343] width 501 height 24
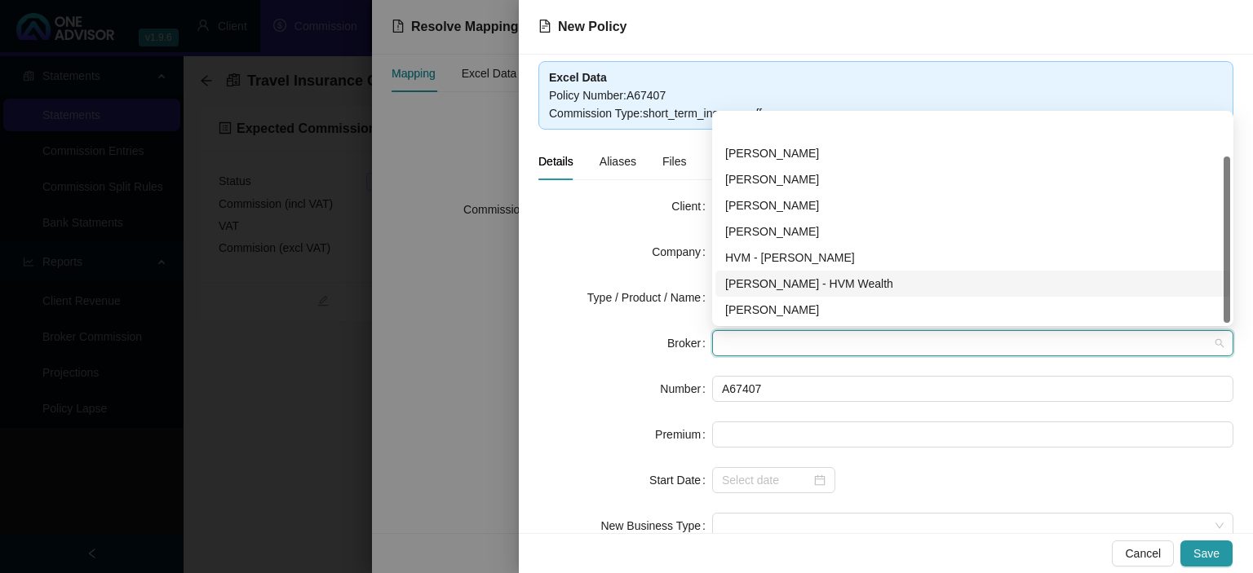
scroll to position [52, 0]
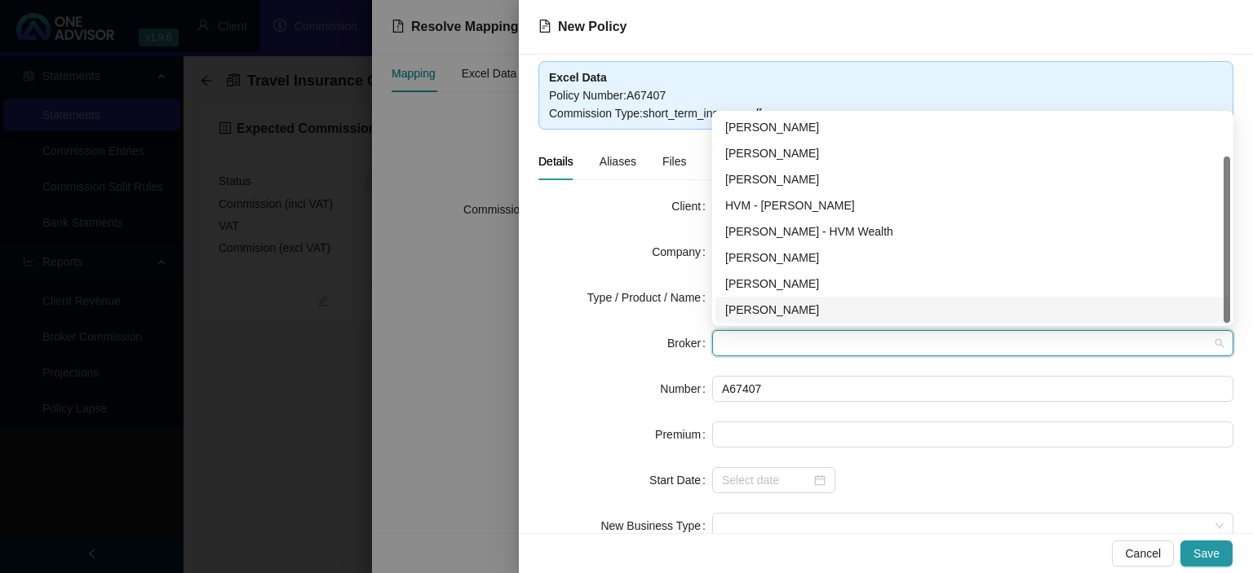
click at [756, 308] on div "[PERSON_NAME]" at bounding box center [972, 310] width 495 height 18
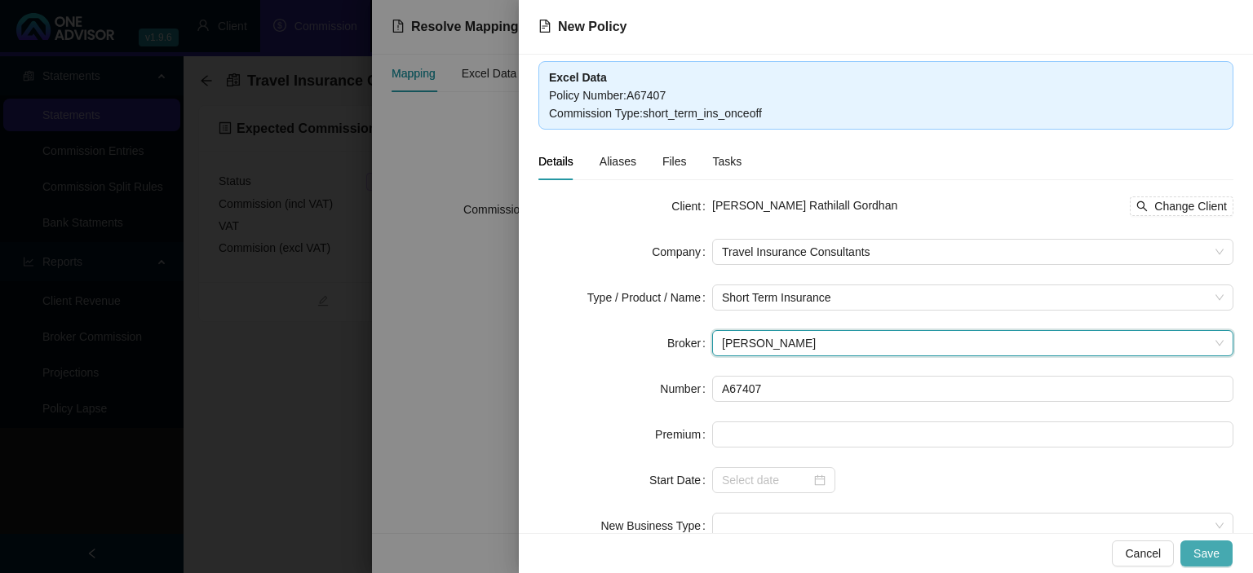
click at [1208, 544] on button "Save" at bounding box center [1206, 554] width 52 height 26
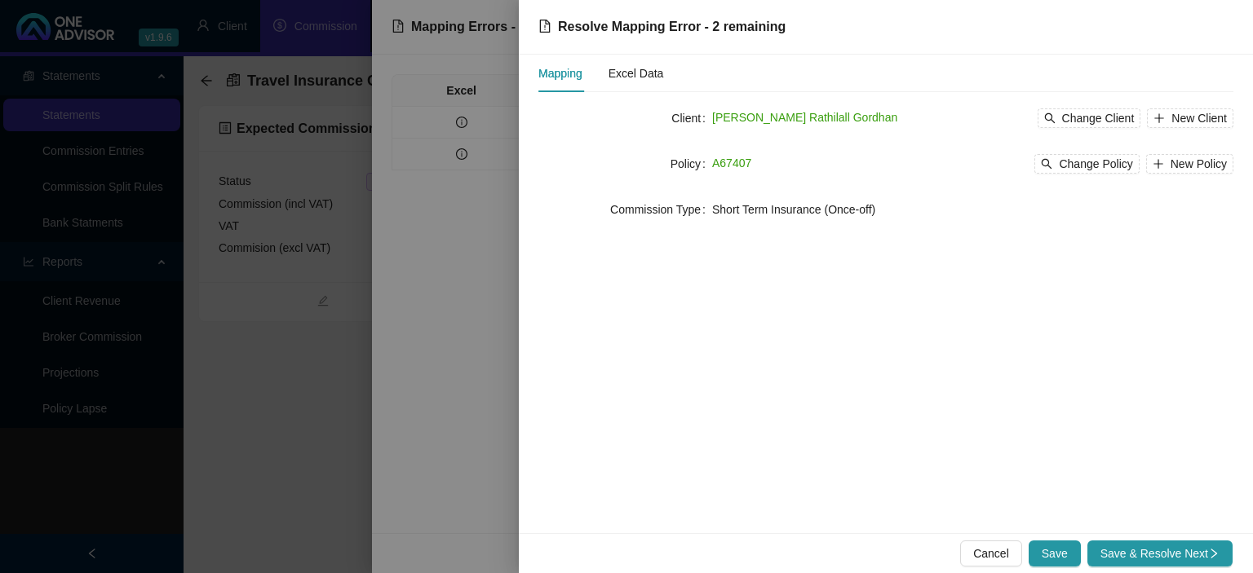
click at [1208, 543] on button "Save & Resolve Next" at bounding box center [1159, 554] width 145 height 26
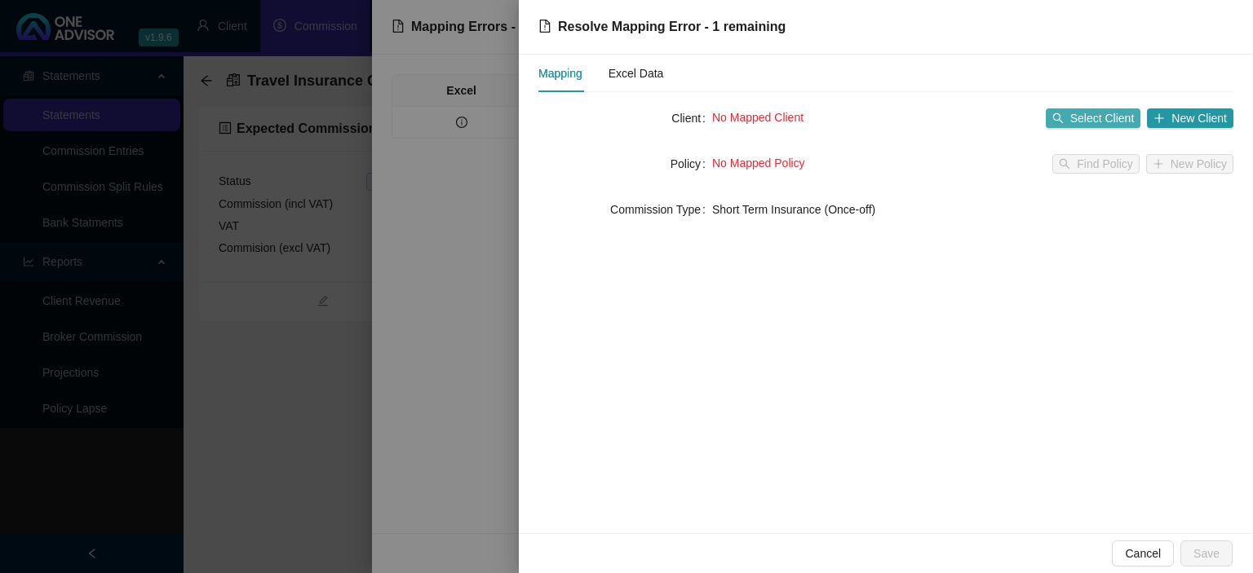
click at [1085, 116] on span "Select Client" at bounding box center [1102, 118] width 64 height 18
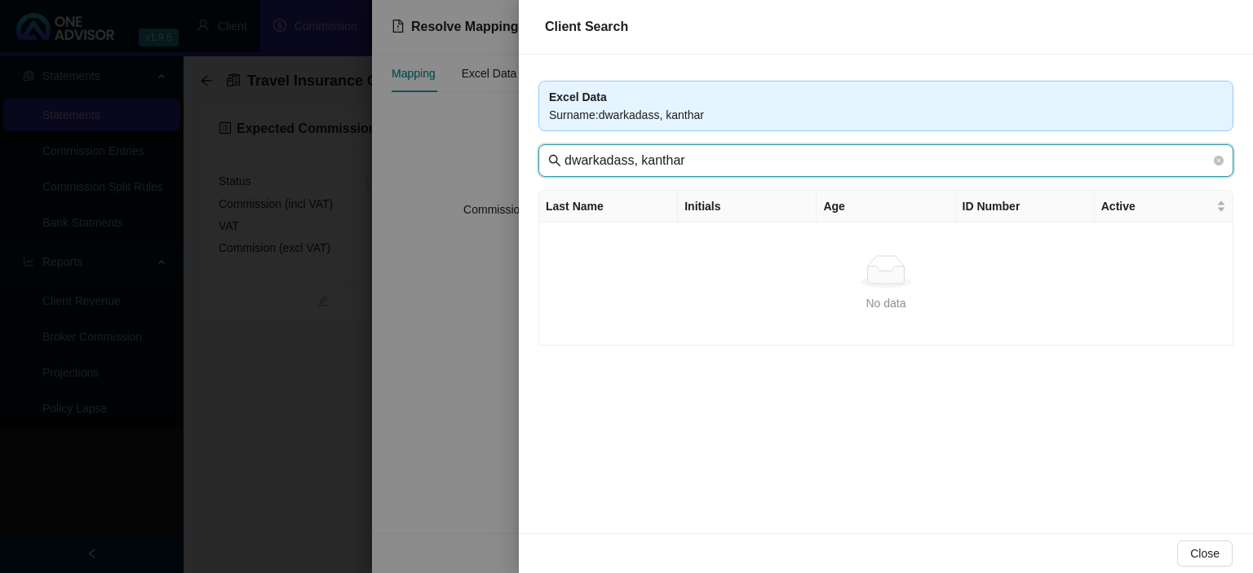
drag, startPoint x: 694, startPoint y: 164, endPoint x: 417, endPoint y: 155, distance: 277.4
click at [564, 155] on input "dwarkadass, kanthar" at bounding box center [887, 161] width 646 height 20
type input "Gord"
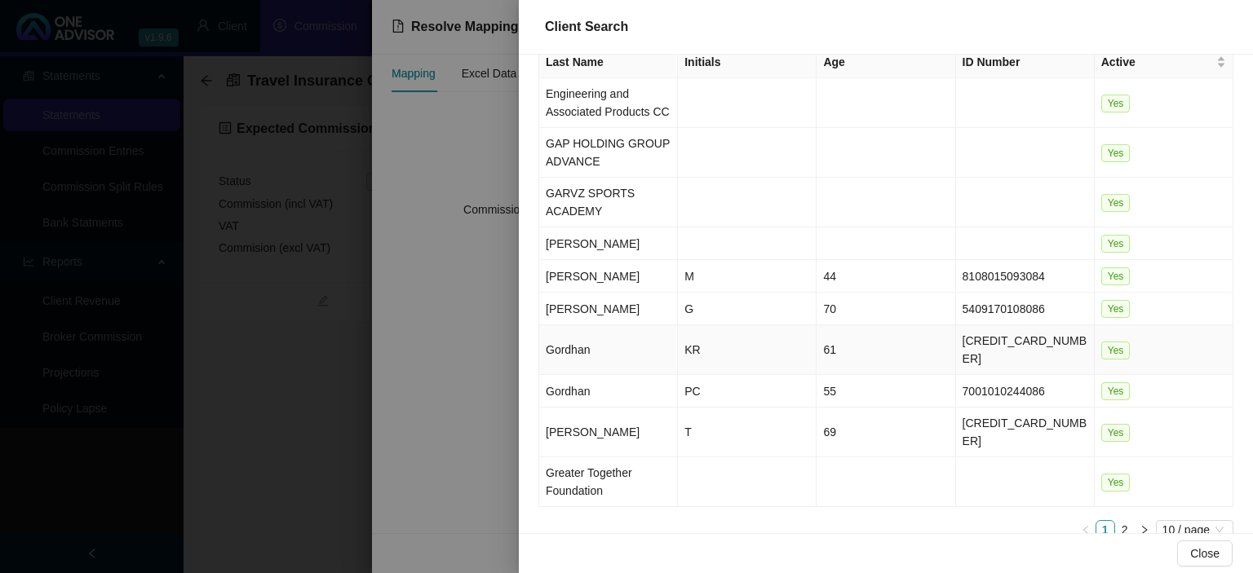
scroll to position [163, 0]
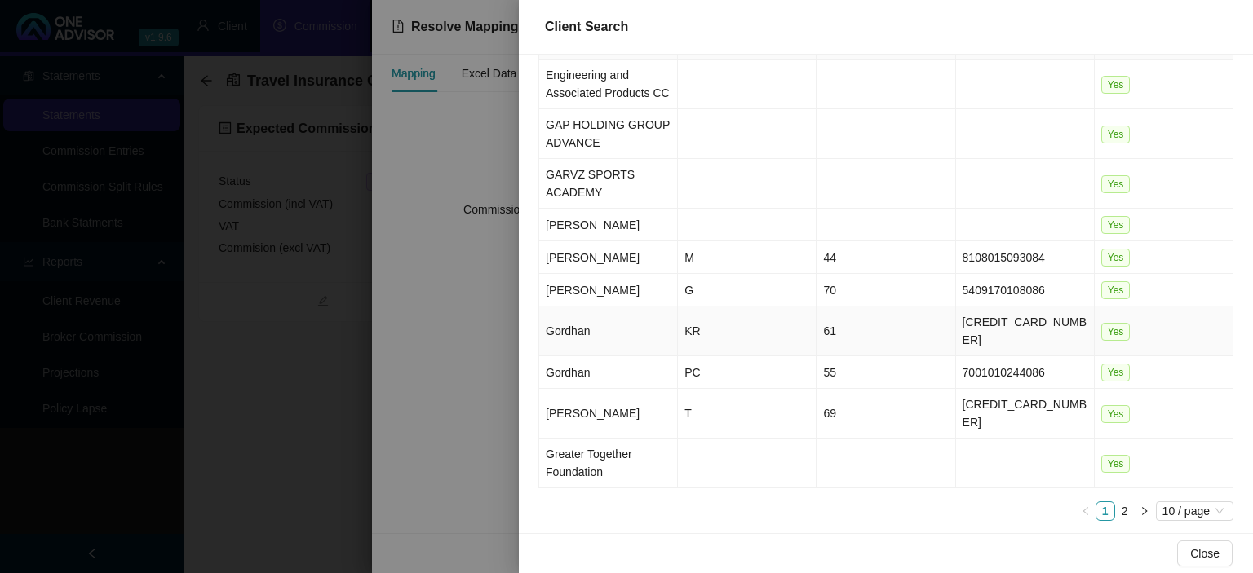
click at [709, 339] on td "KR" at bounding box center [747, 332] width 139 height 50
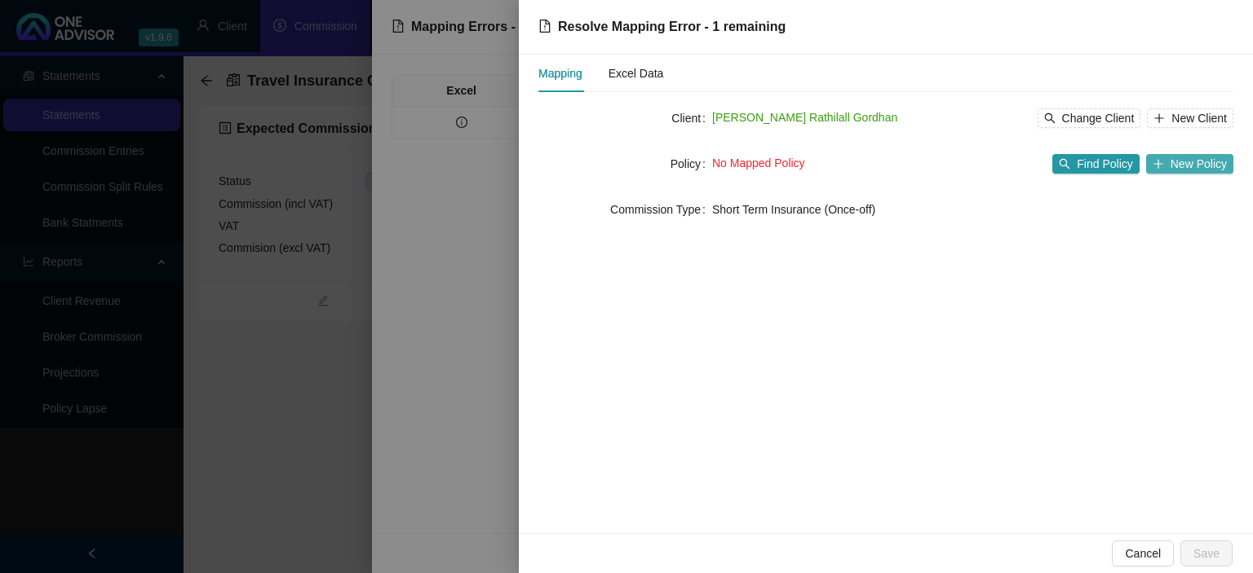
click at [1163, 163] on icon "plus" at bounding box center [1157, 163] width 11 height 11
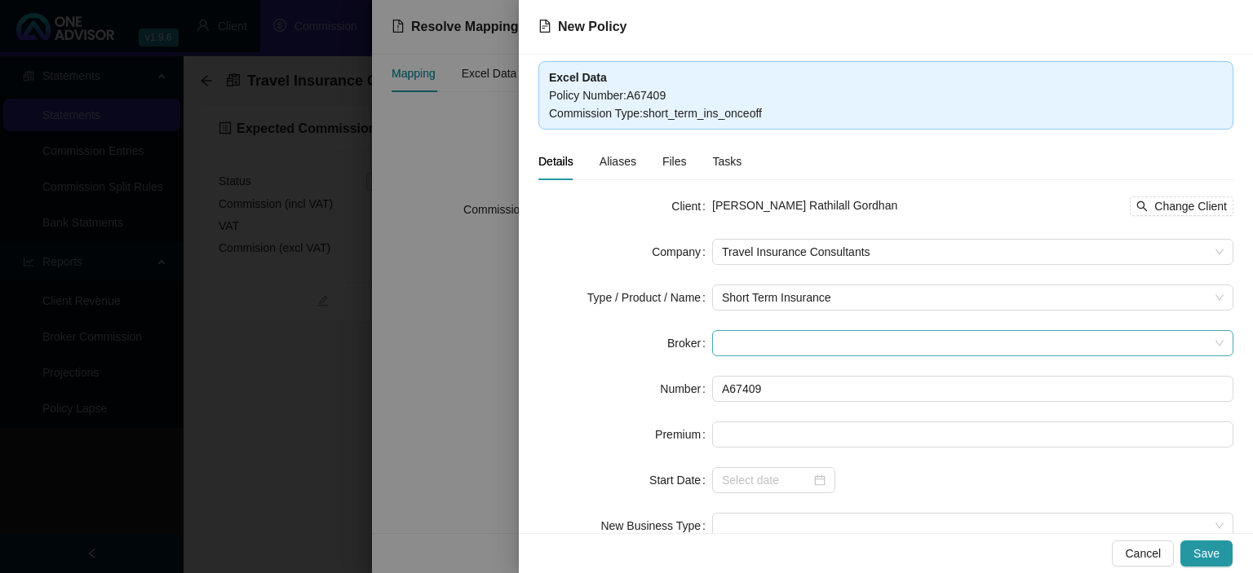
click at [742, 341] on span at bounding box center [972, 343] width 501 height 24
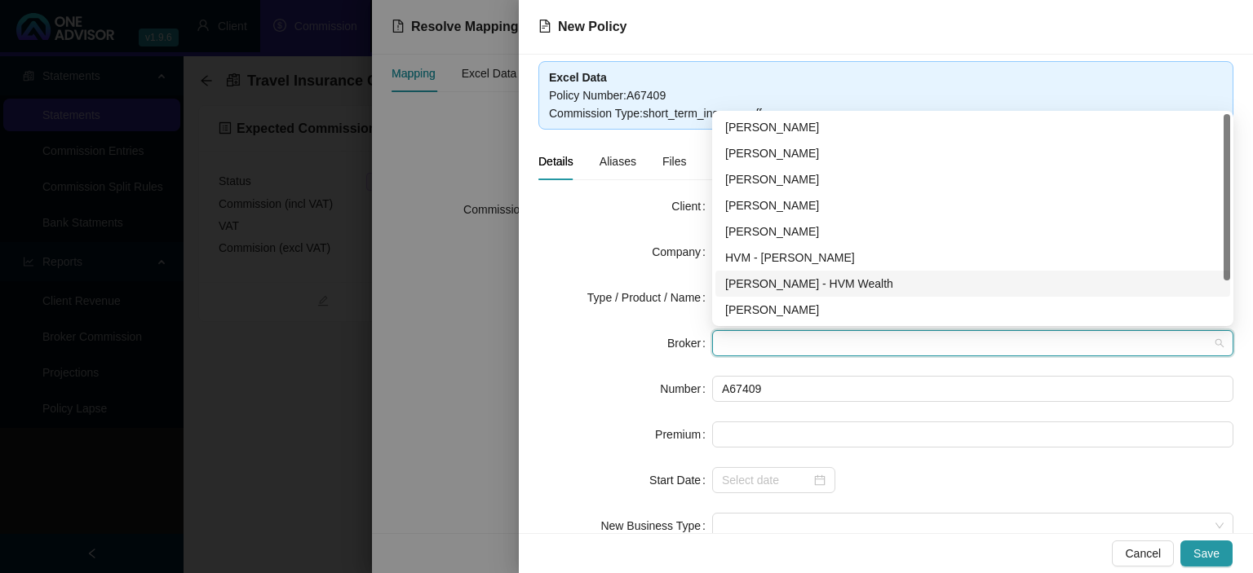
scroll to position [52, 0]
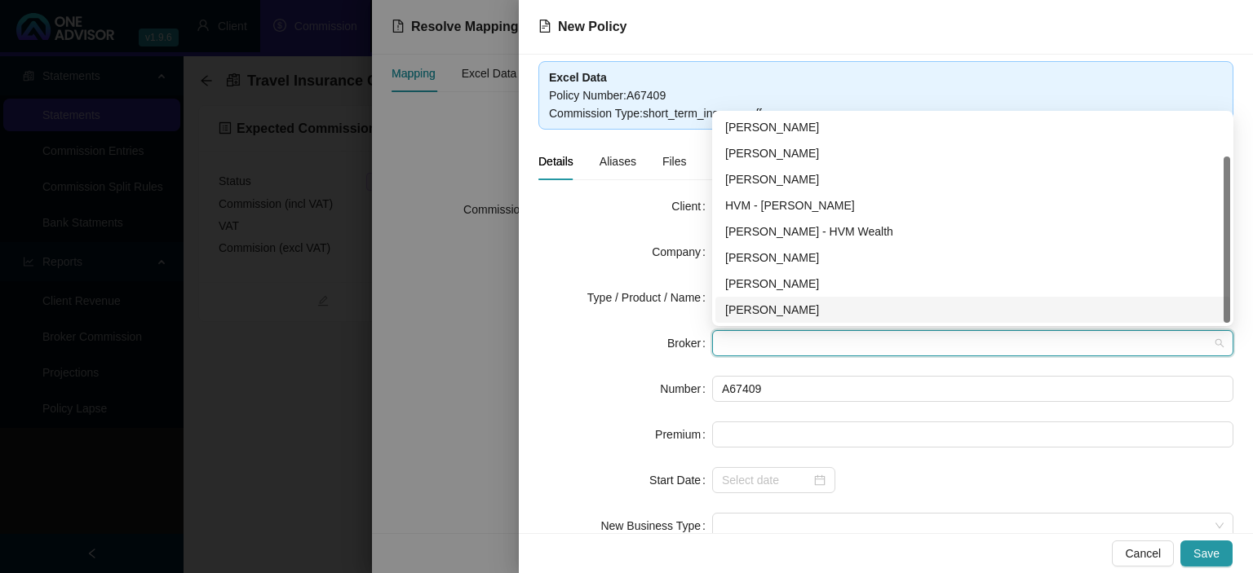
click at [752, 311] on div "[PERSON_NAME]" at bounding box center [972, 310] width 495 height 18
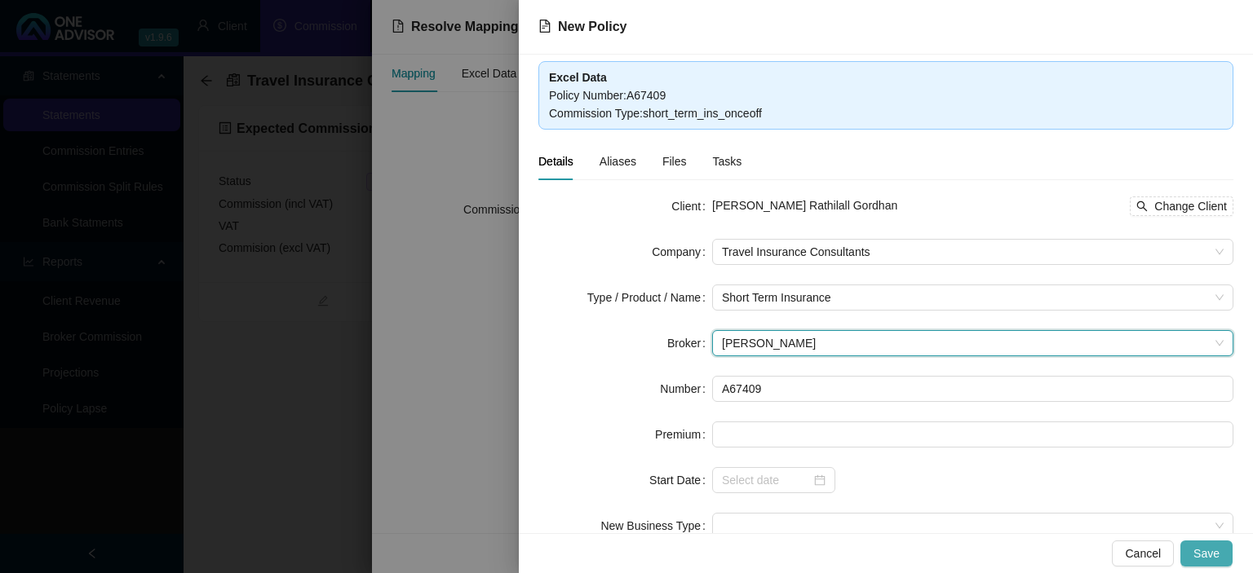
click at [1198, 553] on span "Save" at bounding box center [1206, 554] width 26 height 18
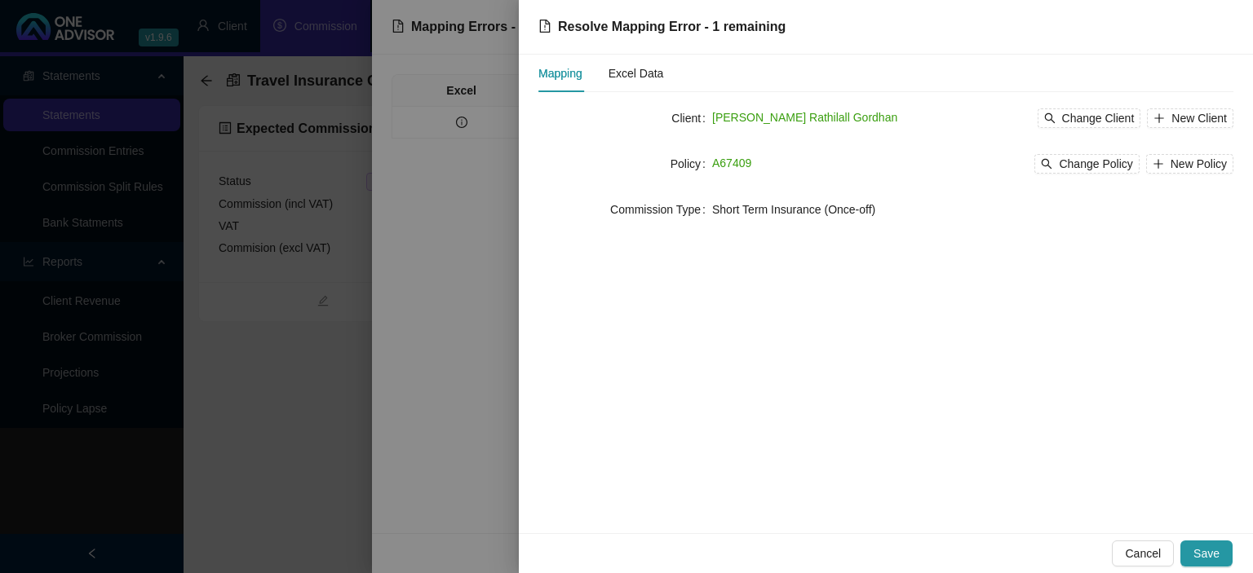
click at [1198, 553] on span "Save" at bounding box center [1206, 554] width 26 height 18
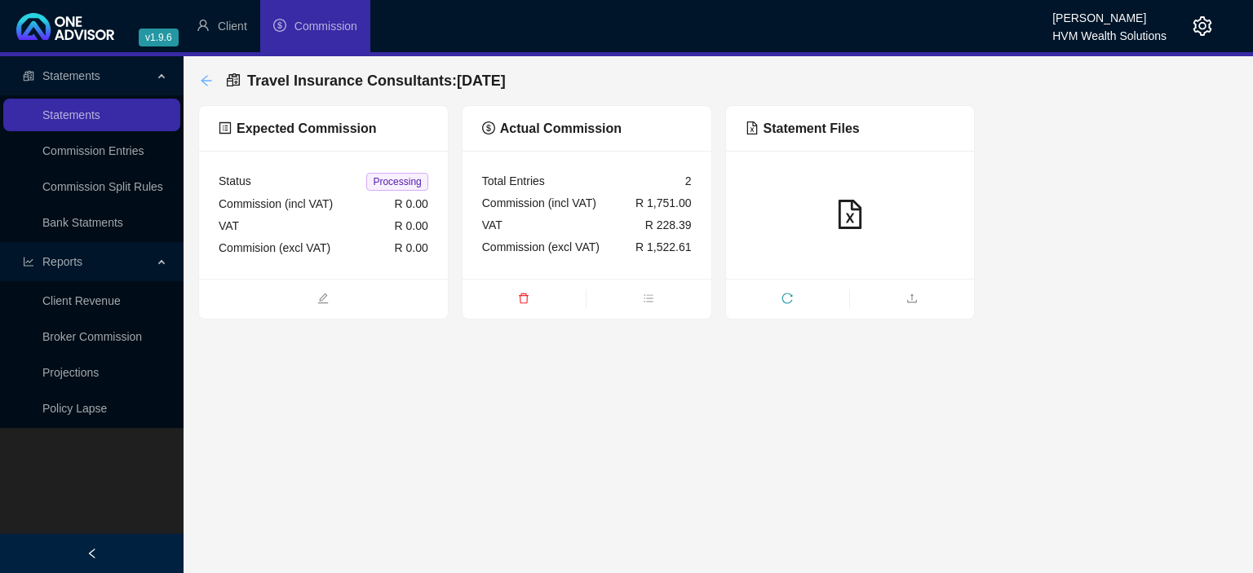
click at [207, 82] on icon "arrow-left" at bounding box center [206, 80] width 13 height 13
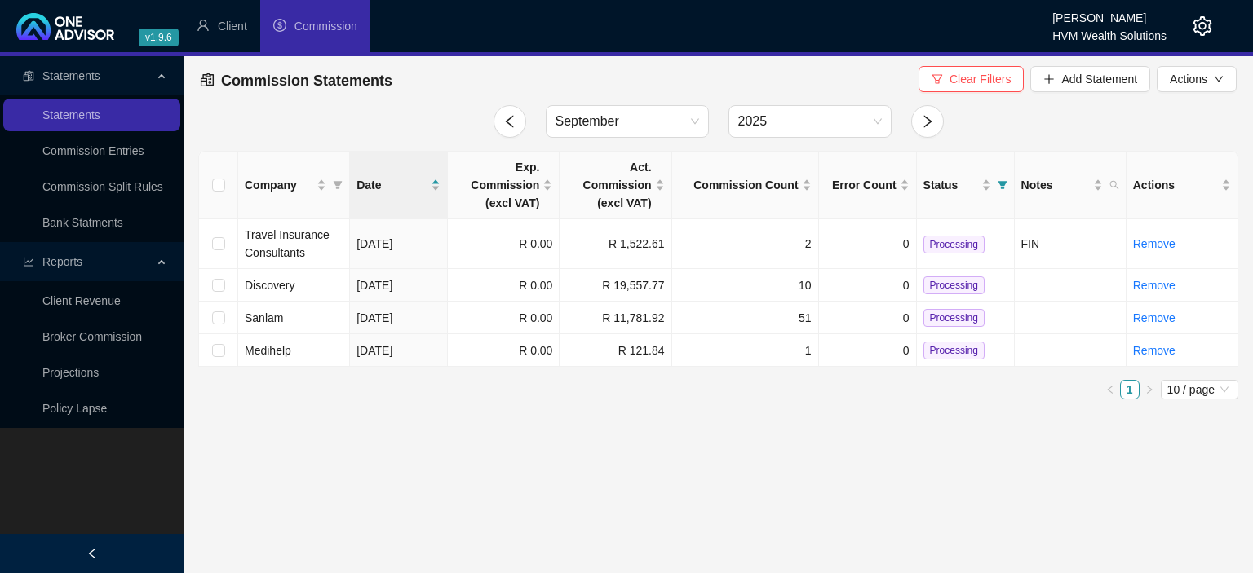
click at [1202, 28] on icon "setting" at bounding box center [1202, 26] width 20 height 20
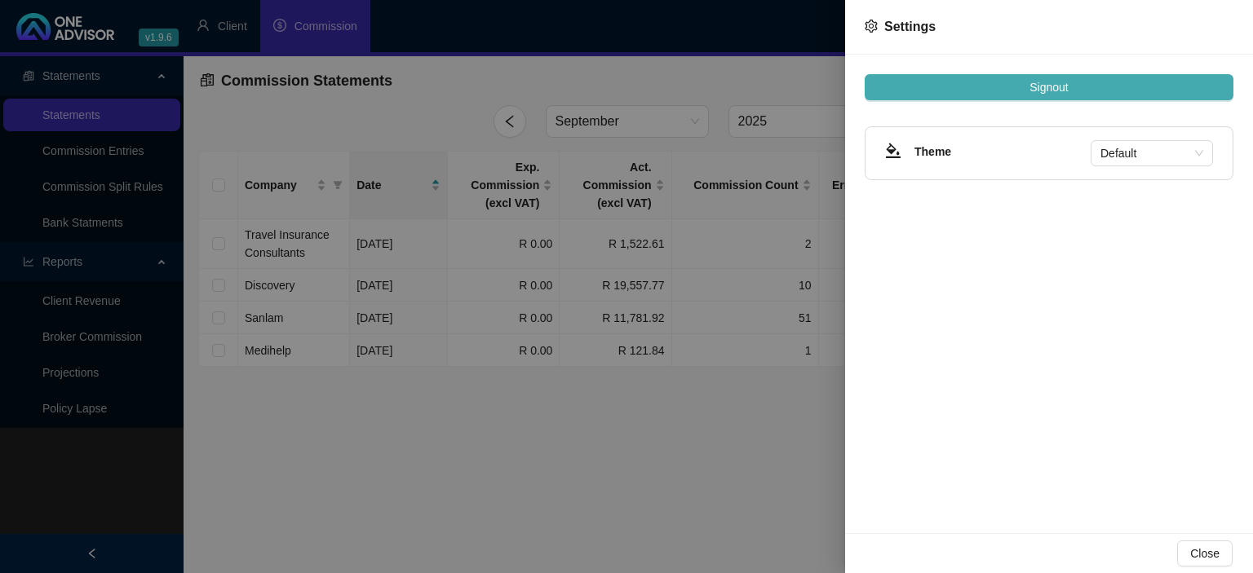
click at [1042, 90] on span "Signout" at bounding box center [1048, 87] width 38 height 18
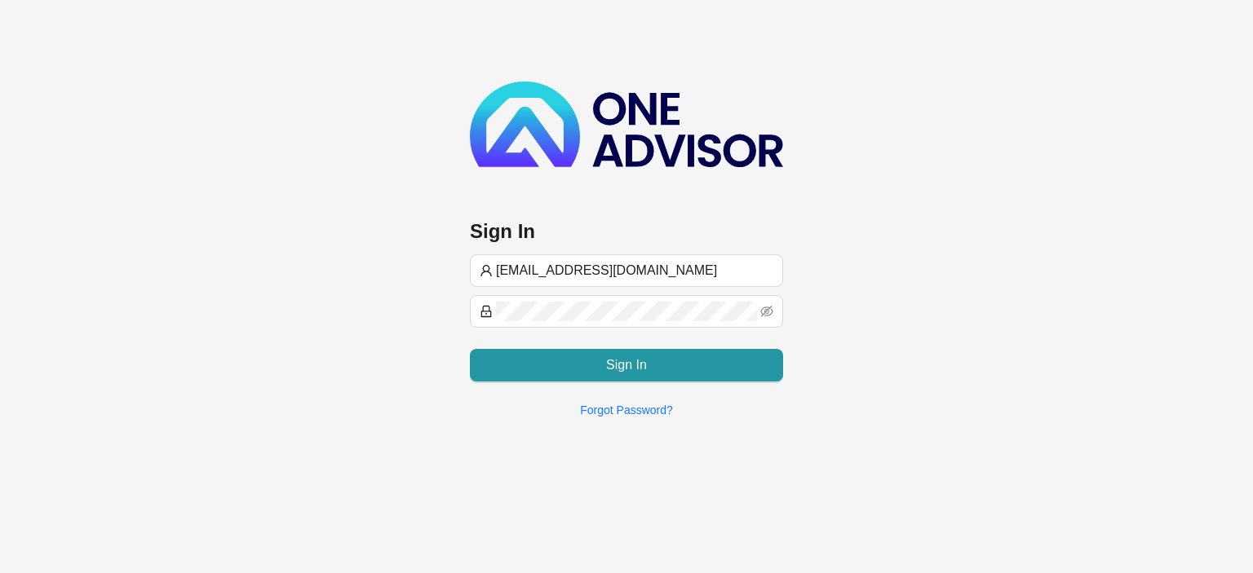
type input "[EMAIL_ADDRESS][DOMAIN_NAME]"
